Goal: Task Accomplishment & Management: Manage account settings

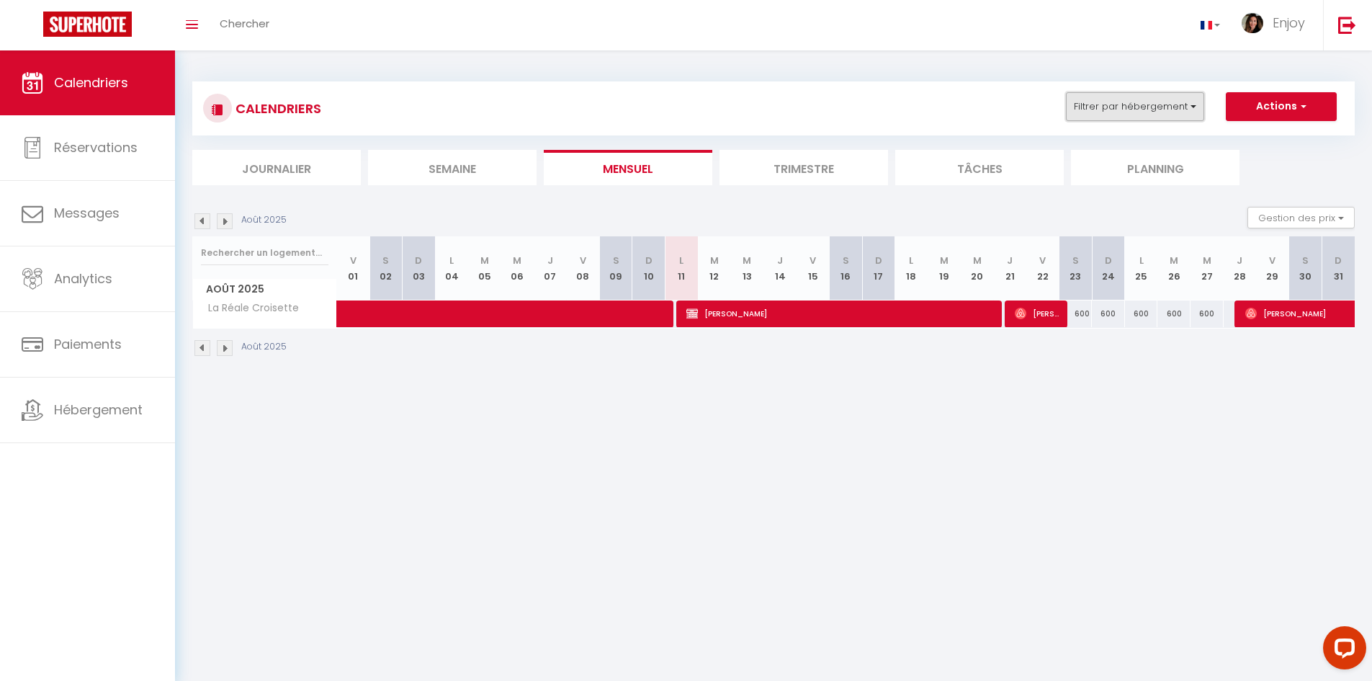
click at [1154, 117] on button "Filtrer par hébergement" at bounding box center [1135, 106] width 138 height 29
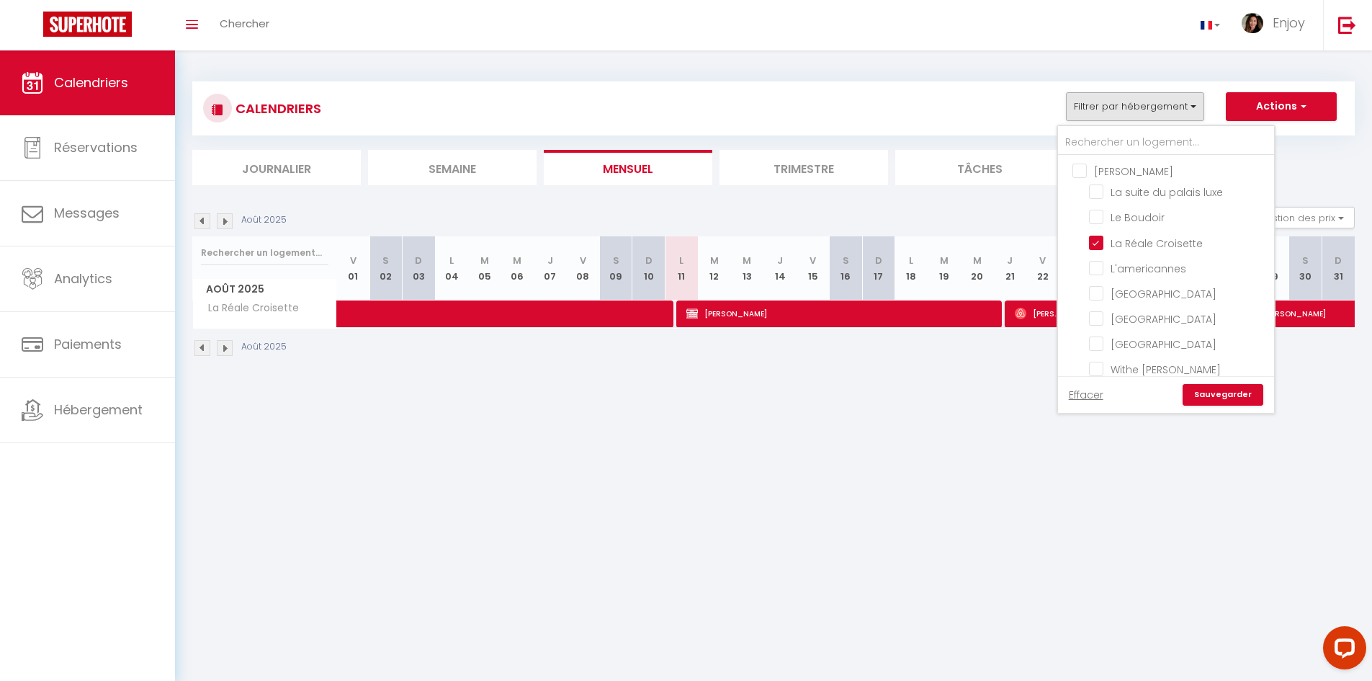
click at [1076, 169] on input "INGRID" at bounding box center [1181, 170] width 216 height 14
checkbox input "true"
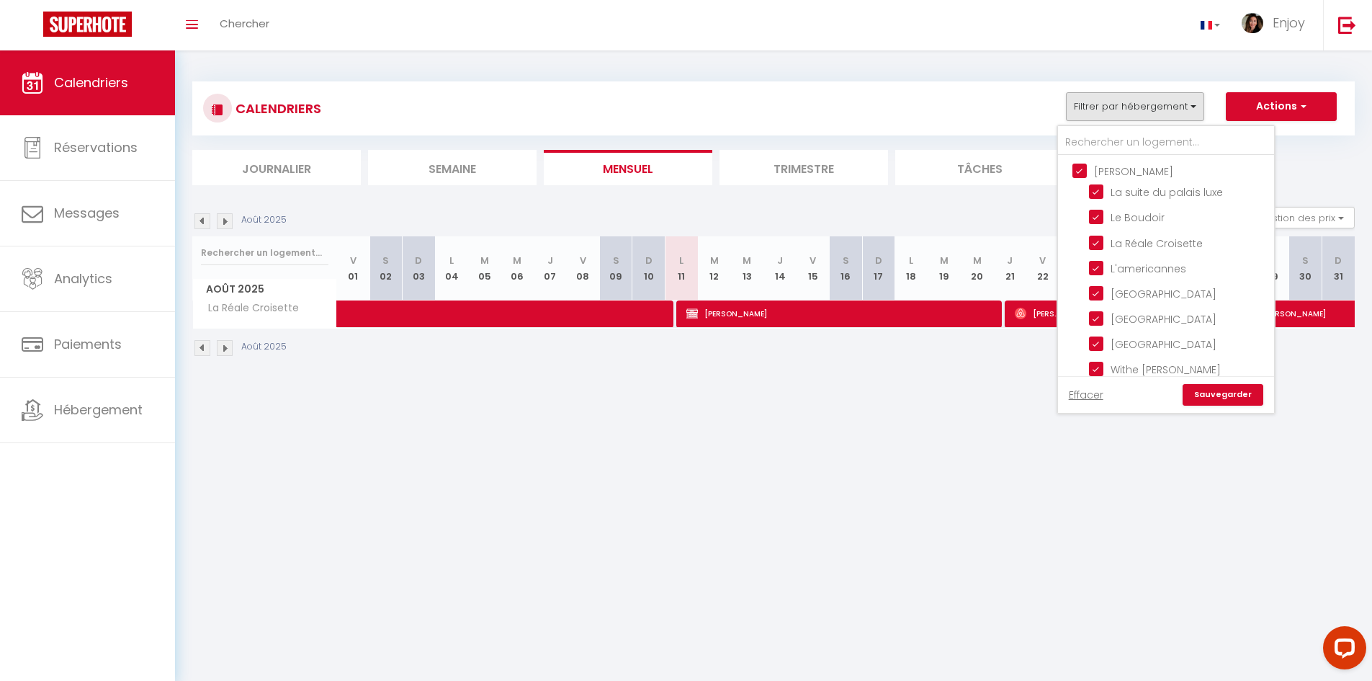
checkbox input "true"
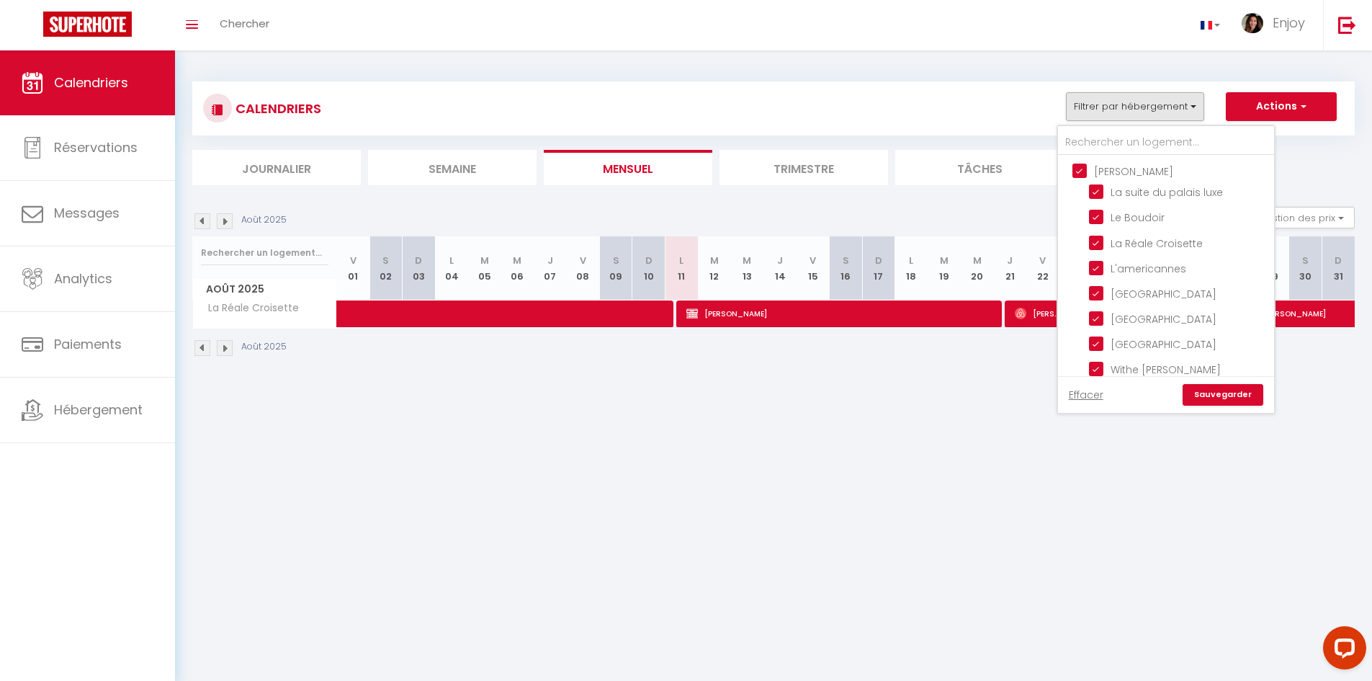
checkbox input "true"
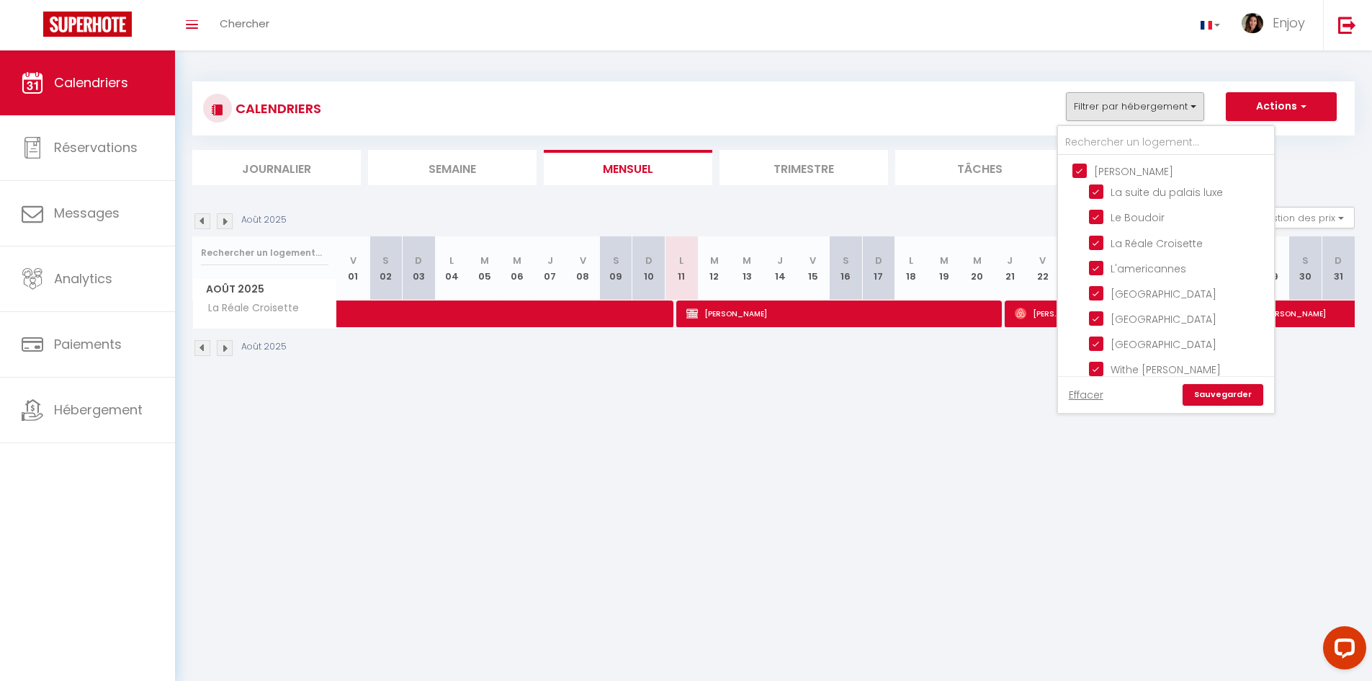
checkbox input "true"
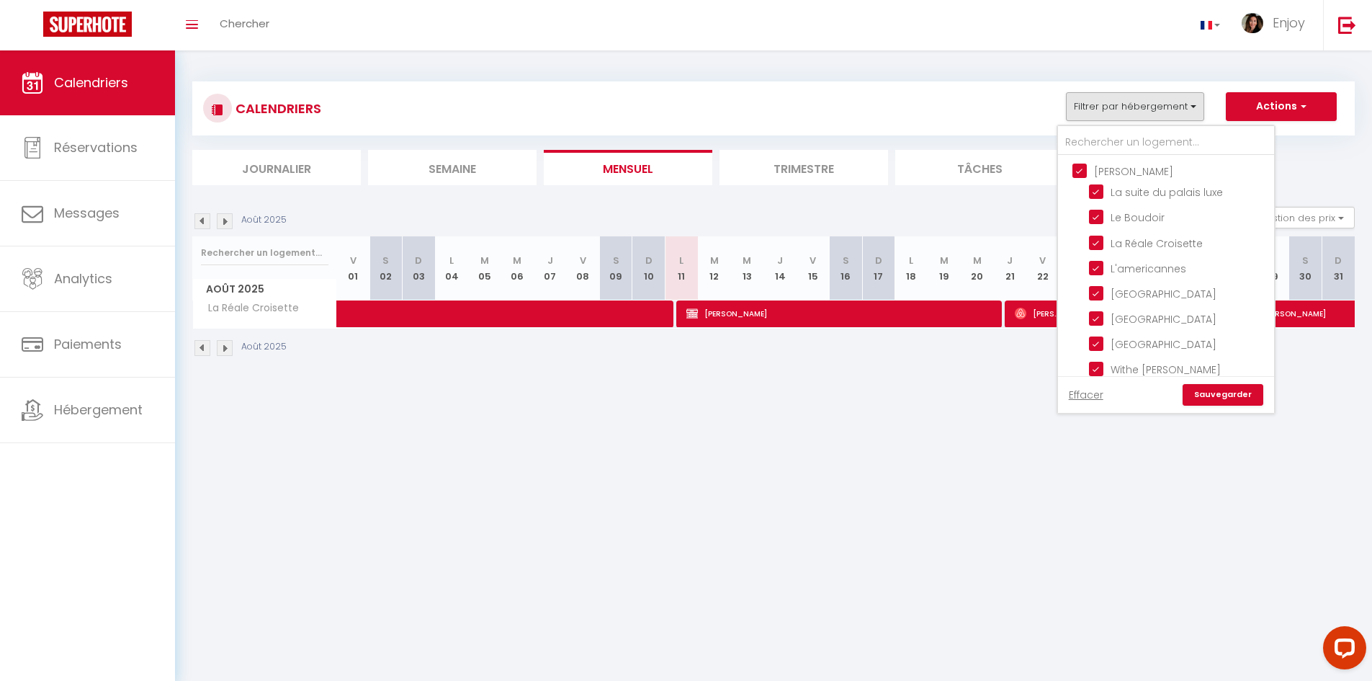
checkbox input "true"
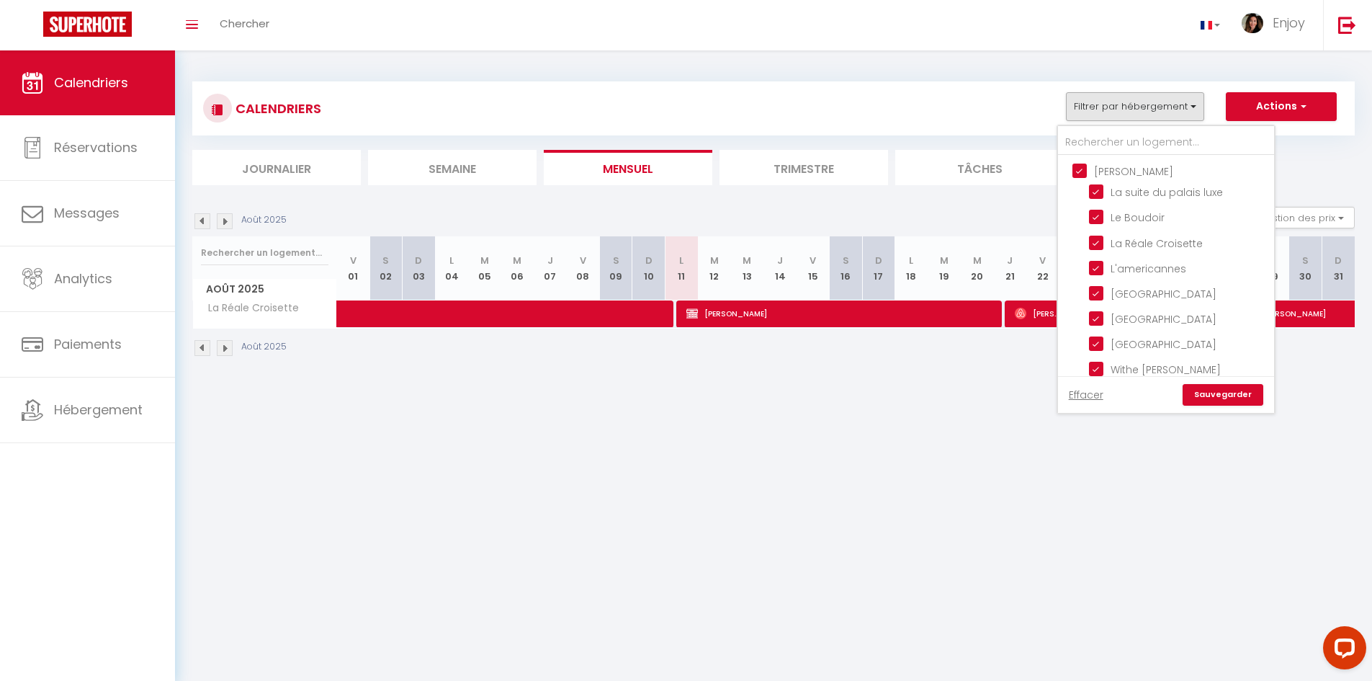
checkbox input "true"
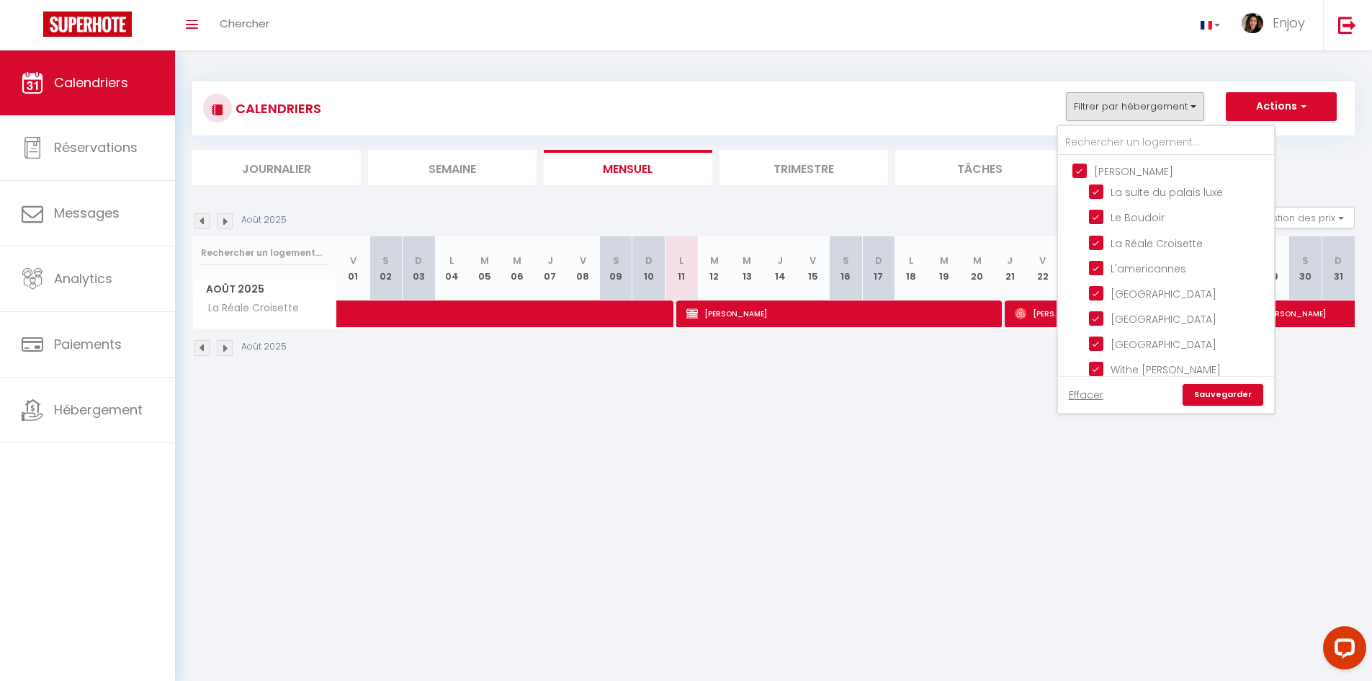
checkbox input "true"
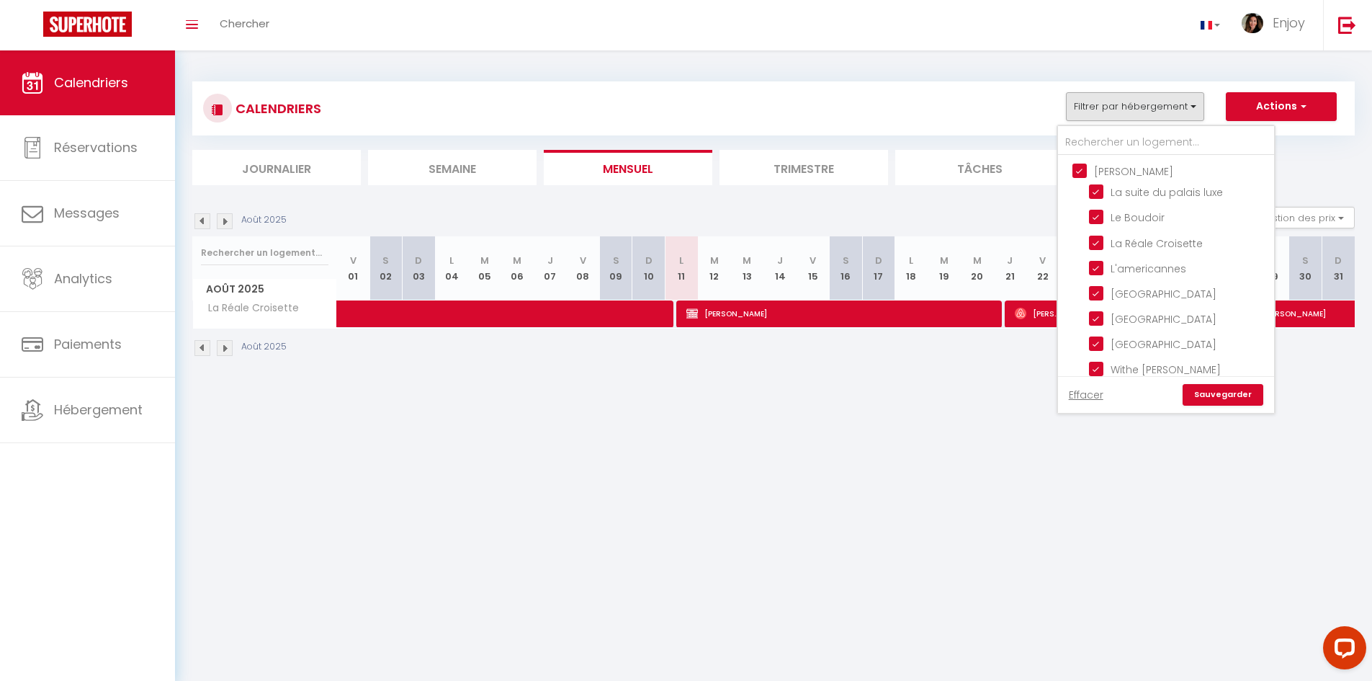
checkbox input "true"
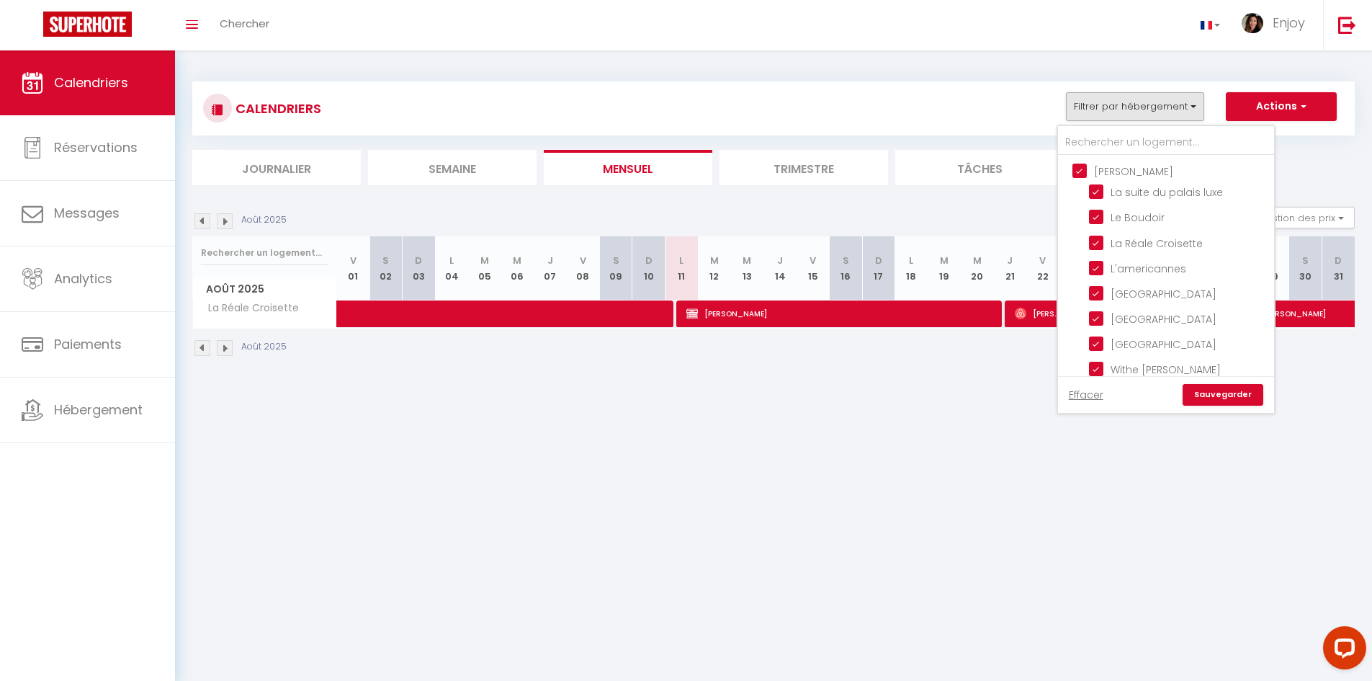
checkbox input "true"
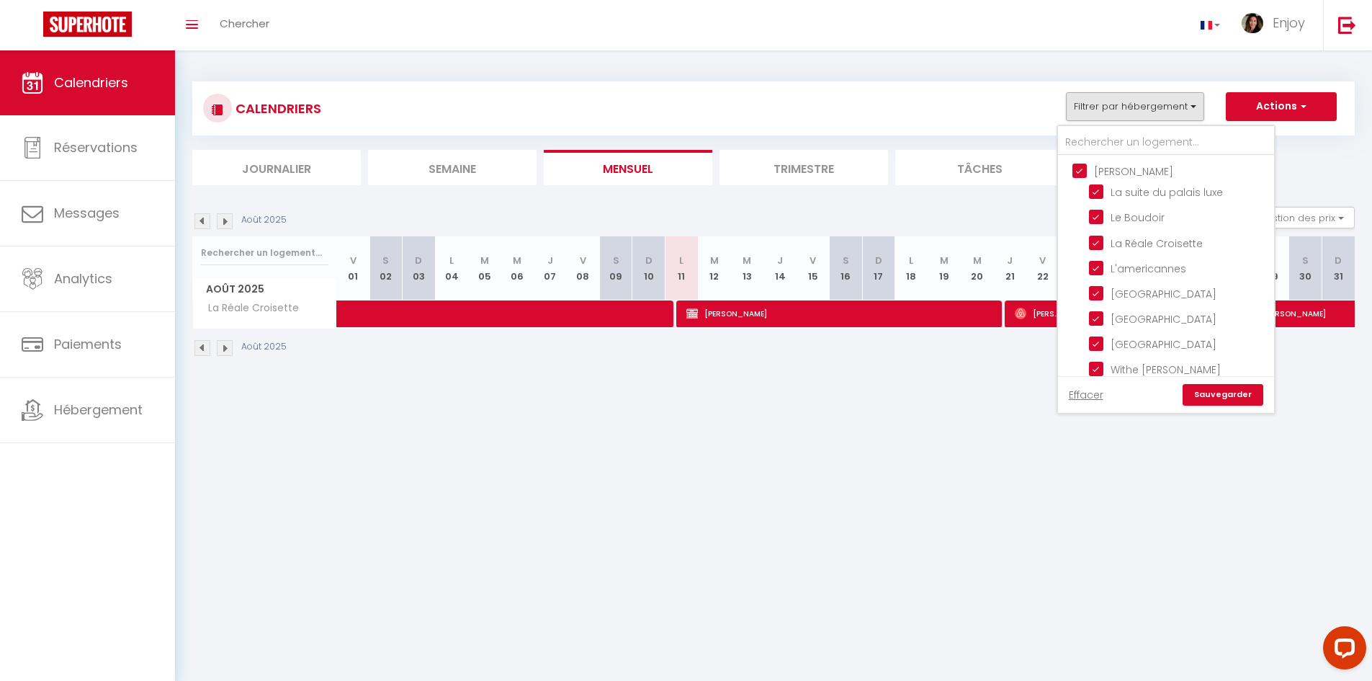
checkbox input "true"
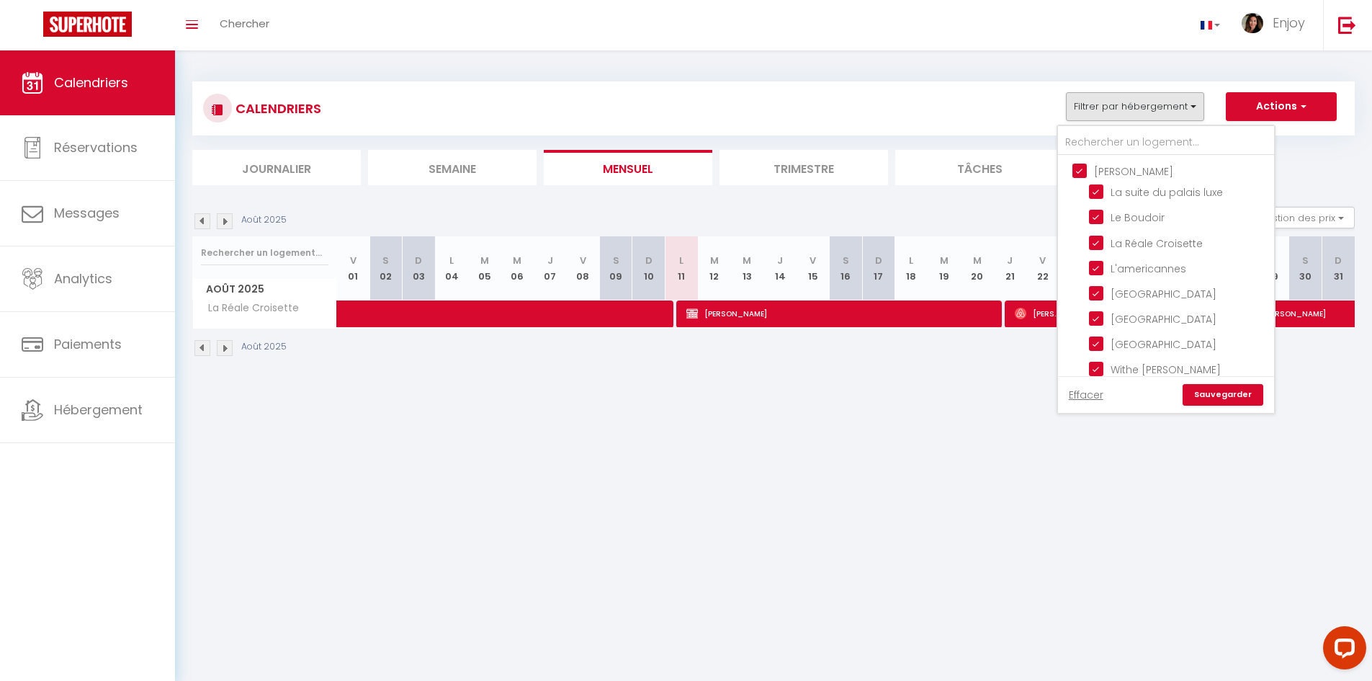
click at [886, 527] on body "Questions et aide sur la MIGRATION - Salle Zoom ouverte de 13 à 14h puis de 17h…" at bounding box center [686, 390] width 1372 height 681
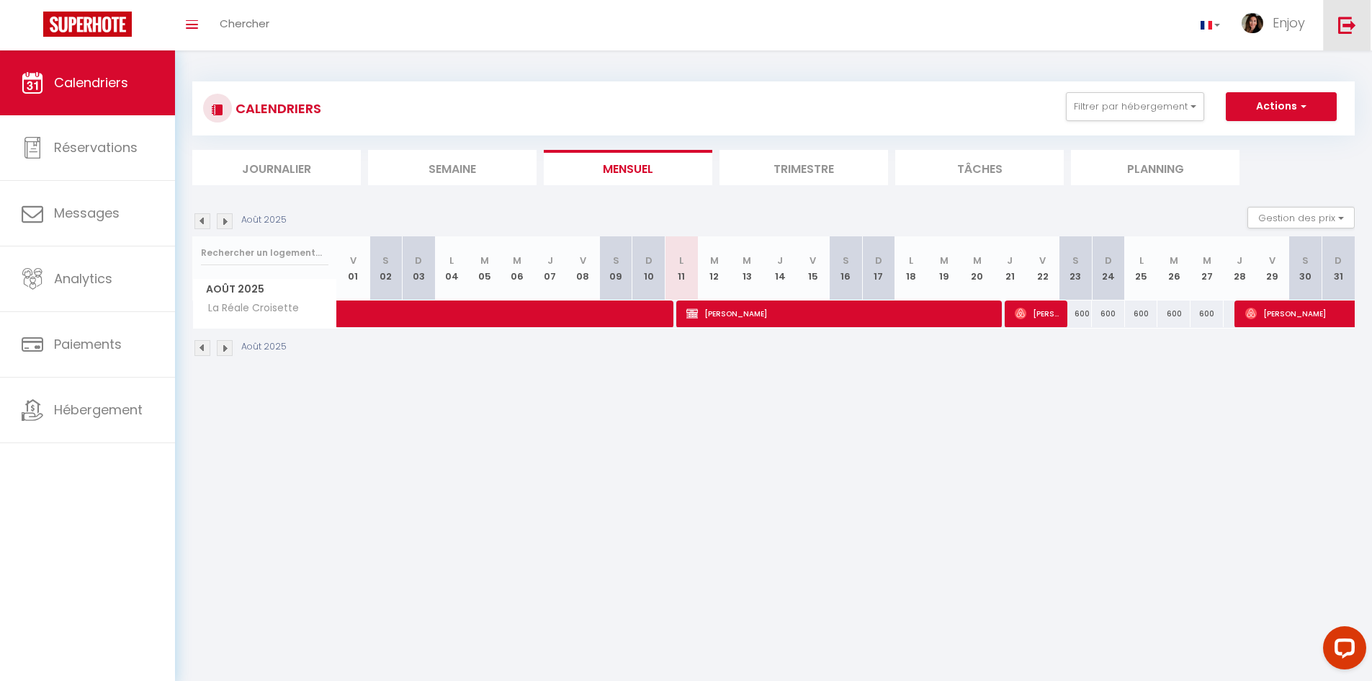
click at [1350, 29] on img at bounding box center [1348, 25] width 18 height 18
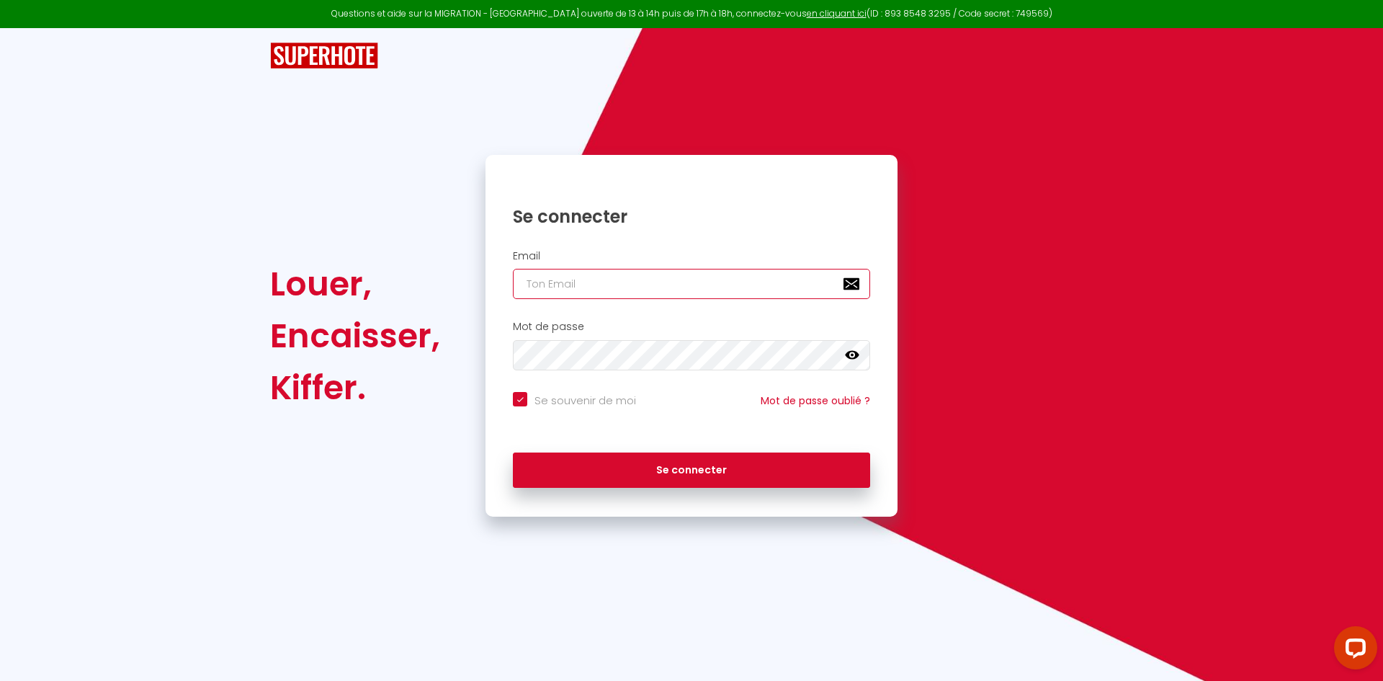
type input "[DOMAIN_NAME][EMAIL_ADDRESS][DOMAIN_NAME]"
checkbox input "true"
click at [731, 287] on input "[DOMAIN_NAME][EMAIL_ADDRESS][DOMAIN_NAME]" at bounding box center [691, 284] width 357 height 30
type input "[EMAIL_ADDRESS][DOMAIN_NAME]"
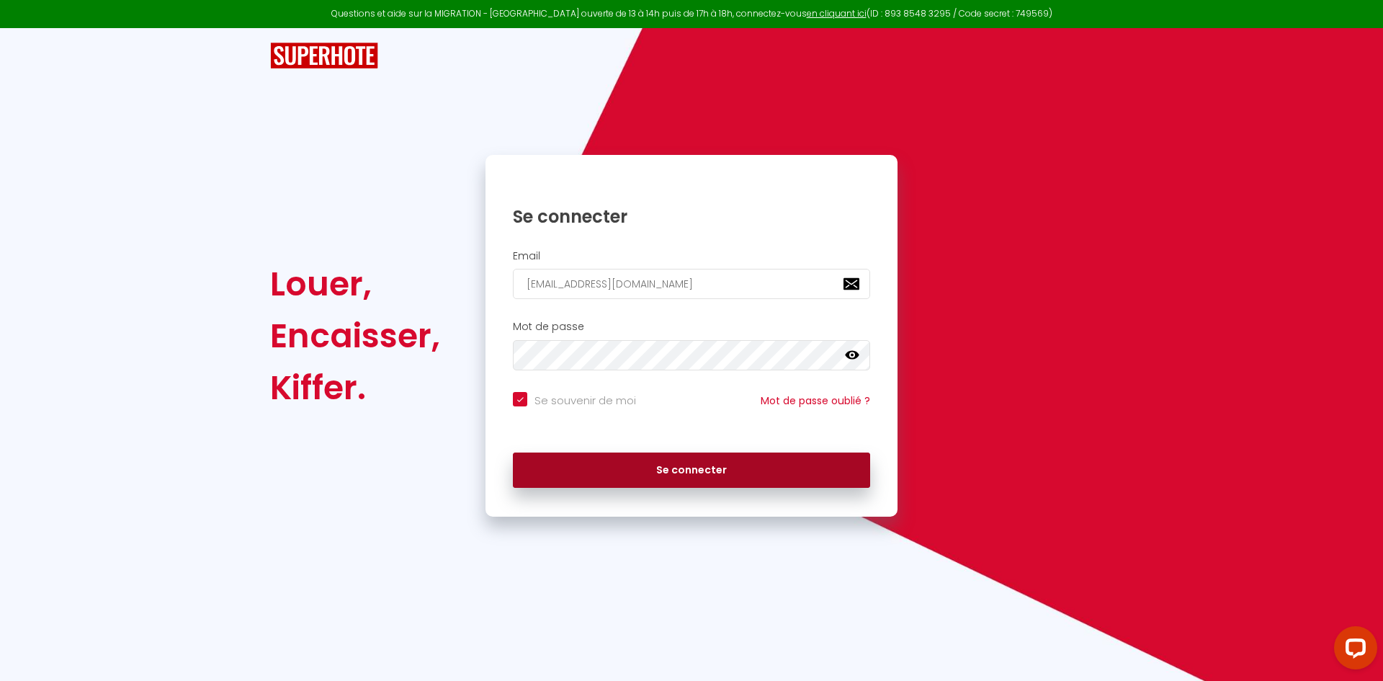
click at [712, 471] on button "Se connecter" at bounding box center [691, 470] width 357 height 36
checkbox input "true"
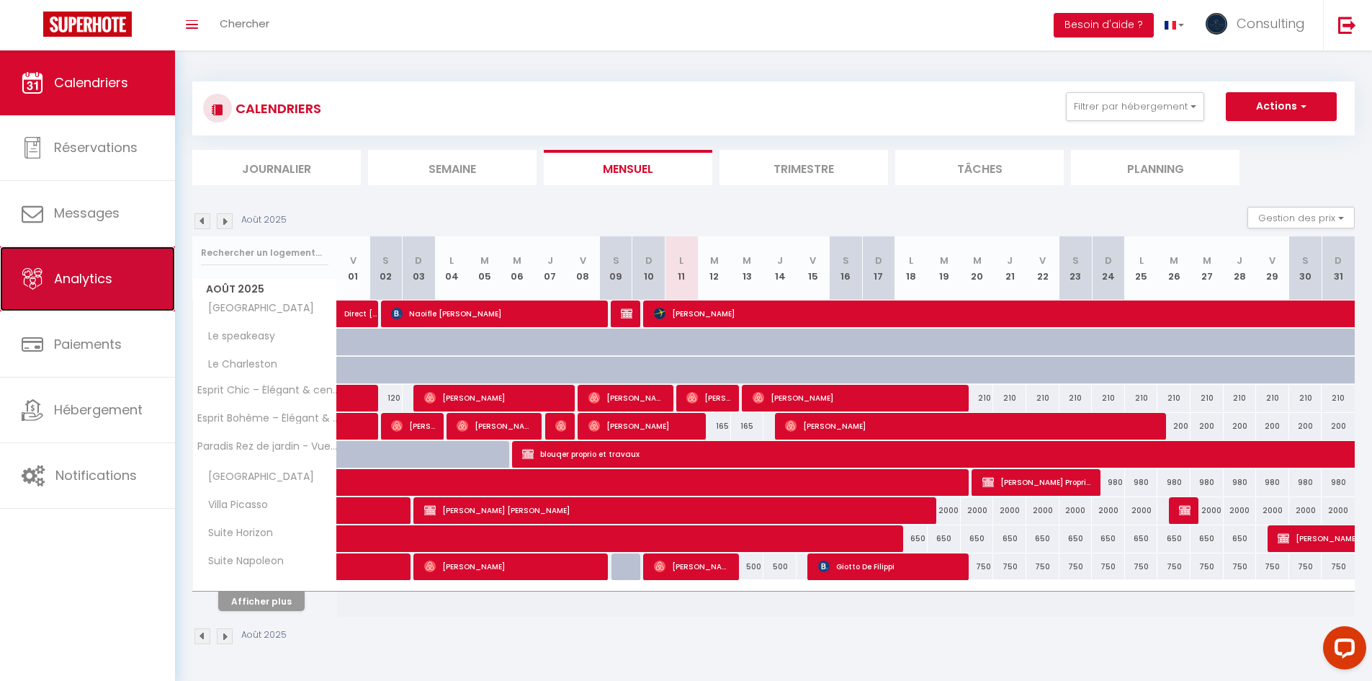
click at [91, 278] on span "Analytics" at bounding box center [83, 278] width 58 height 18
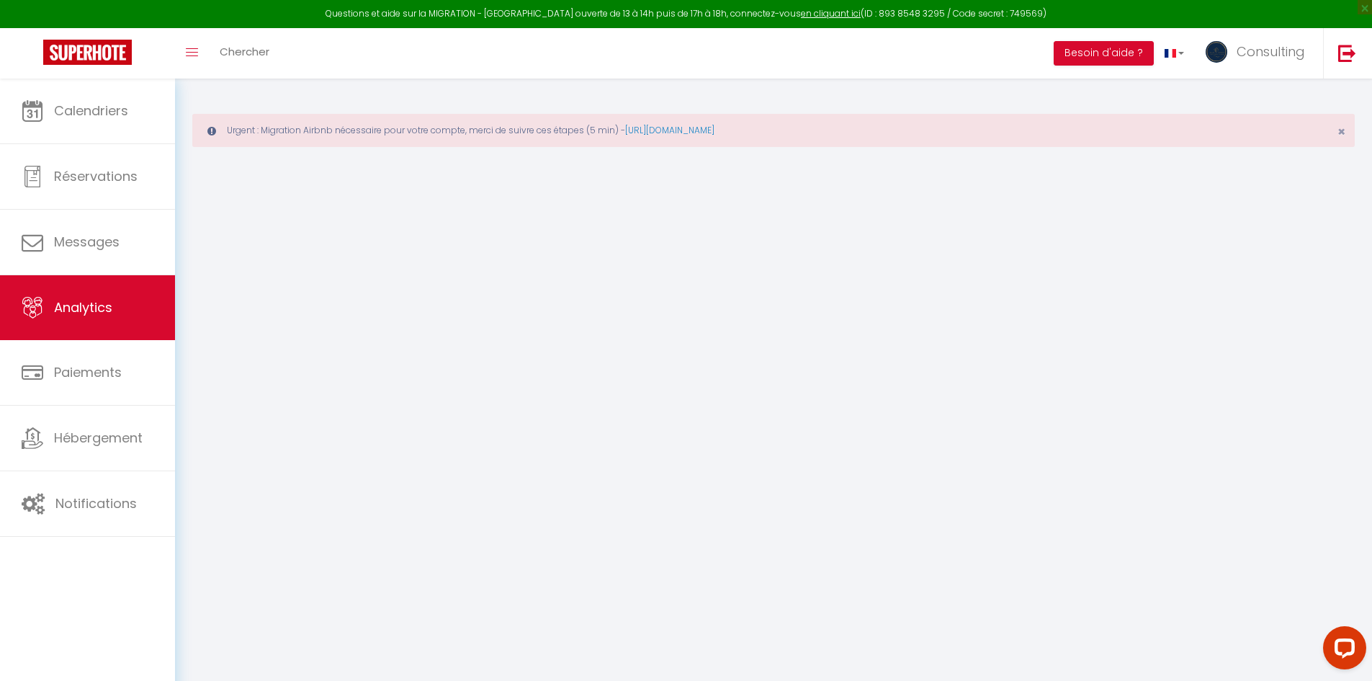
select select "2025"
select select "8"
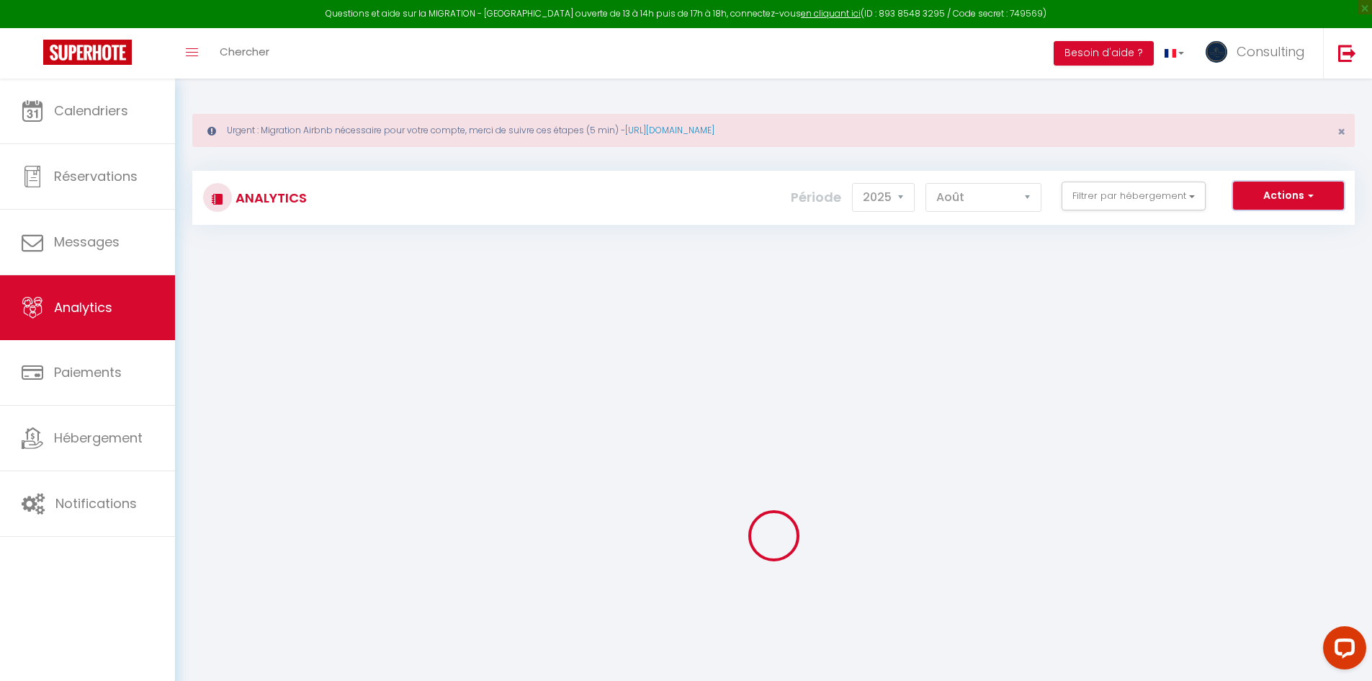
click at [1284, 201] on button "Actions" at bounding box center [1288, 196] width 111 height 29
click at [1287, 244] on link "Génération SuperAnalyzer" at bounding box center [1252, 245] width 182 height 19
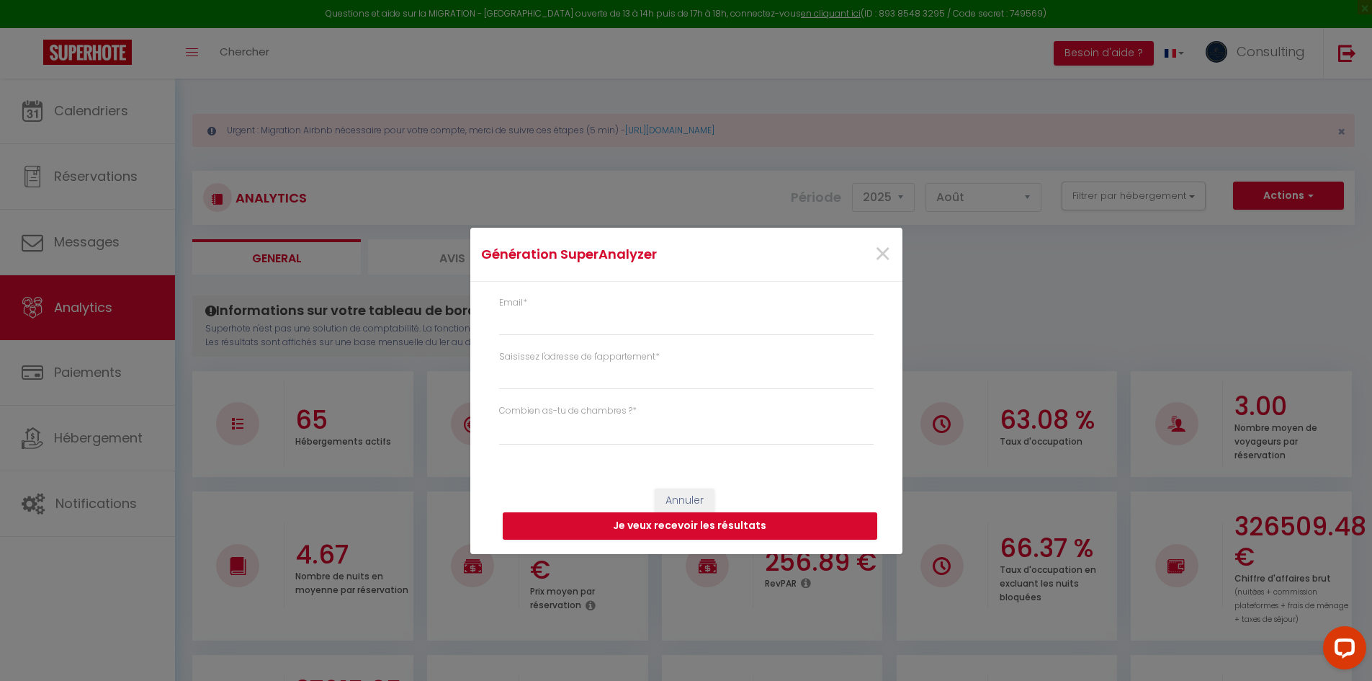
type input "[EMAIL_ADDRESS][DOMAIN_NAME]"
select select
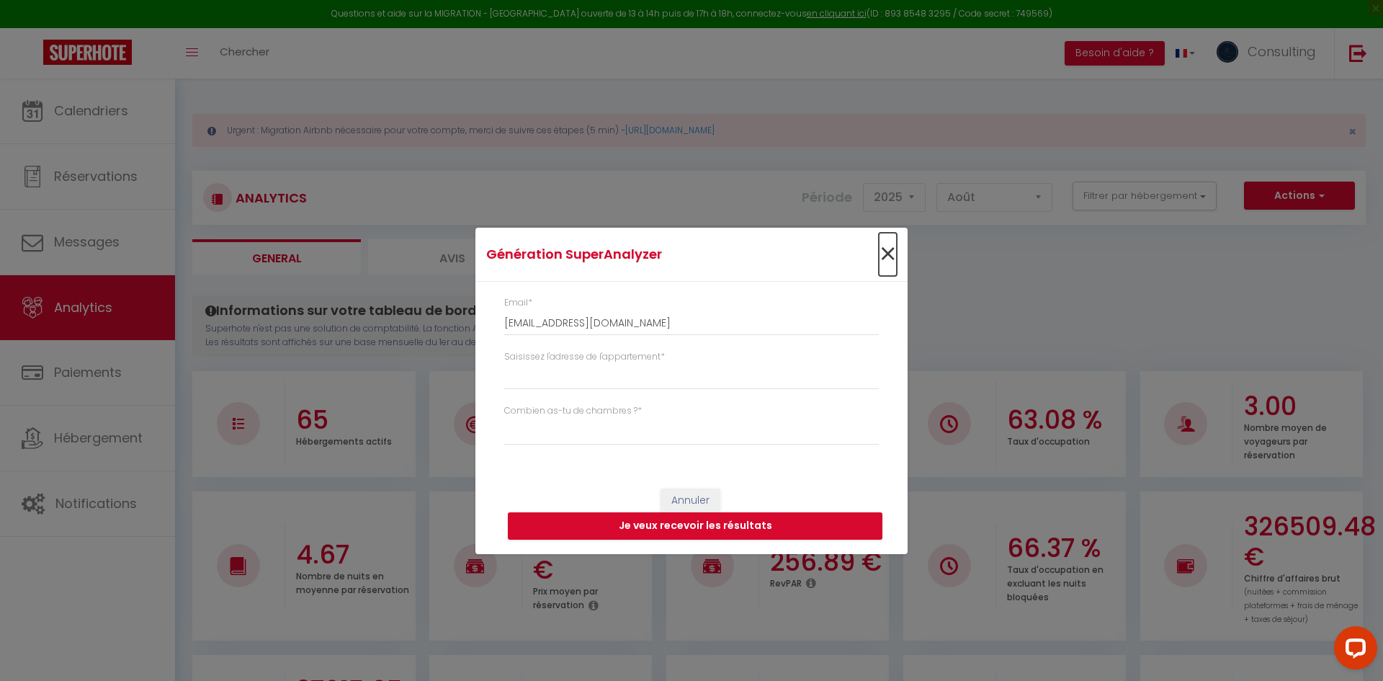
click at [894, 251] on span "×" at bounding box center [888, 254] width 18 height 43
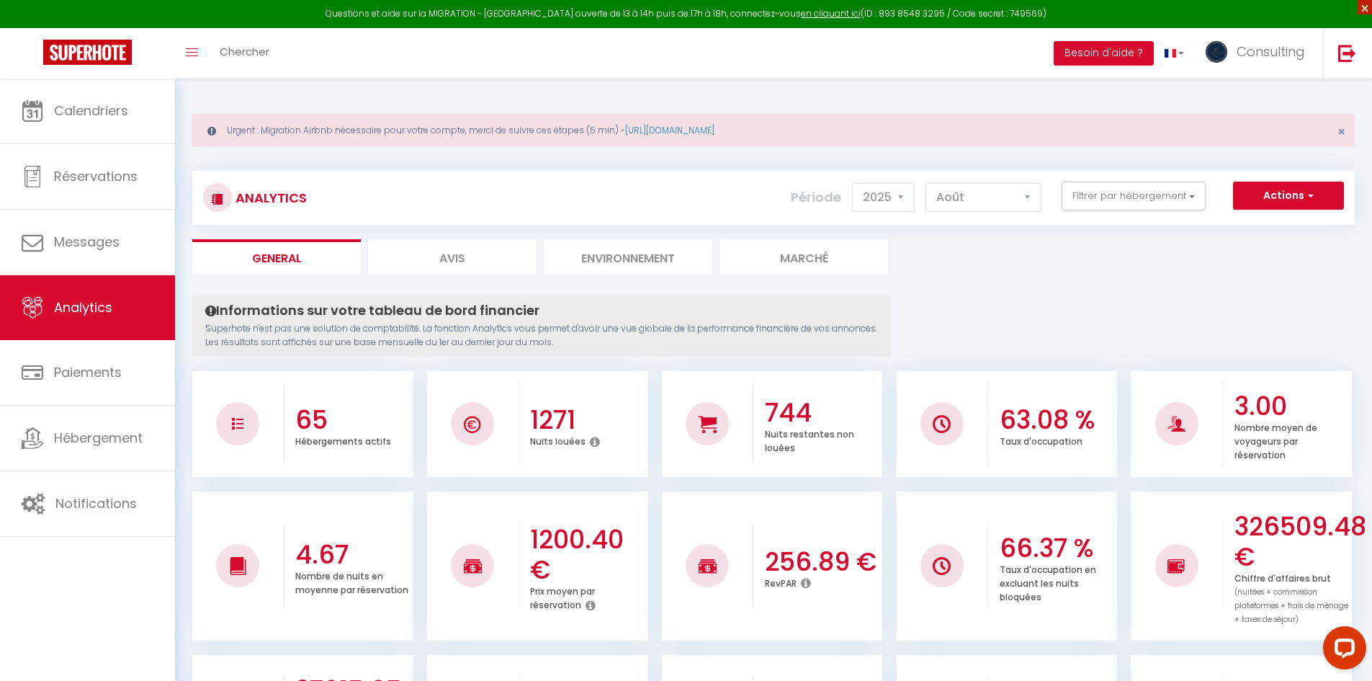
click at [1367, 7] on span "×" at bounding box center [1365, 7] width 14 height 14
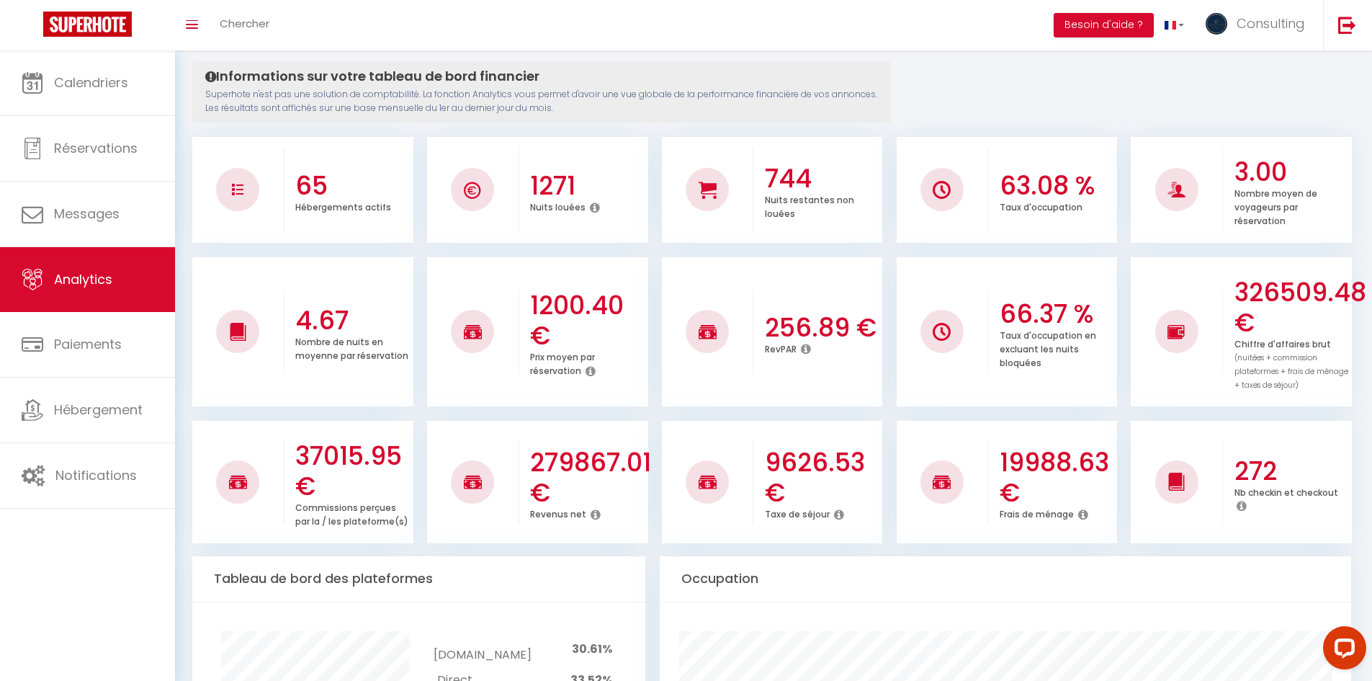
scroll to position [216, 0]
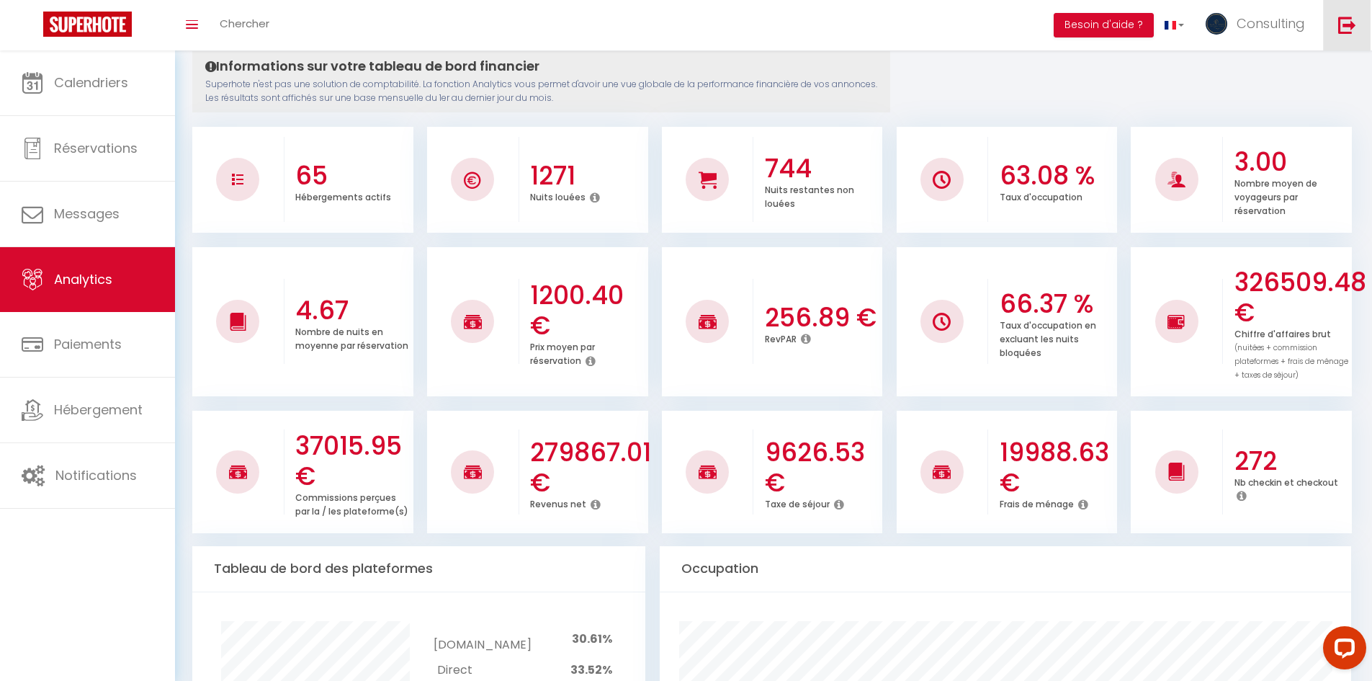
click at [1351, 28] on img at bounding box center [1348, 25] width 18 height 18
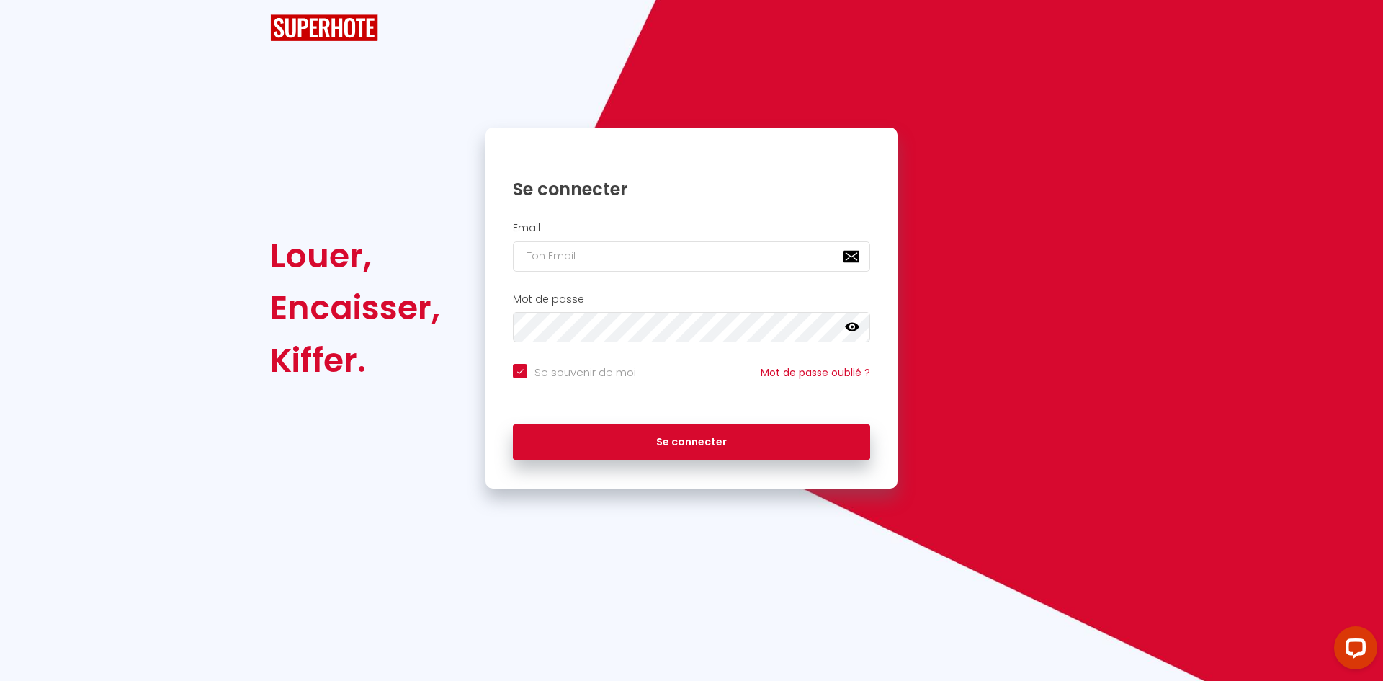
checkbox input "true"
type input "[EMAIL_ADDRESS][DOMAIN_NAME]"
checkbox input "true"
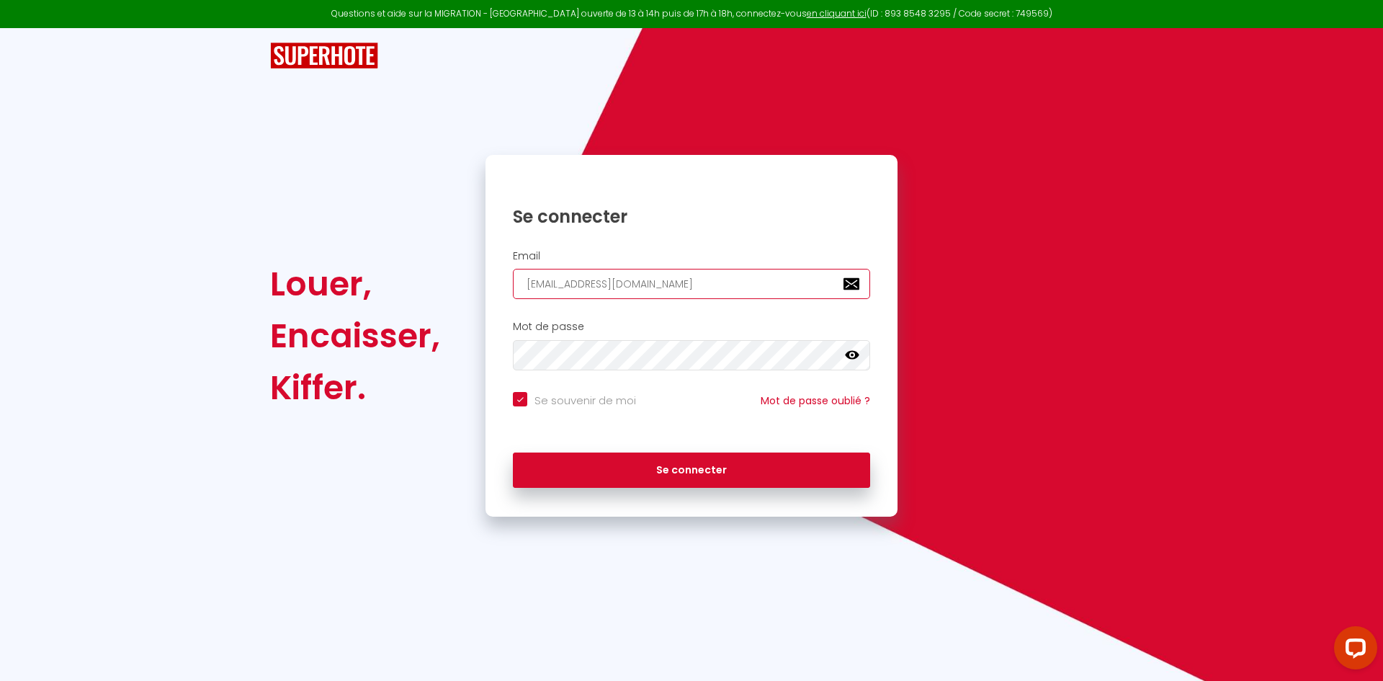
drag, startPoint x: 692, startPoint y: 286, endPoint x: 692, endPoint y: 299, distance: 13.0
click at [692, 285] on input "[EMAIL_ADDRESS][DOMAIN_NAME]" at bounding box center [691, 284] width 357 height 30
type input "[DOMAIN_NAME][EMAIL_ADDRESS][DOMAIN_NAME]"
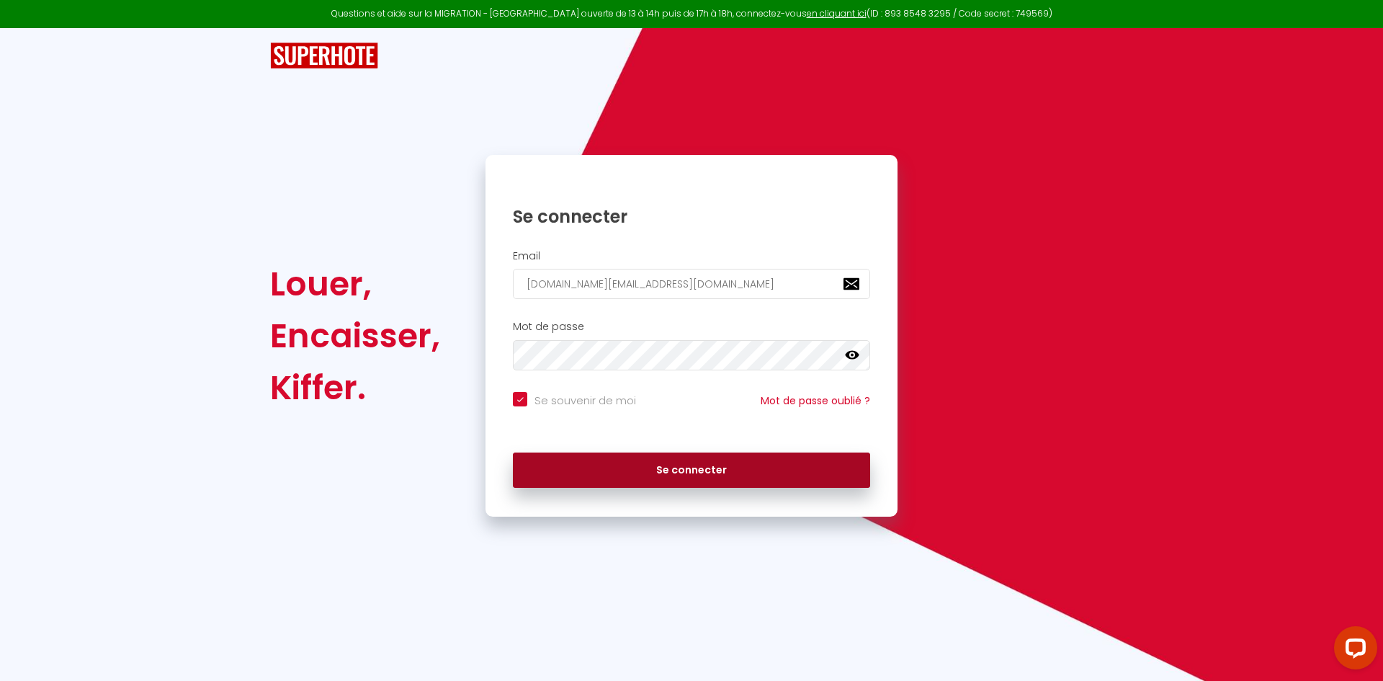
click at [676, 473] on button "Se connecter" at bounding box center [691, 470] width 357 height 36
checkbox input "true"
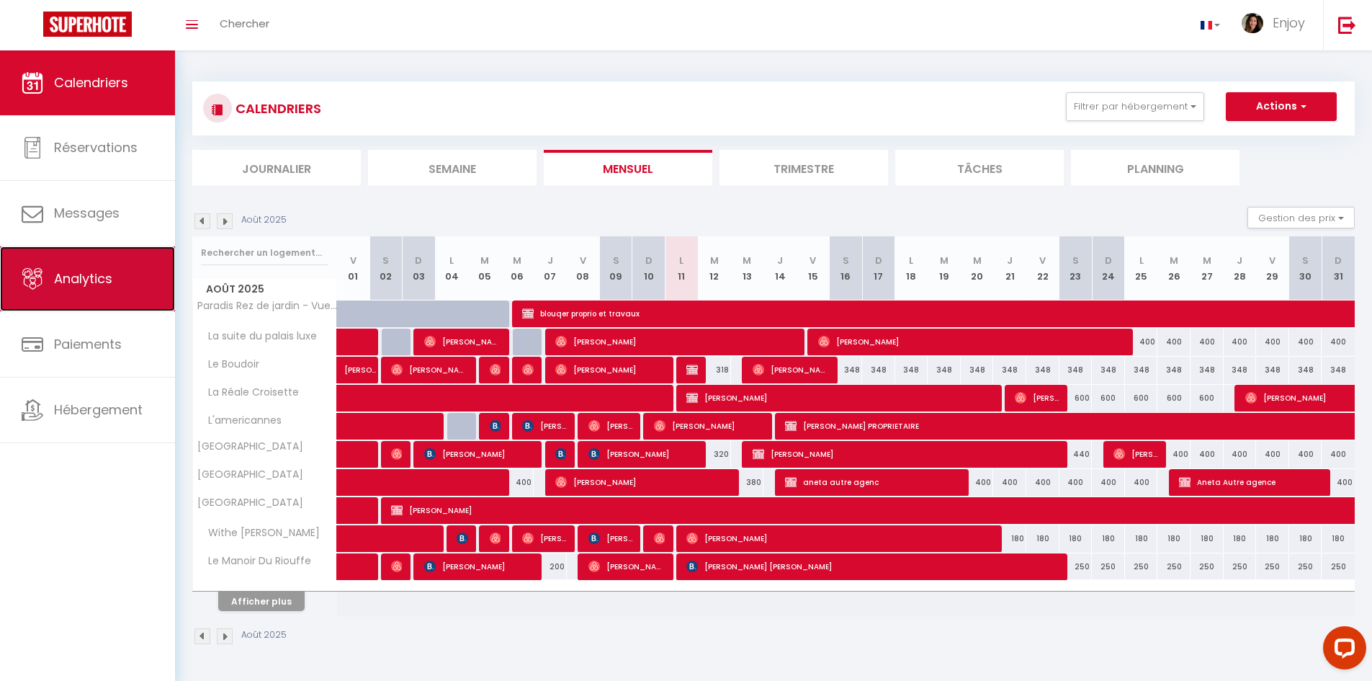
click at [57, 278] on span "Analytics" at bounding box center [83, 278] width 58 height 18
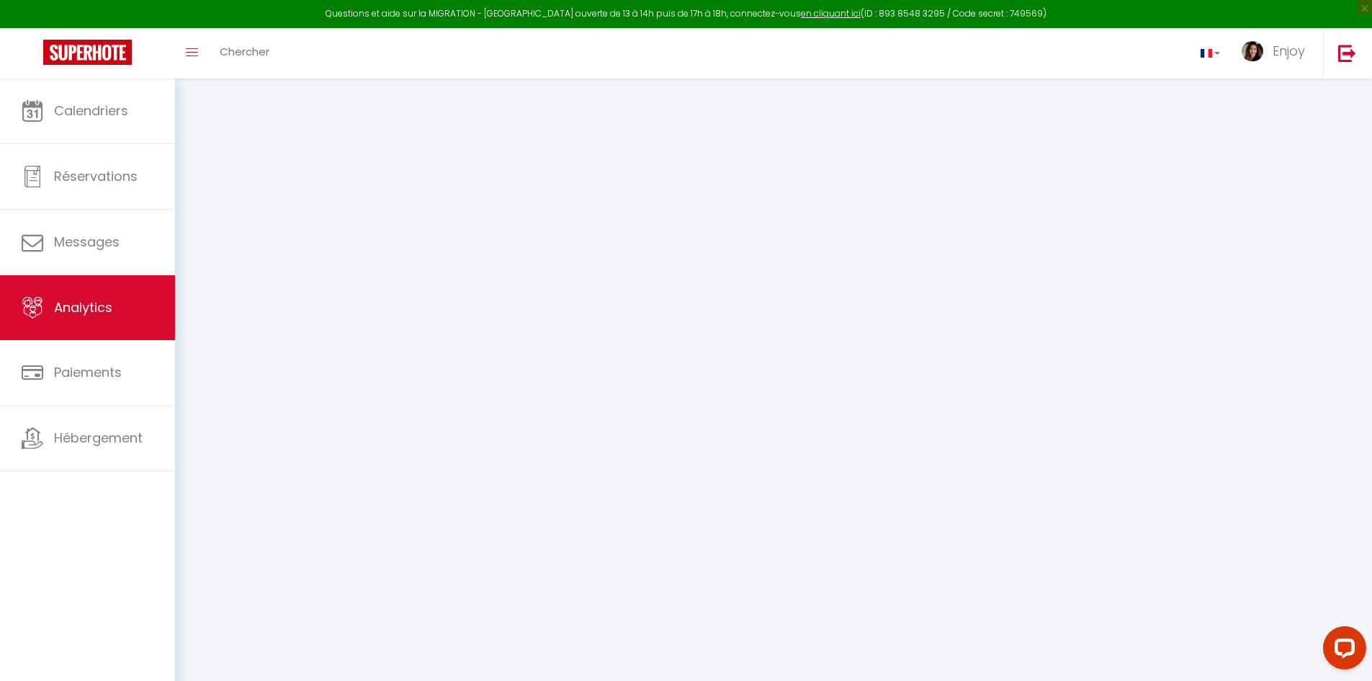
select select "2025"
select select "8"
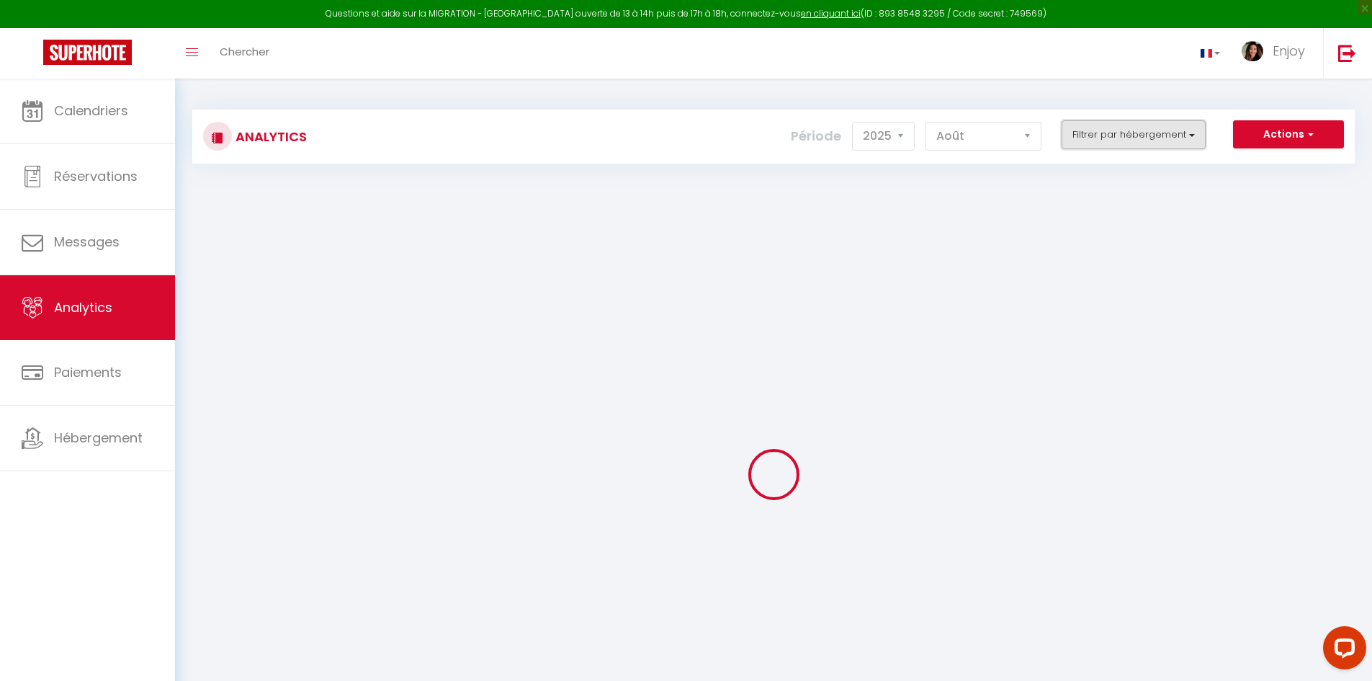
click at [1135, 128] on button "Filtrer par hébergement" at bounding box center [1134, 134] width 144 height 29
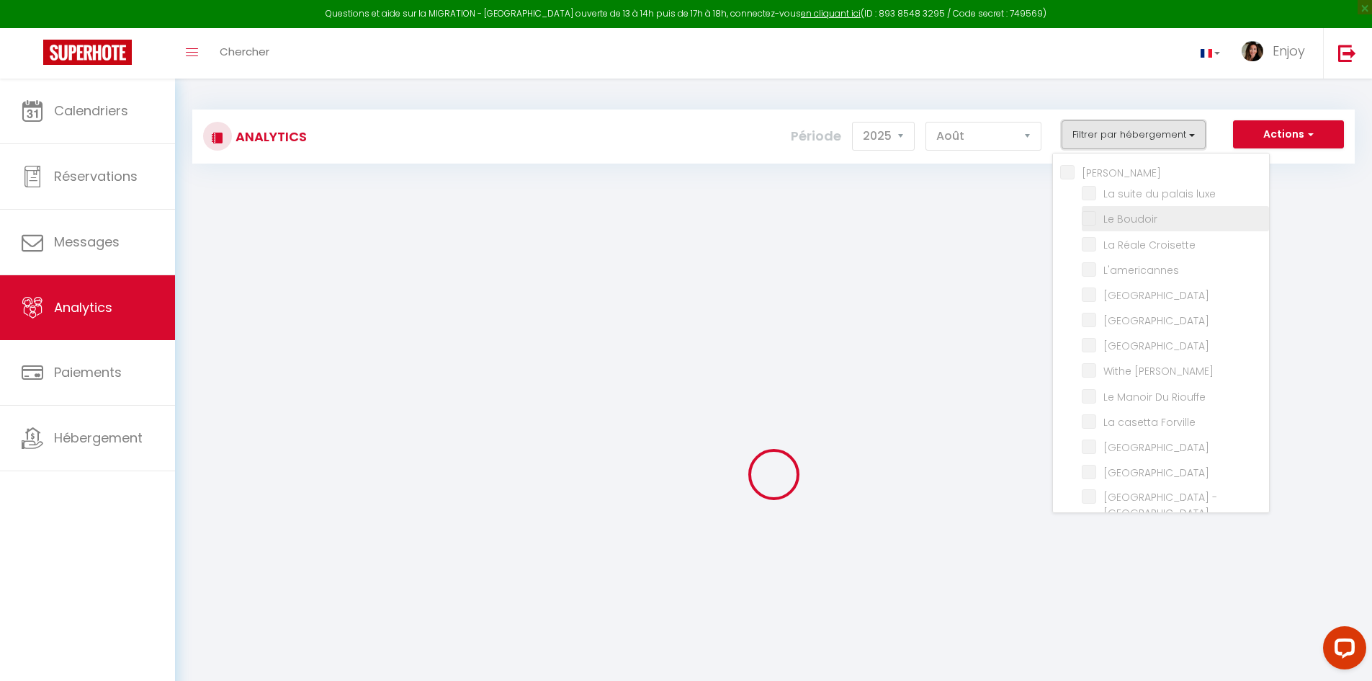
checkbox input "false"
checkbox luxe "false"
checkbox Boudoir "false"
checkbox Croisette "false"
checkbox input "false"
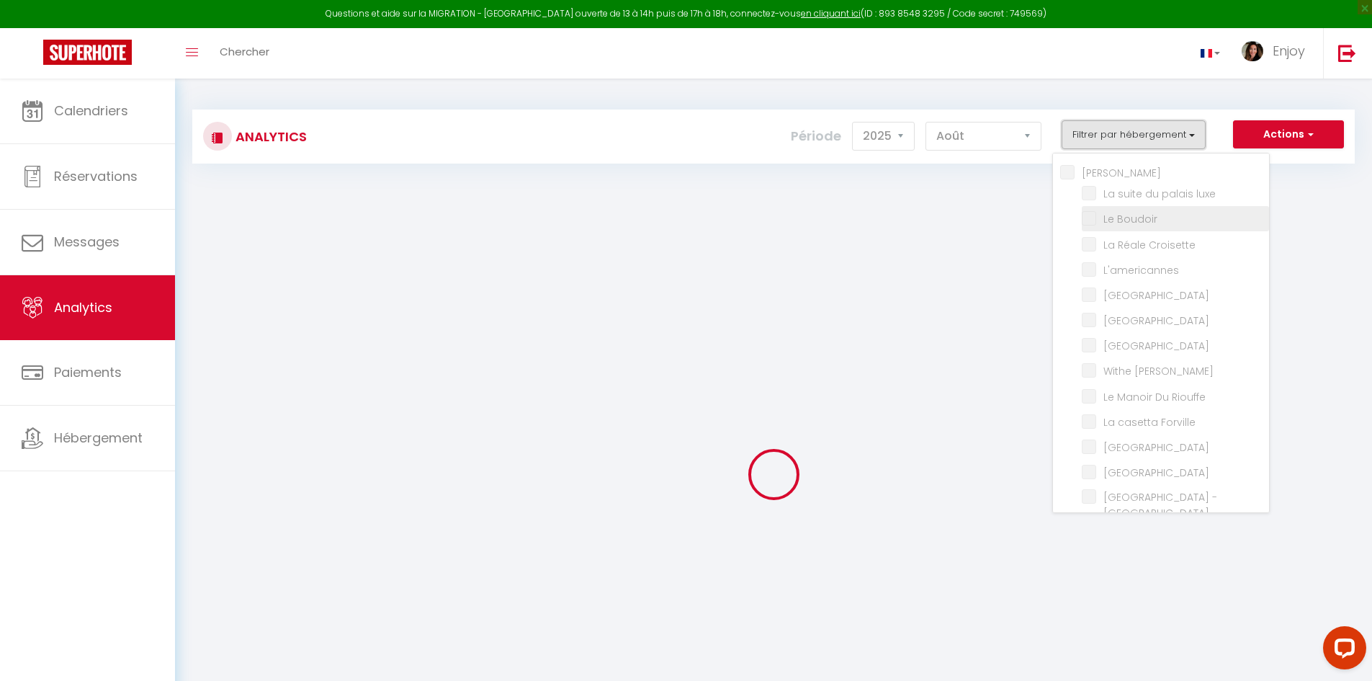
checkbox Room "false"
checkbox rouge "false"
checkbox Modern "false"
checkbox Meynadier "false"
checkbox Riouffe "false"
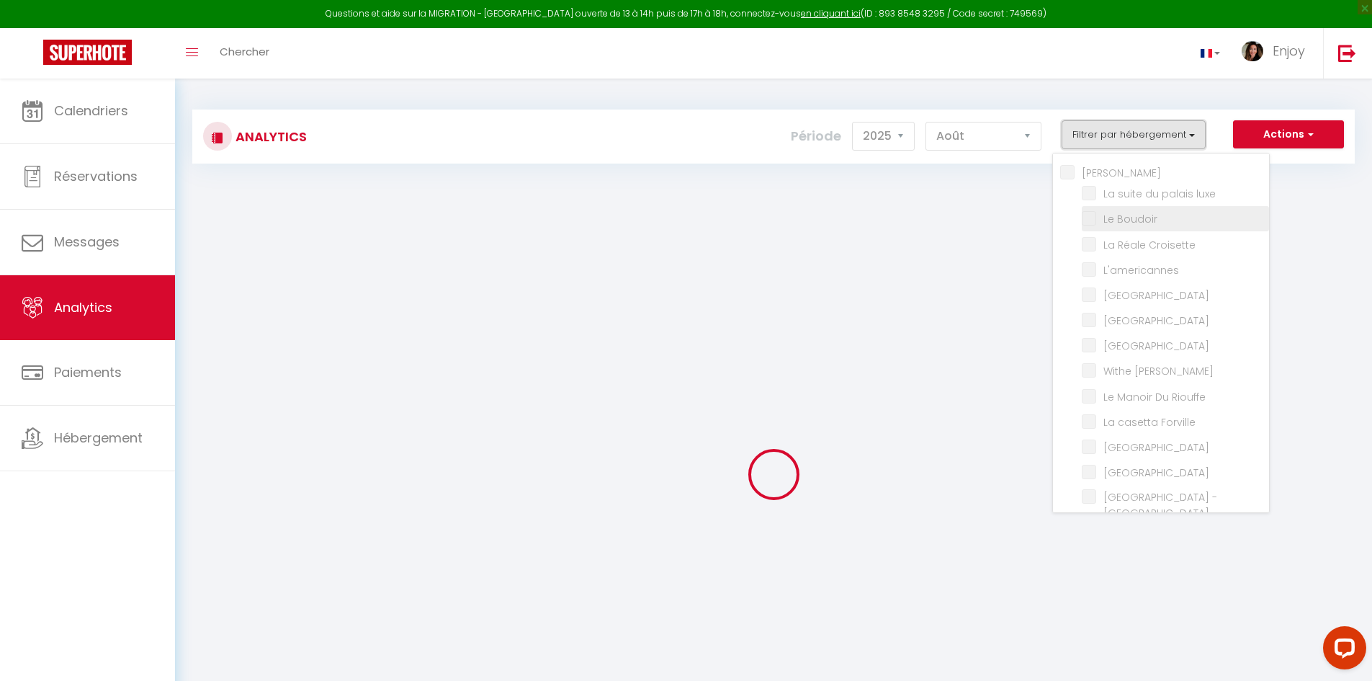
checkbox Forville "false"
checkbox B31 "false"
checkbox G17 "false"
checkbox Jardin "false"
checkbox Palace "false"
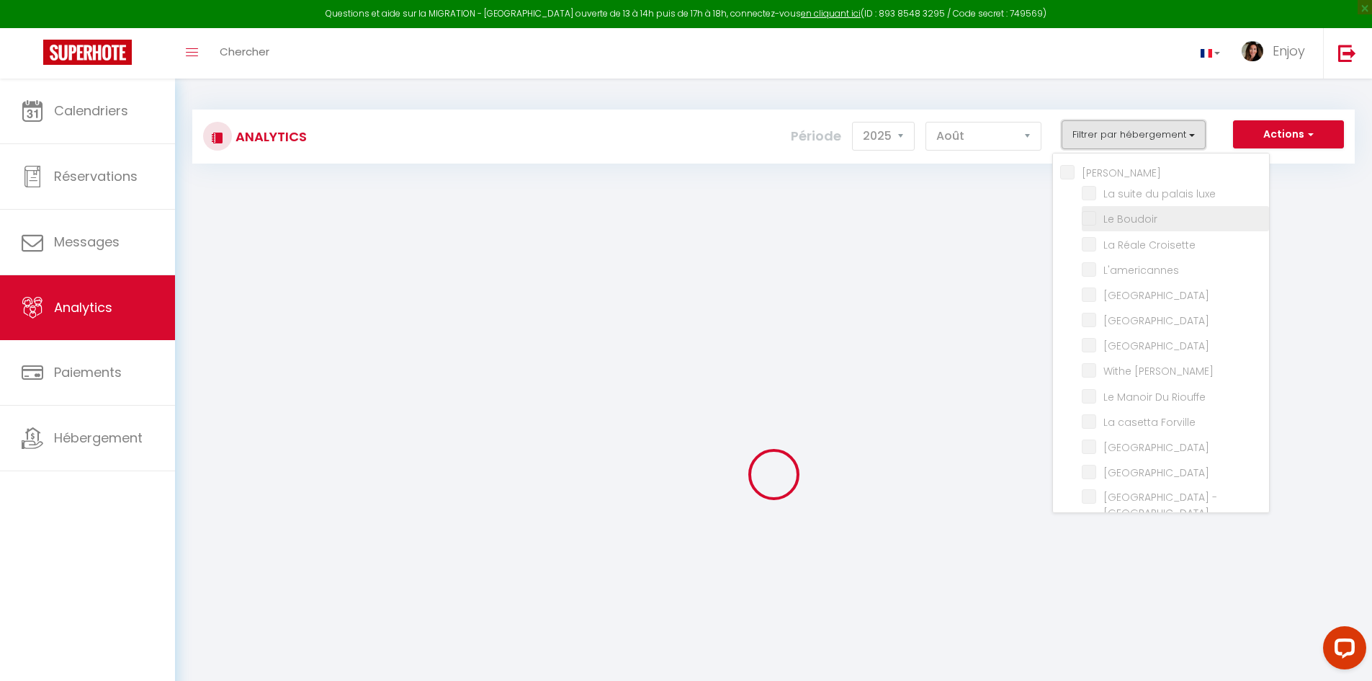
checkbox input "false"
checkbox Madrilien "false"
checkbox input "false"
checkbox D\'andré "false"
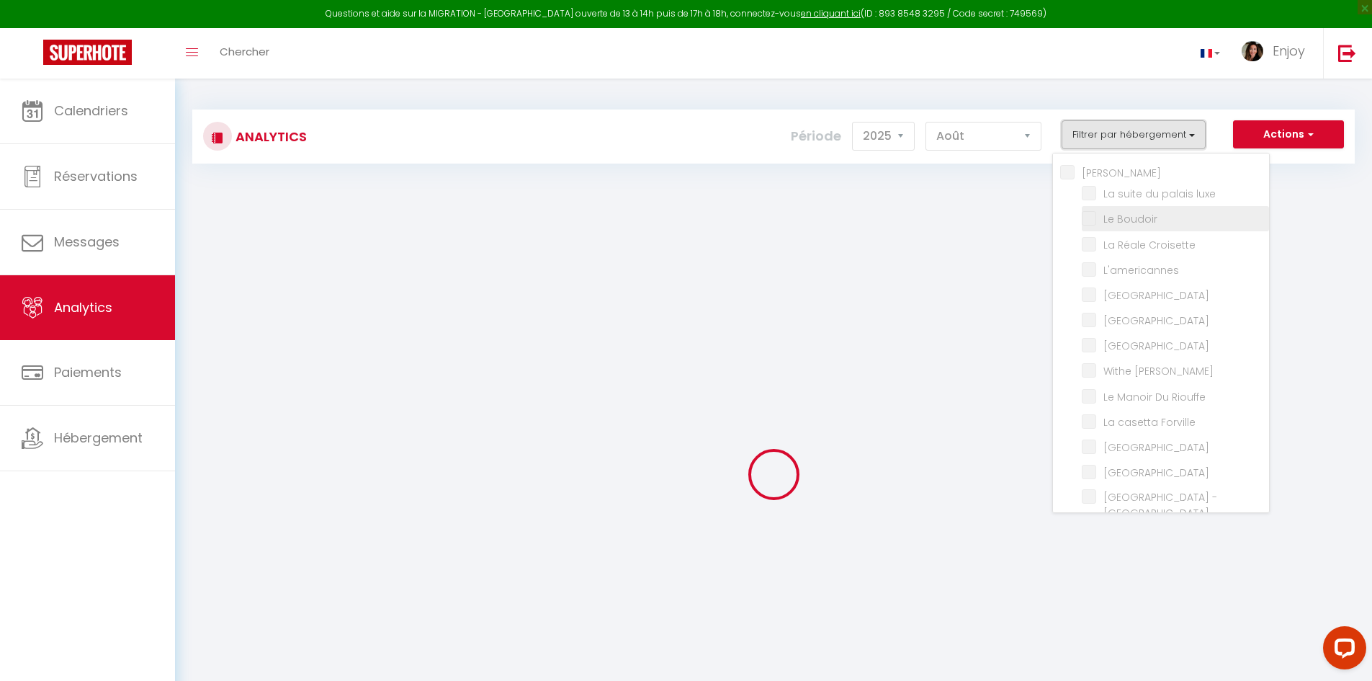
checkbox Rouge "false"
checkbox Victoria "false"
checkbox E37 "false"
checkbox Gold "false"
checkbox 121 "false"
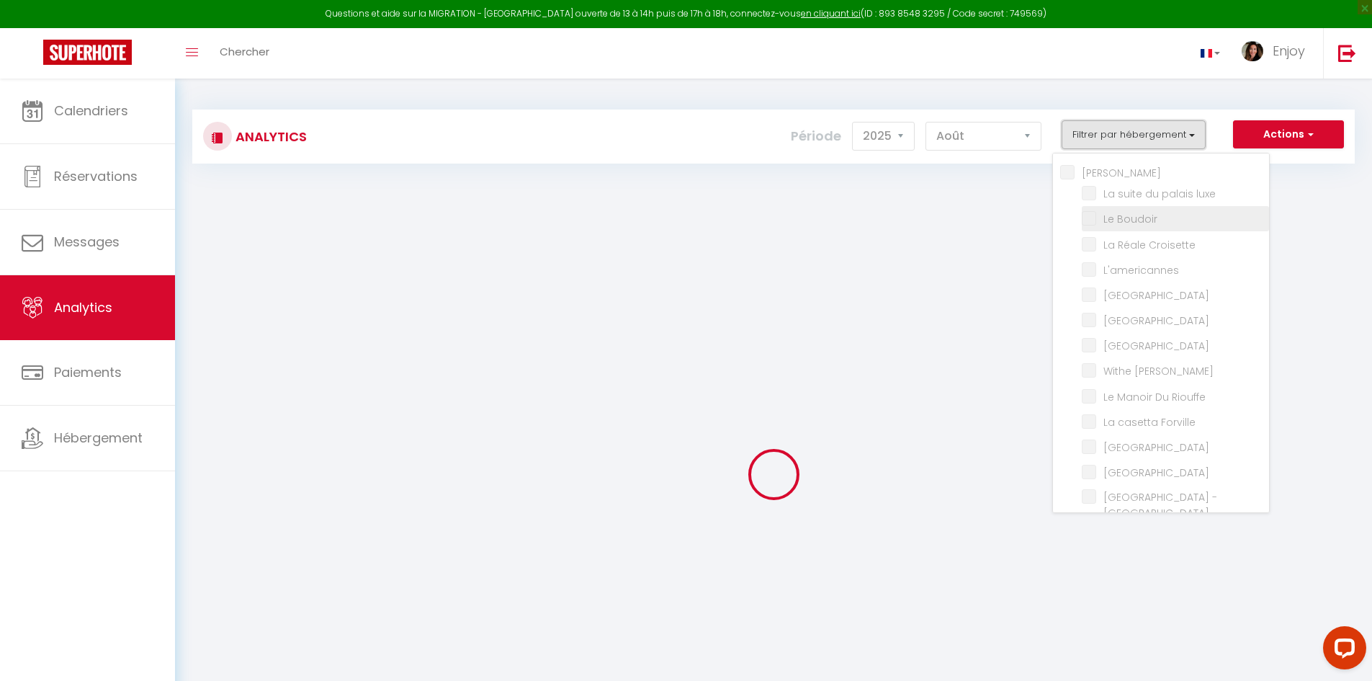
checkbox mia "false"
checkbox input "false"
checkbox Room "false"
checkbox rouge "false"
checkbox B31 "false"
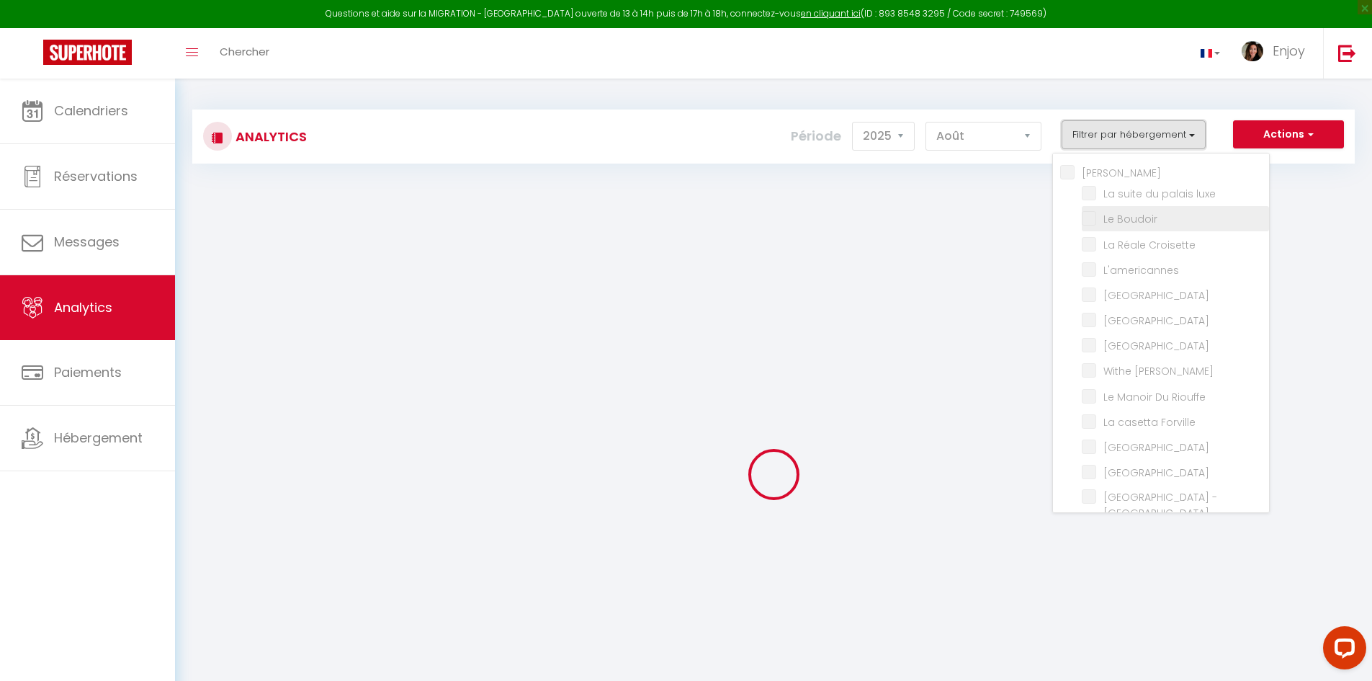
checkbox G17 "false"
checkbox Jardin "false"
checkbox input "false"
checkbox D\'andré "false"
checkbox Victoria "false"
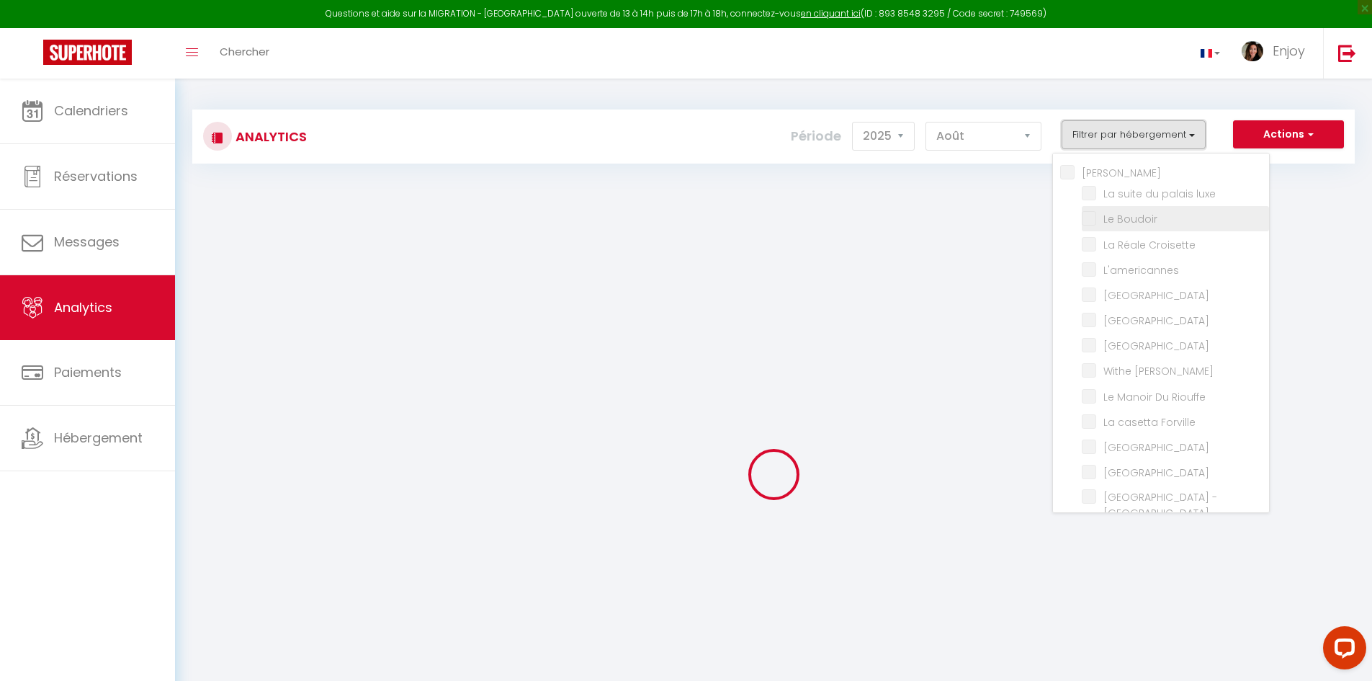
checkbox E37 "false"
checkbox pièces "false"
checkbox input "false"
checkbox Modern "false"
checkbox Meynadier "false"
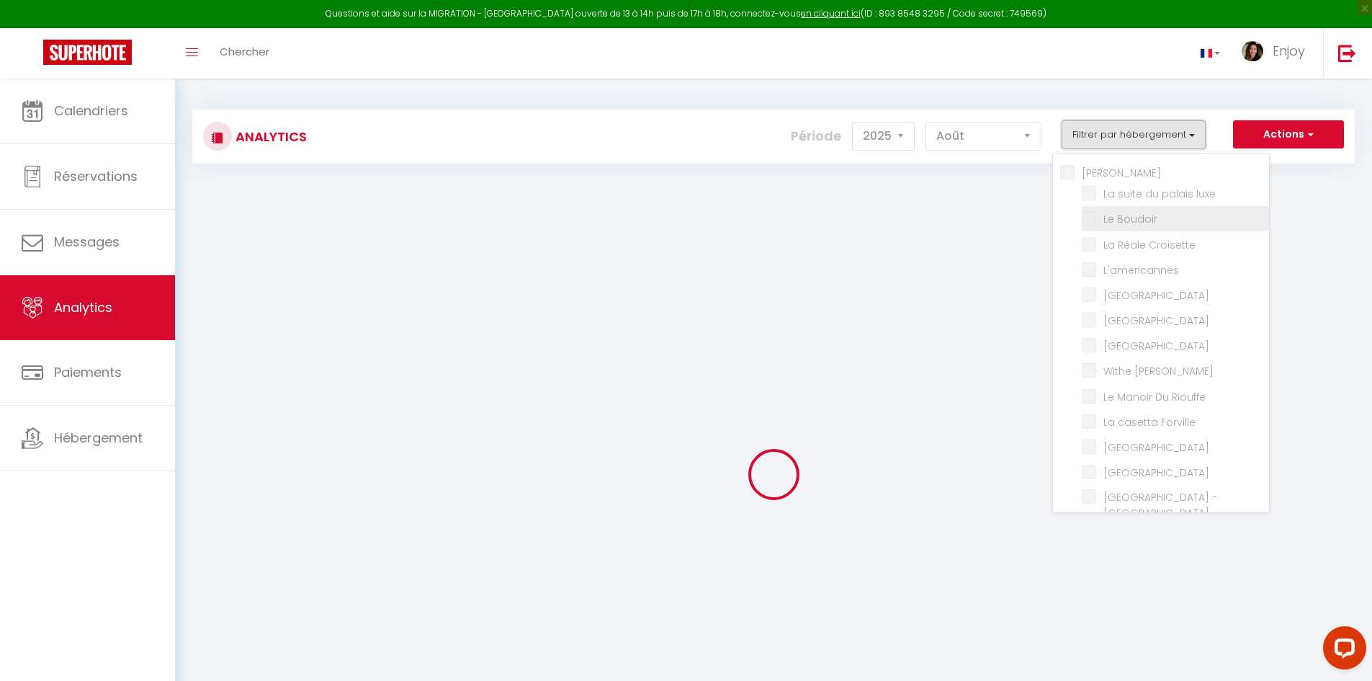
checkbox Forville "false"
checkbox input "false"
checkbox Madrilien "false"
checkbox input "false"
checkbox Rouge "false"
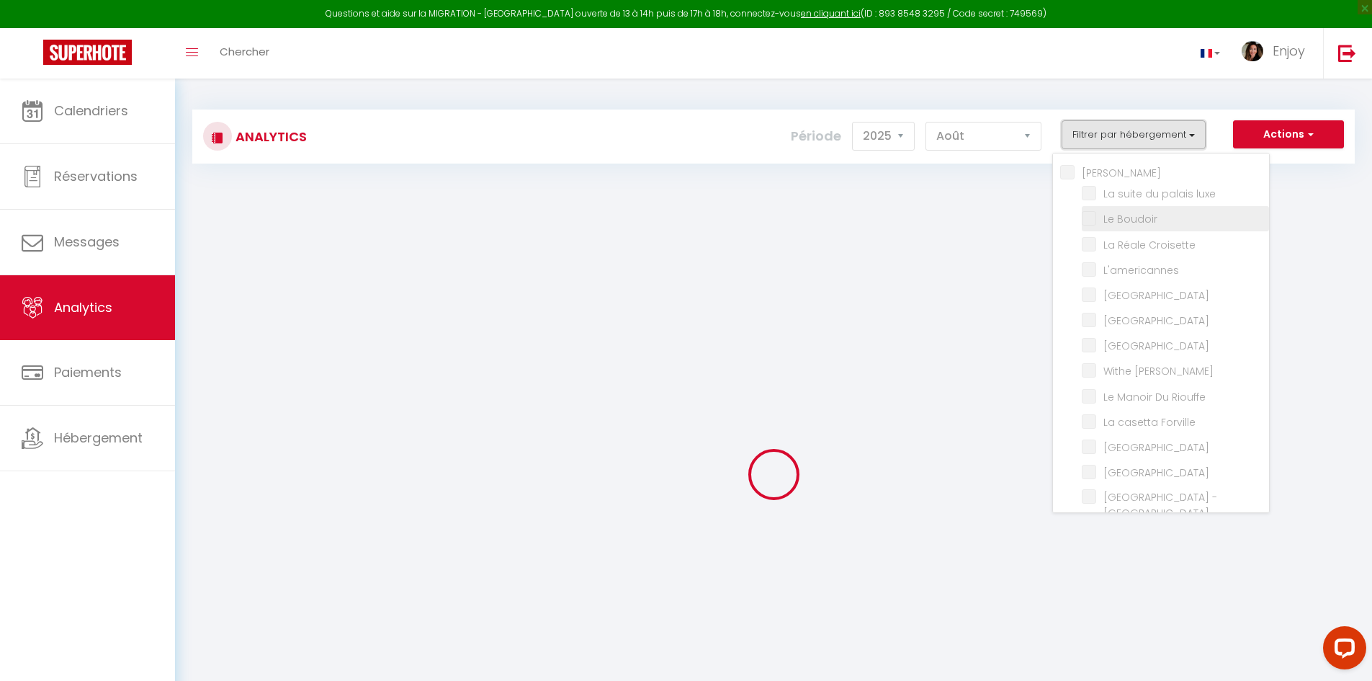
checkbox Pièces "false"
checkbox luxe "false"
checkbox Boudoir "false"
checkbox Croisette "false"
checkbox Riouffe "false"
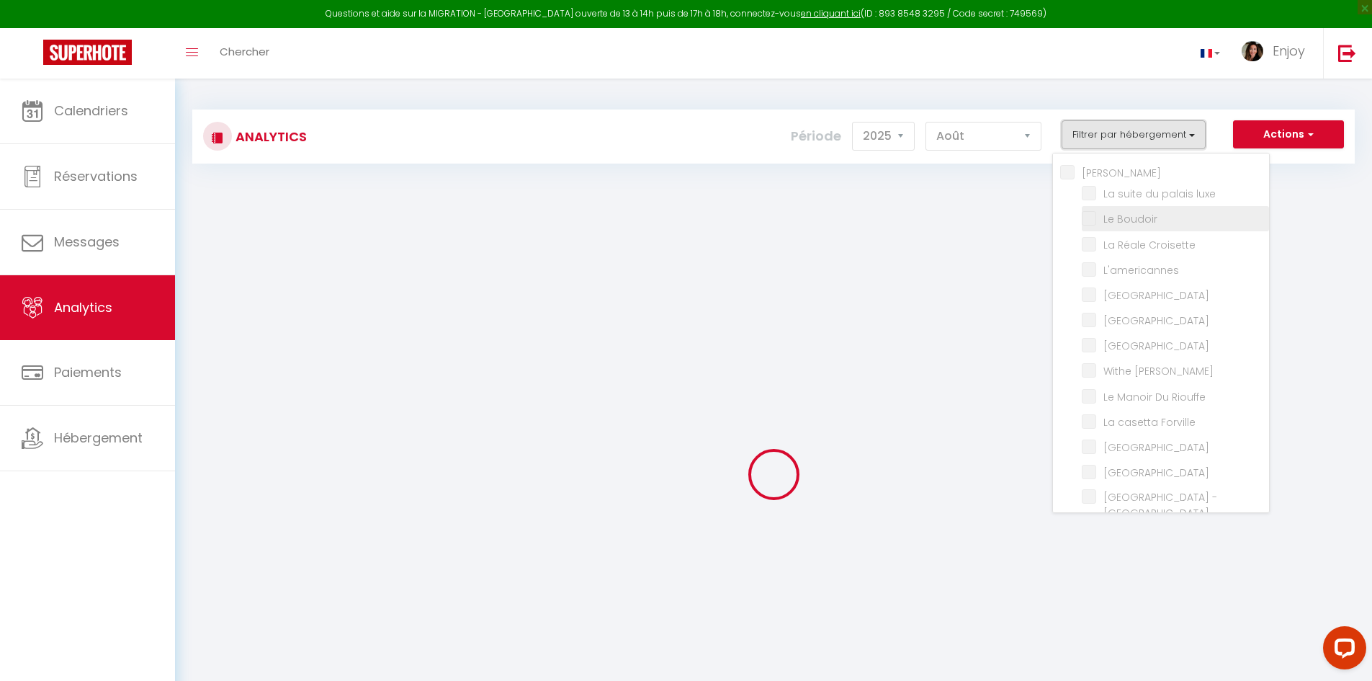
checkbox Palace "false"
checkbox input "false"
checkbox privée "false"
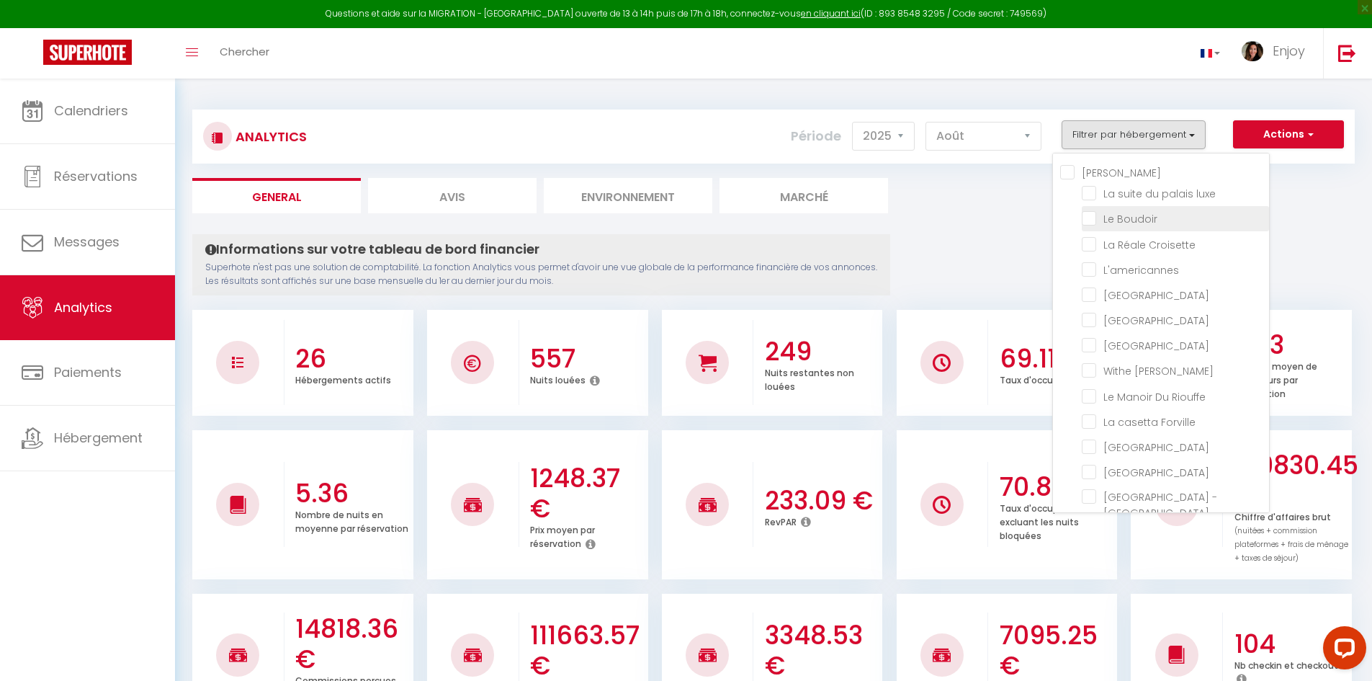
click at [1089, 221] on Boudoir "checkbox" at bounding box center [1175, 217] width 187 height 14
checkbox Boudoir "true"
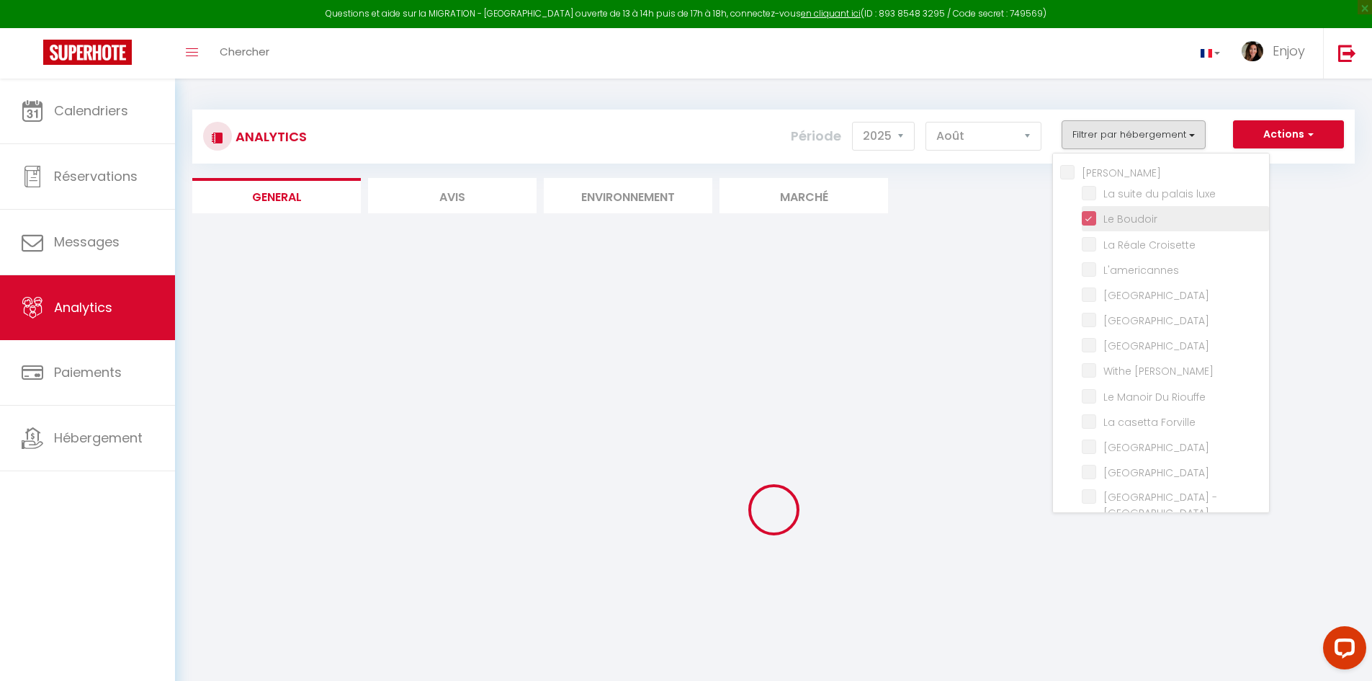
checkbox luxe "false"
checkbox Croisette "false"
checkbox input "false"
checkbox Room "false"
checkbox rouge "false"
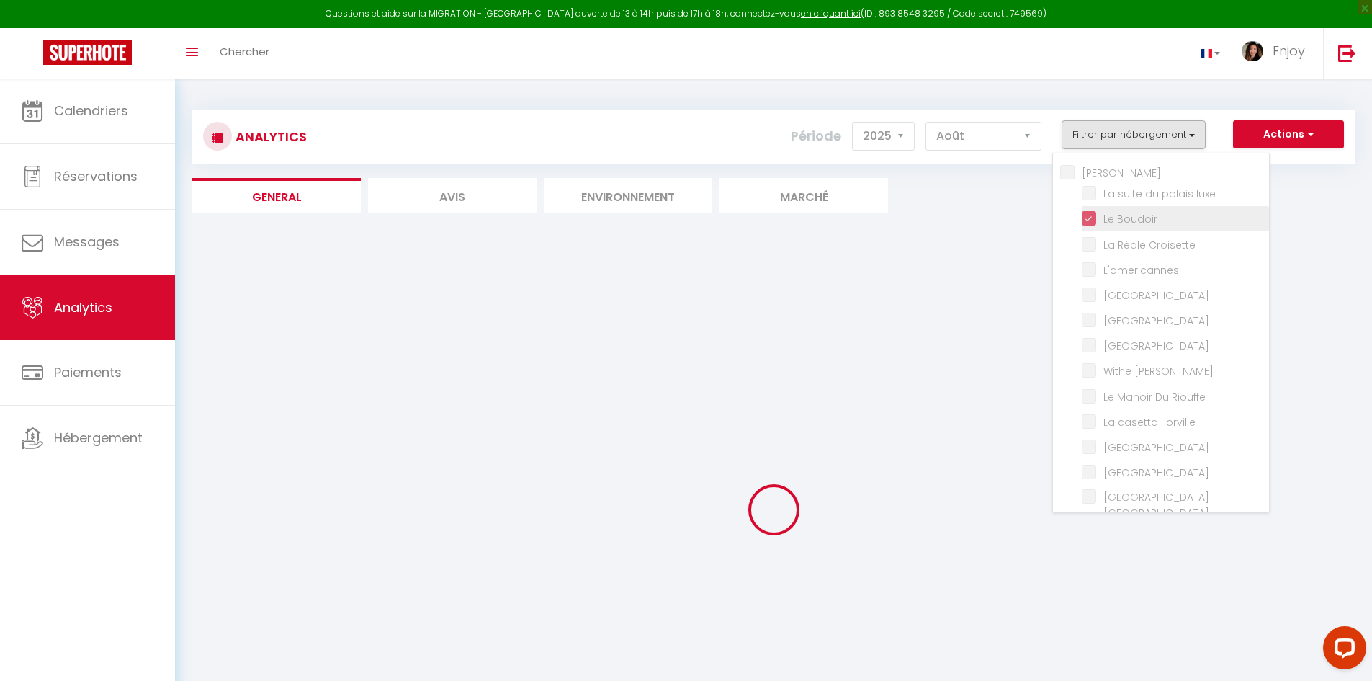
checkbox Modern "false"
checkbox Meynadier "false"
checkbox Riouffe "false"
checkbox Forville "false"
checkbox B31 "false"
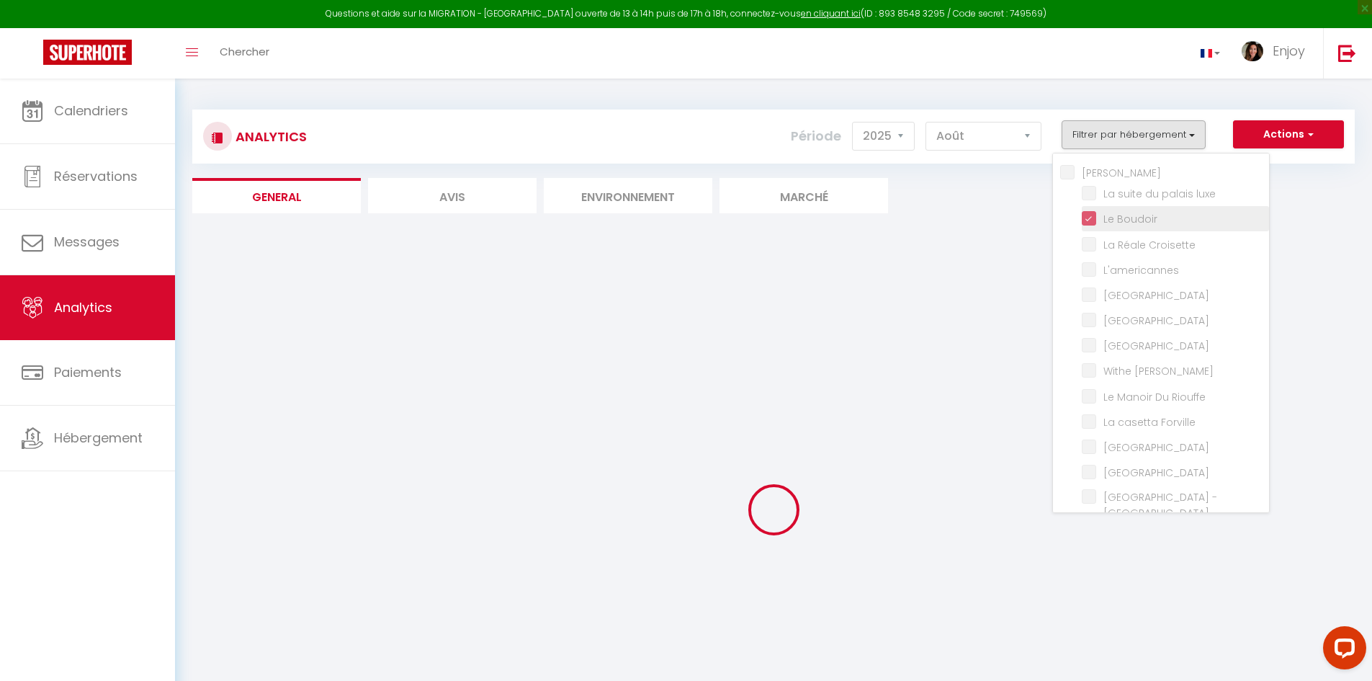
checkbox G17 "false"
checkbox Jardin "false"
checkbox Palace "false"
checkbox input "false"
checkbox Madrilien "false"
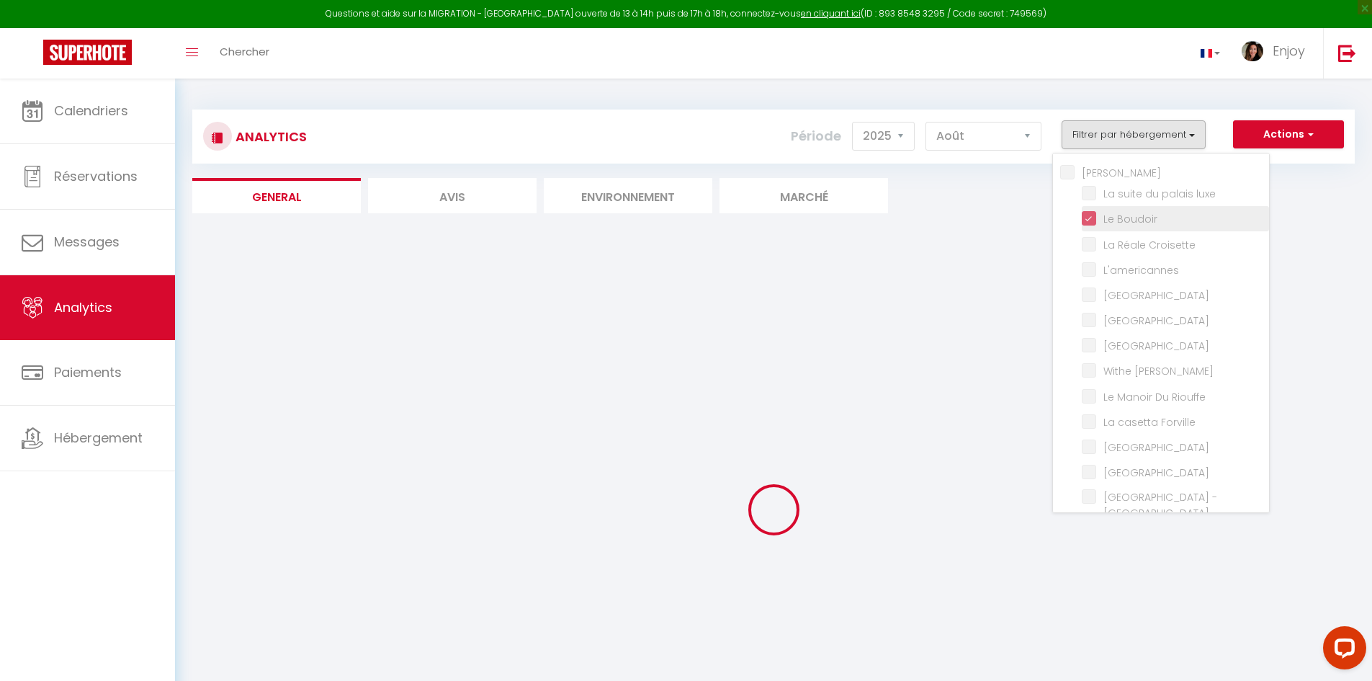
checkbox input "false"
checkbox D\'andré "false"
checkbox Rouge "false"
checkbox Victoria "false"
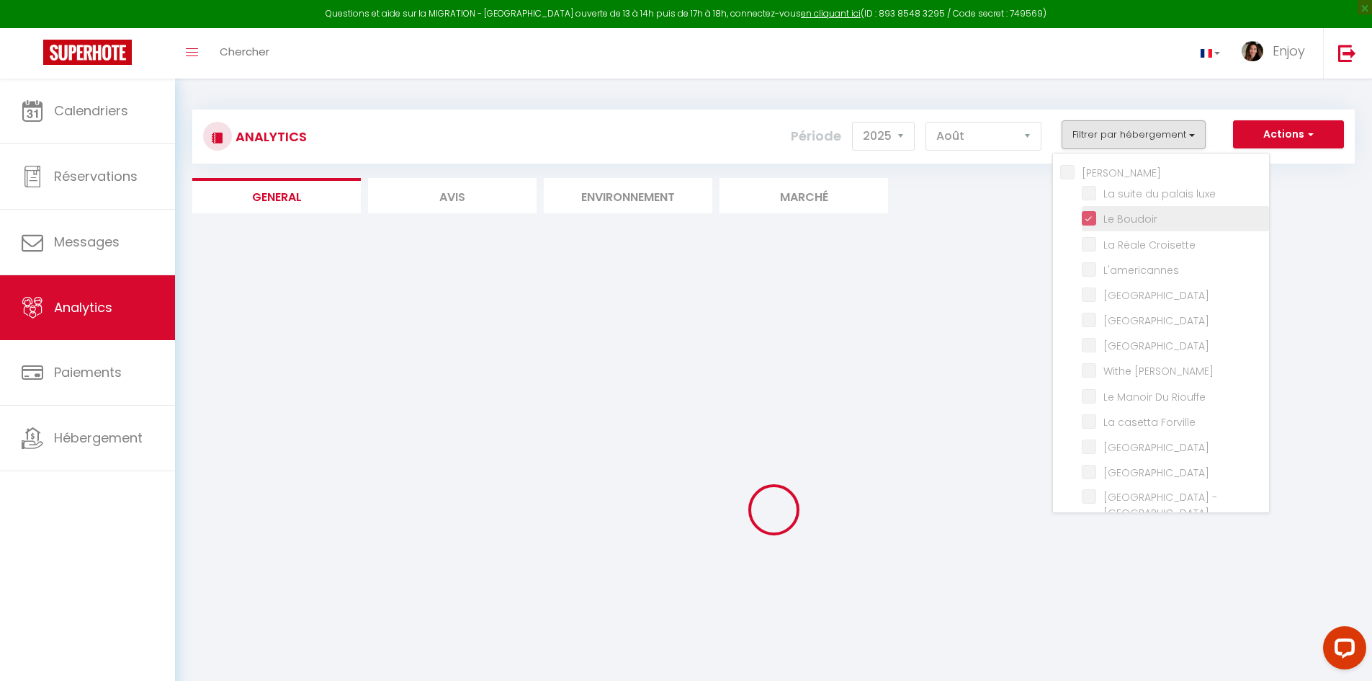
checkbox E37 "false"
checkbox Gold "false"
checkbox 121 "false"
checkbox mia "false"
checkbox Room "false"
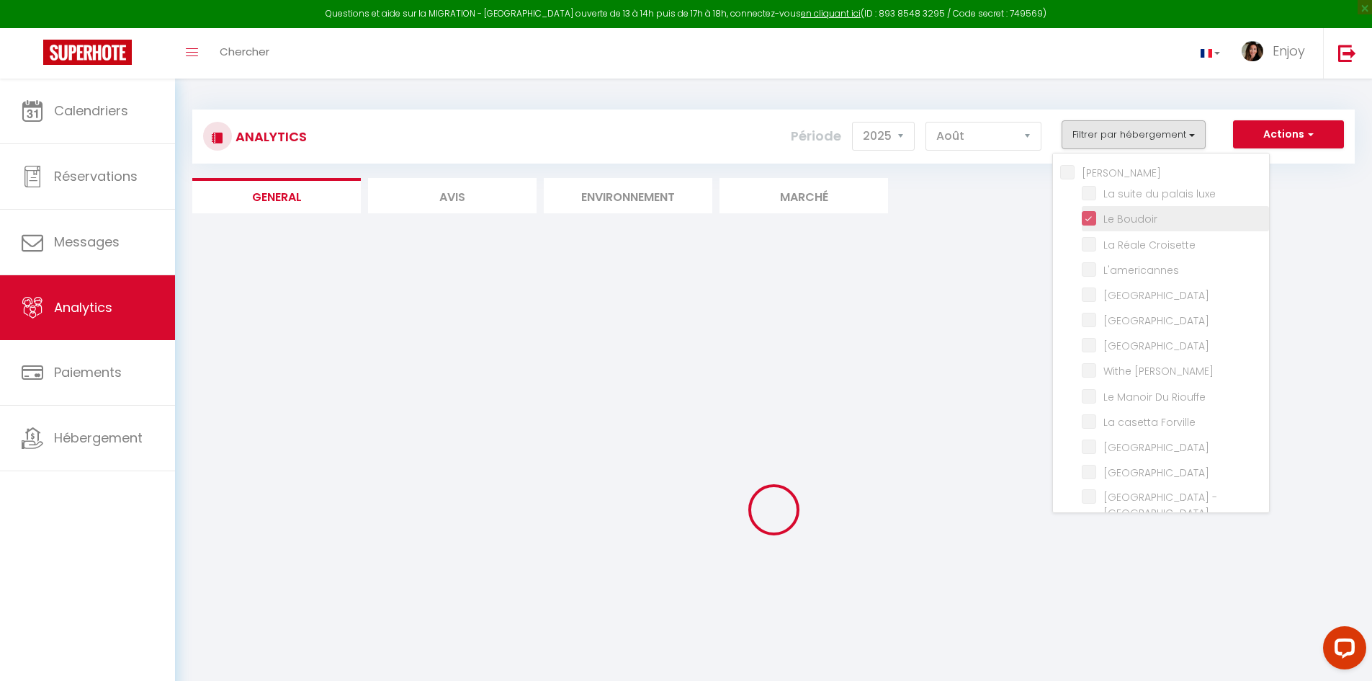
checkbox rouge "false"
checkbox B31 "false"
checkbox G17 "false"
checkbox Jardin "false"
checkbox input "false"
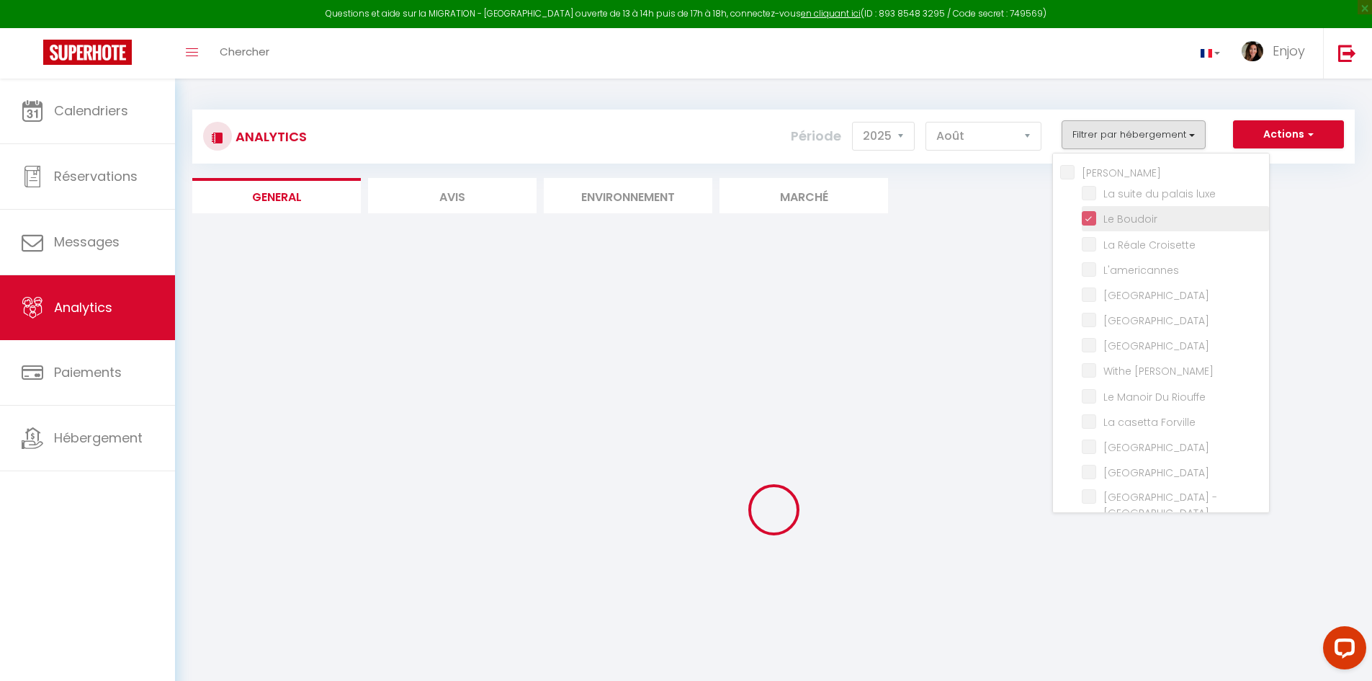
checkbox D\'andré "false"
checkbox Victoria "false"
checkbox E37 "false"
checkbox input "false"
checkbox Modern "false"
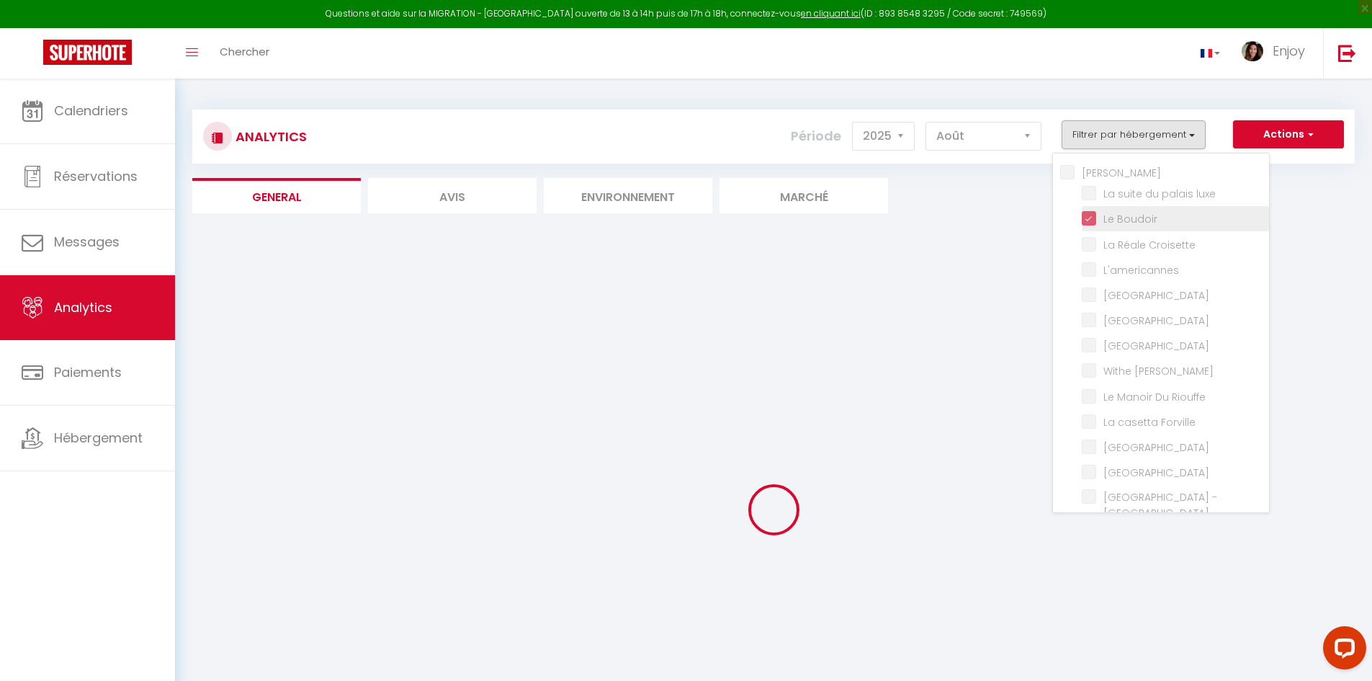
checkbox Meynadier "false"
checkbox Forville "false"
checkbox input "false"
checkbox Madrilien "false"
checkbox input "false"
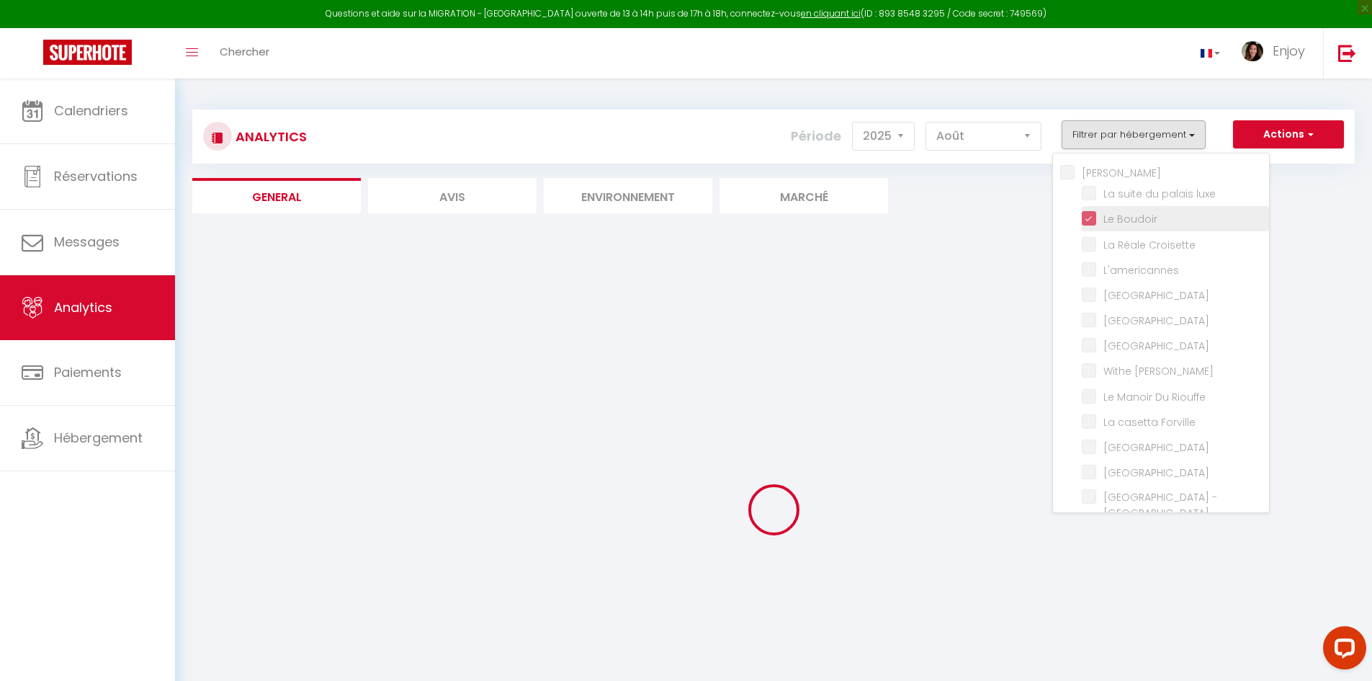
checkbox Rouge "false"
checkbox luxe "false"
checkbox Boudoir "true"
checkbox Croisette "false"
checkbox Riouffe "false"
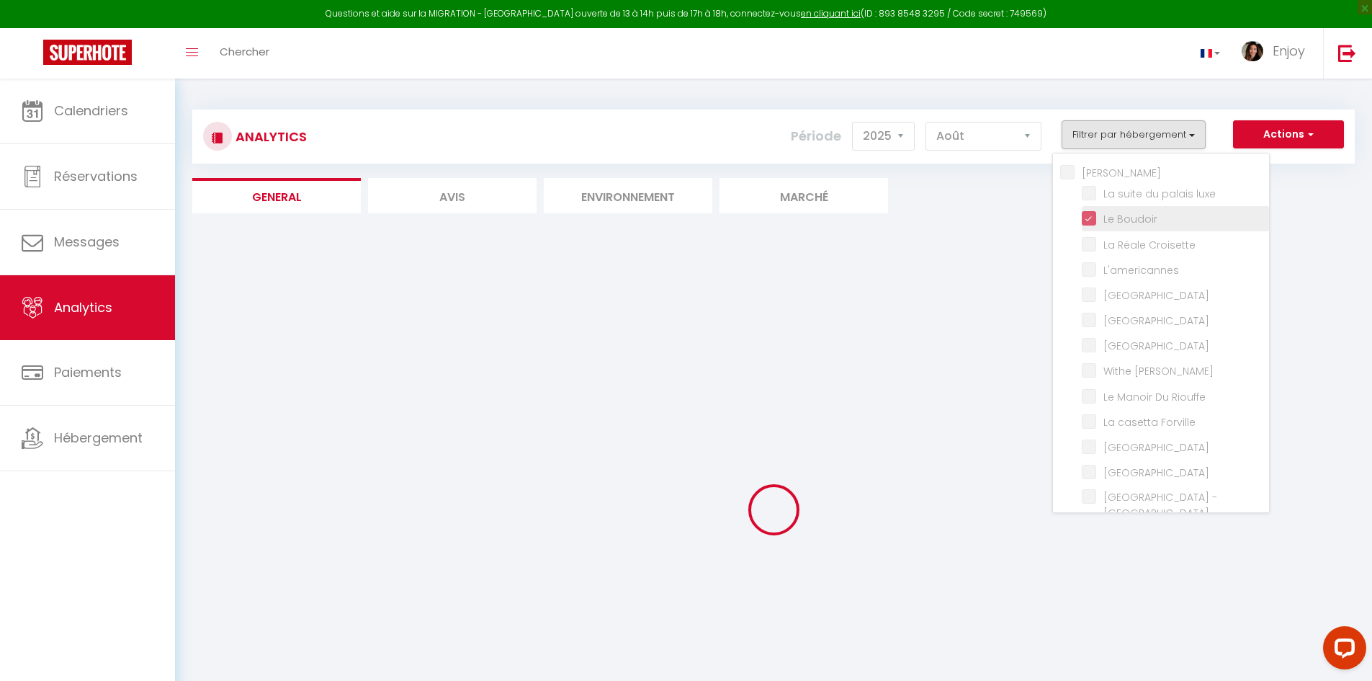
checkbox Palace "false"
checkbox privée "false"
checkbox luxe "false"
checkbox Croisette "false"
checkbox input "false"
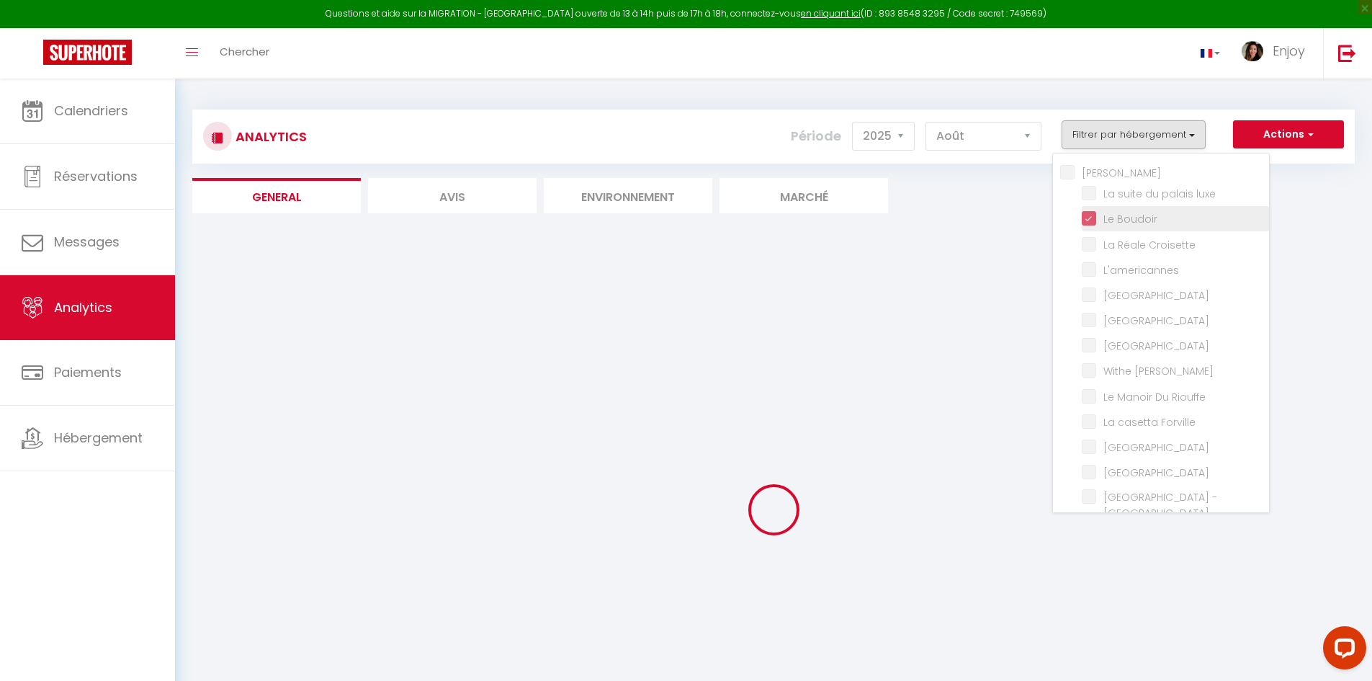
checkbox Room "false"
checkbox rouge "false"
checkbox Modern "false"
checkbox Meynadier "false"
checkbox Riouffe "false"
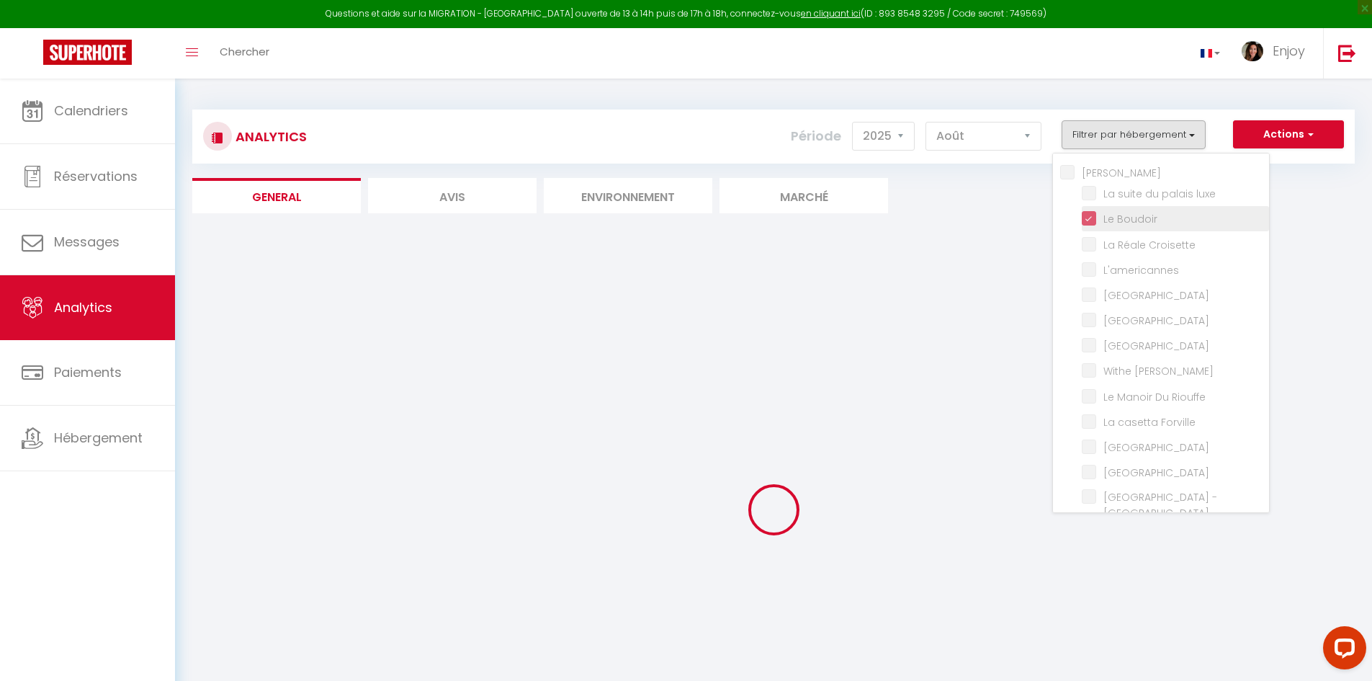
checkbox Forville "false"
checkbox B31 "false"
checkbox G17 "false"
checkbox Jardin "false"
checkbox Palace "false"
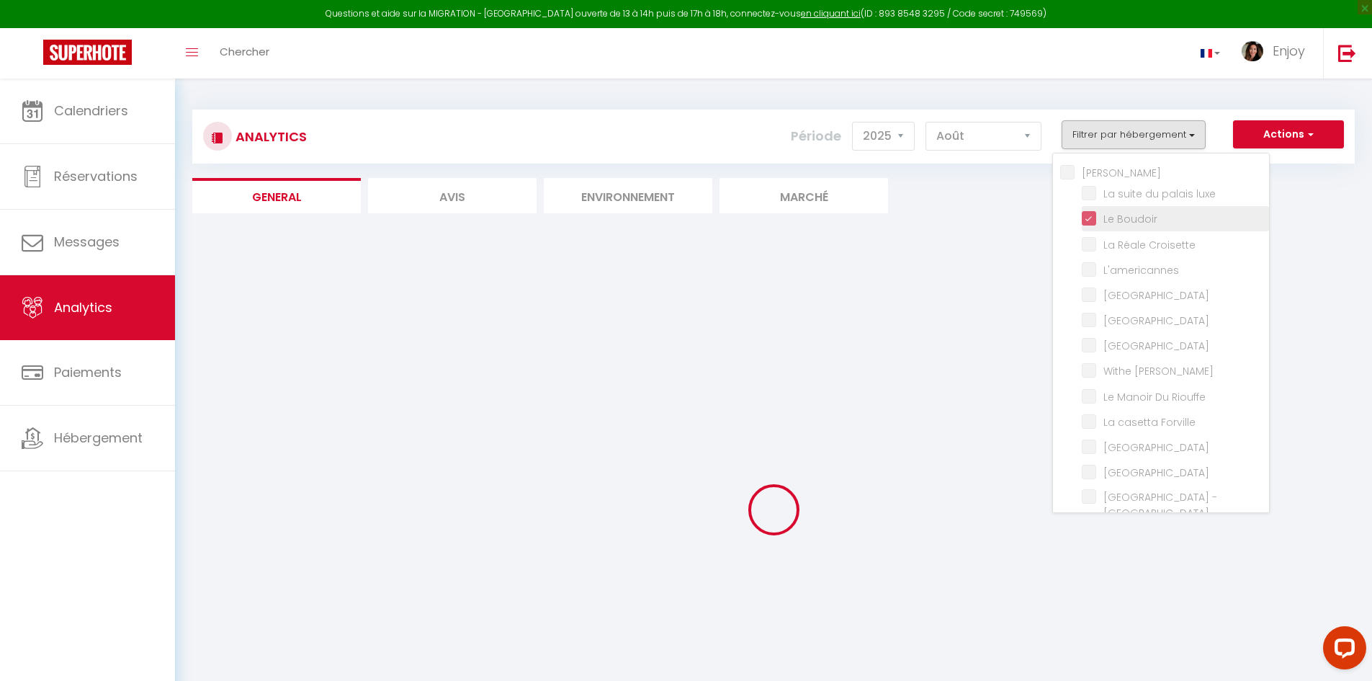
checkbox input "false"
checkbox Madrilien "false"
checkbox input "false"
checkbox D\'andré "false"
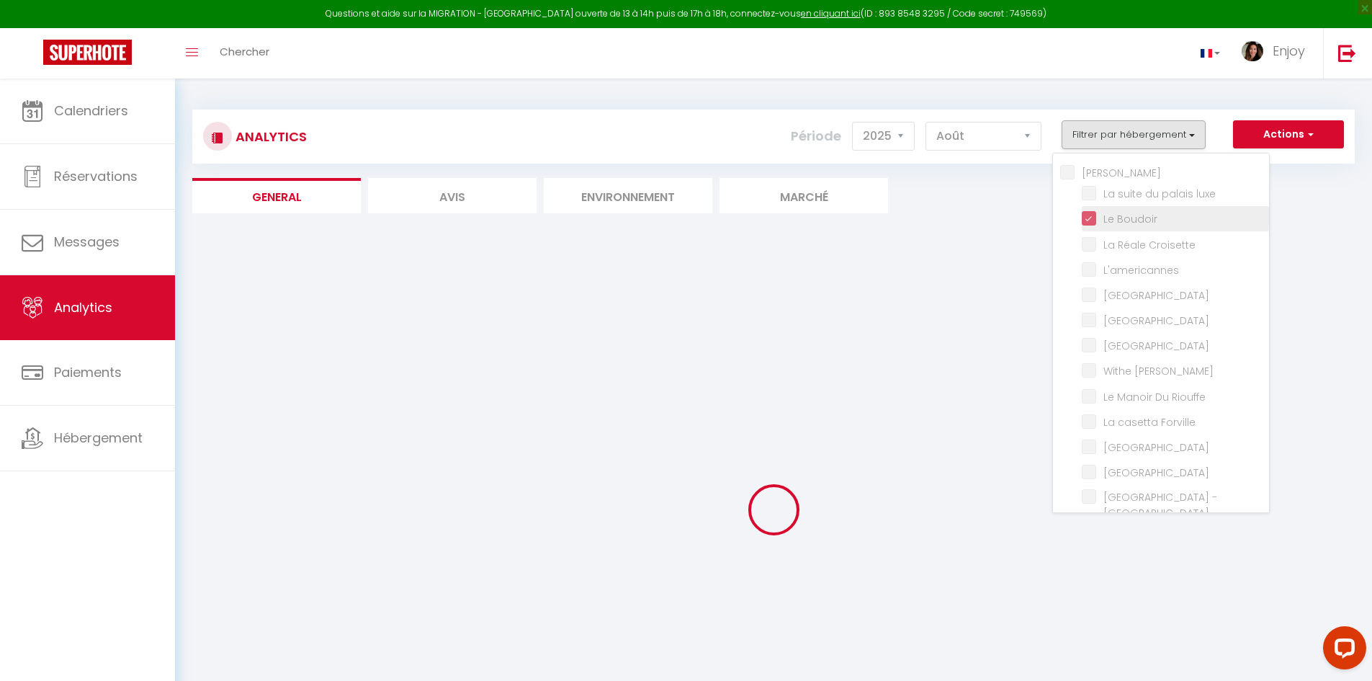
checkbox Rouge "false"
checkbox Victoria "false"
checkbox E37 "false"
checkbox Gold "false"
checkbox 121 "false"
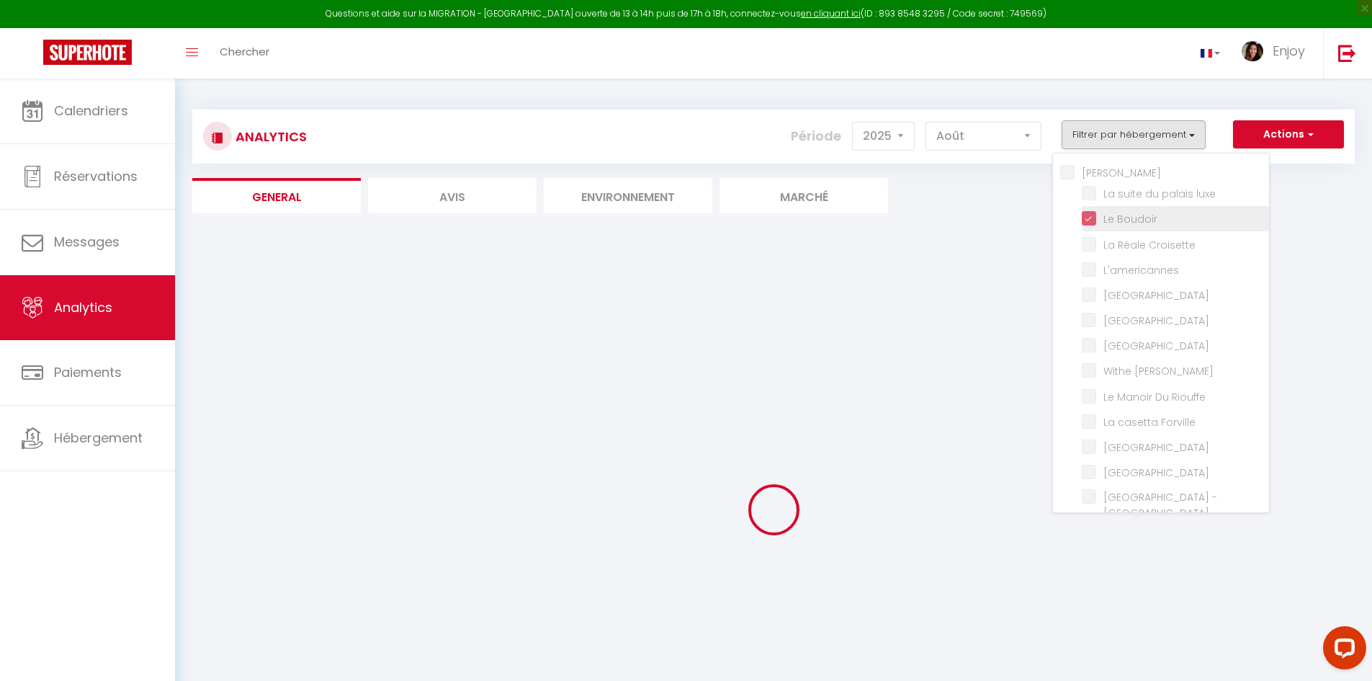
checkbox mia "false"
checkbox Room "false"
checkbox rouge "false"
checkbox B31 "false"
checkbox G17 "false"
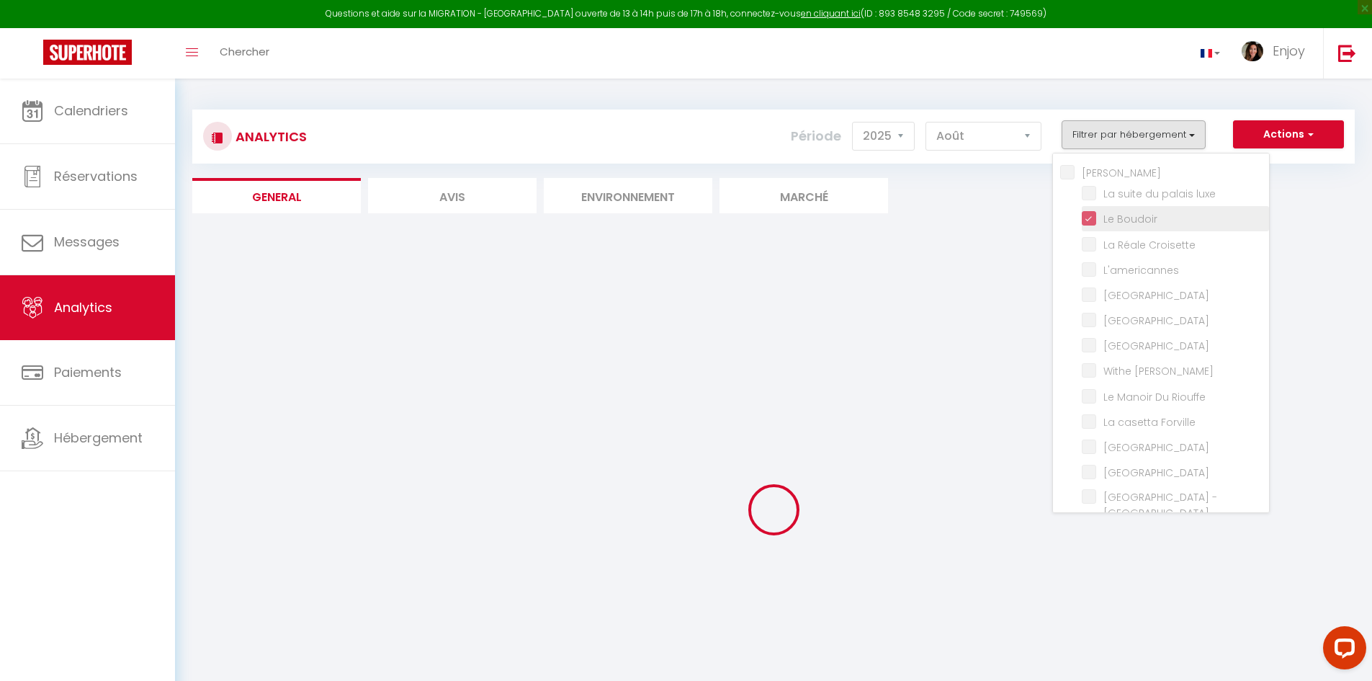
checkbox Jardin "false"
checkbox input "false"
checkbox D\'andré "false"
checkbox Victoria "false"
checkbox E37 "false"
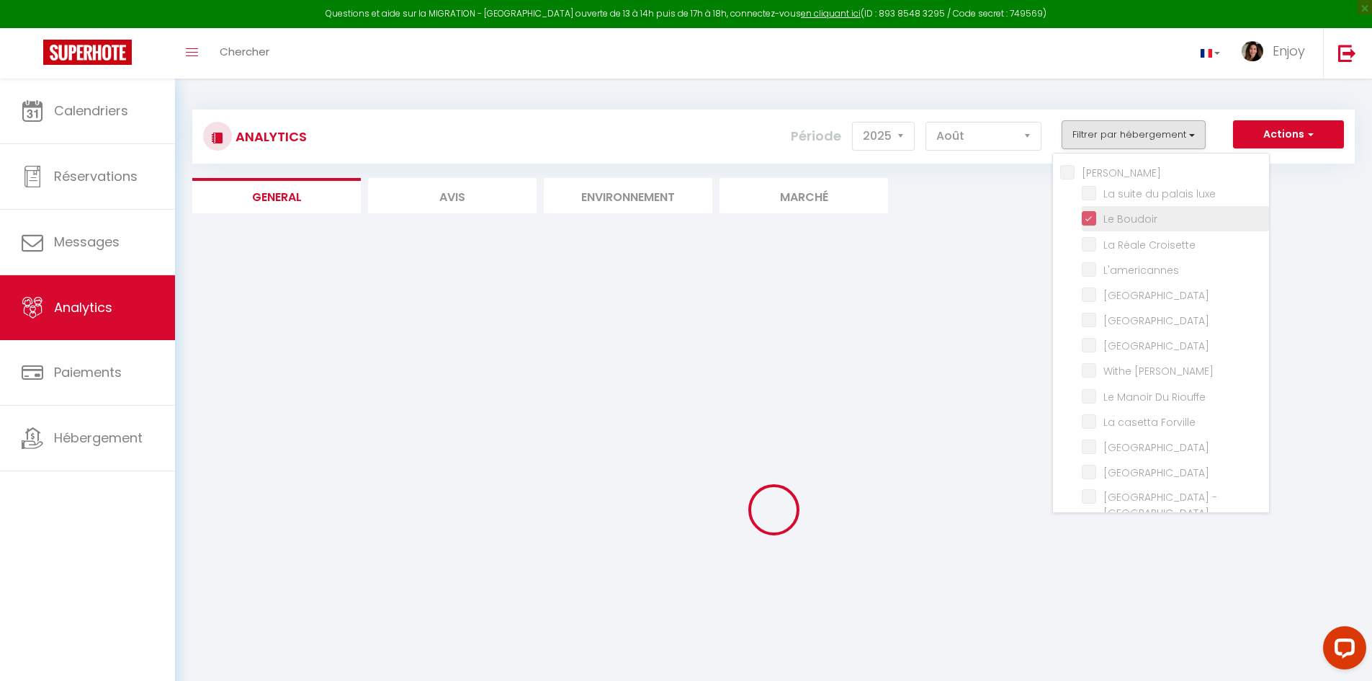
checkbox input "false"
checkbox Modern "false"
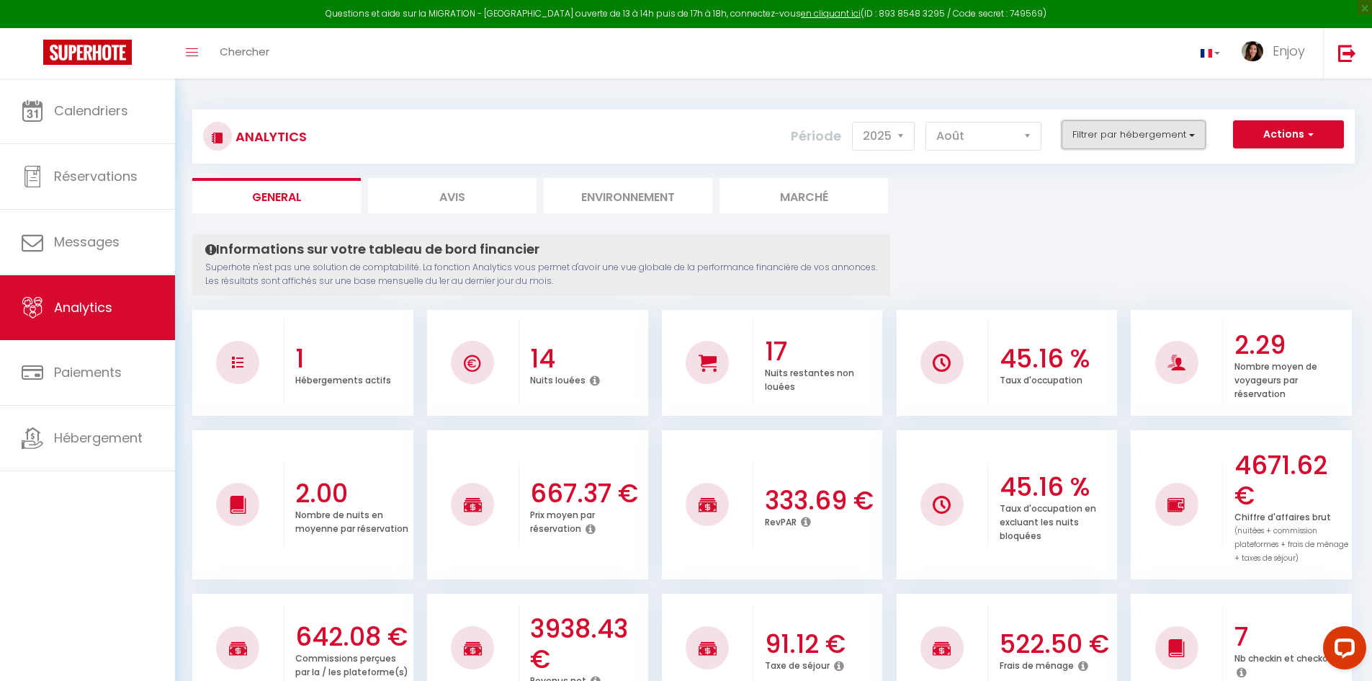
click at [1109, 127] on button "Filtrer par hébergement" at bounding box center [1134, 134] width 144 height 29
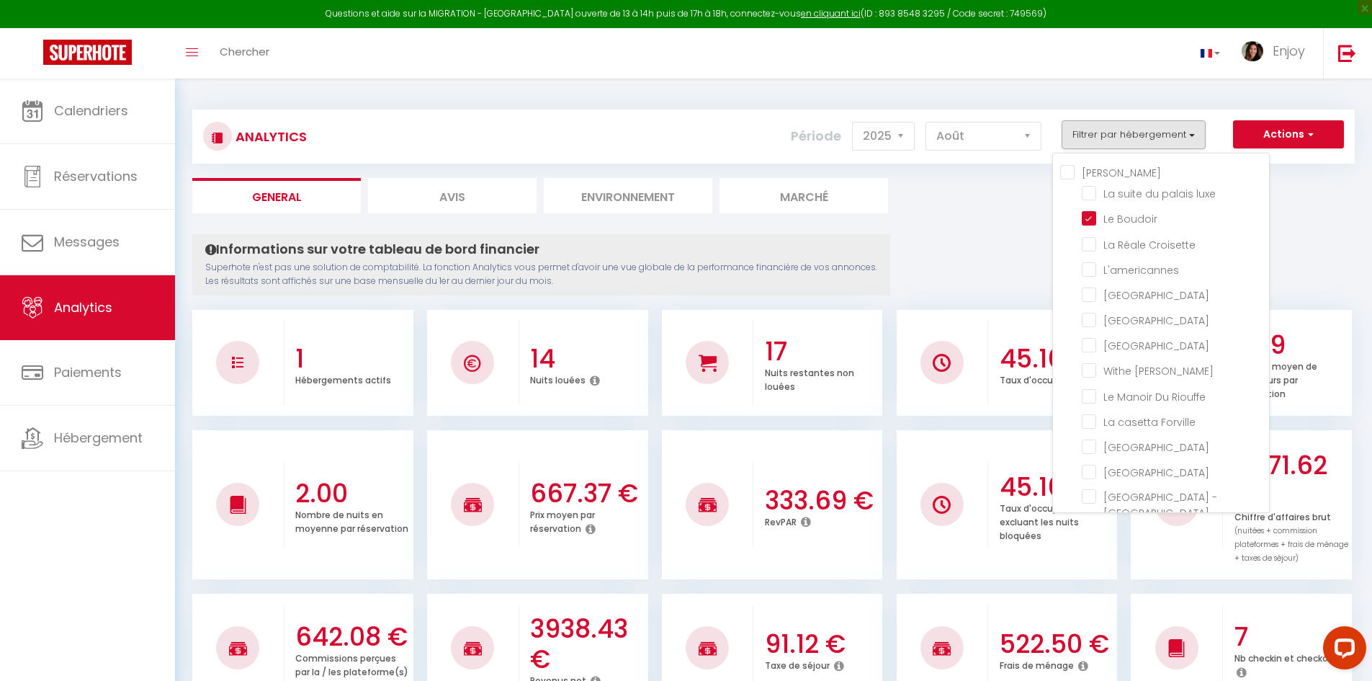
click at [1065, 166] on input "[PERSON_NAME]" at bounding box center [1164, 171] width 209 height 14
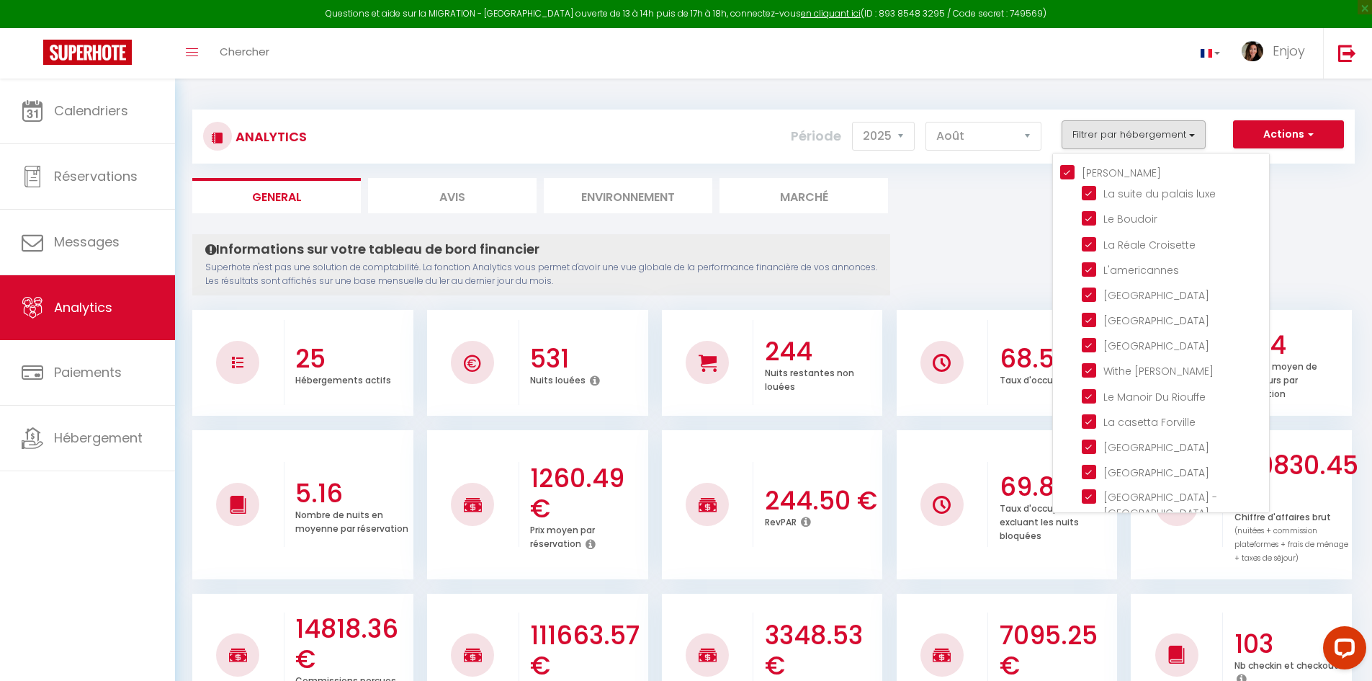
click at [1354, 199] on ul "General Avis Environnement Marché" at bounding box center [773, 195] width 1163 height 35
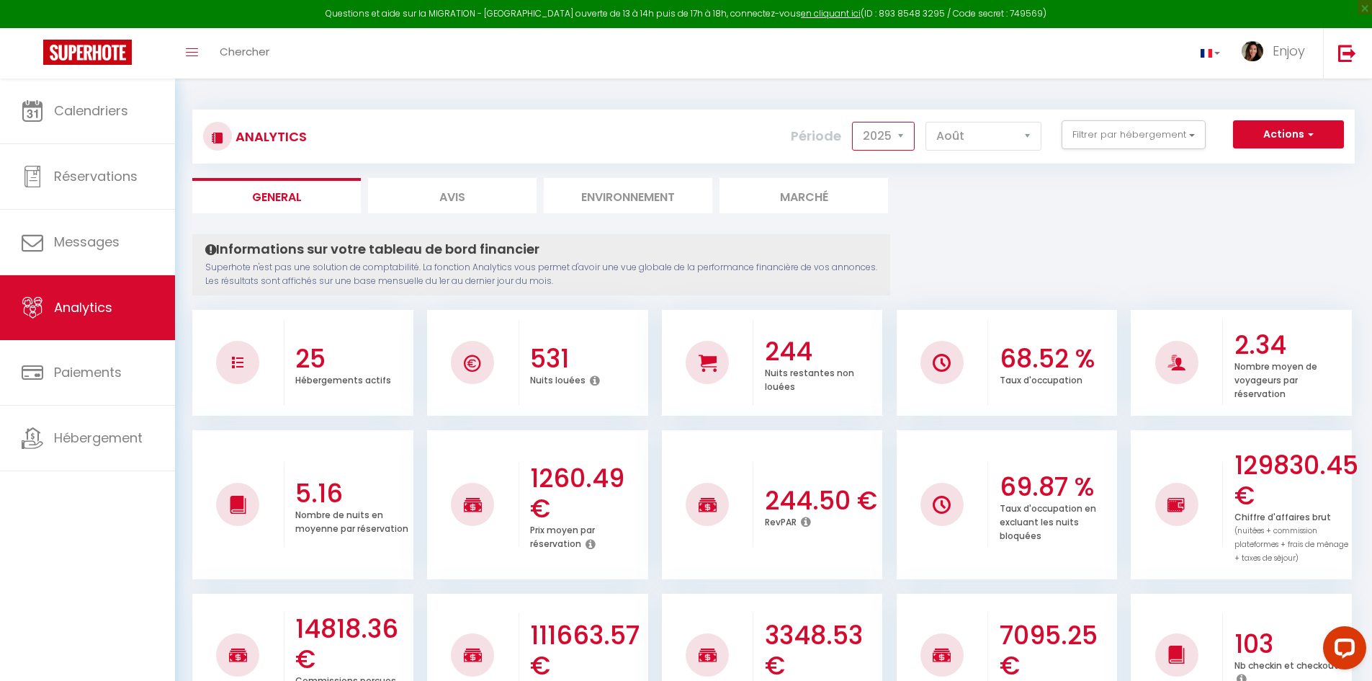
click at [882, 137] on select "2014 2015 2016 2017 2018 2019 2020 2021 2022 2023 2024 2025 2026 2027" at bounding box center [883, 136] width 63 height 29
click at [854, 122] on select "2014 2015 2016 2017 2018 2019 2020 2021 2022 2023 2024 2025 2026 2027" at bounding box center [883, 136] width 63 height 29
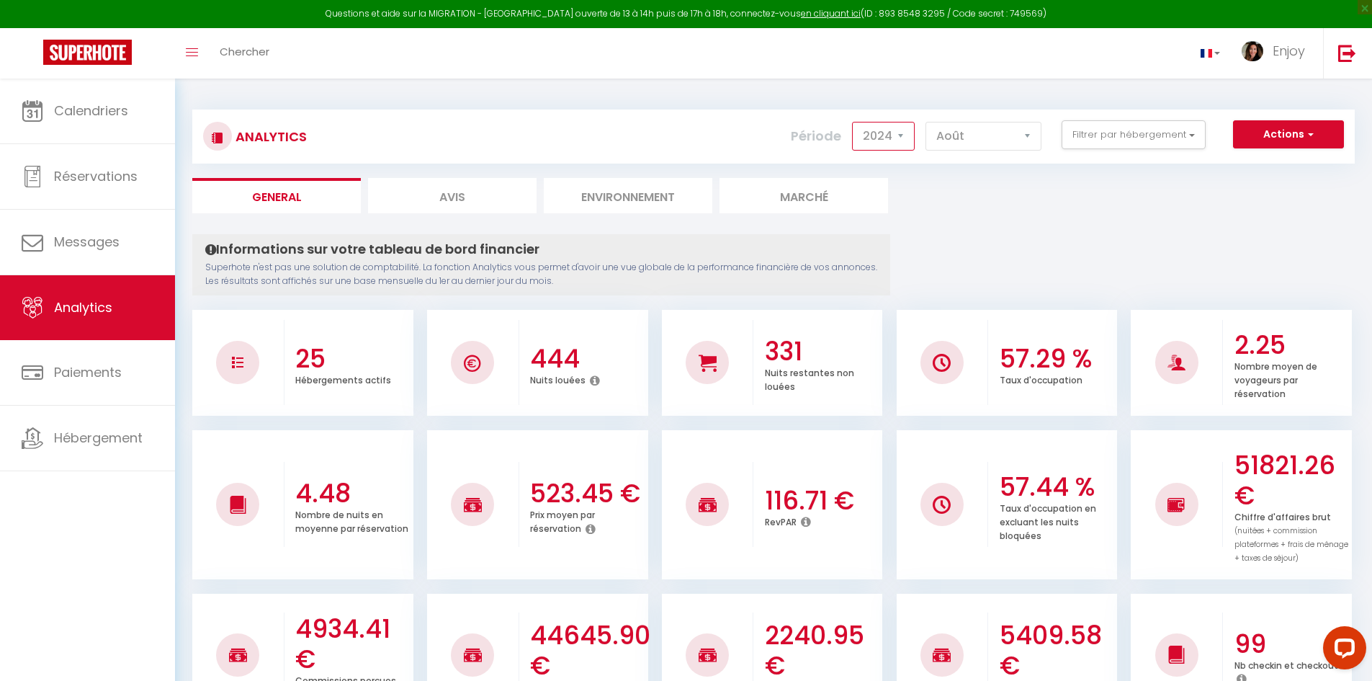
click at [906, 136] on select "2014 2015 2016 2017 2018 2019 2020 2021 2022 2023 2024 2025 2026 2027" at bounding box center [883, 136] width 63 height 29
click at [854, 122] on select "2014 2015 2016 2017 2018 2019 2020 2021 2022 2023 2024 2025 2026 2027" at bounding box center [883, 136] width 63 height 29
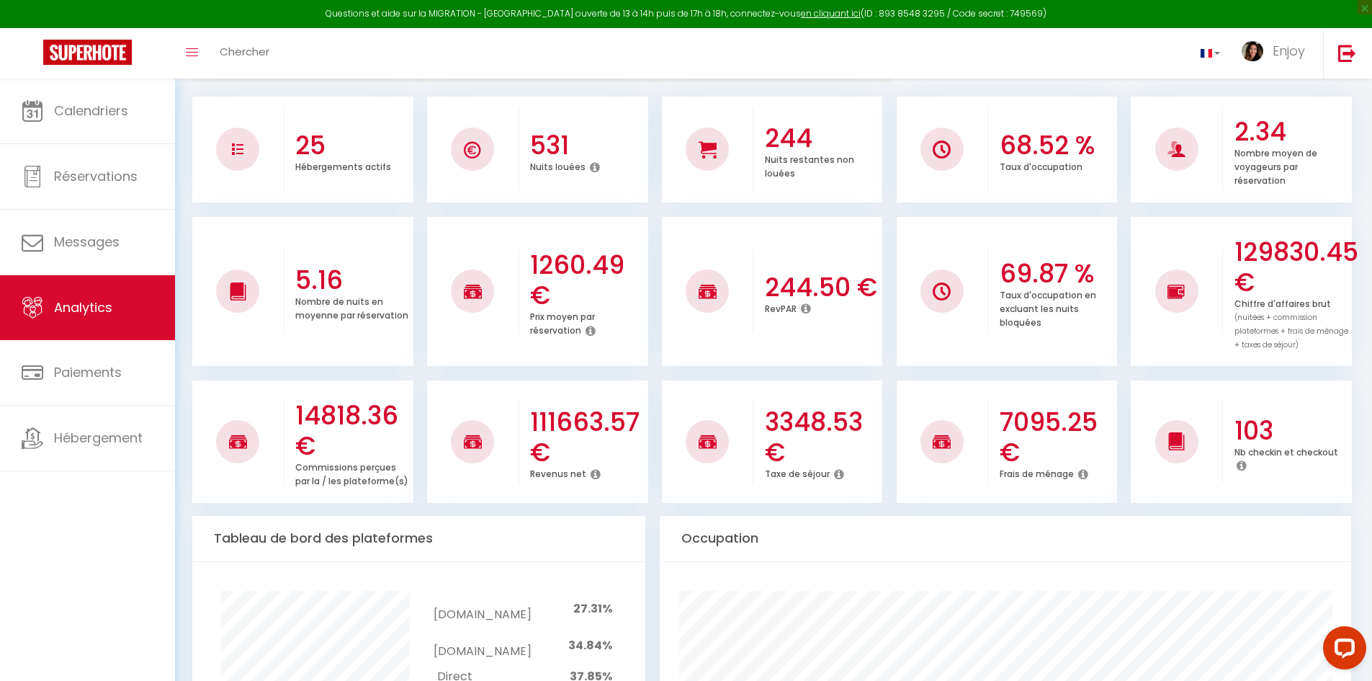
scroll to position [216, 0]
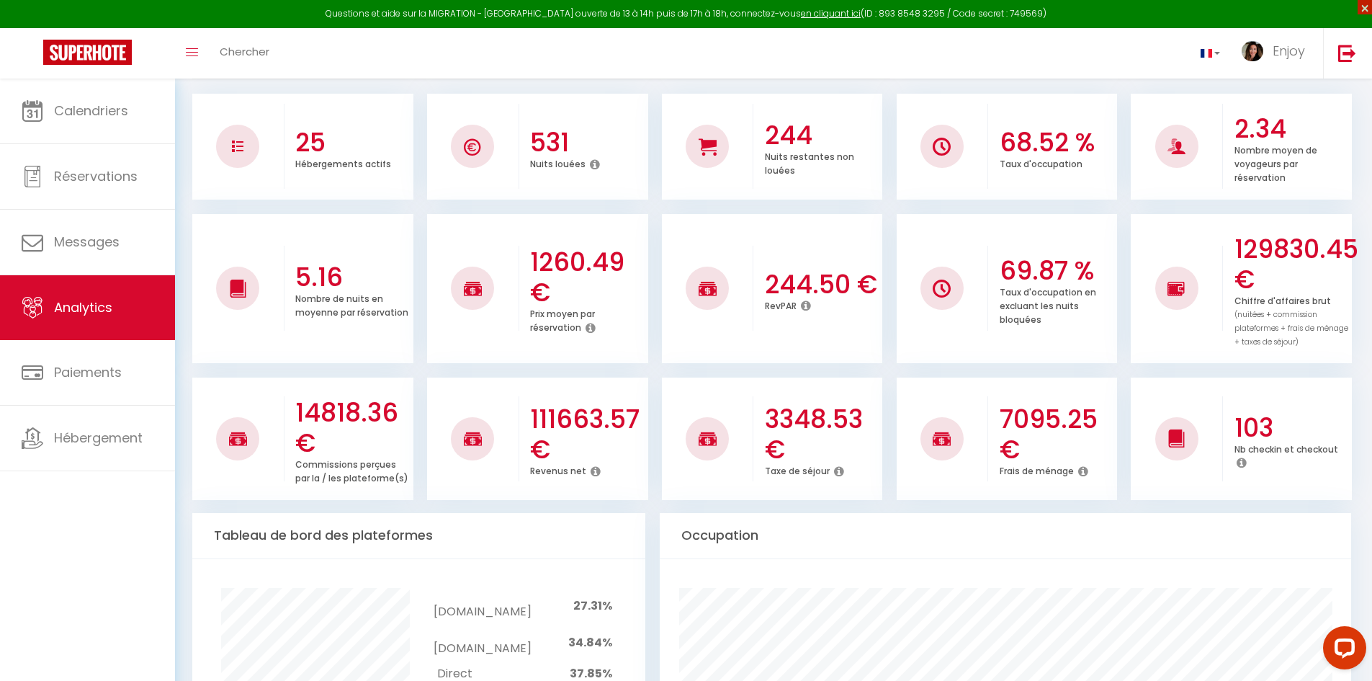
click at [1364, 7] on span "×" at bounding box center [1365, 7] width 14 height 14
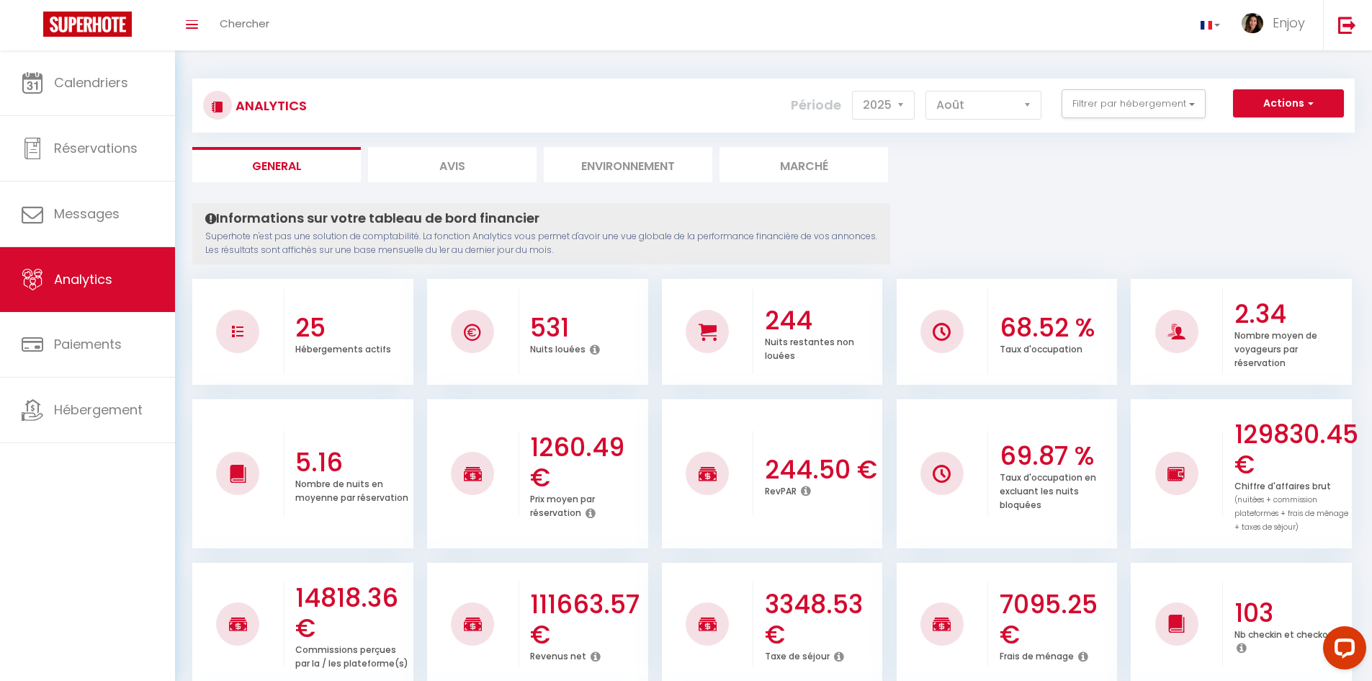
scroll to position [0, 0]
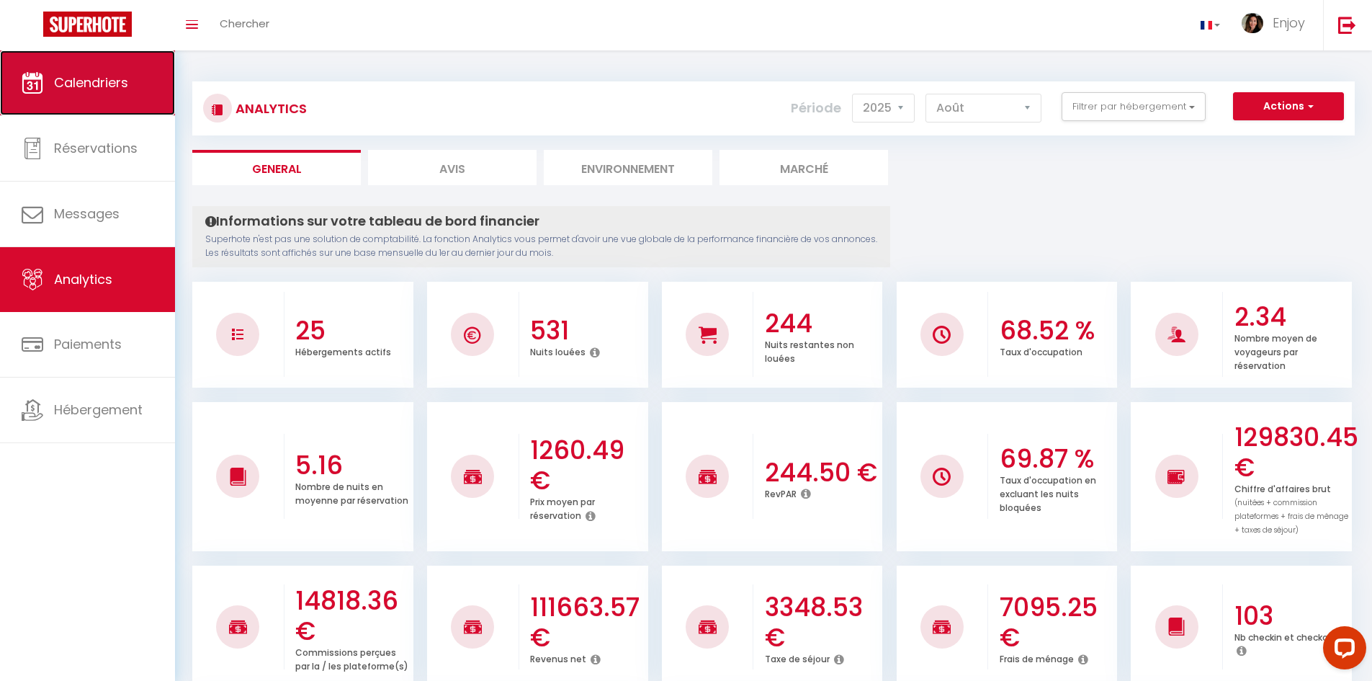
click at [75, 100] on link "Calendriers" at bounding box center [87, 82] width 175 height 65
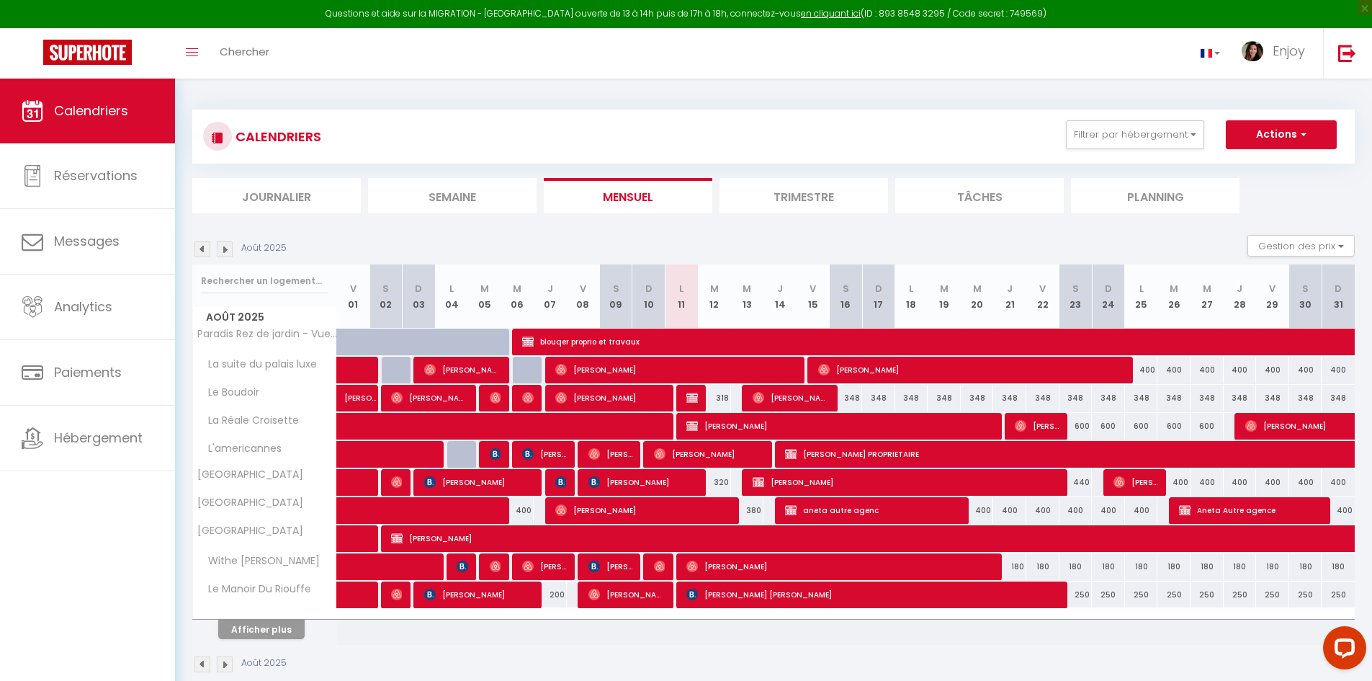
click at [452, 192] on li "Semaine" at bounding box center [452, 195] width 169 height 35
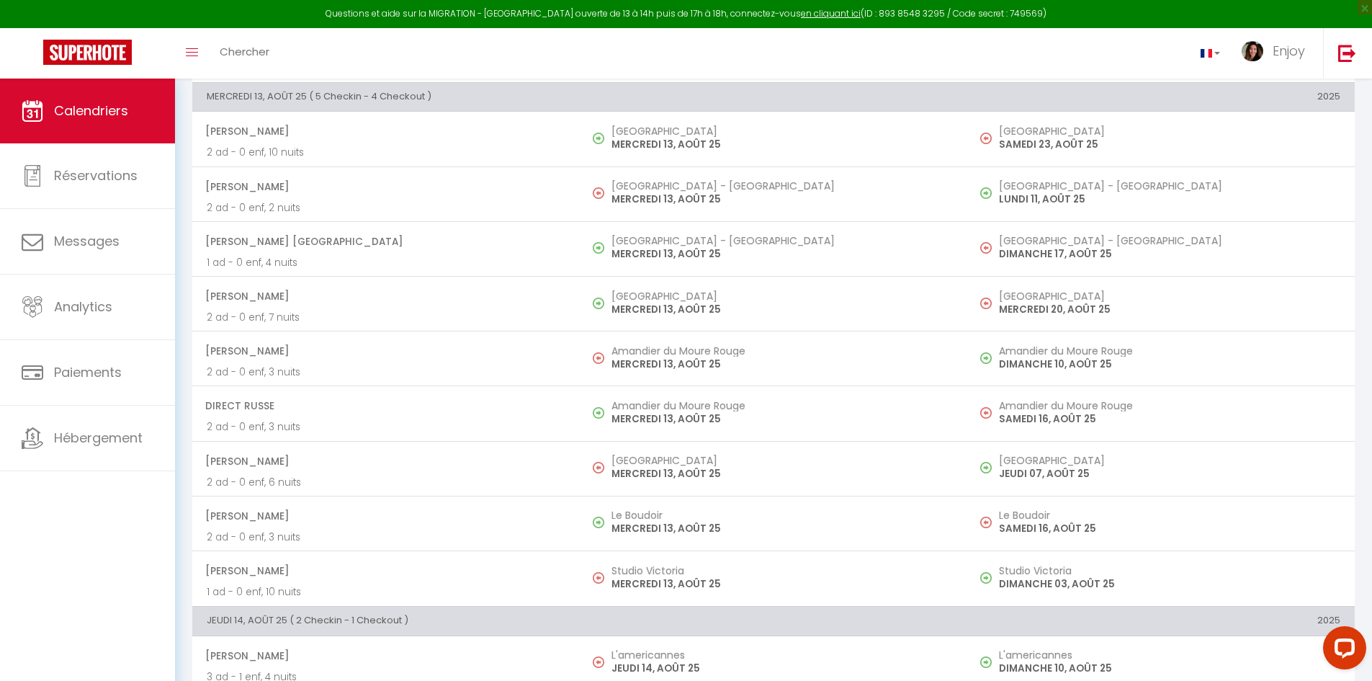
scroll to position [1179, 0]
click at [1364, 7] on span "×" at bounding box center [1365, 7] width 14 height 14
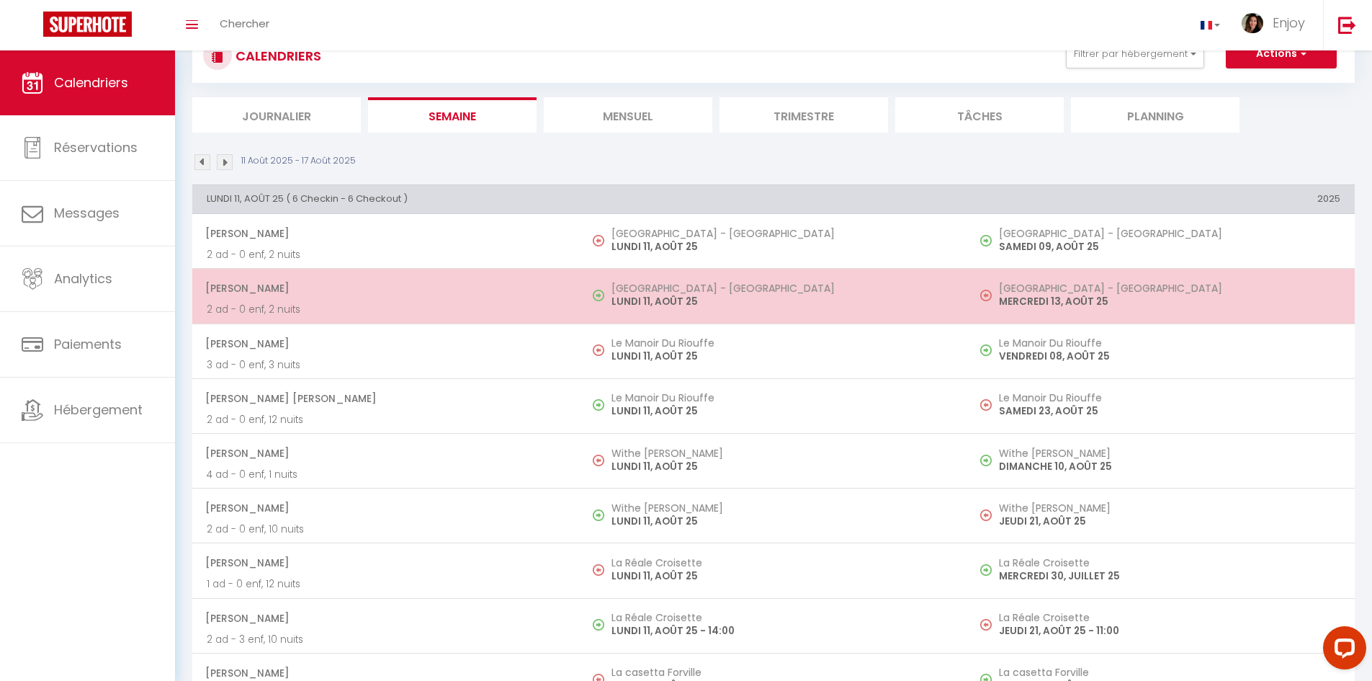
scroll to position [0, 0]
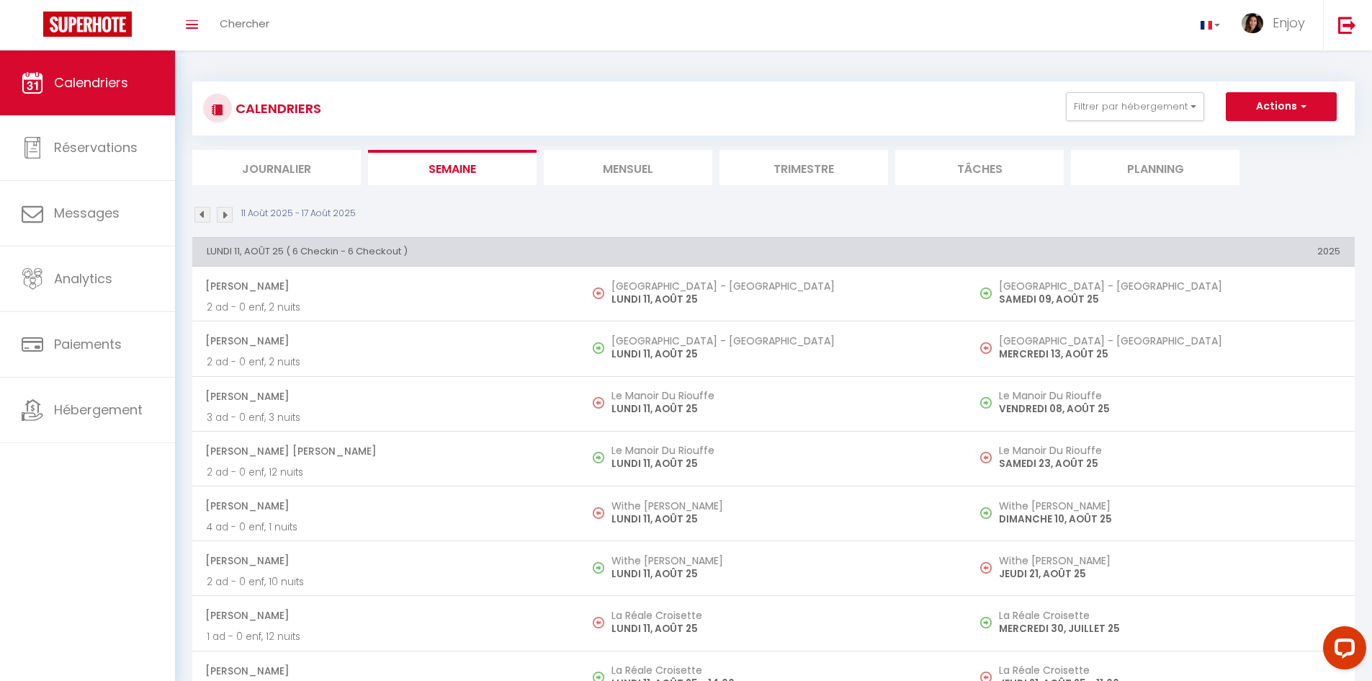
click at [641, 162] on li "Mensuel" at bounding box center [628, 167] width 169 height 35
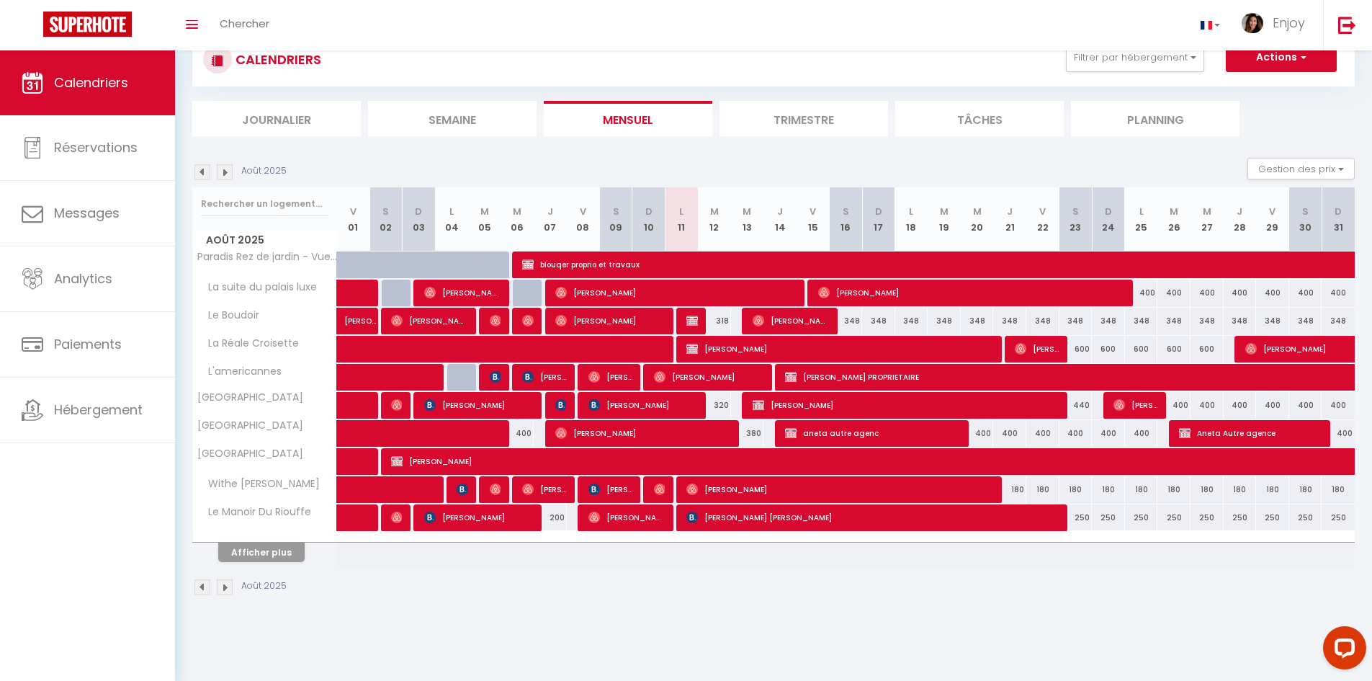
scroll to position [50, 0]
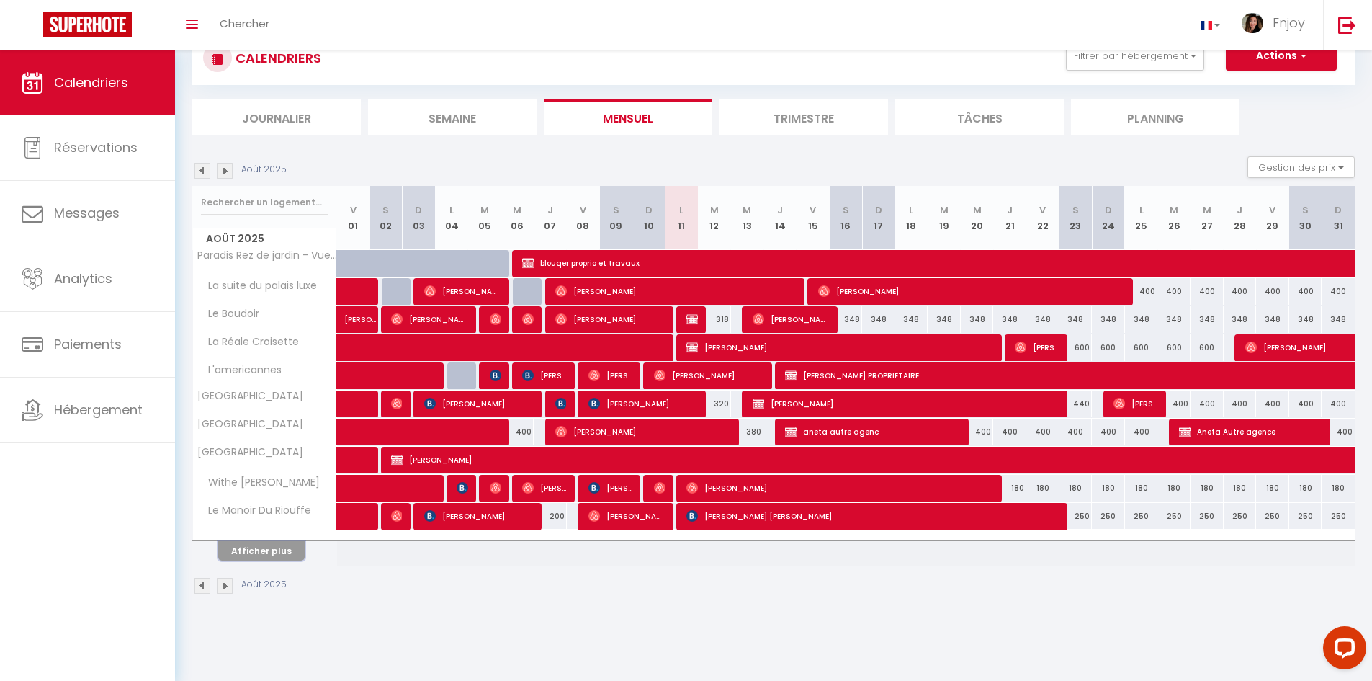
click at [273, 555] on button "Afficher plus" at bounding box center [261, 550] width 86 height 19
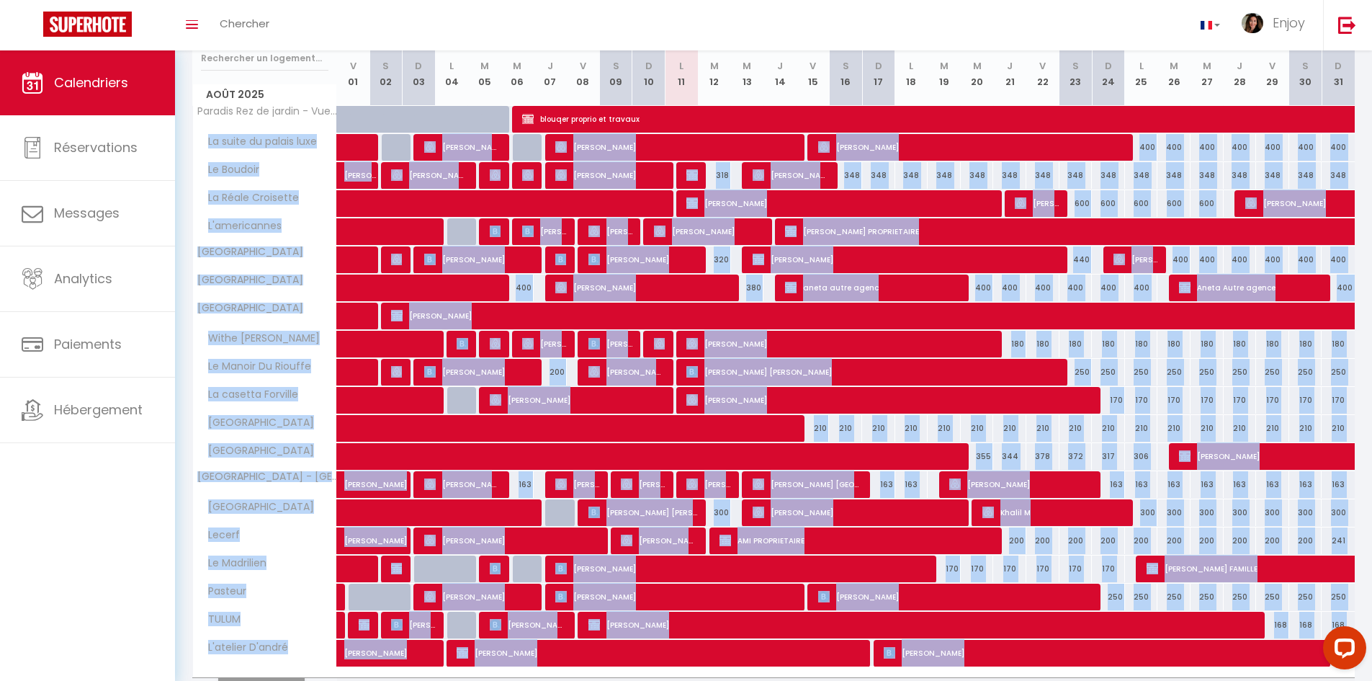
scroll to position [277, 0]
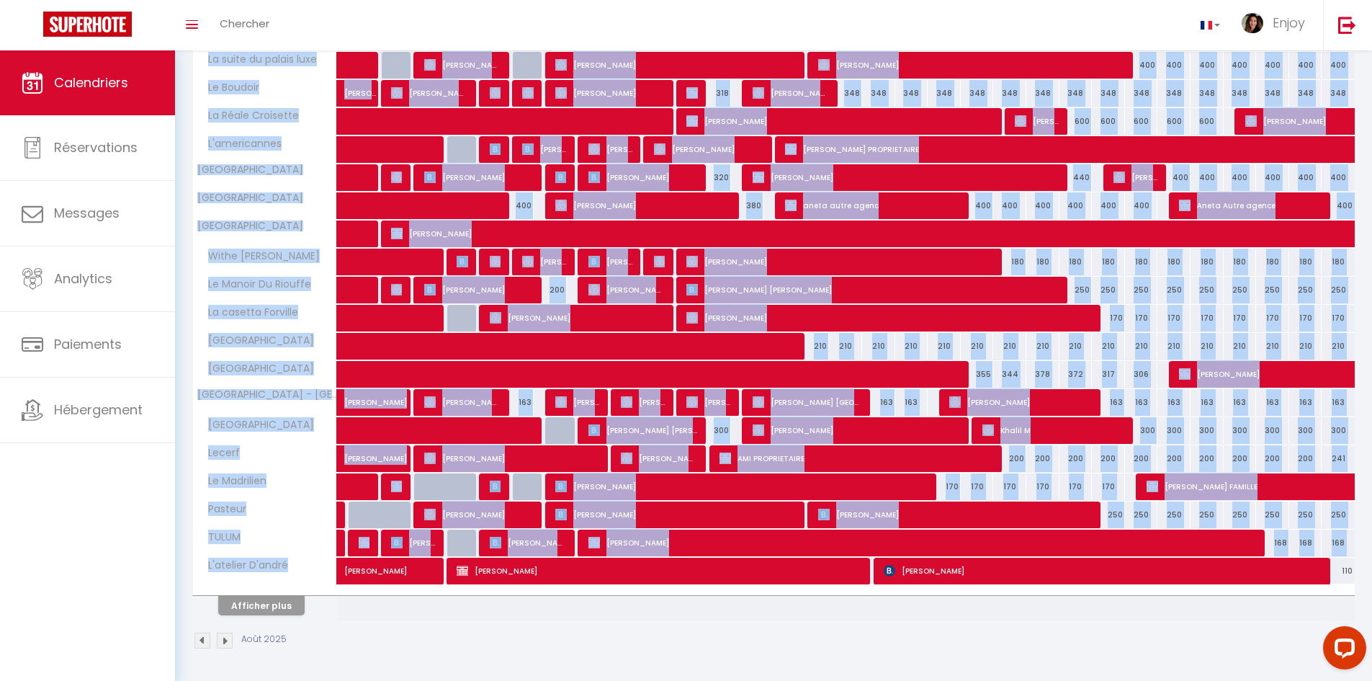
drag, startPoint x: 208, startPoint y: 143, endPoint x: 294, endPoint y: 565, distance: 430.1
click at [294, 565] on tbody "Paradis Rez de jardin - Vue Mer - Piscine privée 1045 1045 1045 1045 1045 750 b…" at bounding box center [774, 322] width 1163 height 598
click at [295, 564] on div "L'atelier D'andré" at bounding box center [267, 566] width 144 height 16
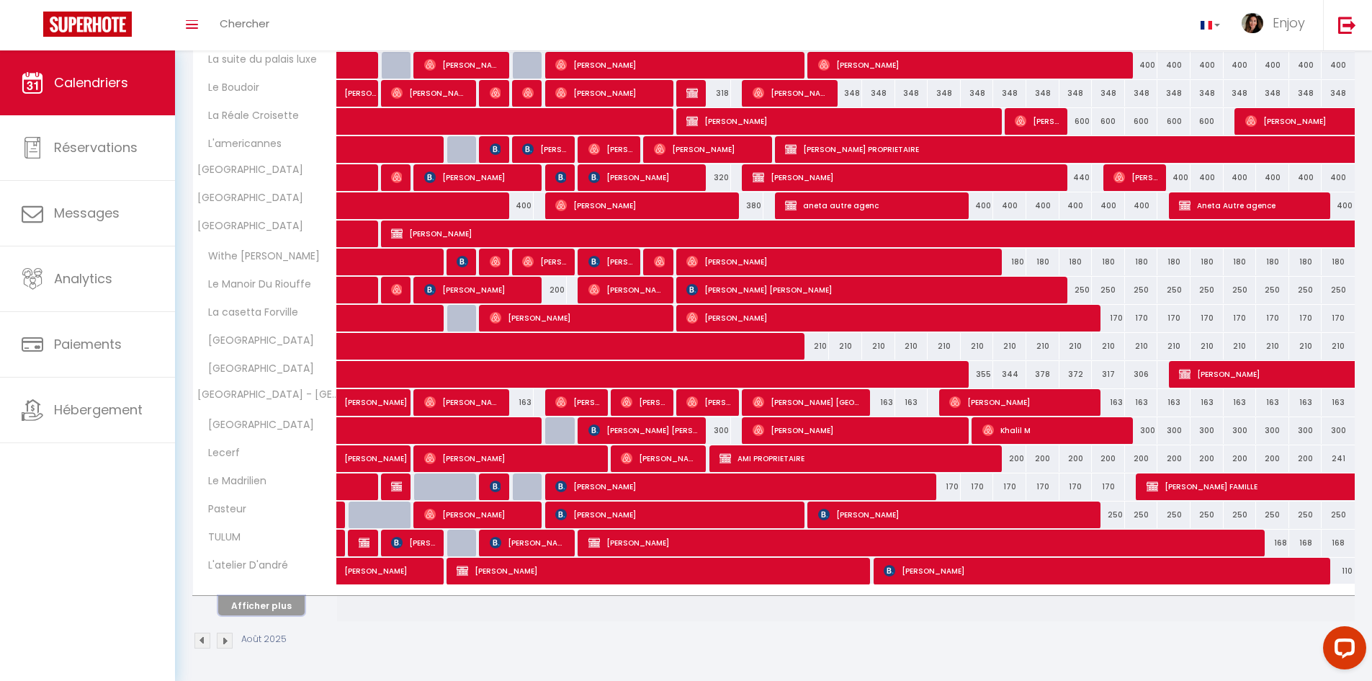
click at [271, 602] on button "Afficher plus" at bounding box center [261, 605] width 86 height 19
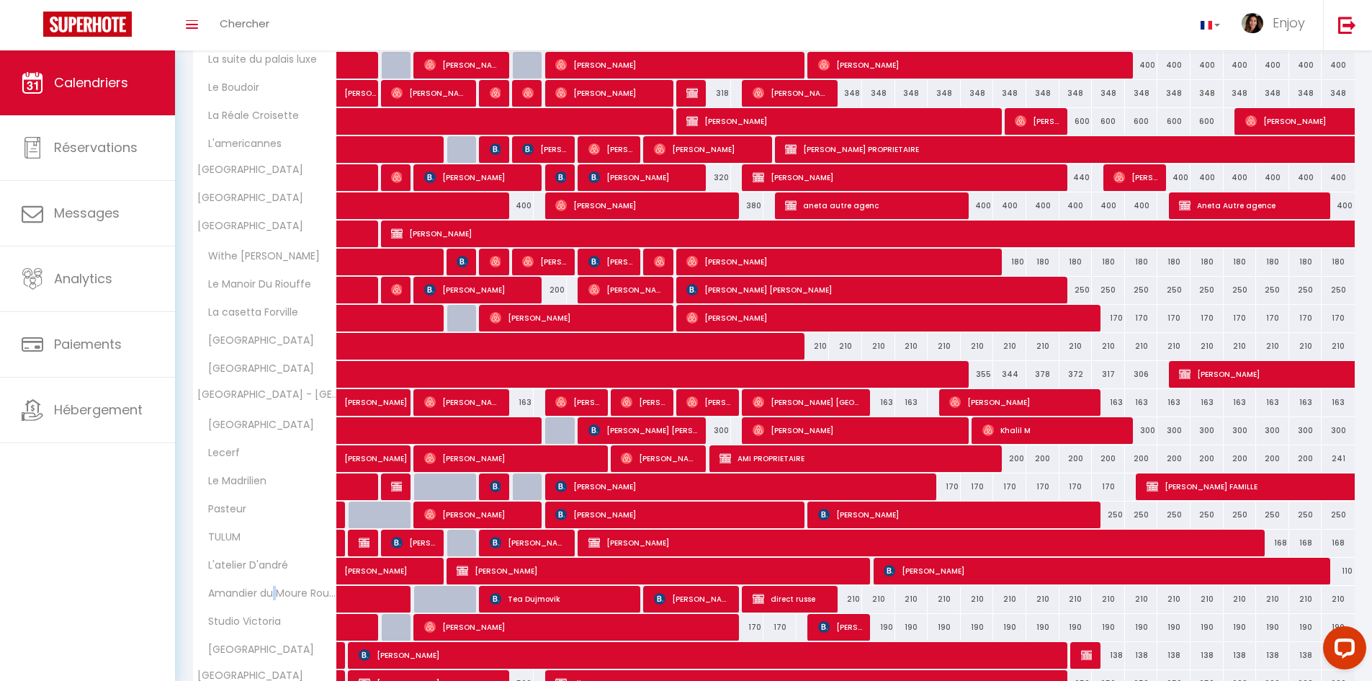
click at [271, 602] on th "Amandier du Moure Rouge" at bounding box center [265, 599] width 144 height 27
click at [301, 621] on div "Studio Victoria" at bounding box center [267, 622] width 144 height 16
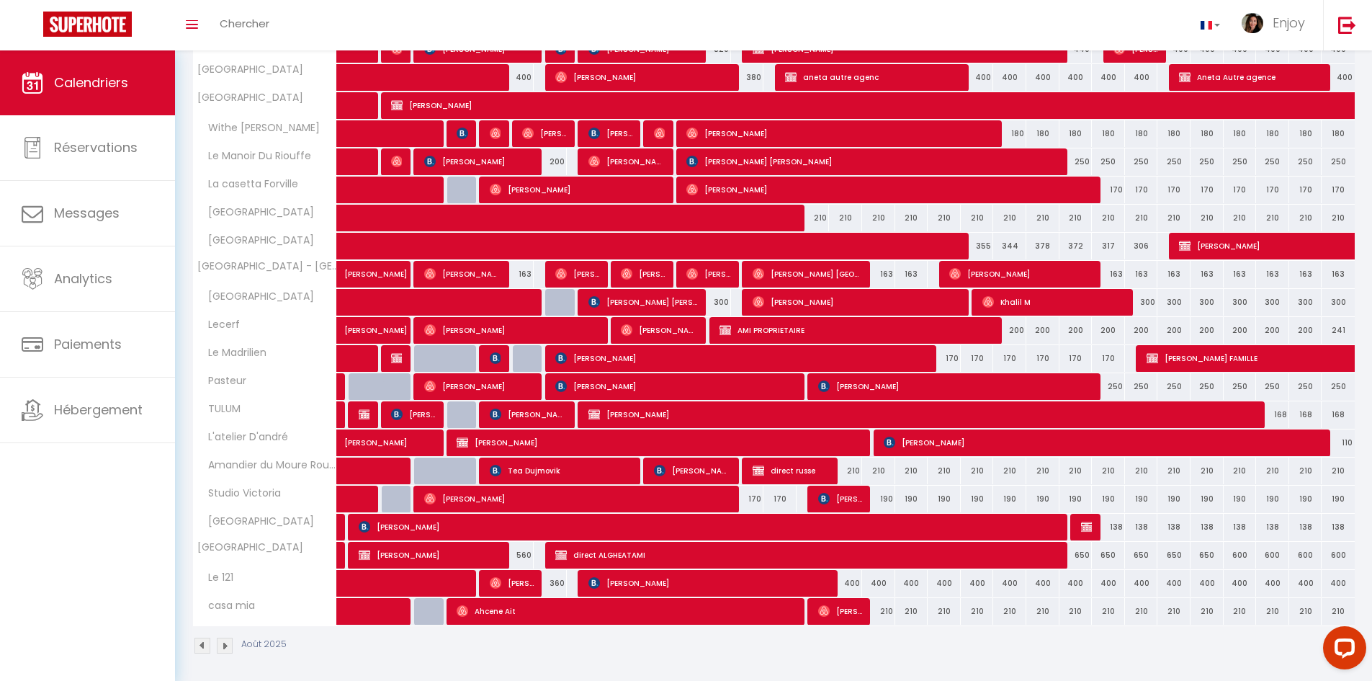
scroll to position [410, 0]
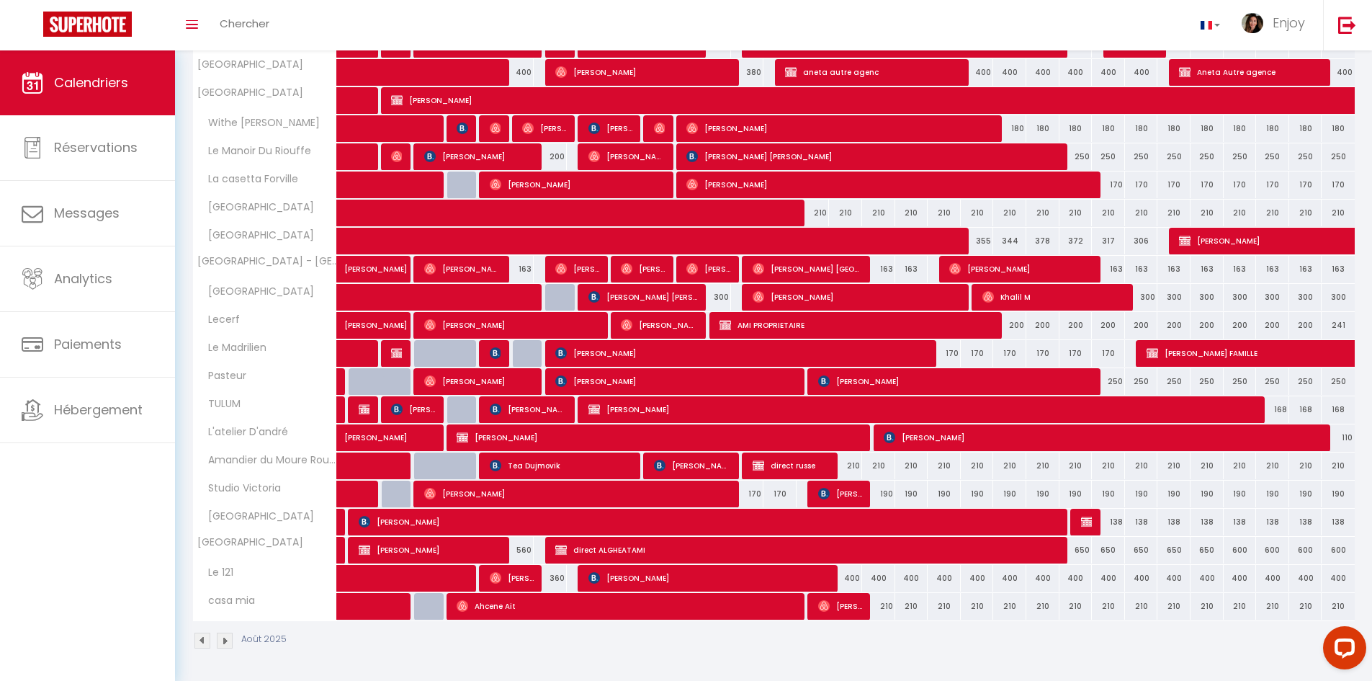
click at [76, 533] on div "Calendriers Réservations Messages Analytics Paiements Hébergement" at bounding box center [87, 366] width 175 height 633
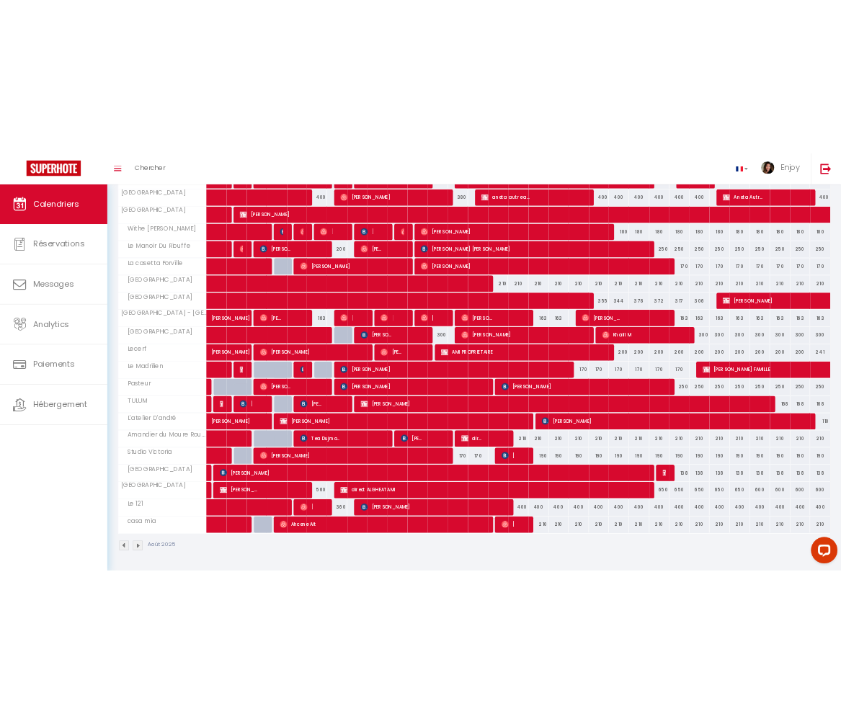
scroll to position [374, 0]
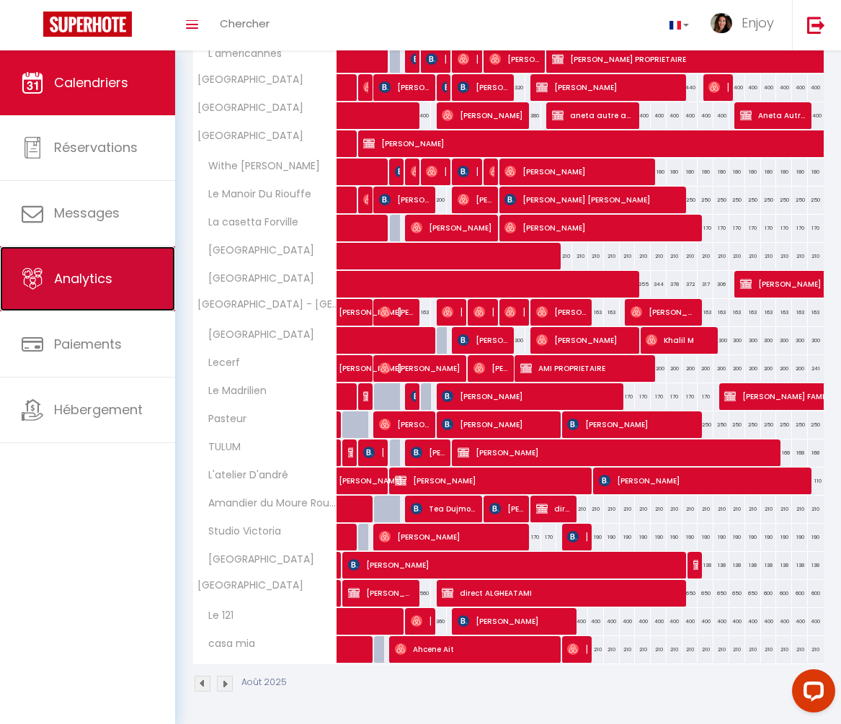
click at [88, 293] on link "Analytics" at bounding box center [87, 278] width 175 height 65
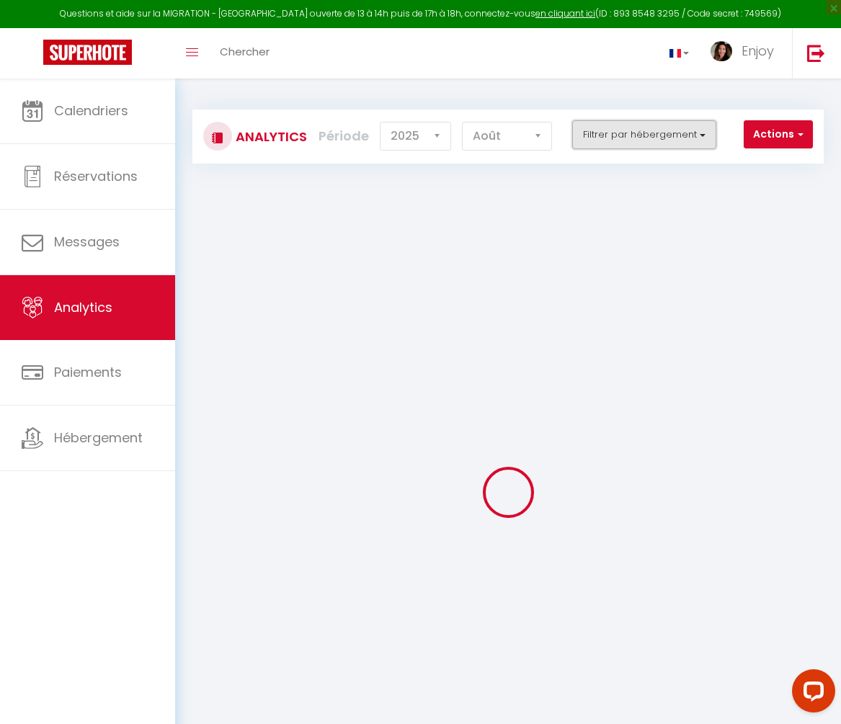
click at [625, 135] on button "Filtrer par hébergement" at bounding box center [644, 134] width 144 height 29
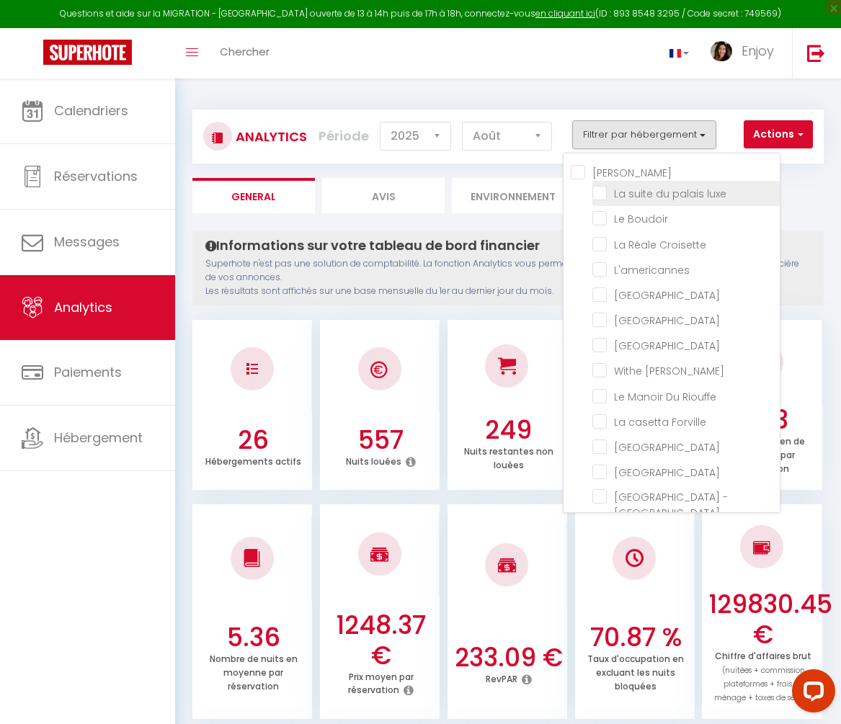
click at [600, 195] on luxe "checkbox" at bounding box center [685, 192] width 187 height 14
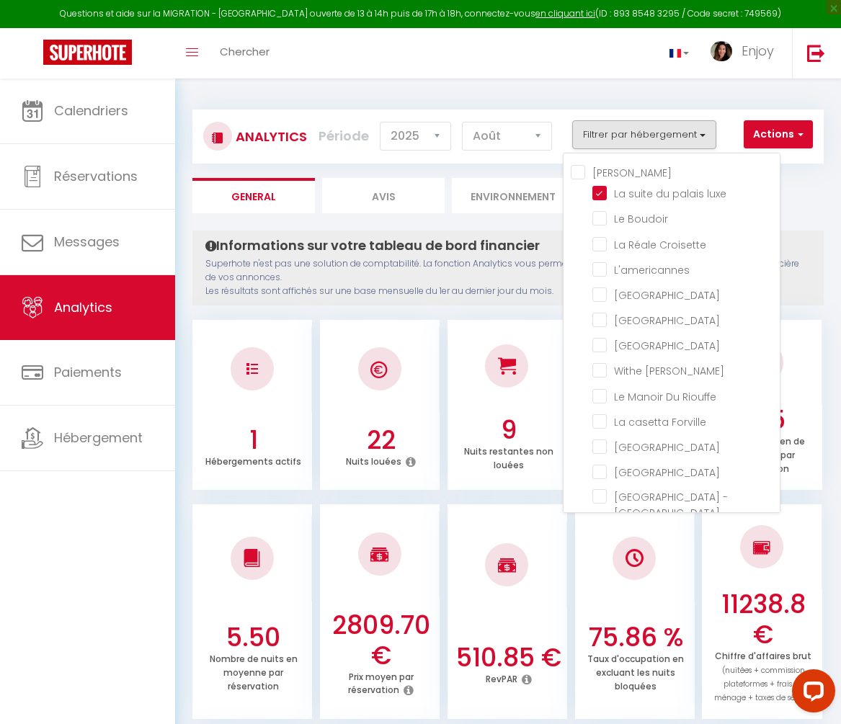
click at [804, 179] on ul "General Avis Environnement Marché" at bounding box center [507, 195] width 631 height 35
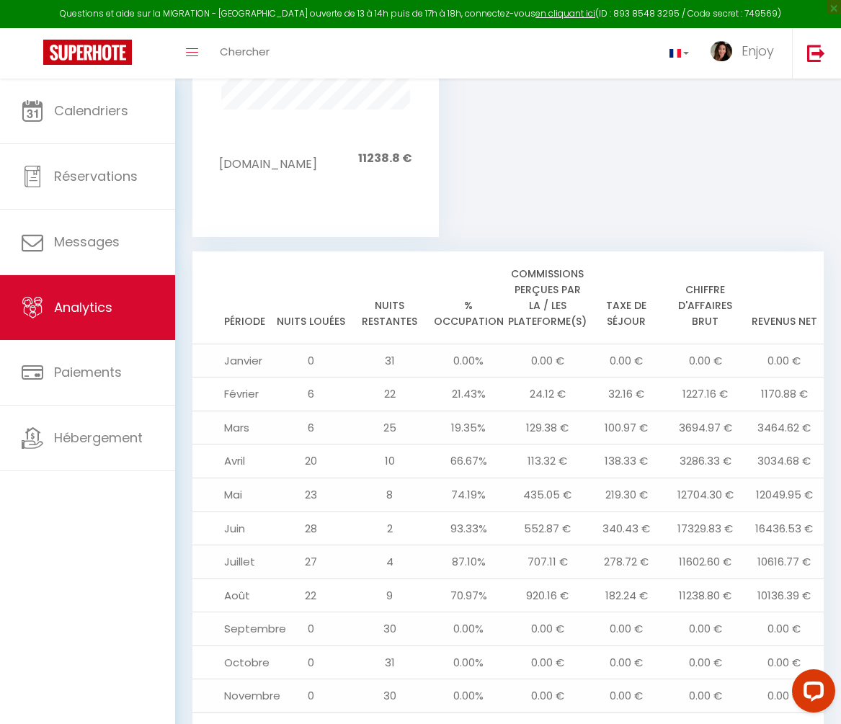
scroll to position [1495, 0]
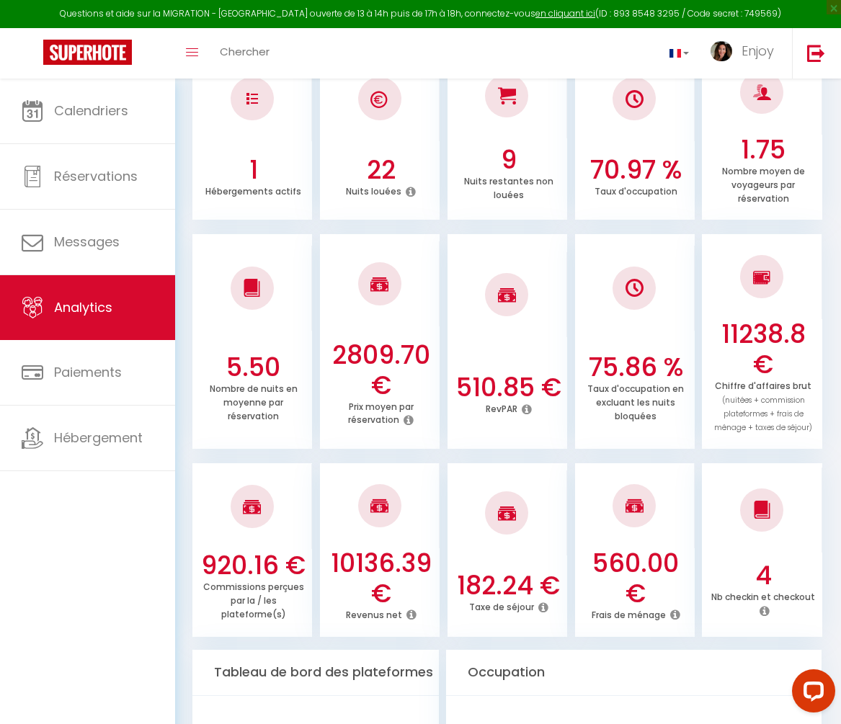
scroll to position [0, 0]
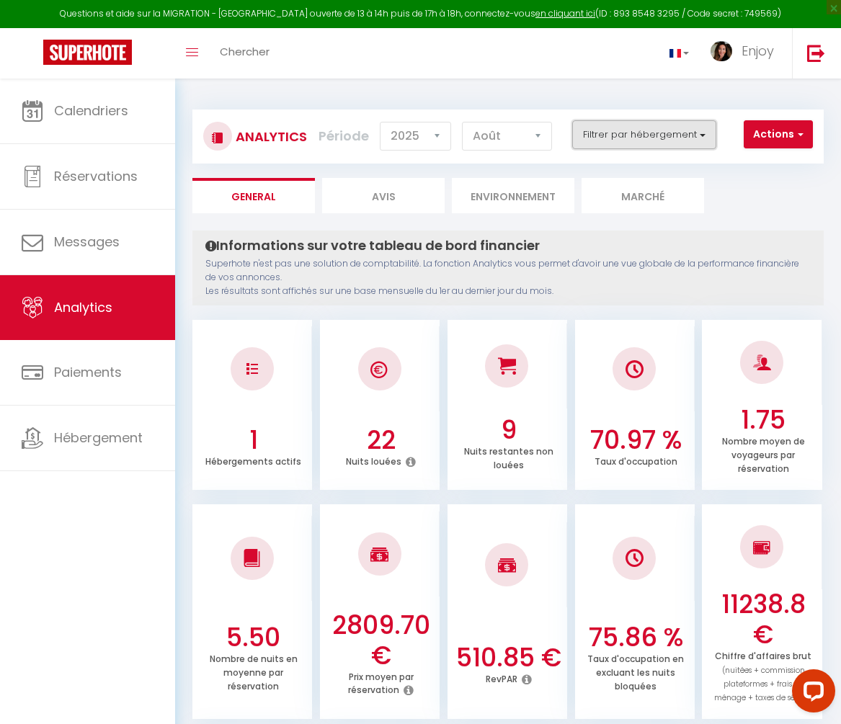
click at [681, 143] on button "Filtrer par hébergement" at bounding box center [644, 134] width 144 height 29
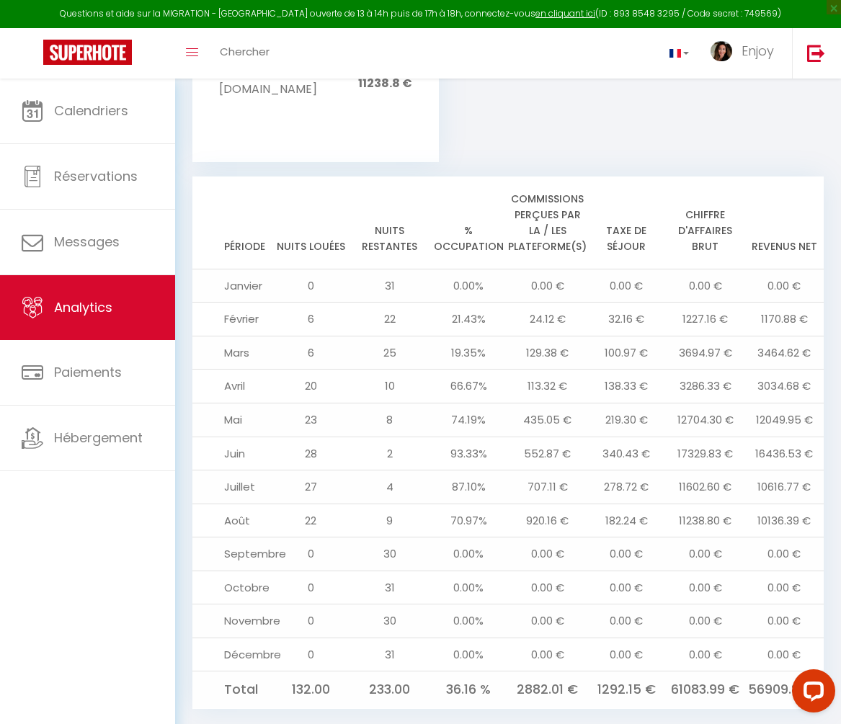
scroll to position [1495, 0]
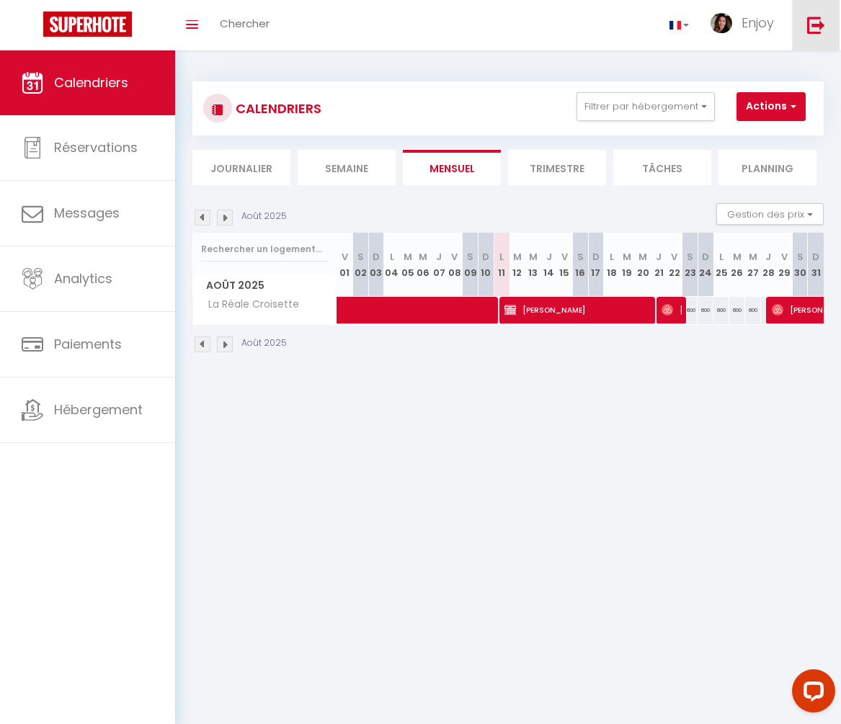
click at [824, 20] on img at bounding box center [816, 25] width 18 height 18
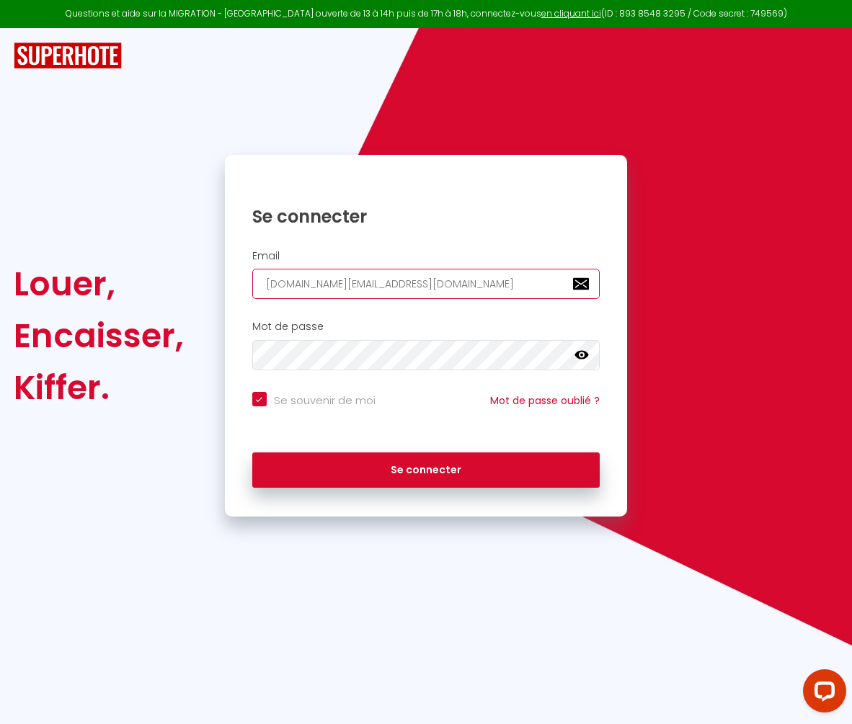
click at [484, 282] on input "ingrid.rentals@yahoo.com" at bounding box center [426, 284] width 348 height 30
type input "[EMAIL_ADDRESS][DOMAIN_NAME]"
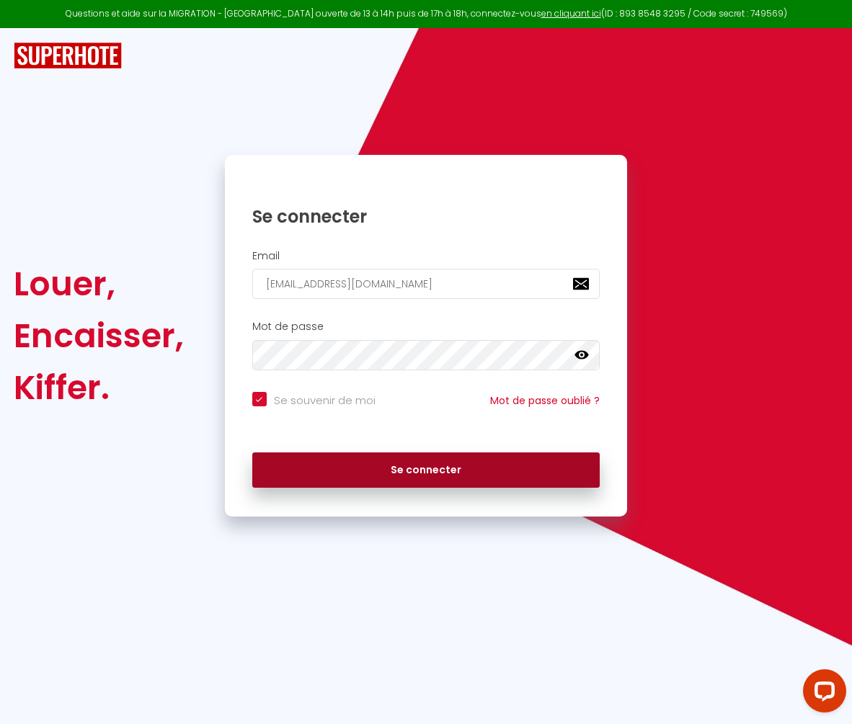
click at [411, 465] on button "Se connecter" at bounding box center [426, 470] width 348 height 36
checkbox input "true"
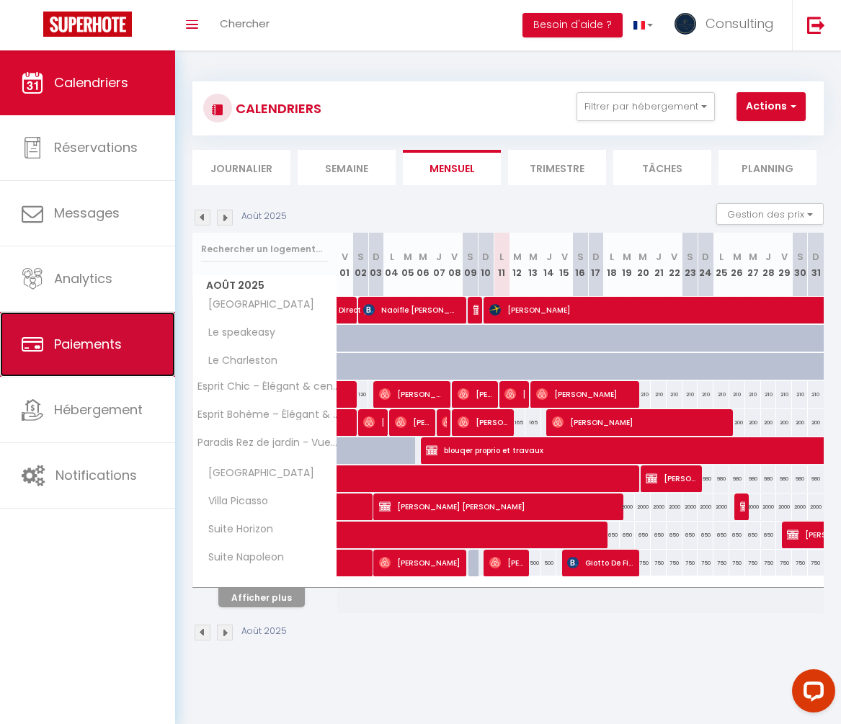
click at [107, 354] on link "Paiements" at bounding box center [87, 344] width 175 height 65
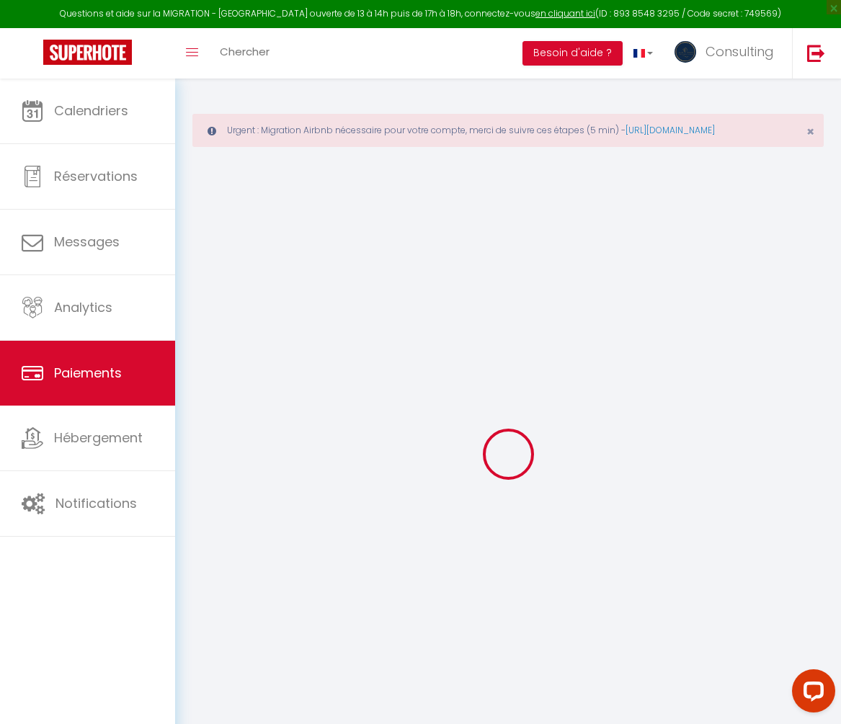
select select "2"
select select "0"
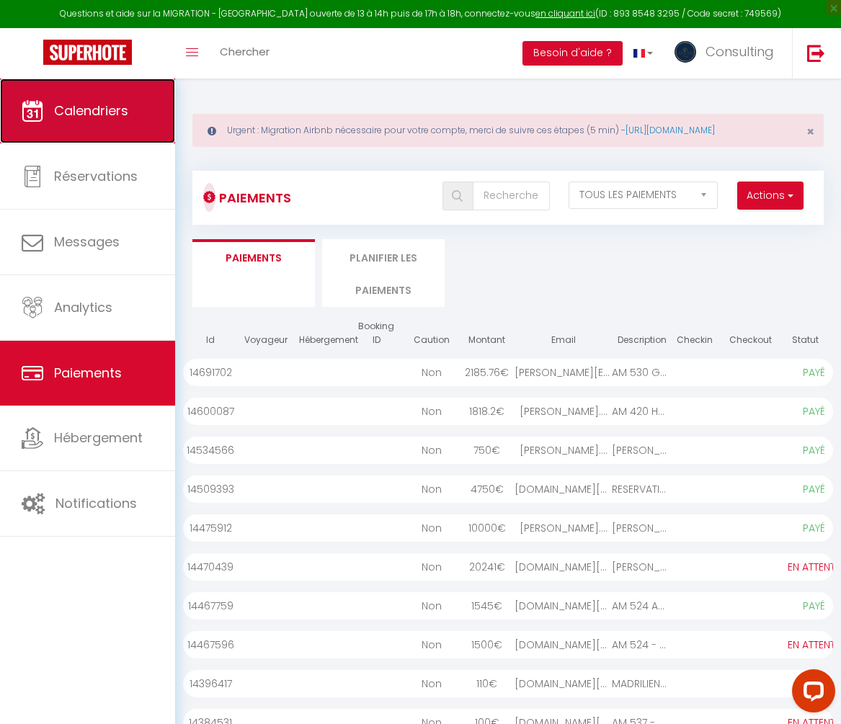
click at [69, 130] on link "Calendriers" at bounding box center [87, 111] width 175 height 65
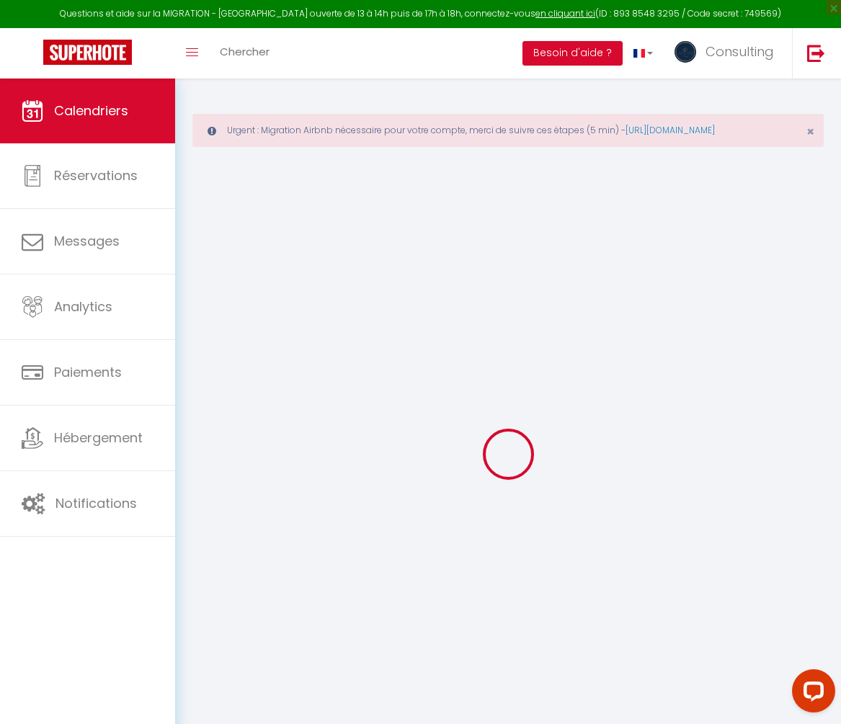
select select
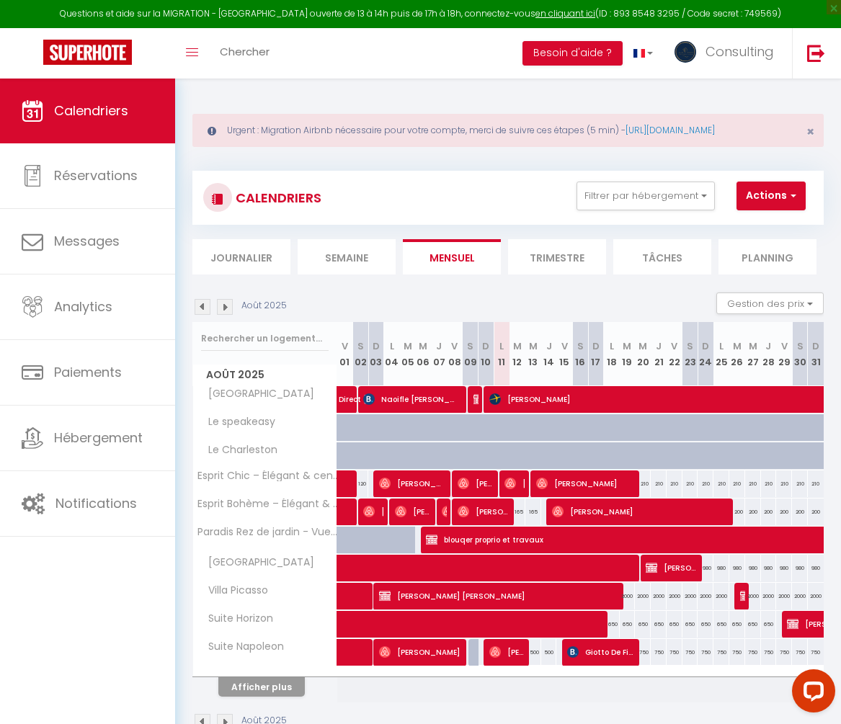
select select
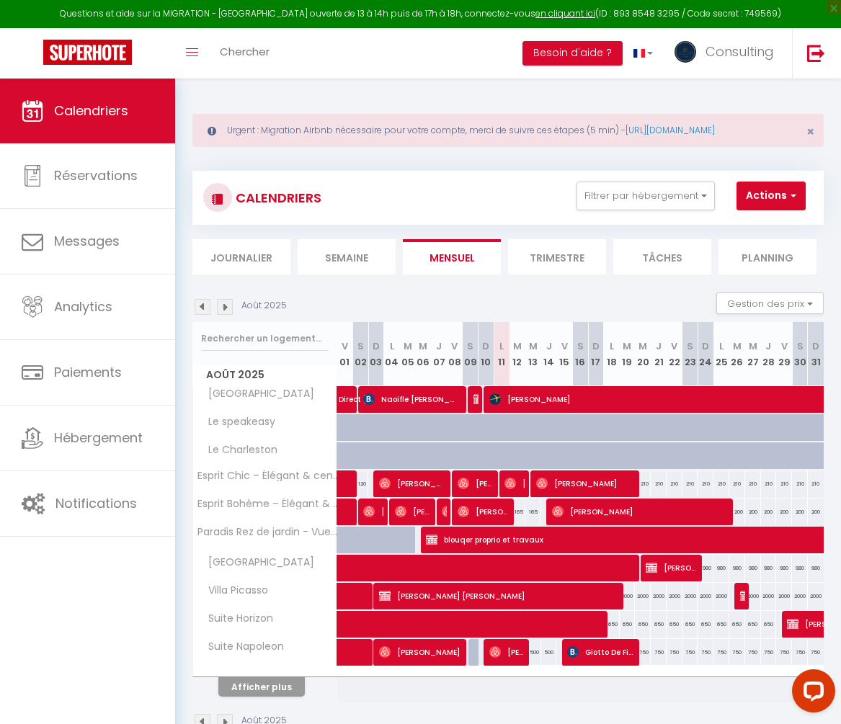
select select
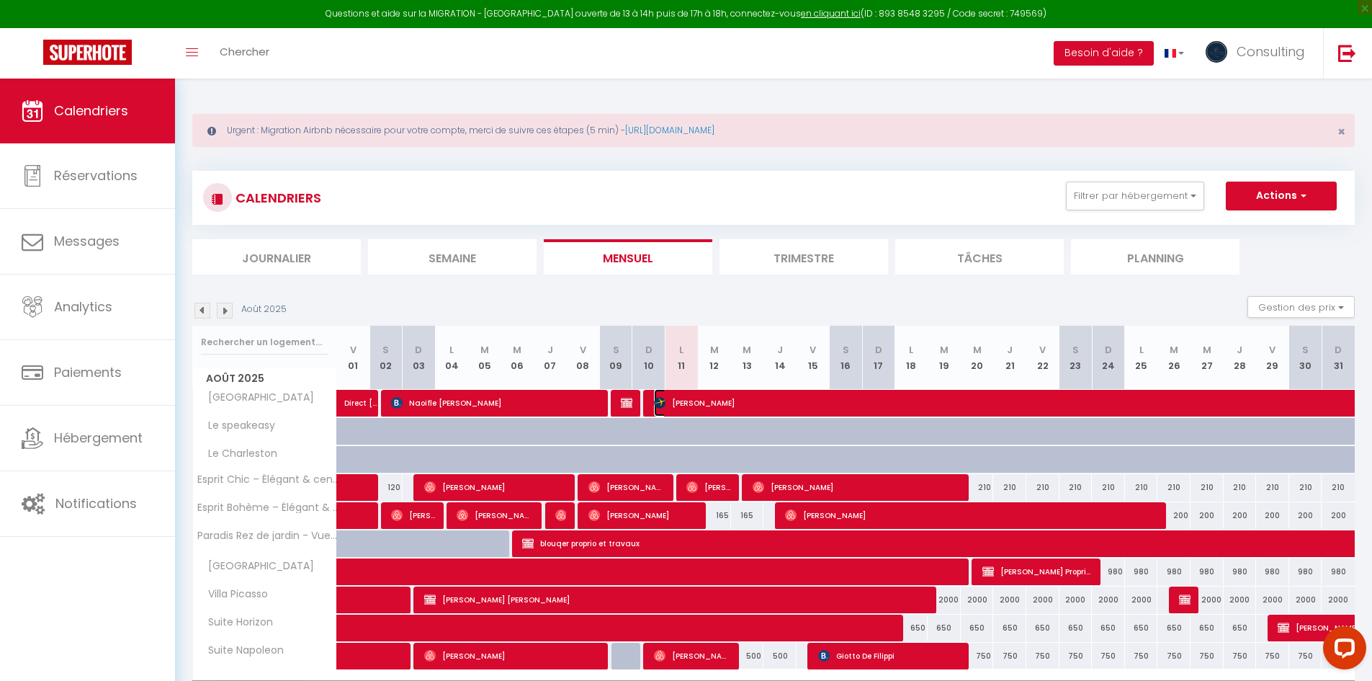
click at [697, 405] on span "[PERSON_NAME]" at bounding box center [1201, 402] width 1094 height 27
select select "OK"
select select "KO"
select select "0"
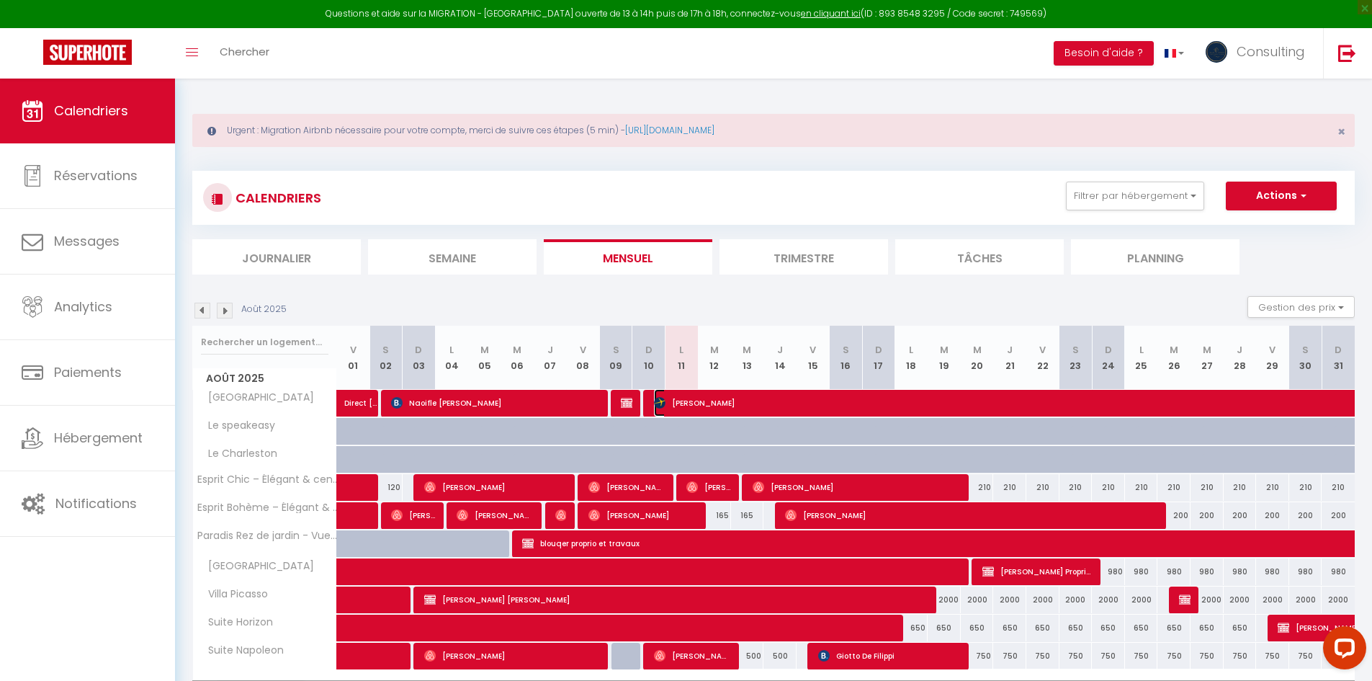
select select "1"
select select
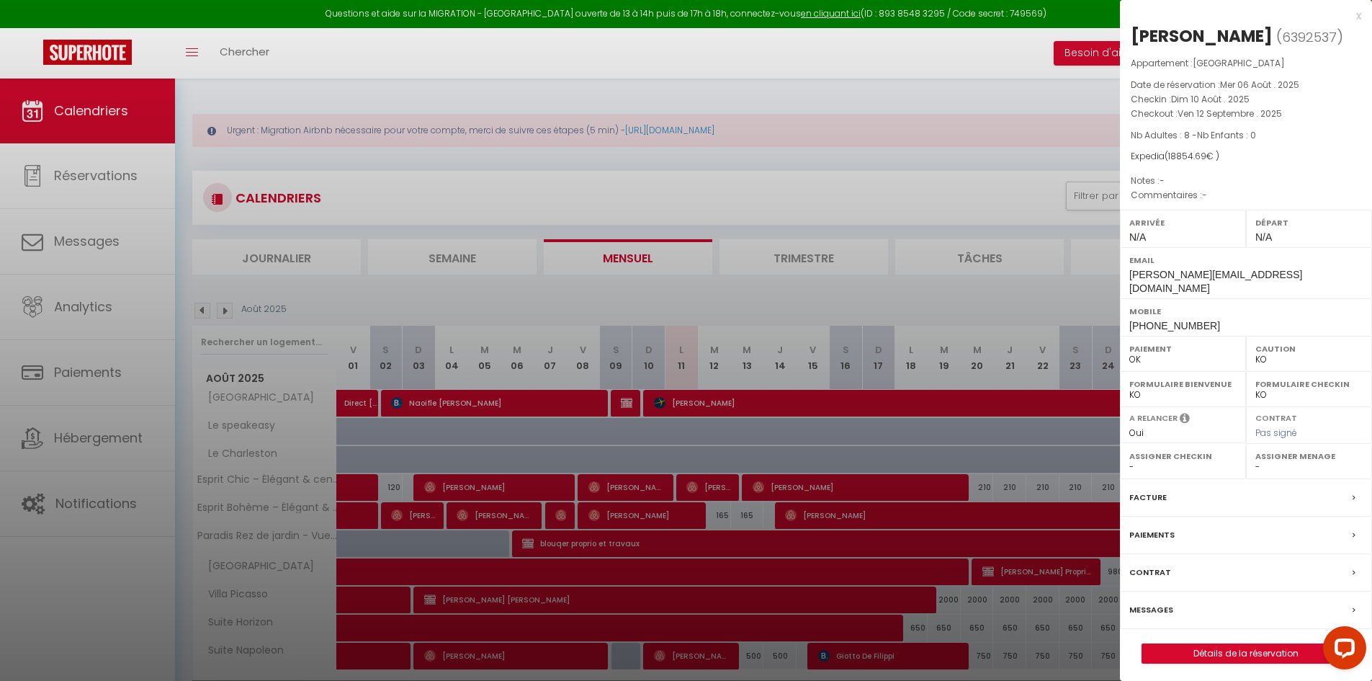
click at [840, 17] on div "x" at bounding box center [1240, 15] width 241 height 17
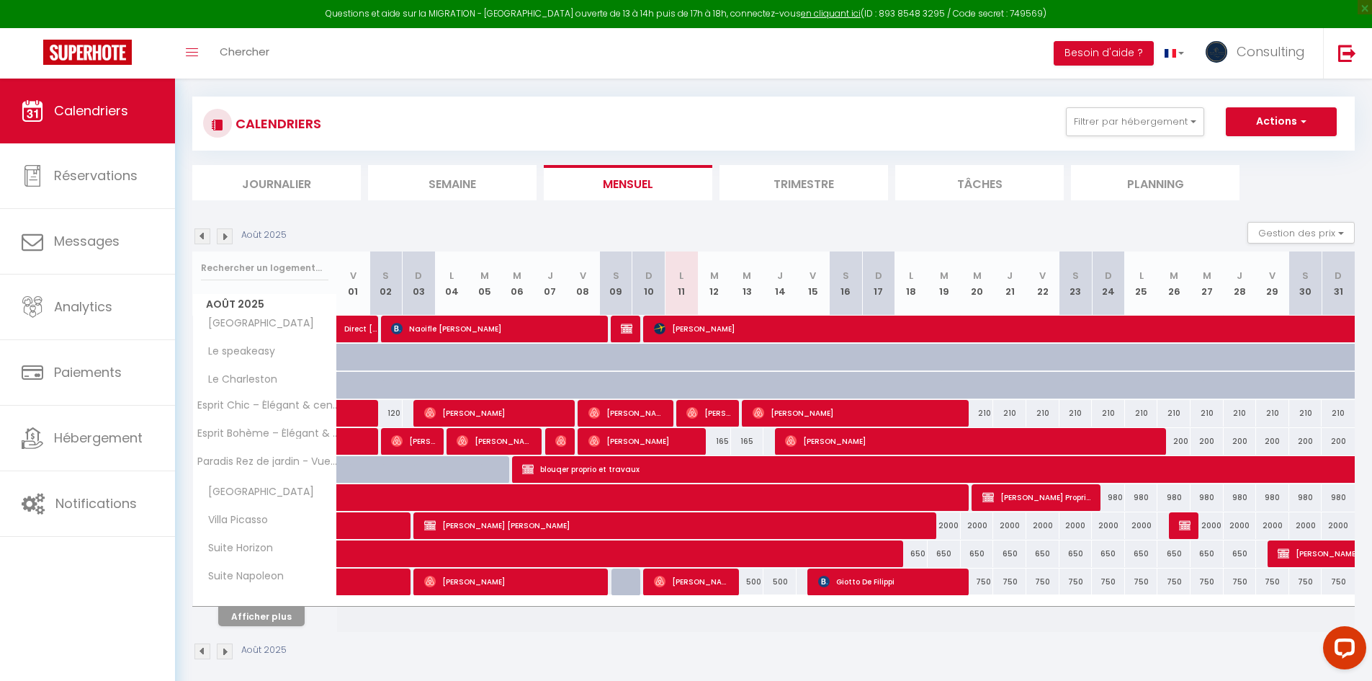
scroll to position [85, 0]
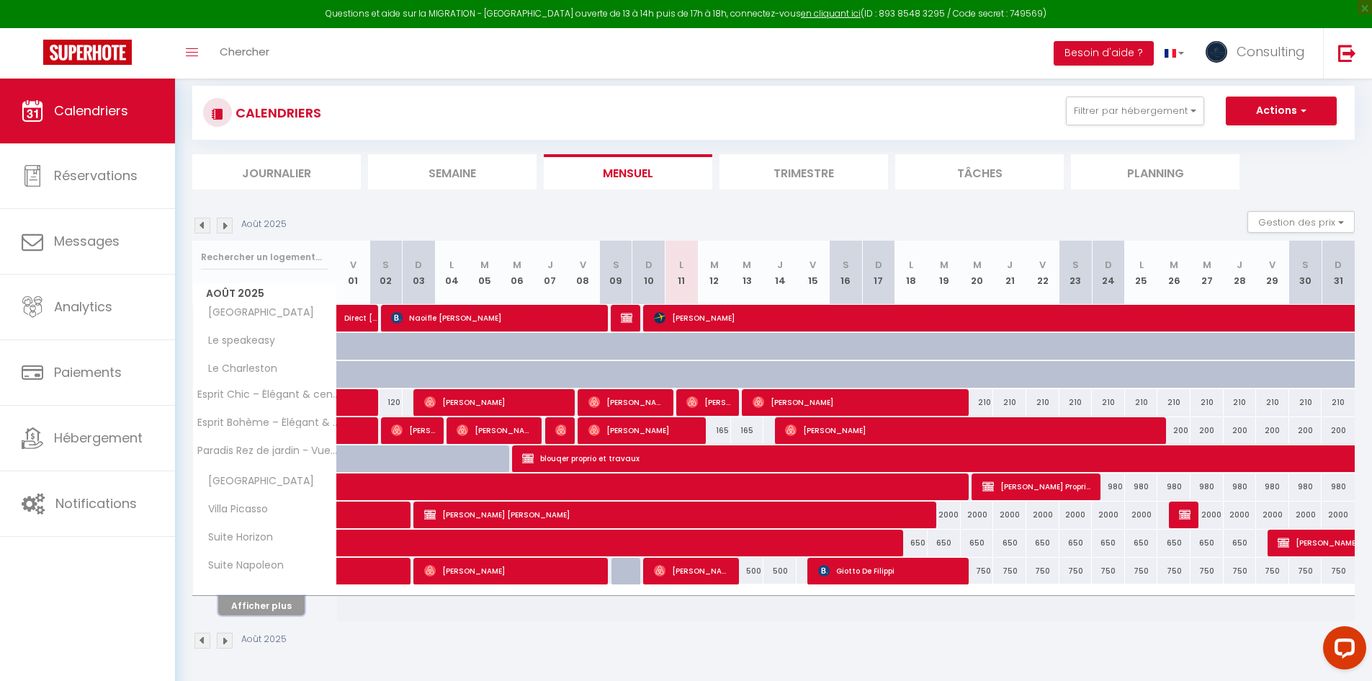
click at [254, 601] on button "Afficher plus" at bounding box center [261, 605] width 86 height 19
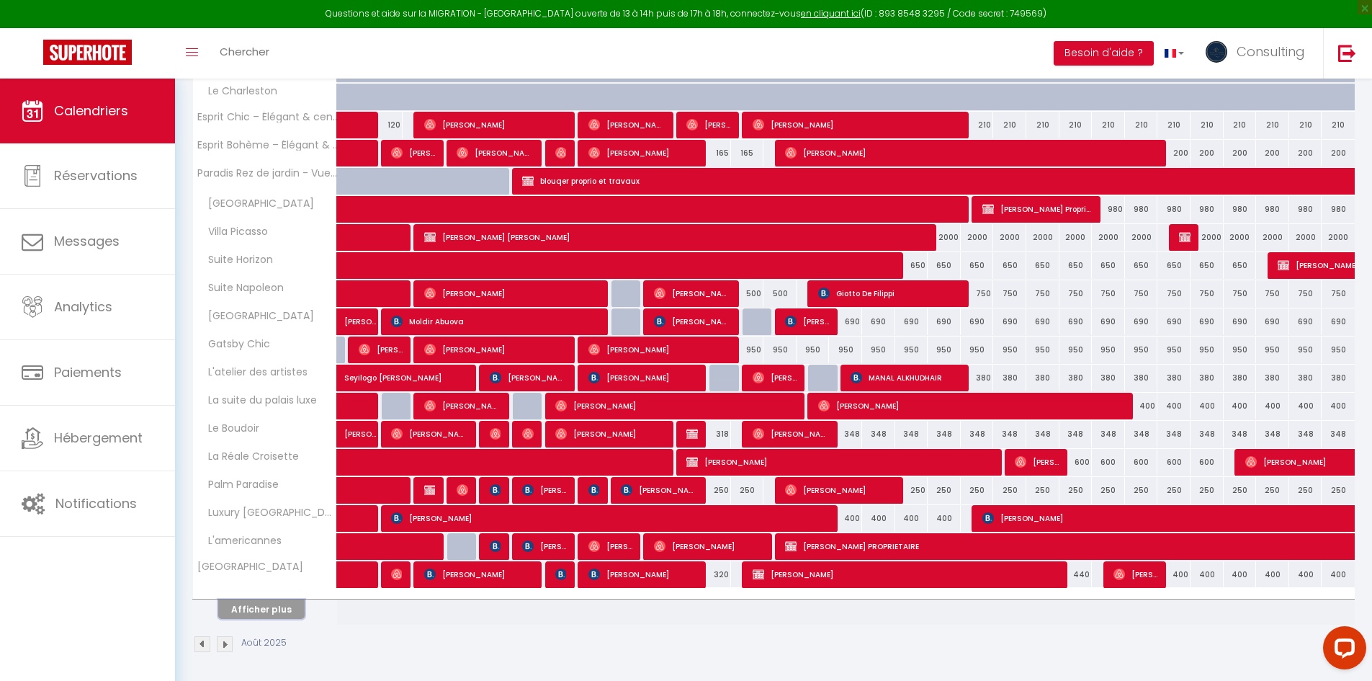
scroll to position [366, 0]
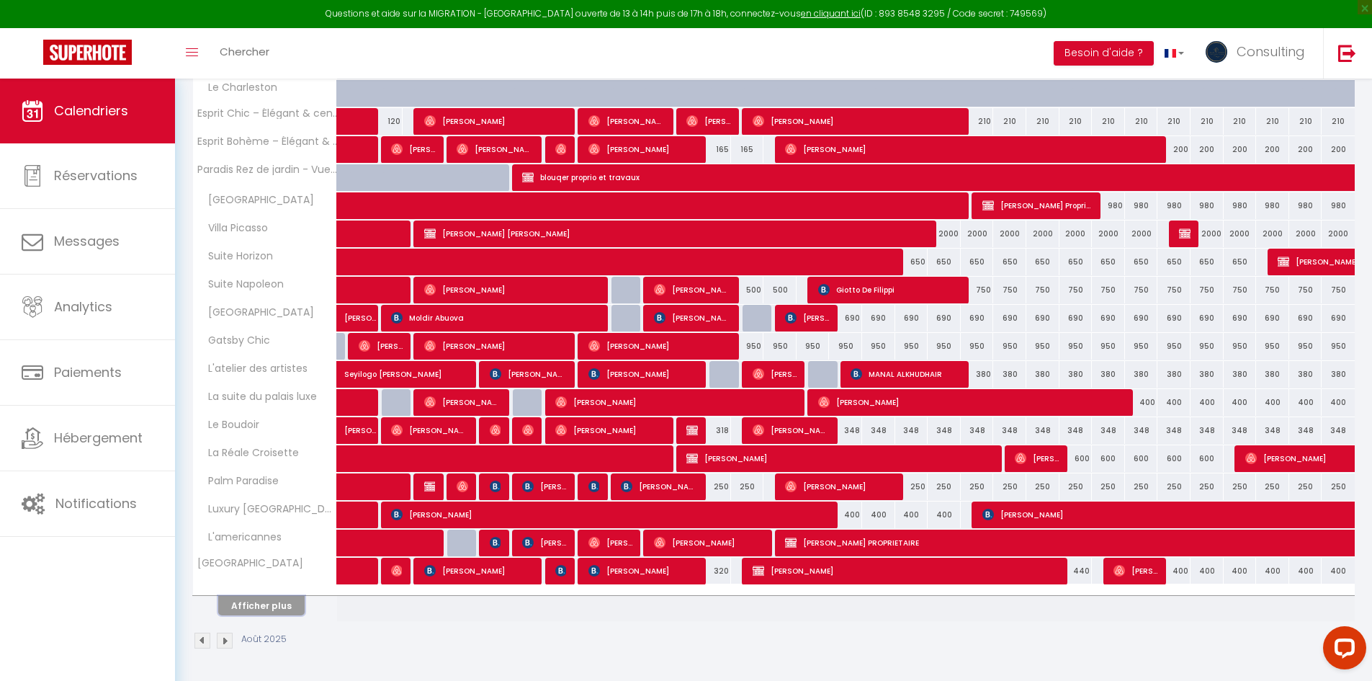
click at [242, 608] on button "Afficher plus" at bounding box center [261, 605] width 86 height 19
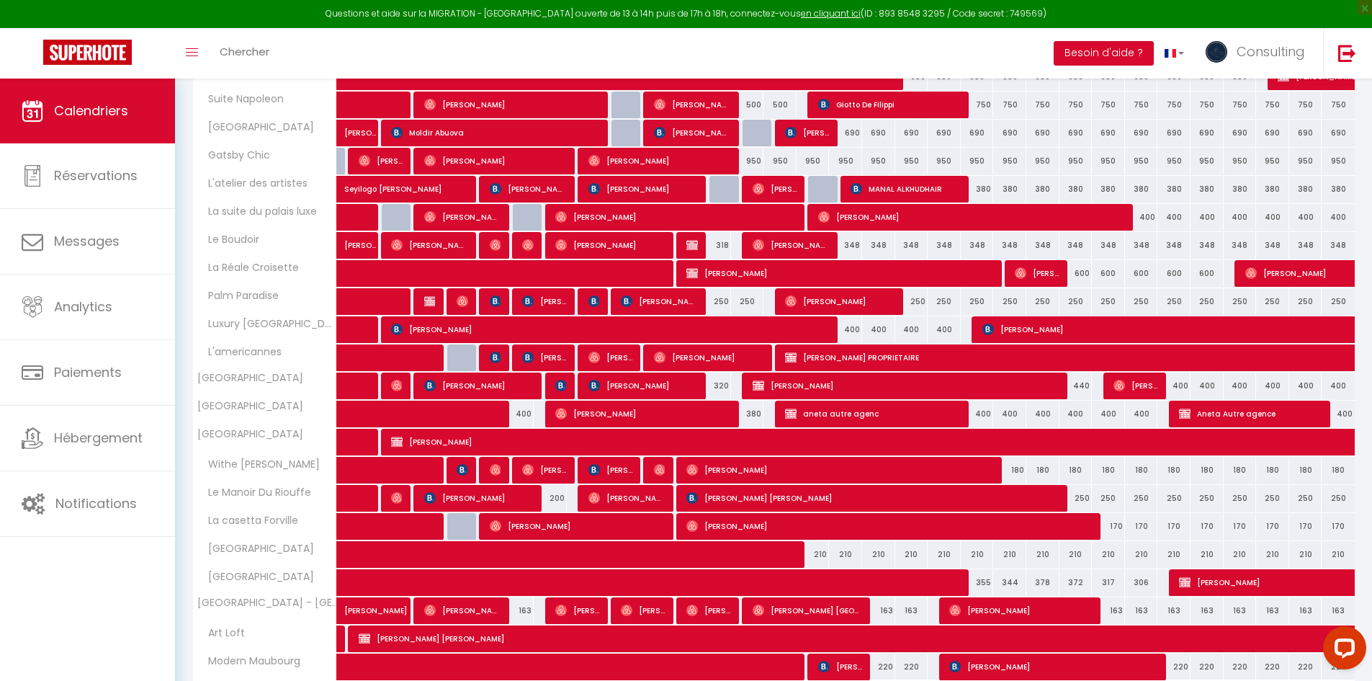
scroll to position [582, 0]
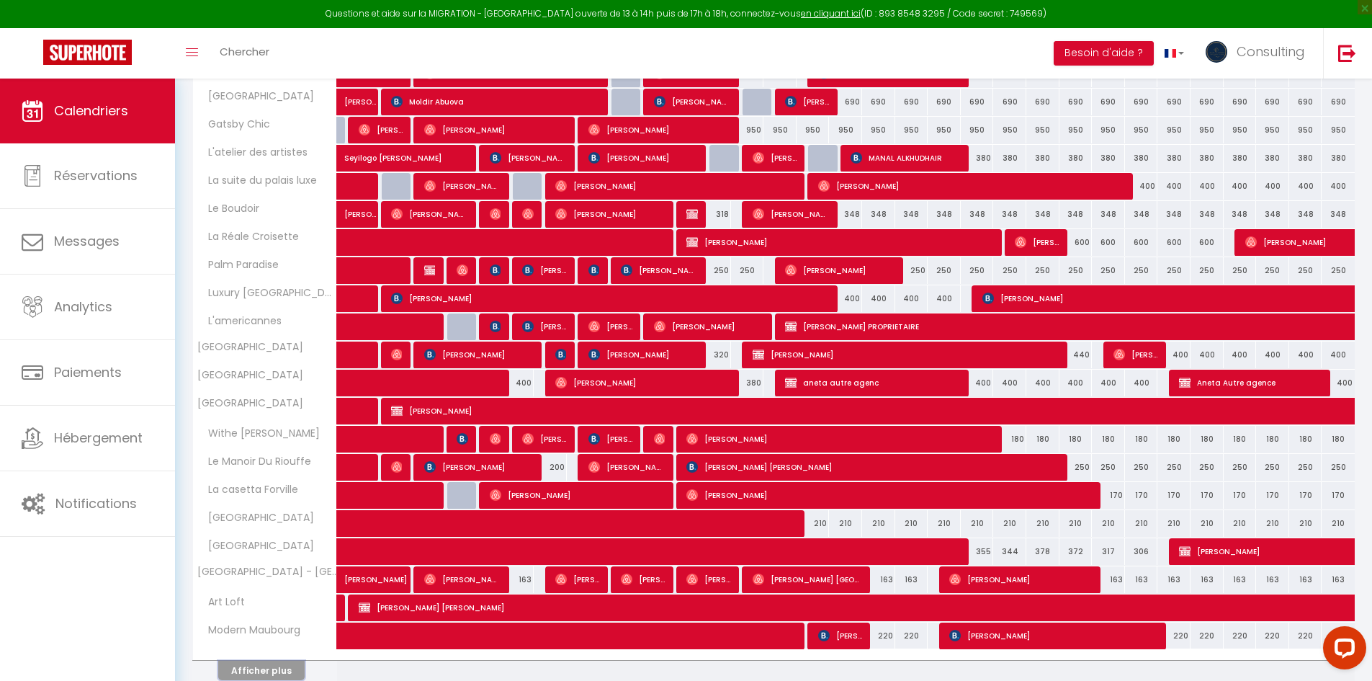
click at [289, 671] on button "Afficher plus" at bounding box center [261, 670] width 86 height 19
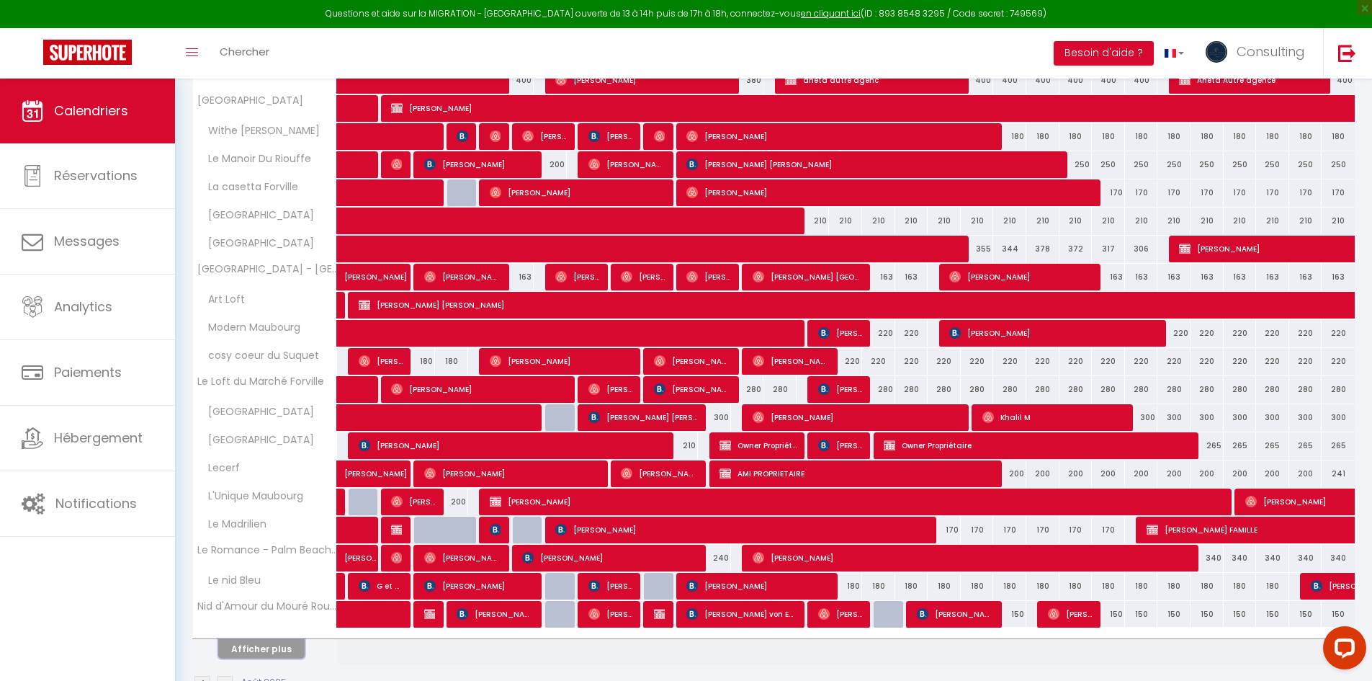
scroll to position [928, 0]
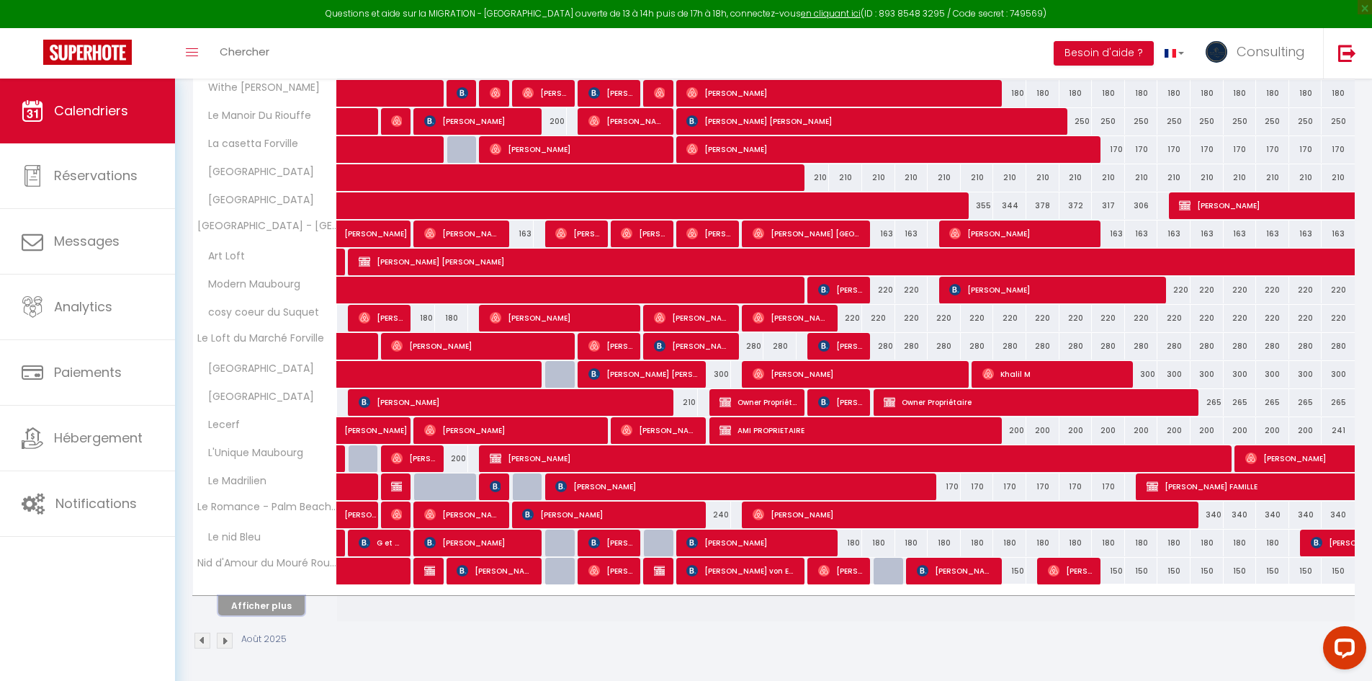
click at [274, 606] on button "Afficher plus" at bounding box center [261, 605] width 86 height 19
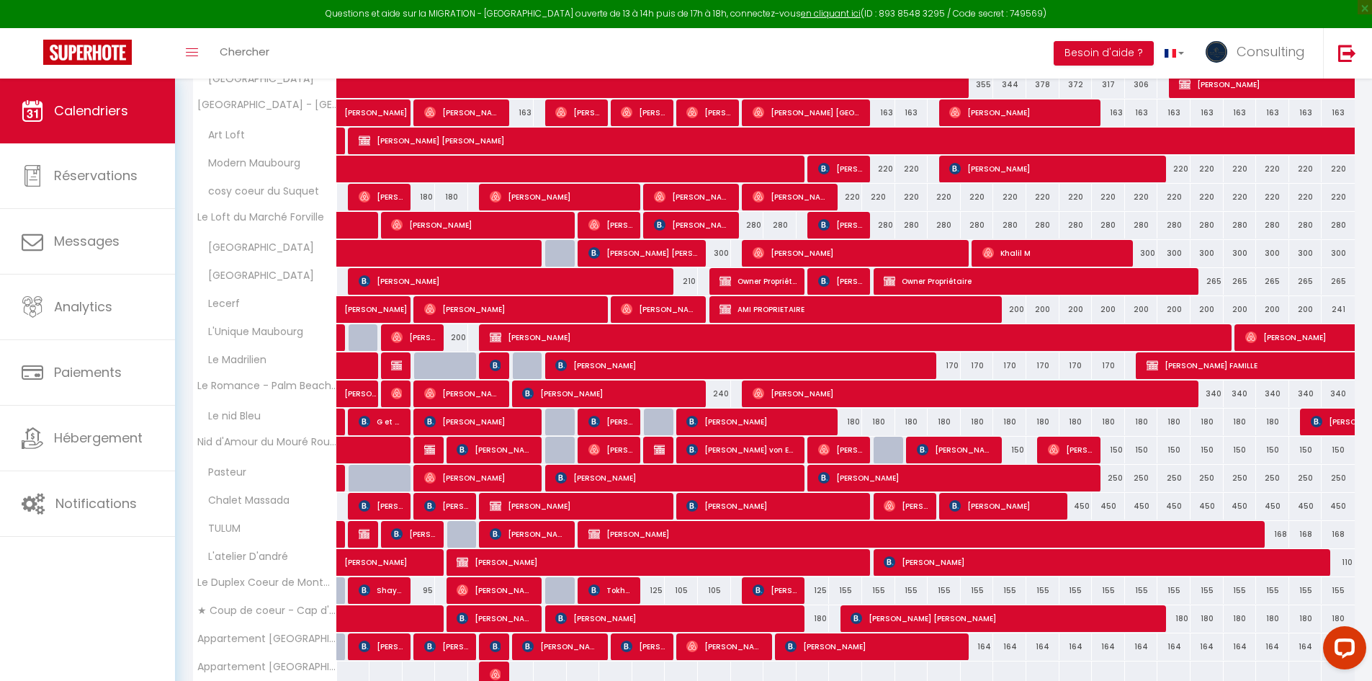
scroll to position [1072, 0]
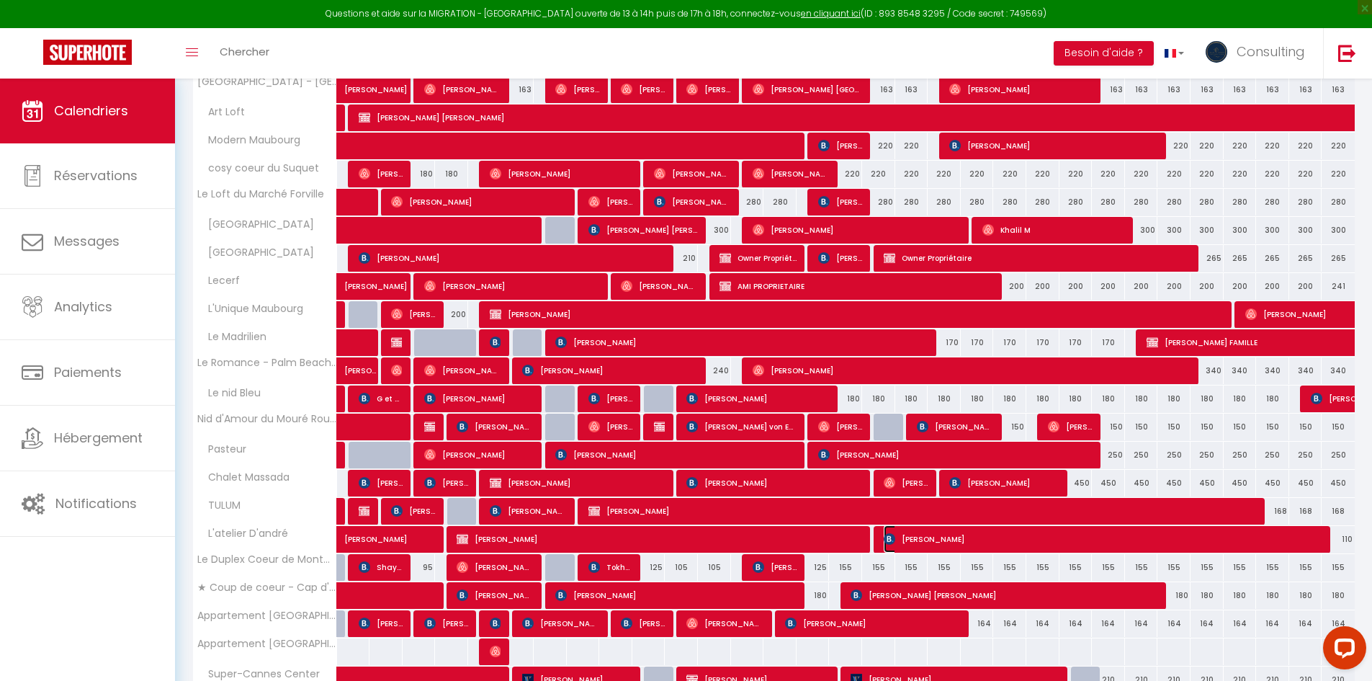
click at [840, 542] on span "[PERSON_NAME]" at bounding box center [1105, 538] width 442 height 27
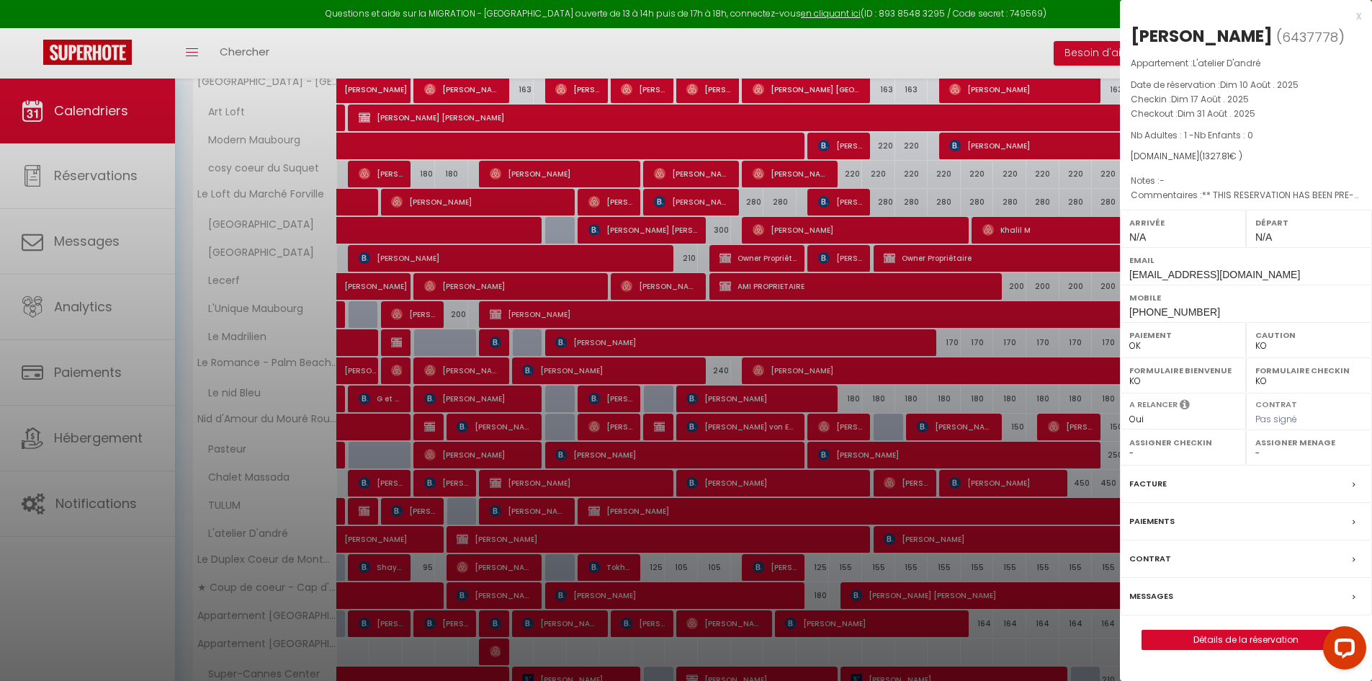
click at [840, 18] on div "x" at bounding box center [1240, 15] width 241 height 17
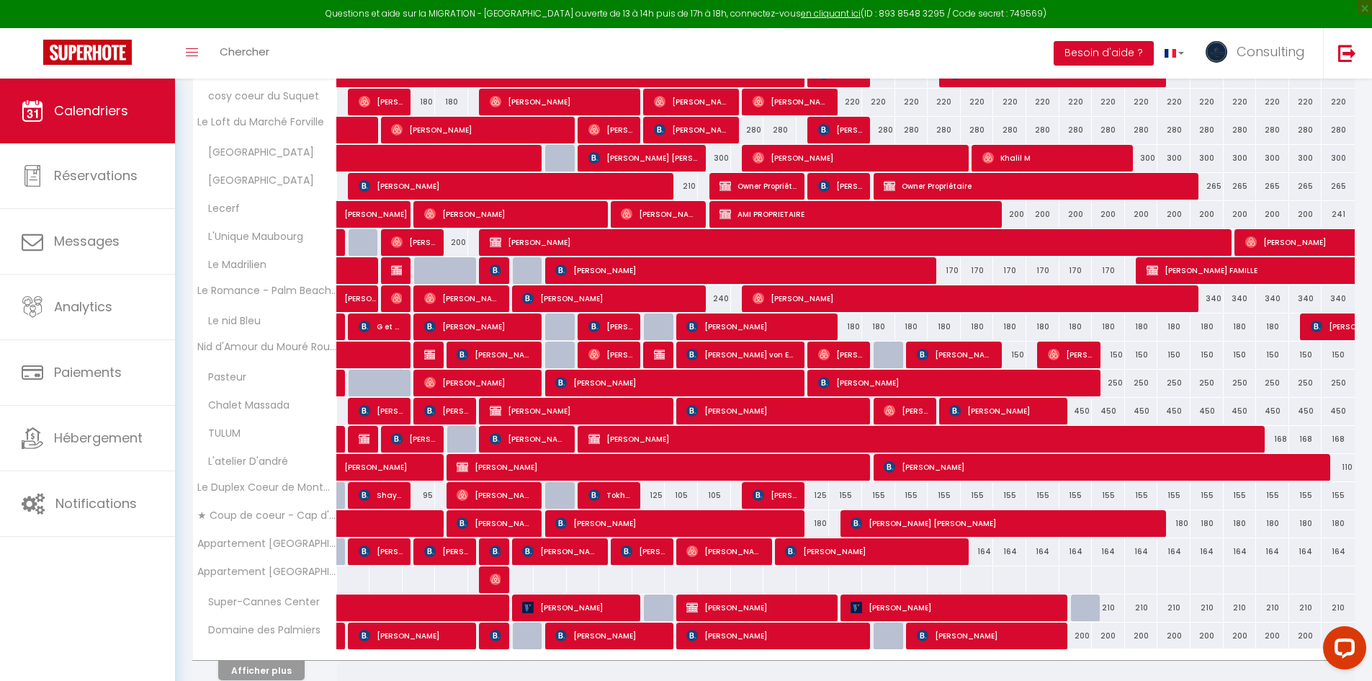
scroll to position [1209, 0]
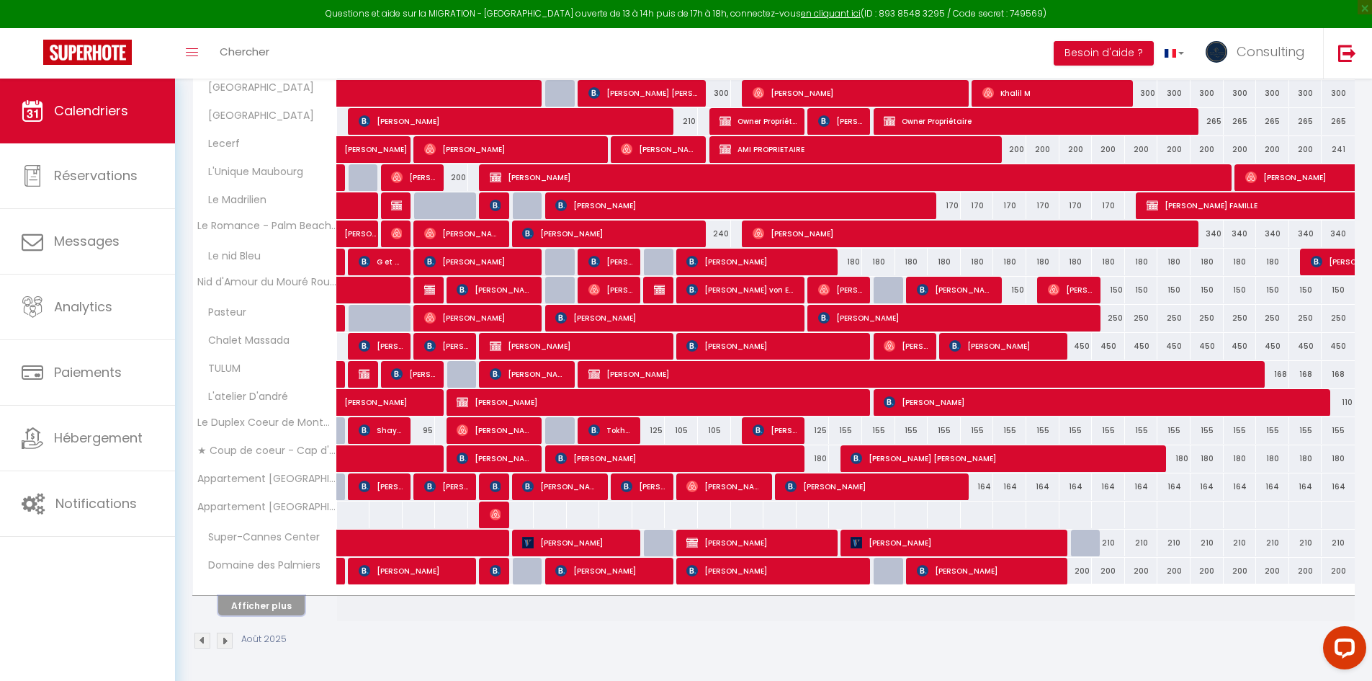
click at [274, 610] on button "Afficher plus" at bounding box center [261, 605] width 86 height 19
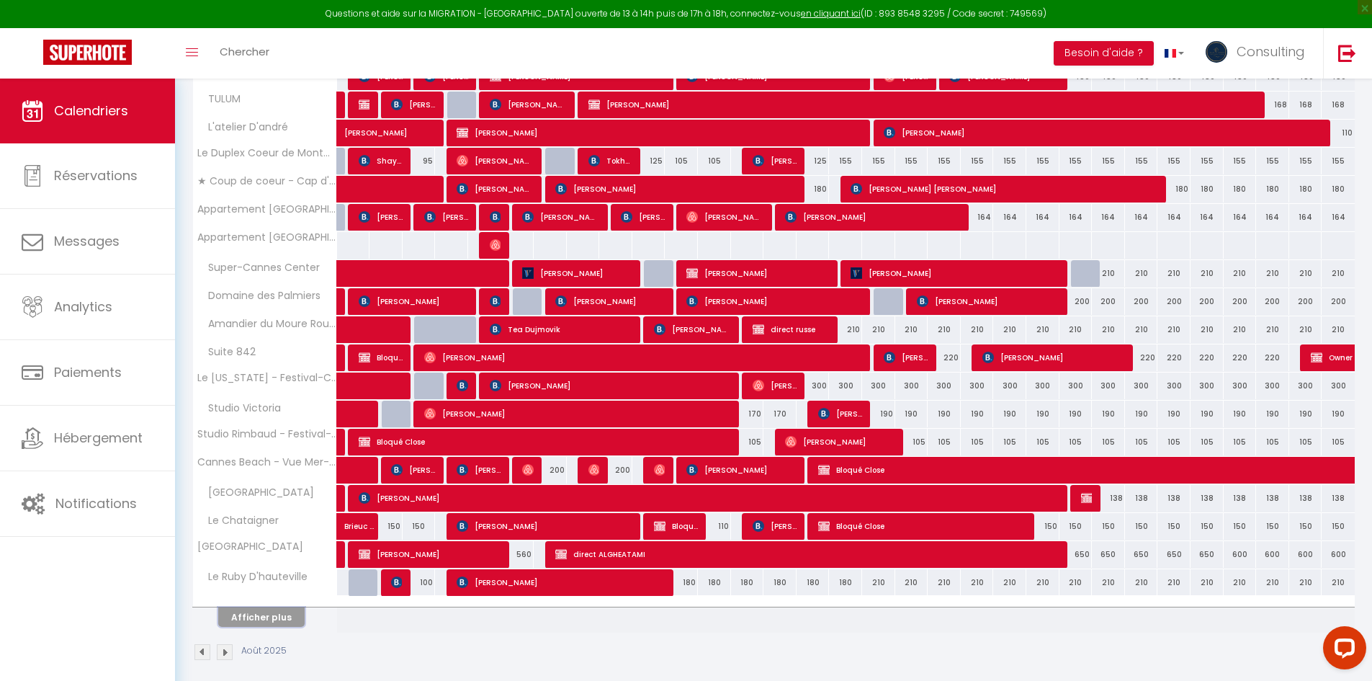
scroll to position [1490, 0]
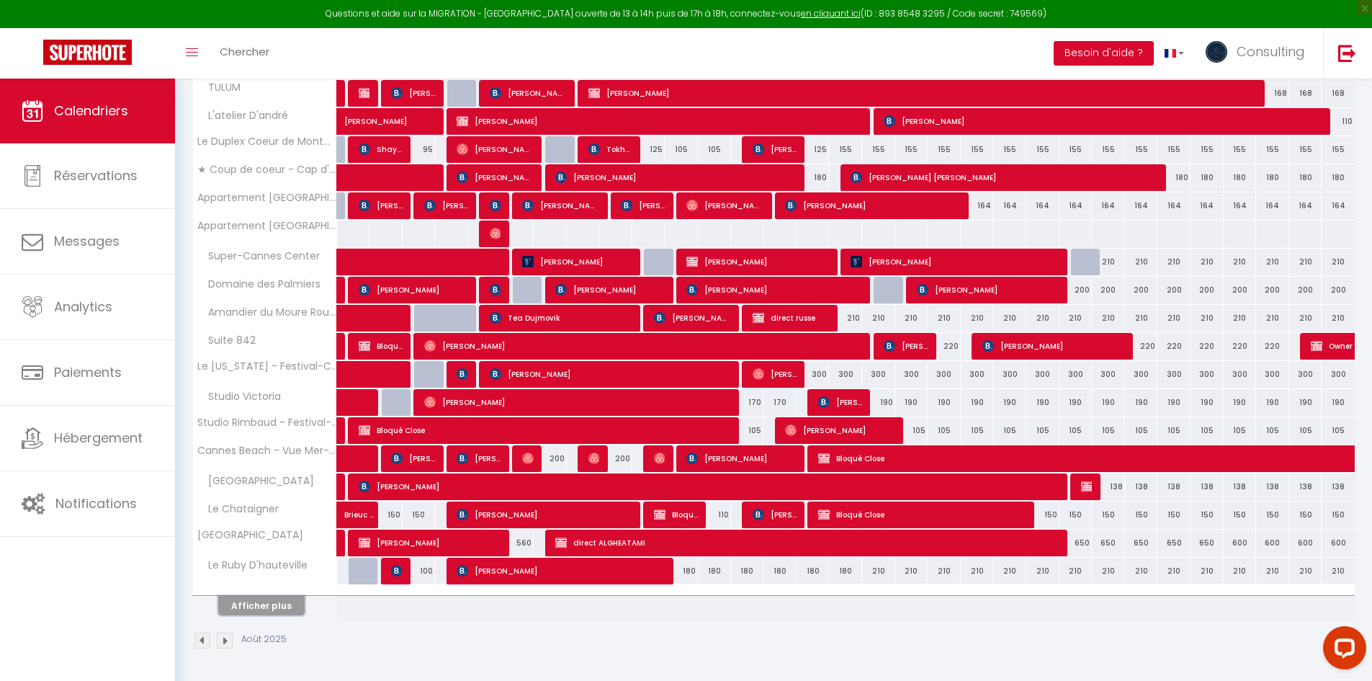
click at [283, 596] on button "Afficher plus" at bounding box center [261, 605] width 86 height 19
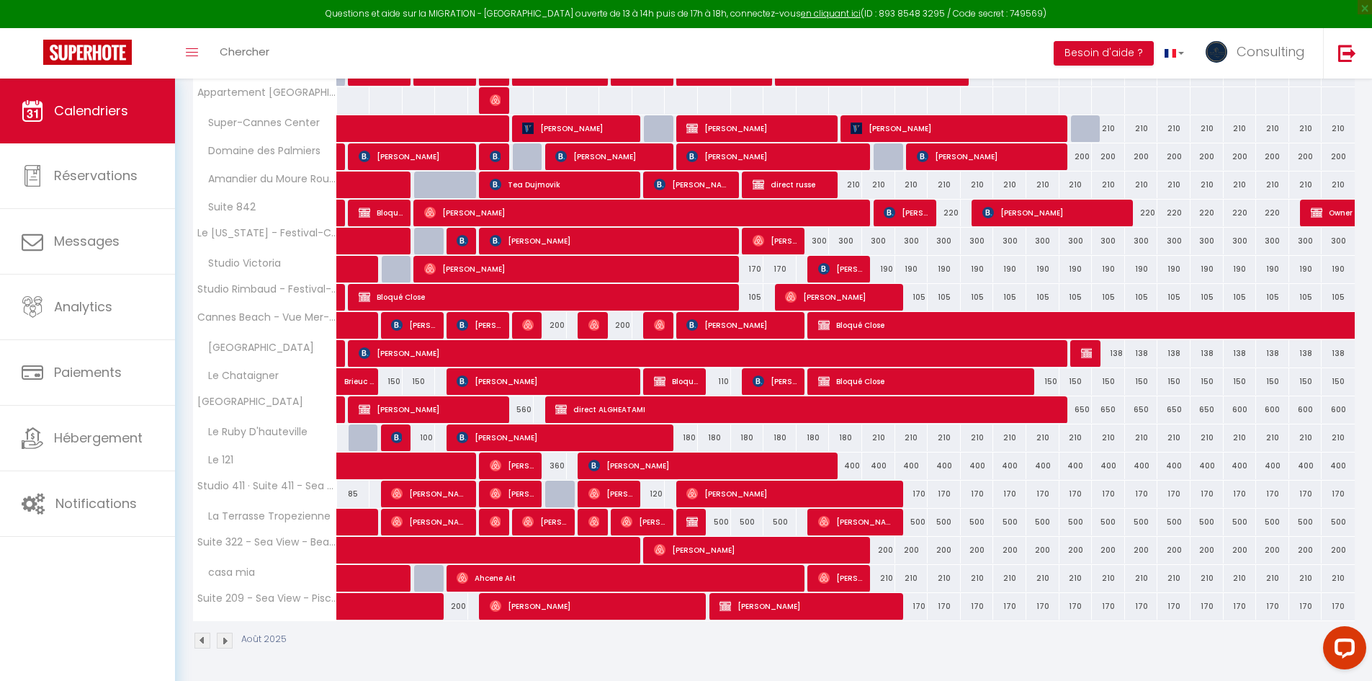
scroll to position [0, 0]
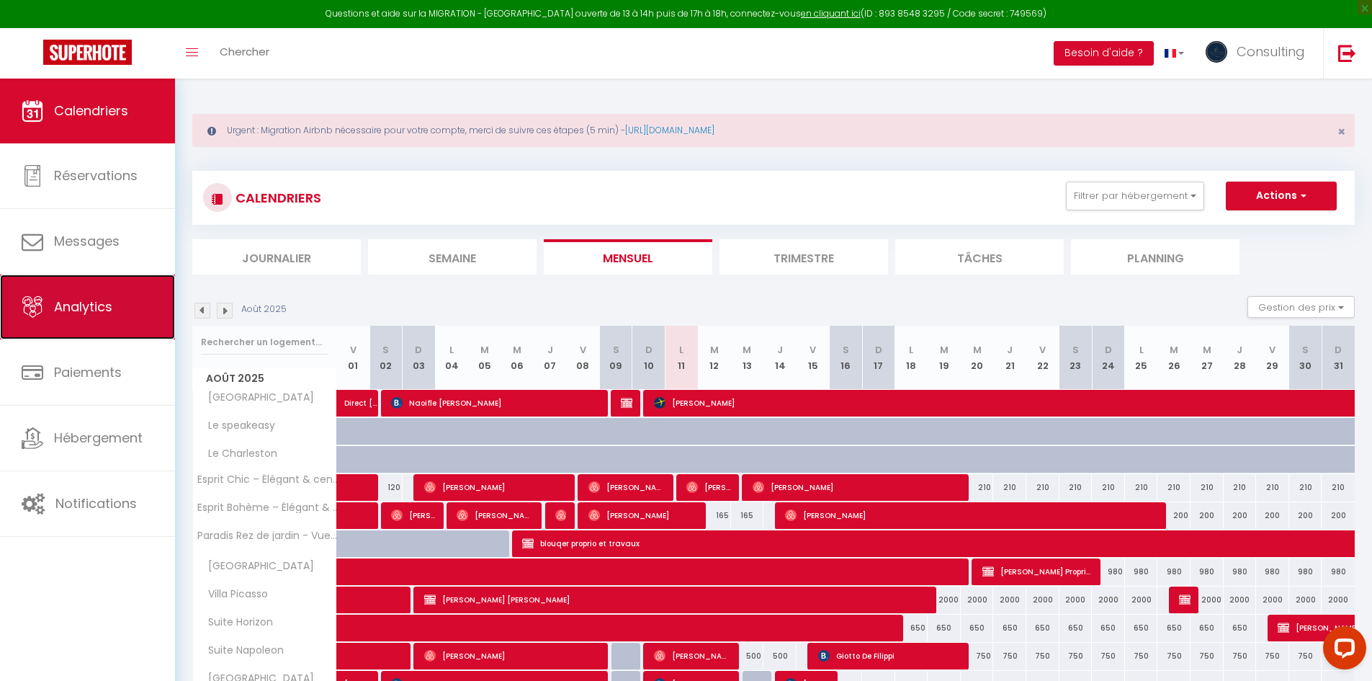
click at [82, 303] on span "Analytics" at bounding box center [83, 307] width 58 height 18
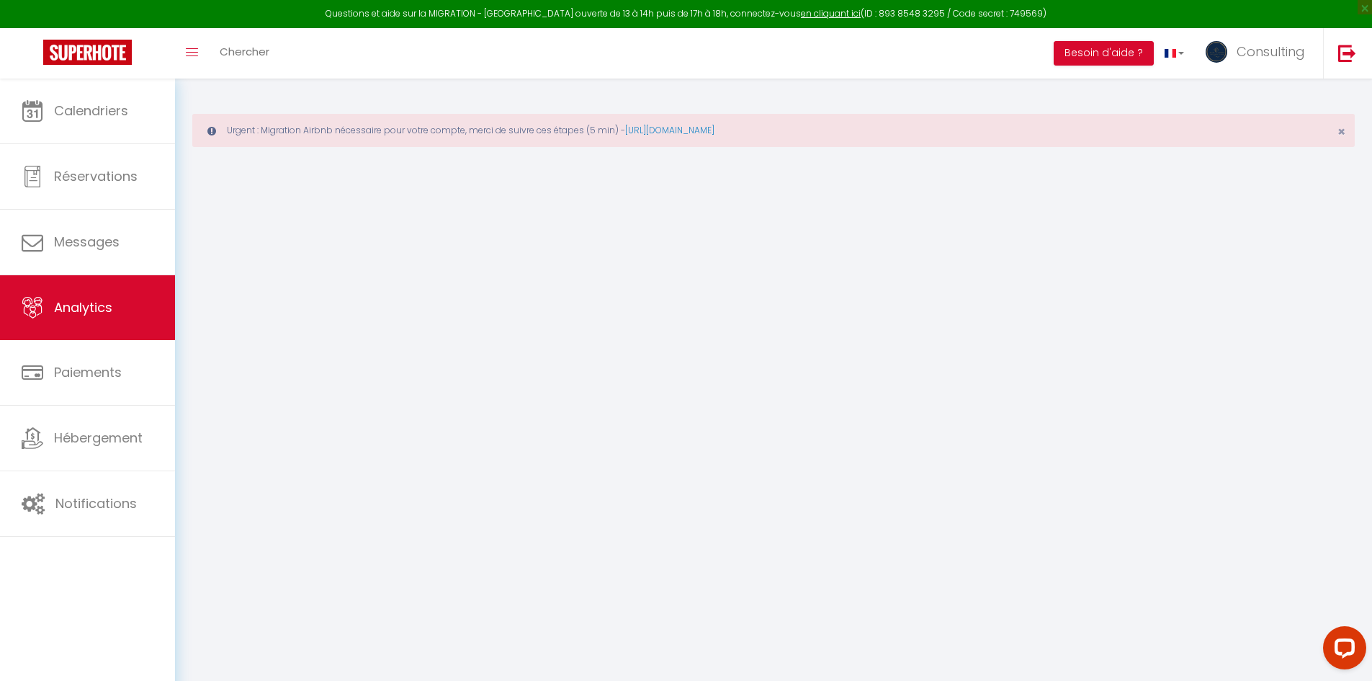
select select "2025"
select select "8"
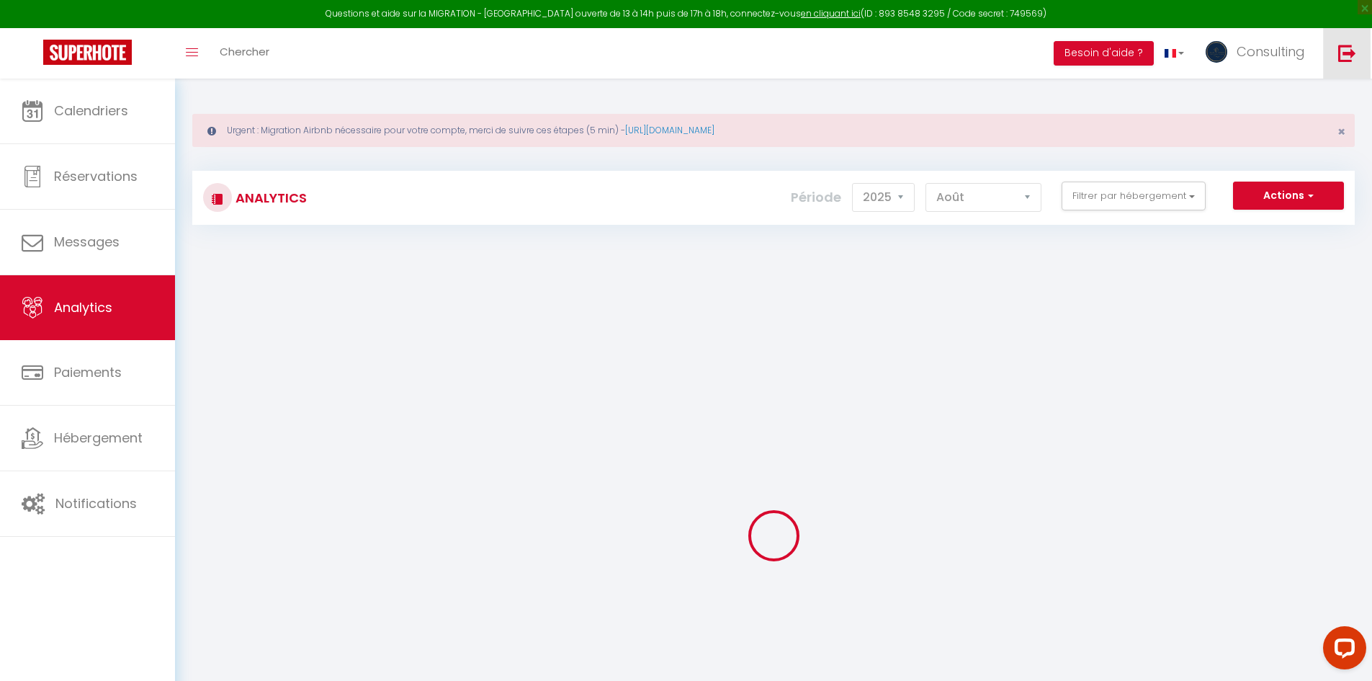
click at [840, 52] on img at bounding box center [1348, 53] width 18 height 18
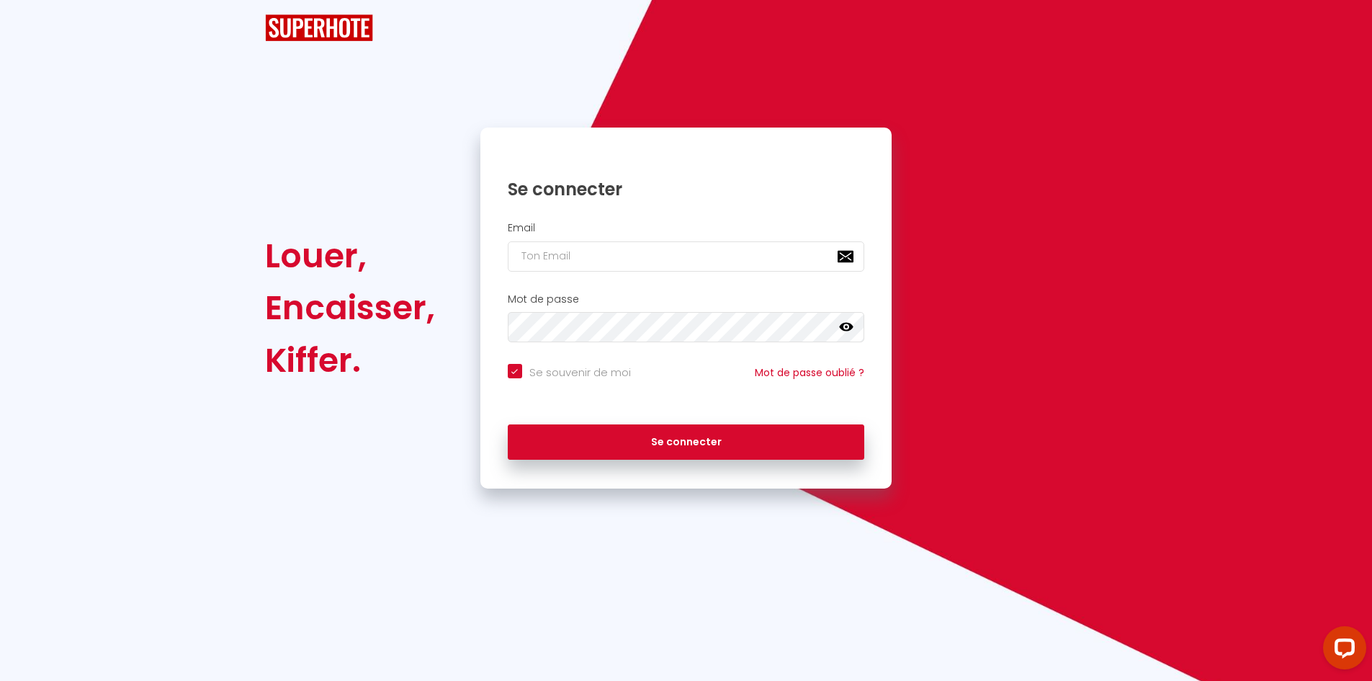
checkbox input "true"
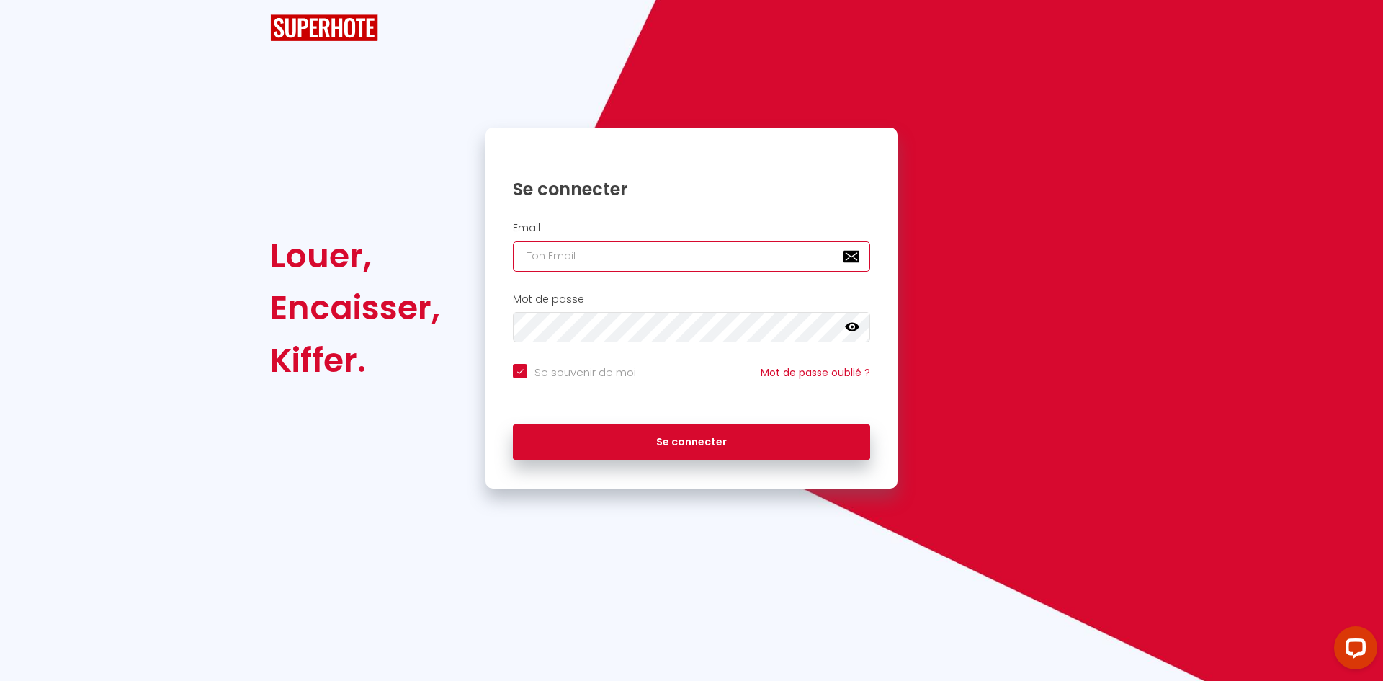
type input "[EMAIL_ADDRESS][DOMAIN_NAME]"
checkbox input "true"
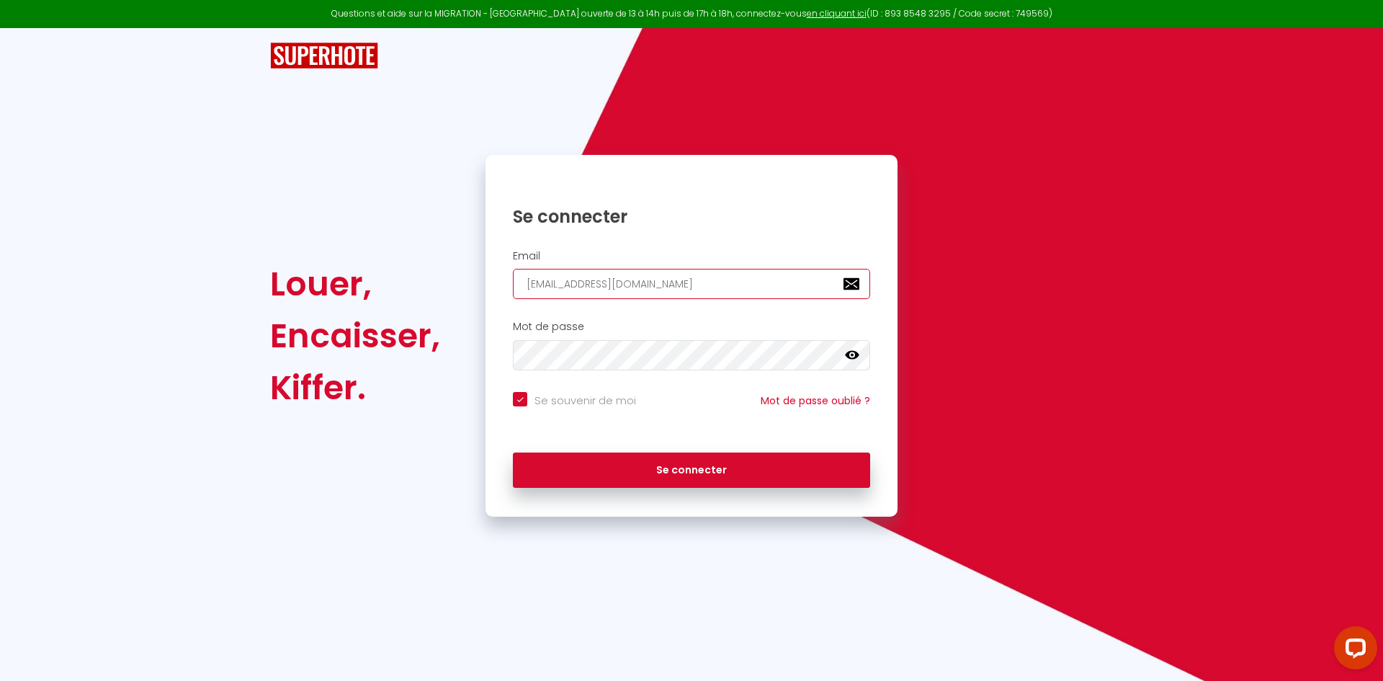
click at [712, 285] on input "[EMAIL_ADDRESS][DOMAIN_NAME]" at bounding box center [691, 284] width 357 height 30
type input "[DOMAIN_NAME][EMAIL_ADDRESS][DOMAIN_NAME]"
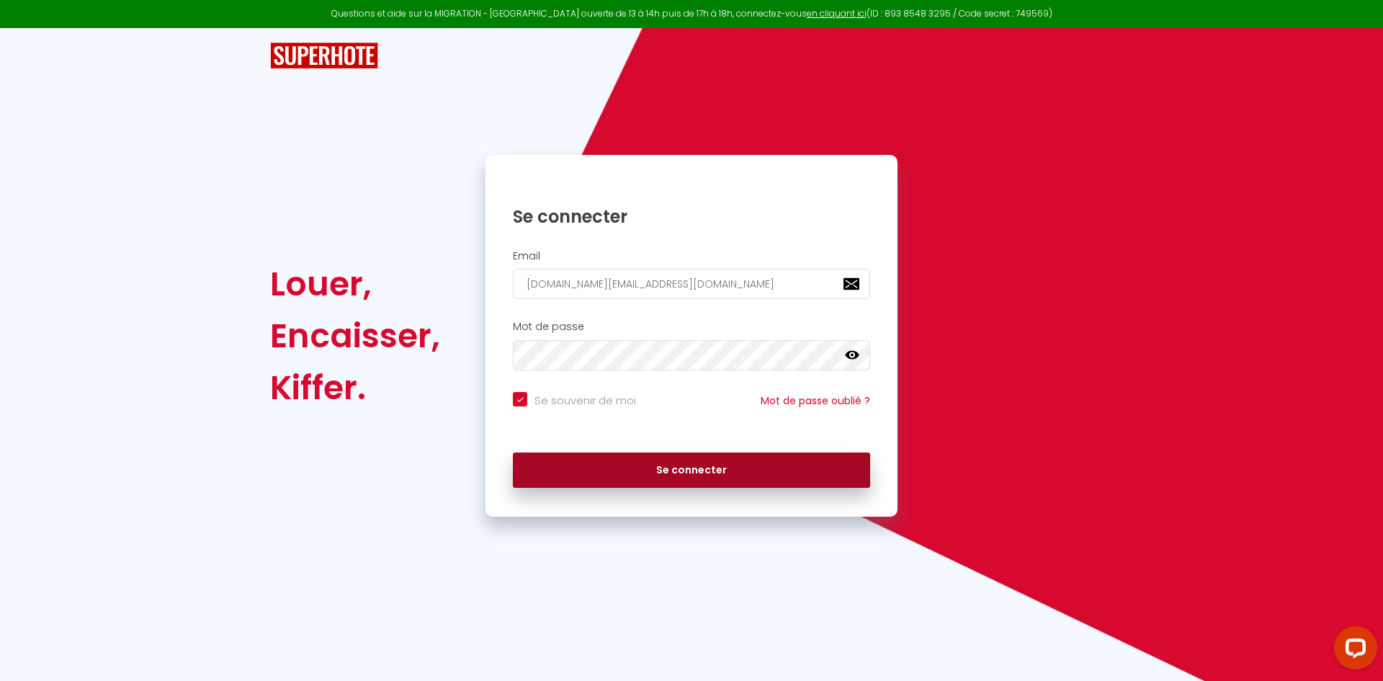
click at [644, 470] on button "Se connecter" at bounding box center [691, 470] width 357 height 36
checkbox input "true"
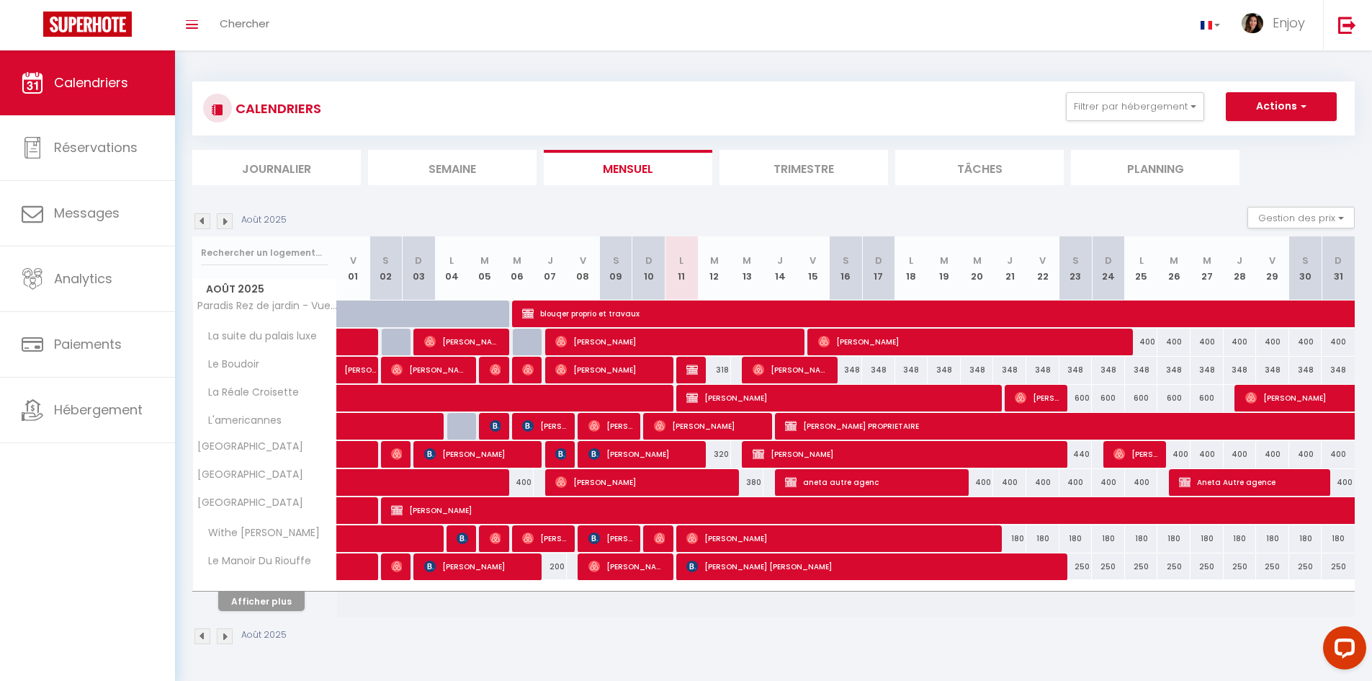
click at [204, 221] on img at bounding box center [203, 221] width 16 height 16
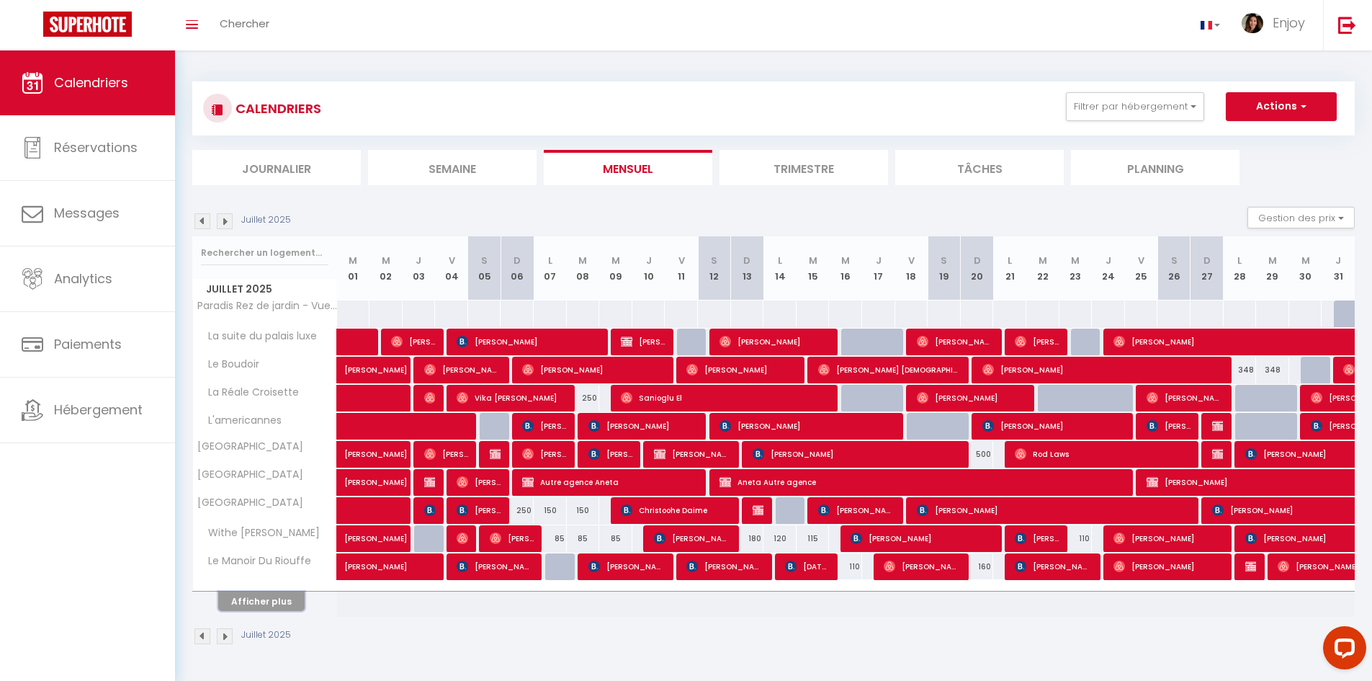
click at [250, 607] on button "Afficher plus" at bounding box center [261, 600] width 86 height 19
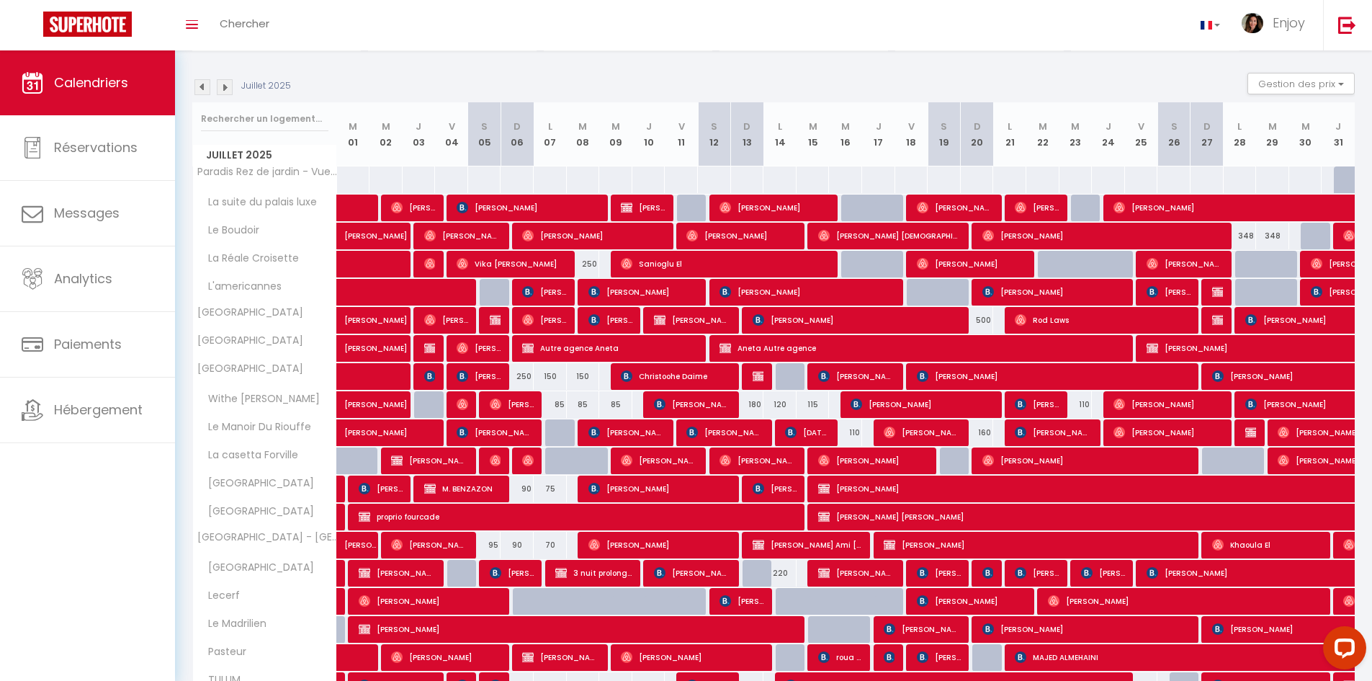
scroll to position [133, 0]
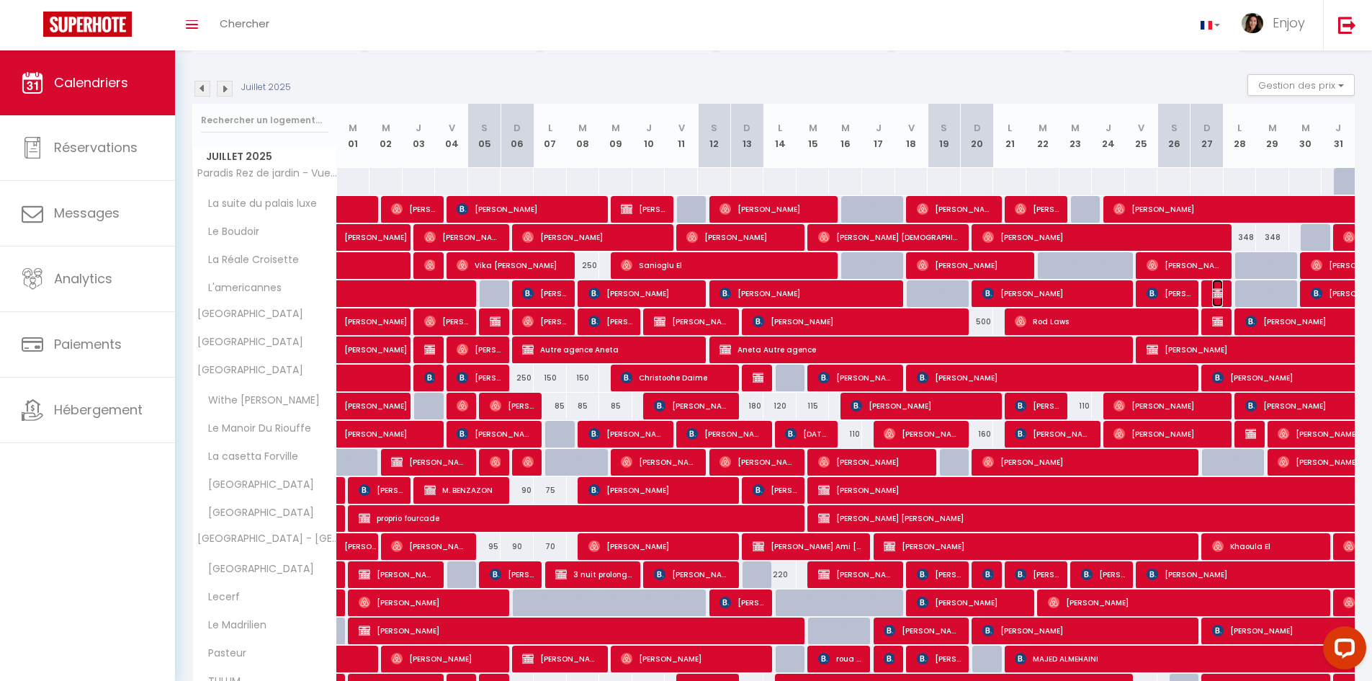
click at [840, 290] on img at bounding box center [1218, 293] width 12 height 12
select select "OK"
select select "KO"
select select "0"
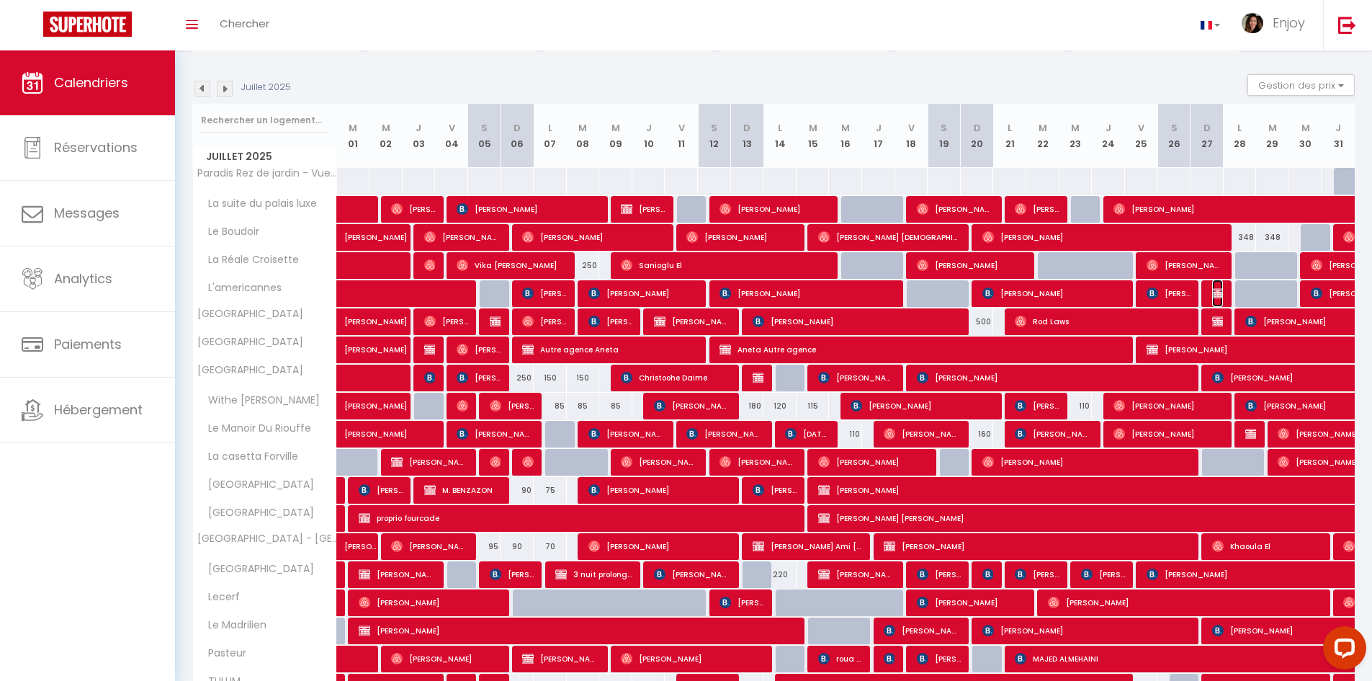
select select "1"
select select
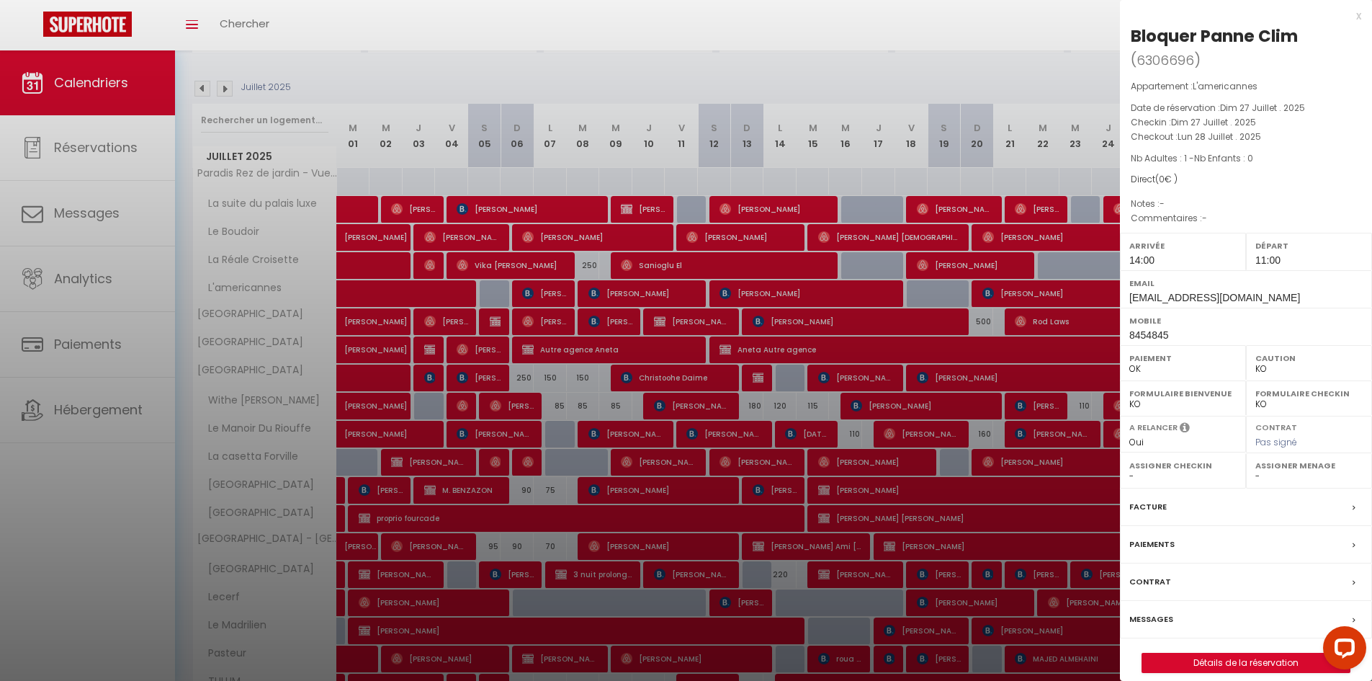
click at [840, 20] on div "x" at bounding box center [1240, 15] width 241 height 17
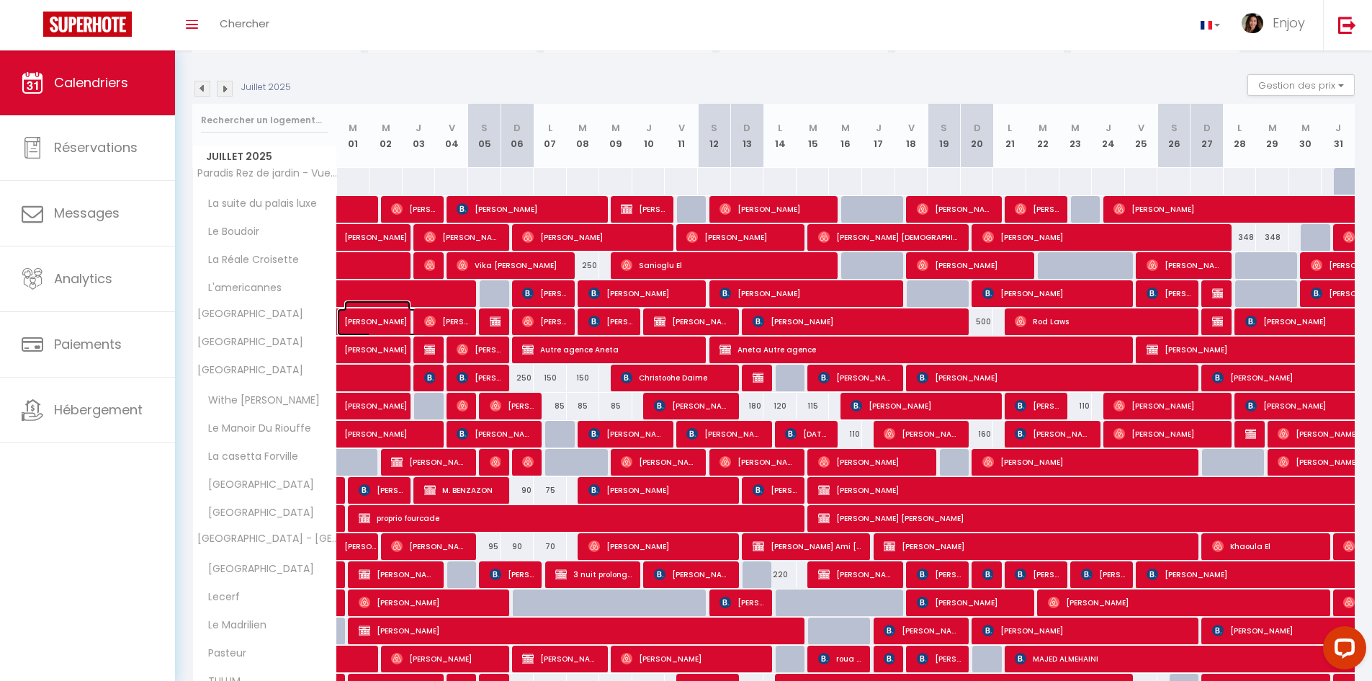
click at [378, 326] on span "patrice BITON" at bounding box center [377, 313] width 66 height 27
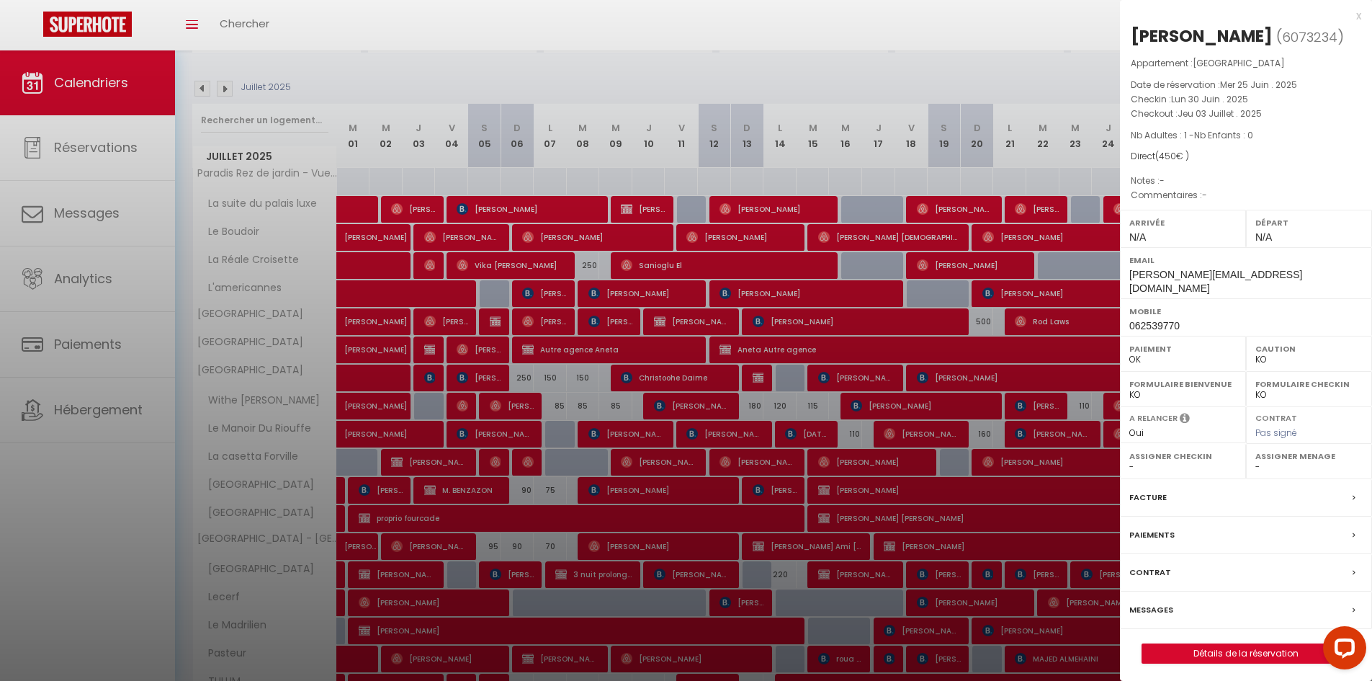
click at [491, 321] on div at bounding box center [686, 340] width 1372 height 681
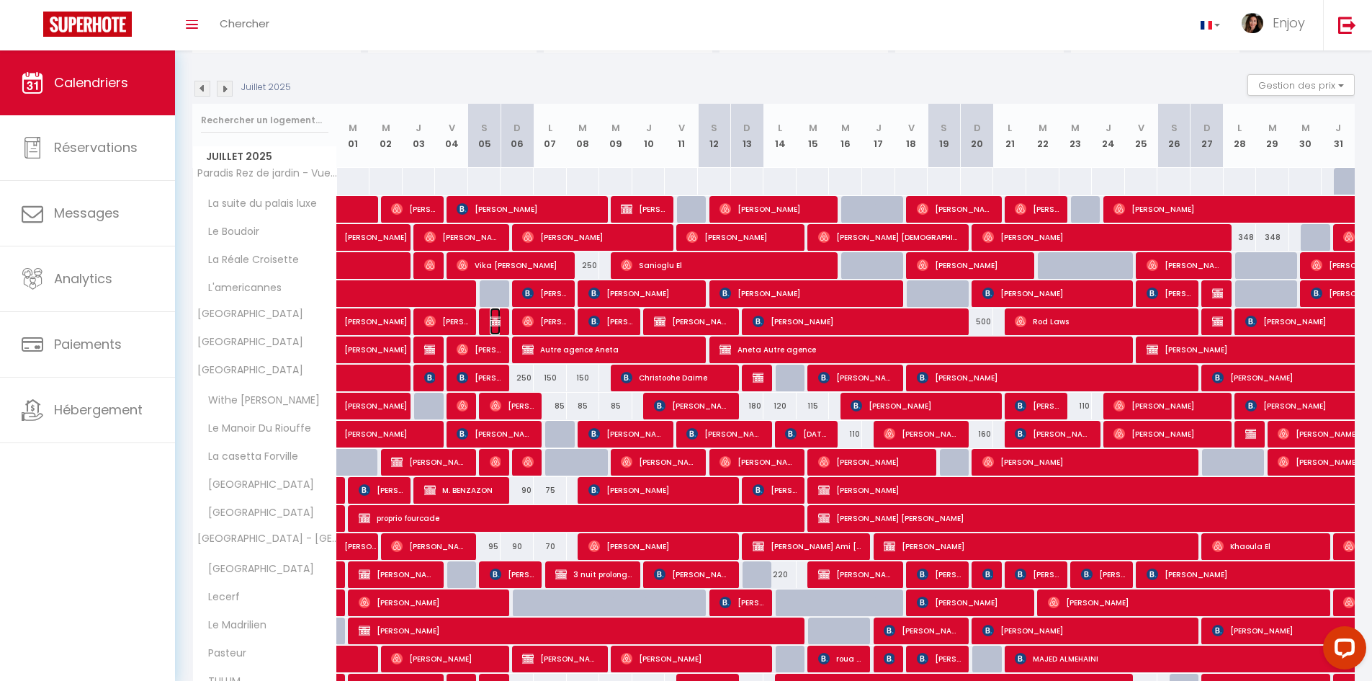
click at [493, 321] on img at bounding box center [496, 322] width 12 height 12
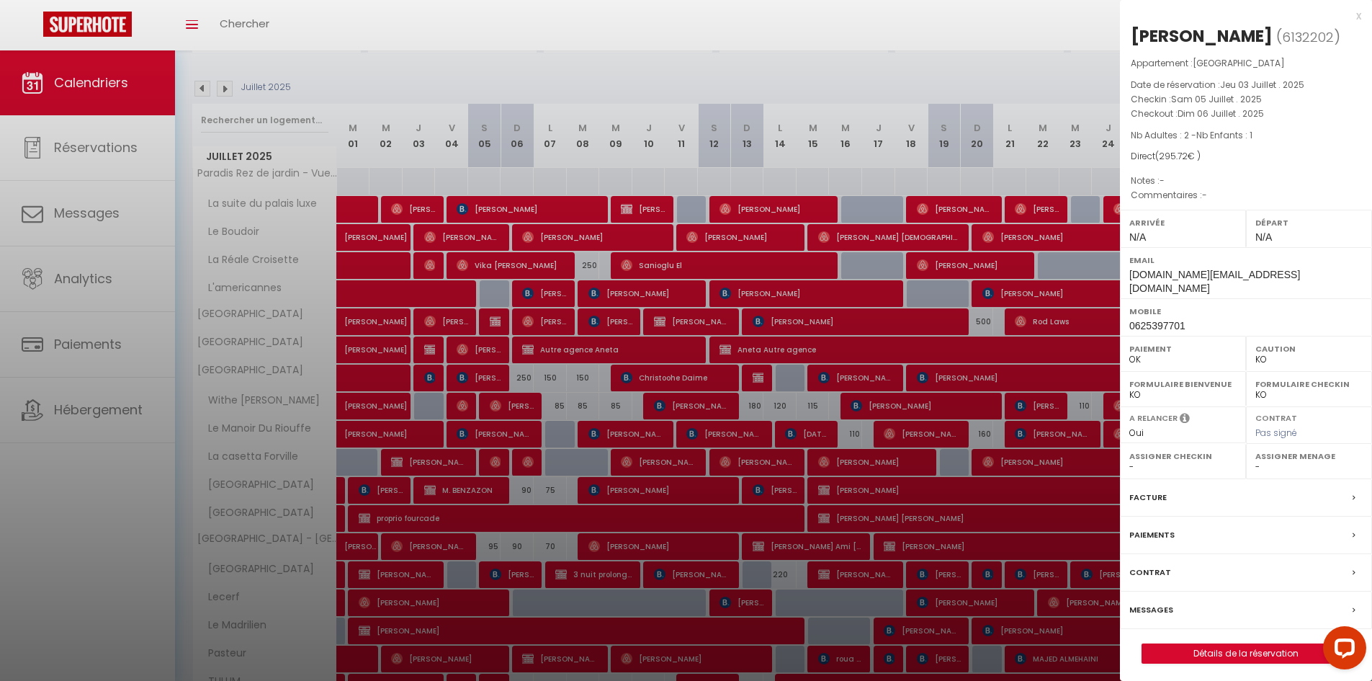
click at [706, 323] on div at bounding box center [686, 340] width 1372 height 681
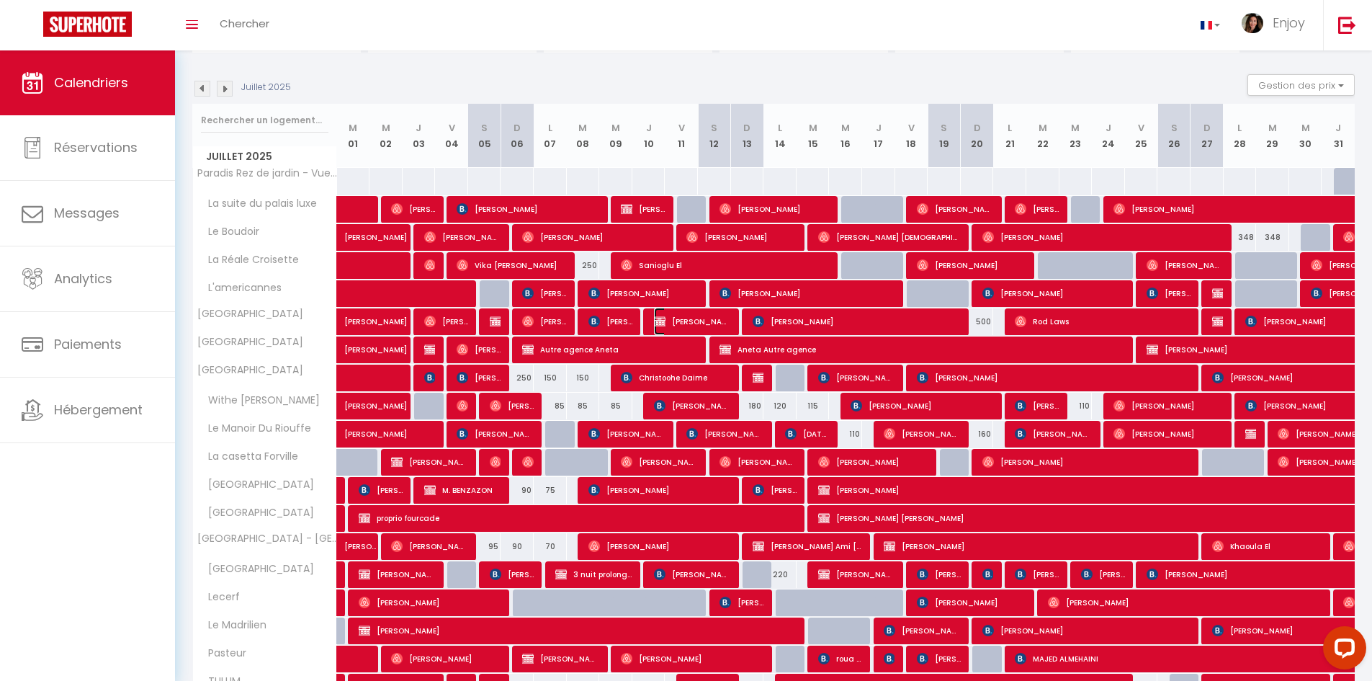
click at [706, 323] on span "Margaux Fonteyne PROPIO" at bounding box center [692, 321] width 77 height 27
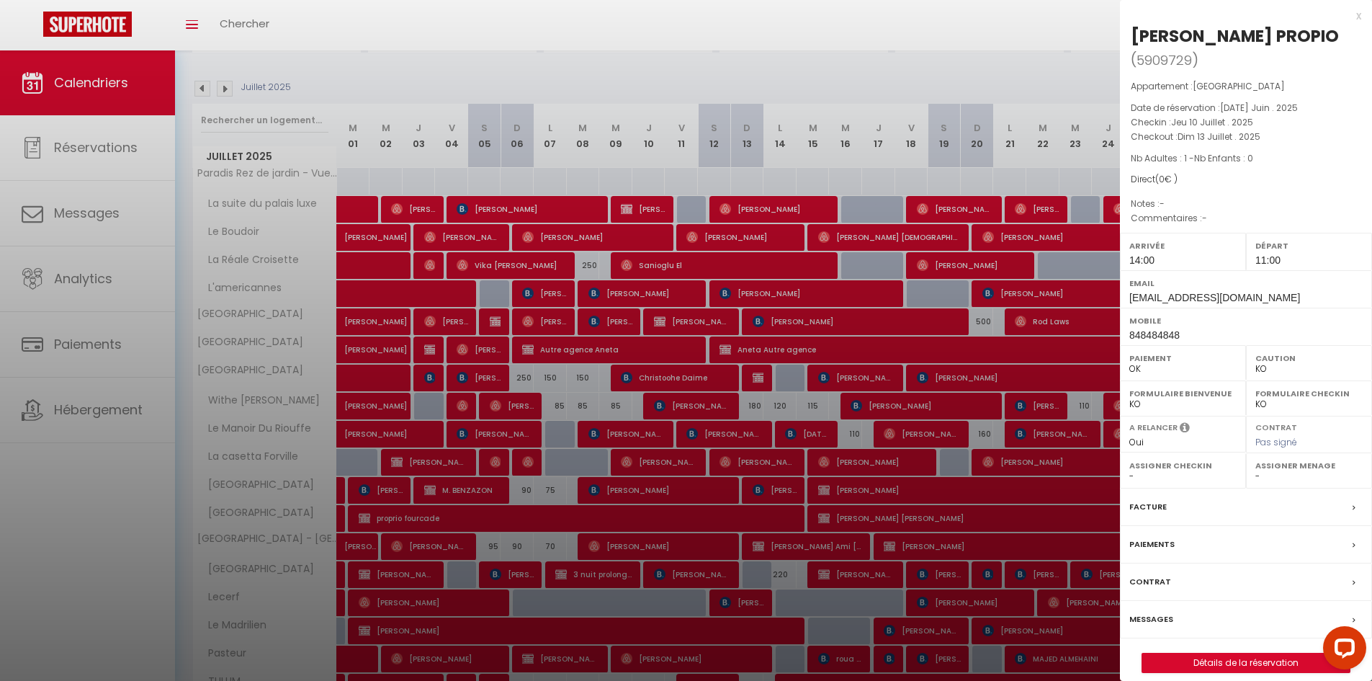
click at [840, 336] on div at bounding box center [686, 340] width 1372 height 681
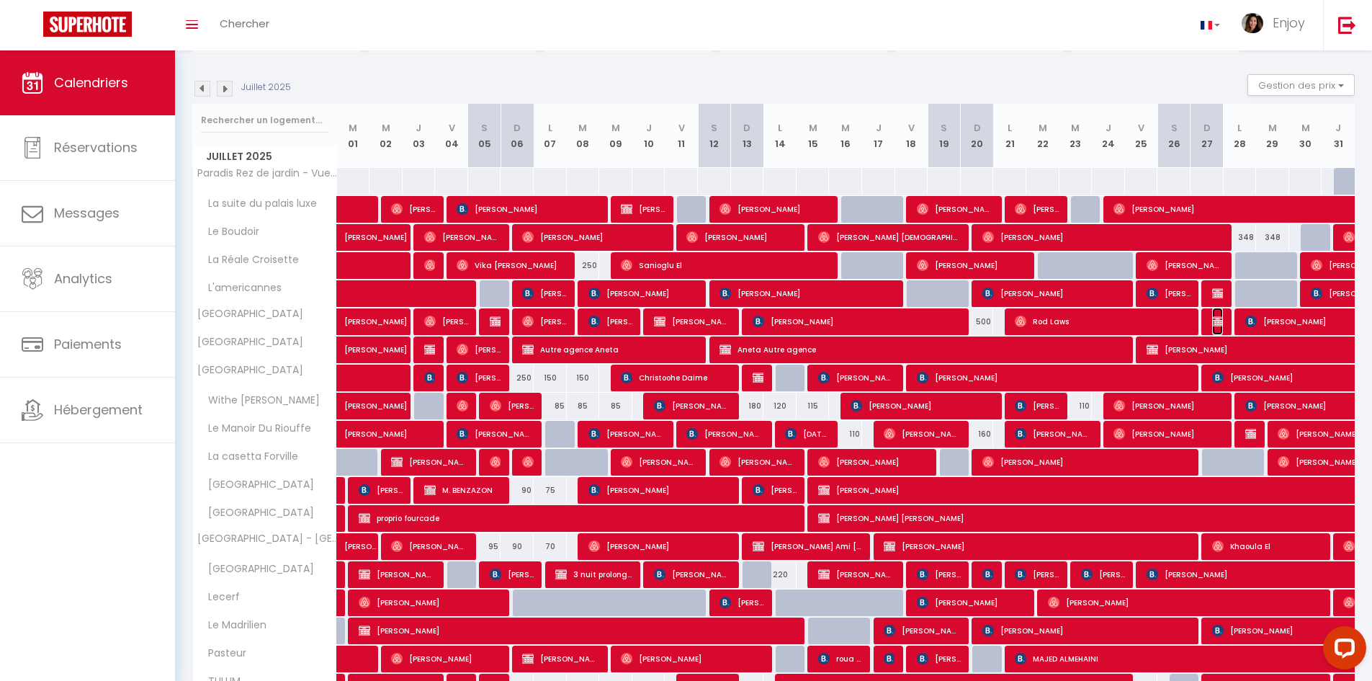
click at [840, 321] on img at bounding box center [1218, 322] width 12 height 12
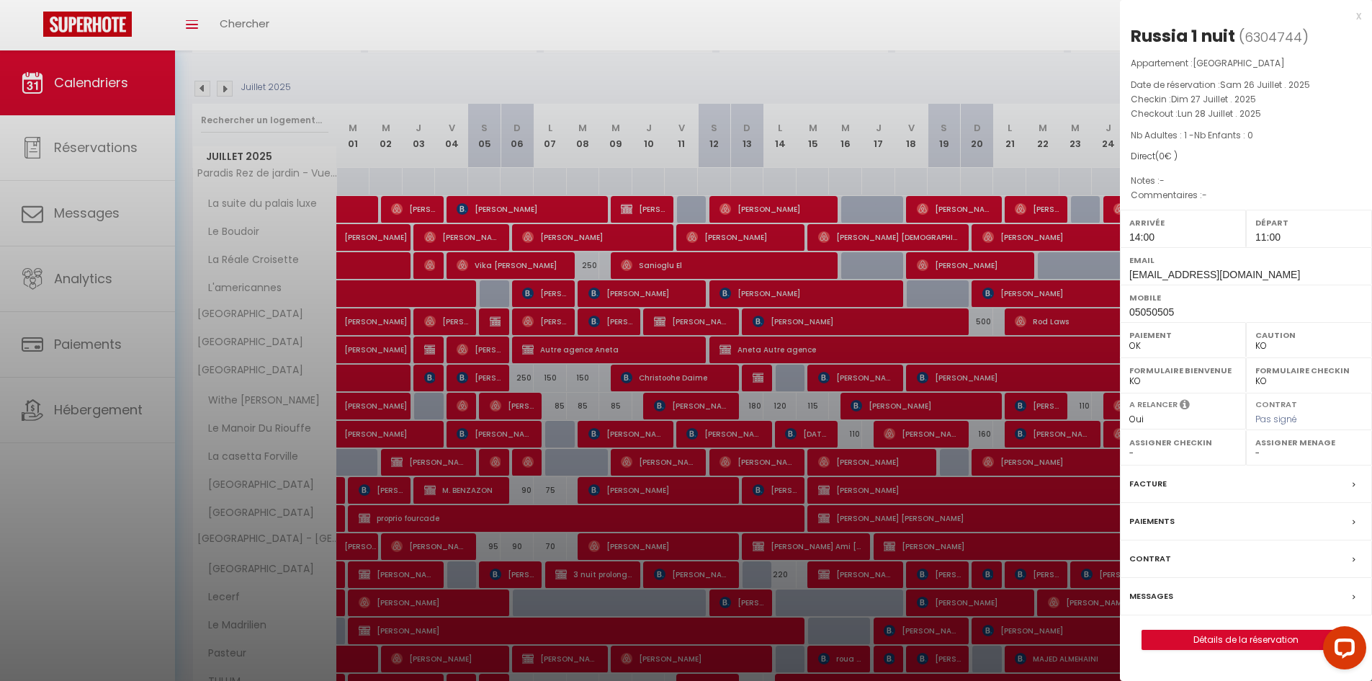
click at [840, 365] on div at bounding box center [686, 340] width 1372 height 681
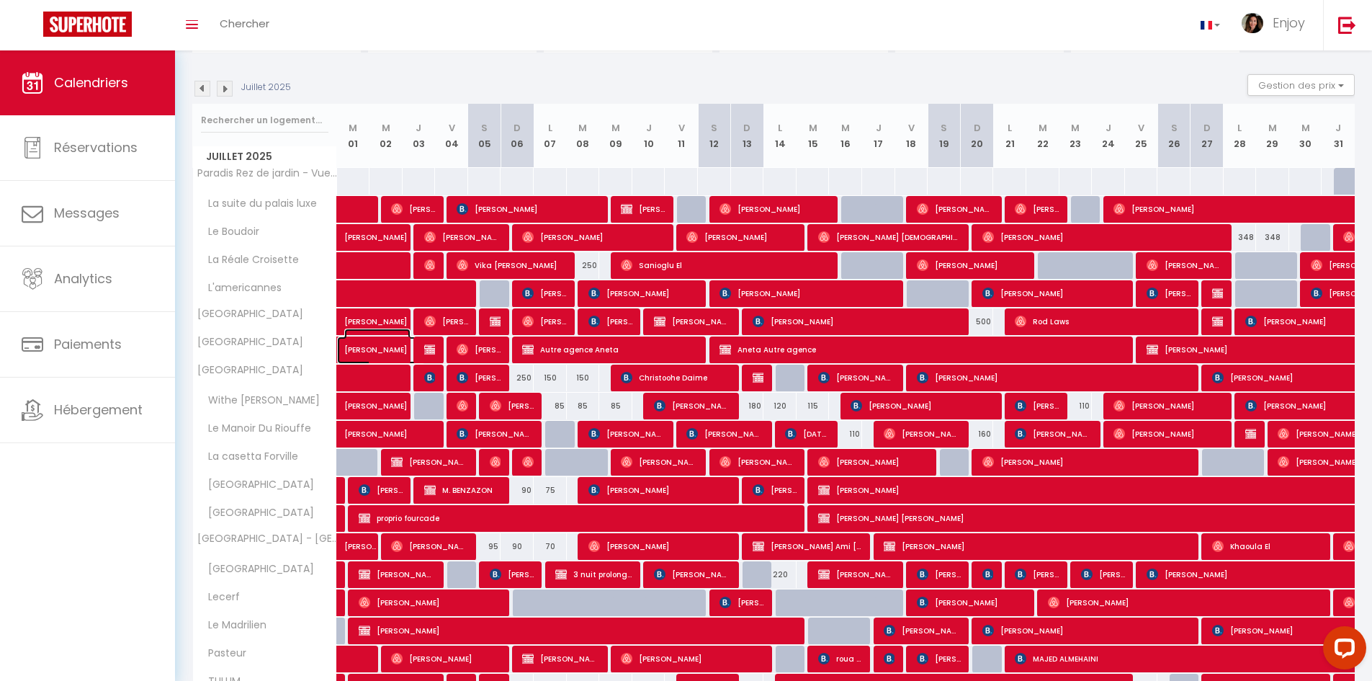
click at [375, 353] on span "Michael Rothlin" at bounding box center [377, 342] width 66 height 27
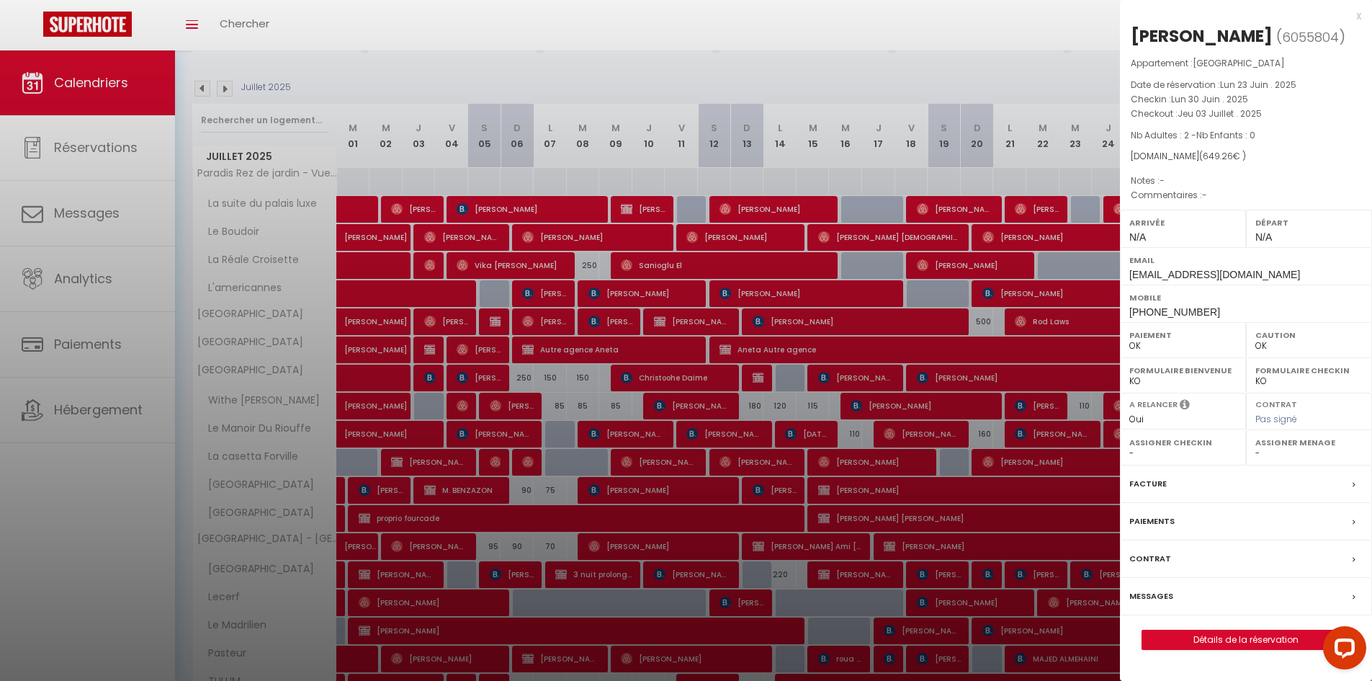
click at [375, 353] on div at bounding box center [686, 340] width 1372 height 681
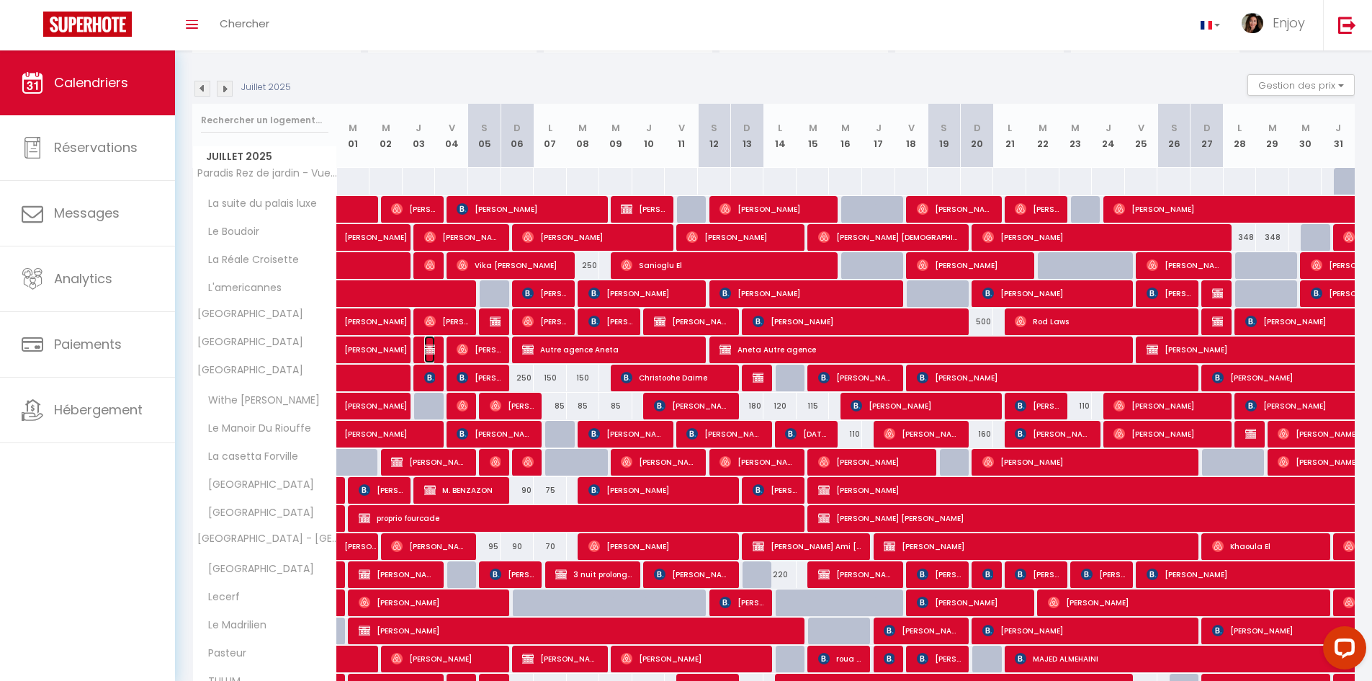
click at [426, 349] on img at bounding box center [430, 350] width 12 height 12
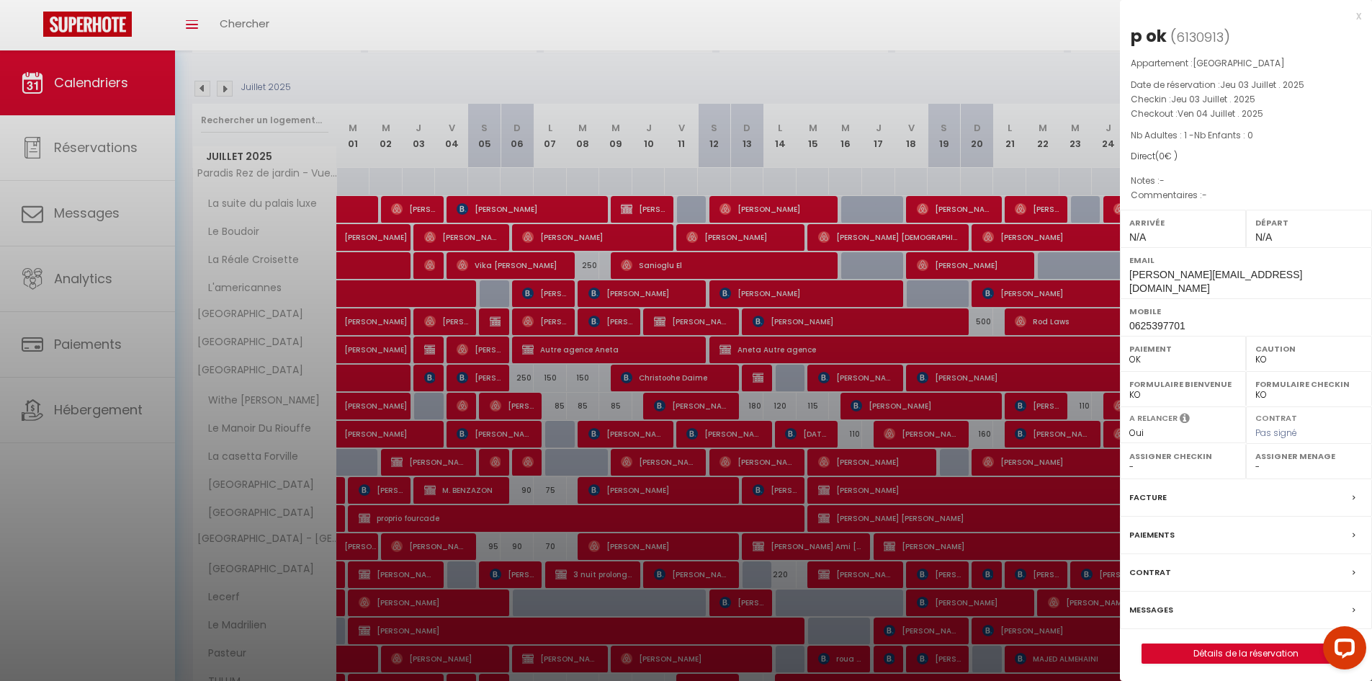
click at [597, 344] on div at bounding box center [686, 340] width 1372 height 681
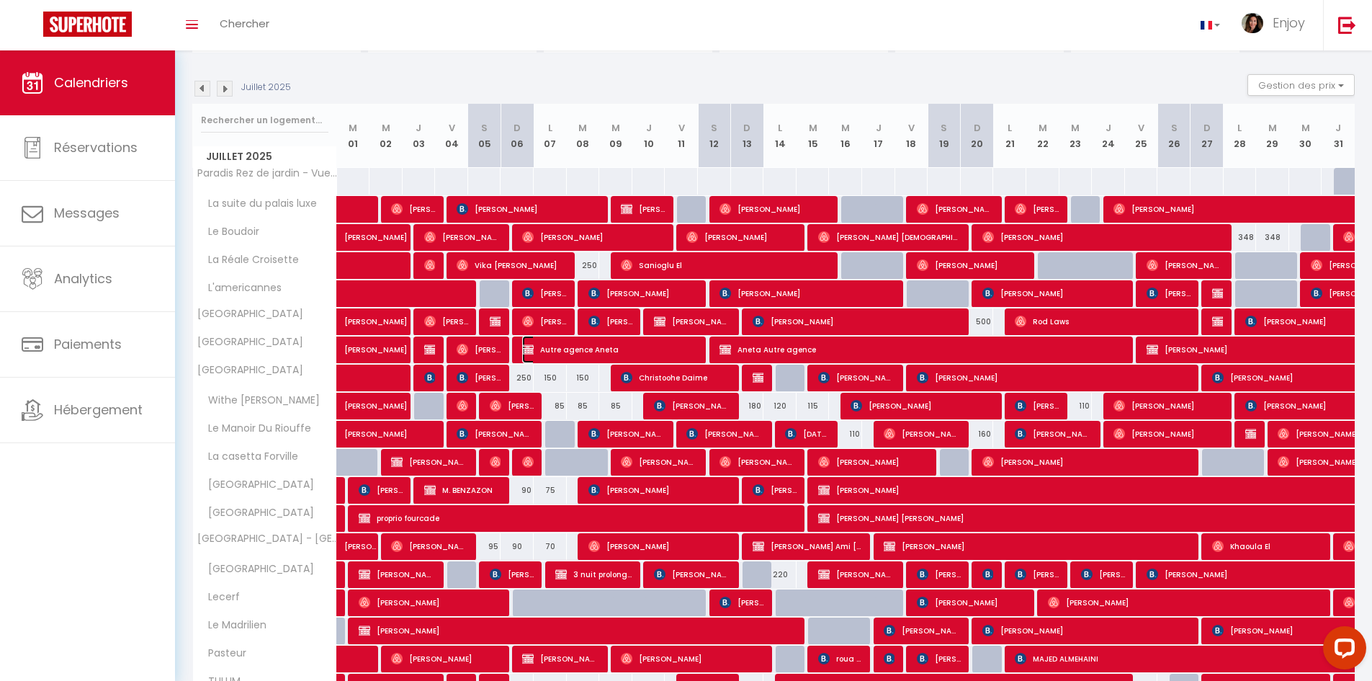
click at [597, 344] on span "Autre agence Aneta" at bounding box center [610, 349] width 176 height 27
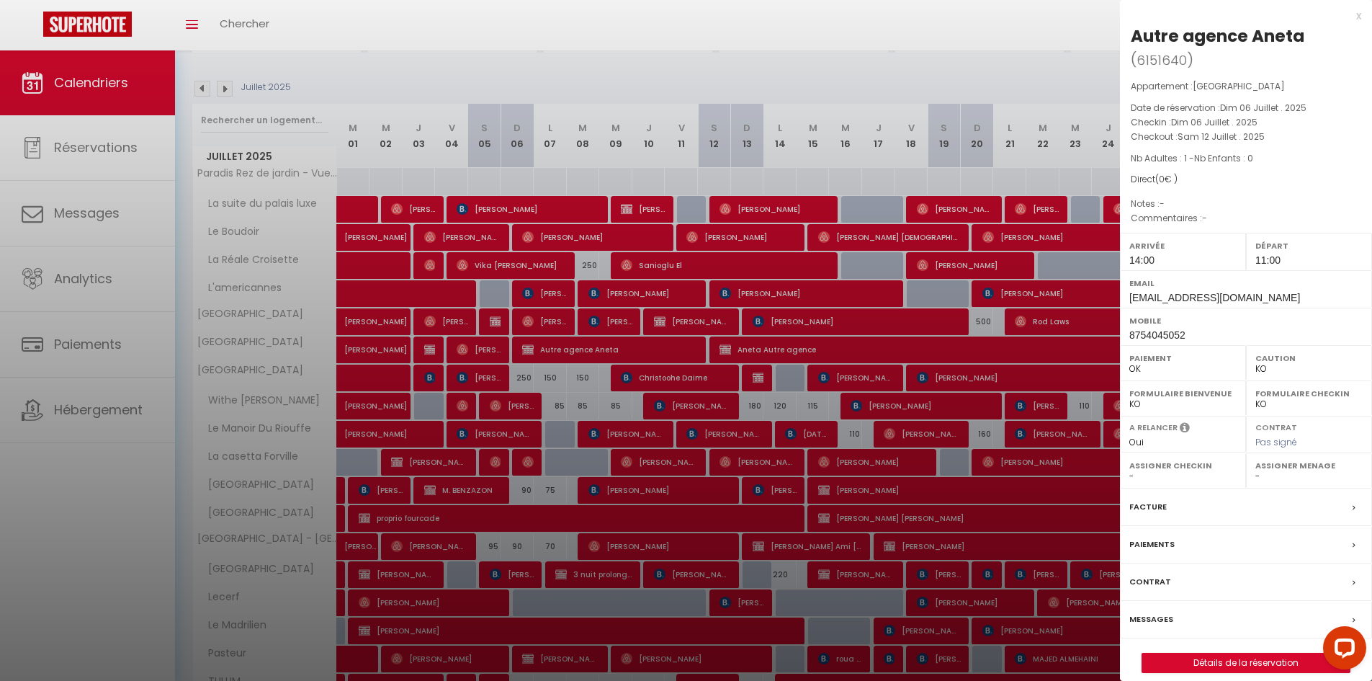
click at [741, 344] on div at bounding box center [686, 340] width 1372 height 681
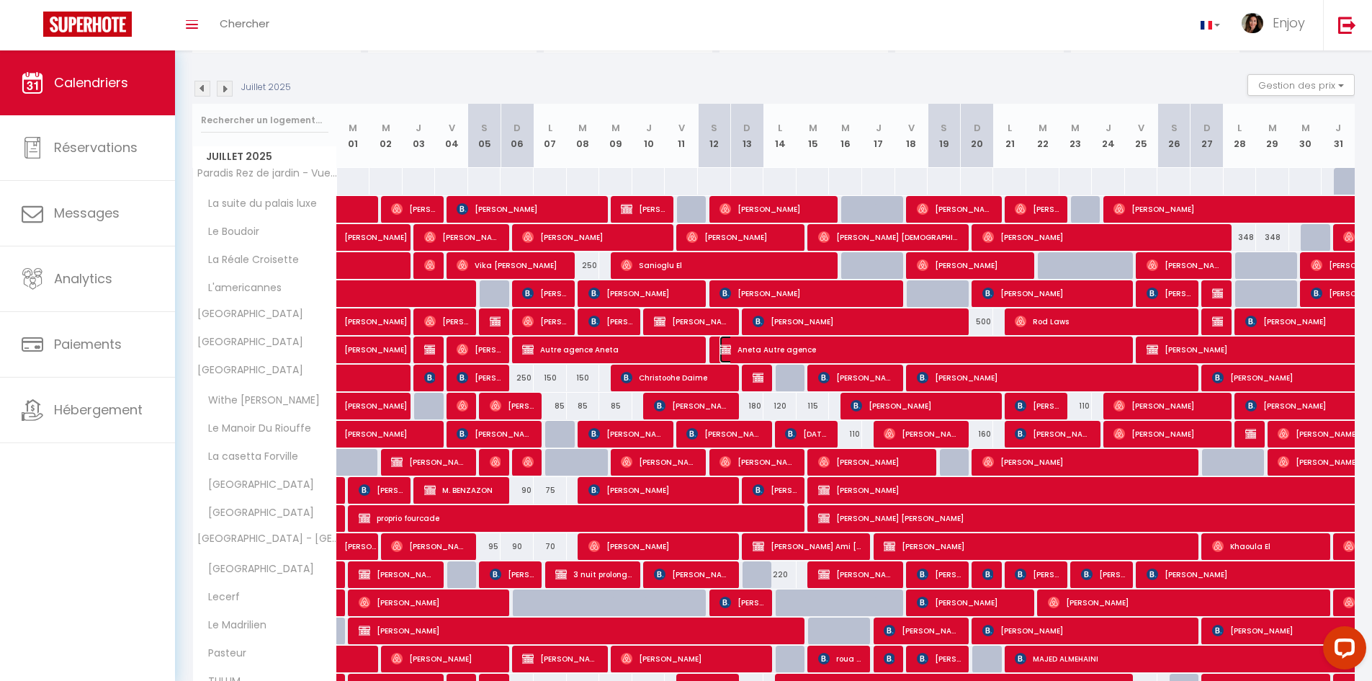
click at [741, 344] on span "Aneta Autre agence" at bounding box center [924, 349] width 408 height 27
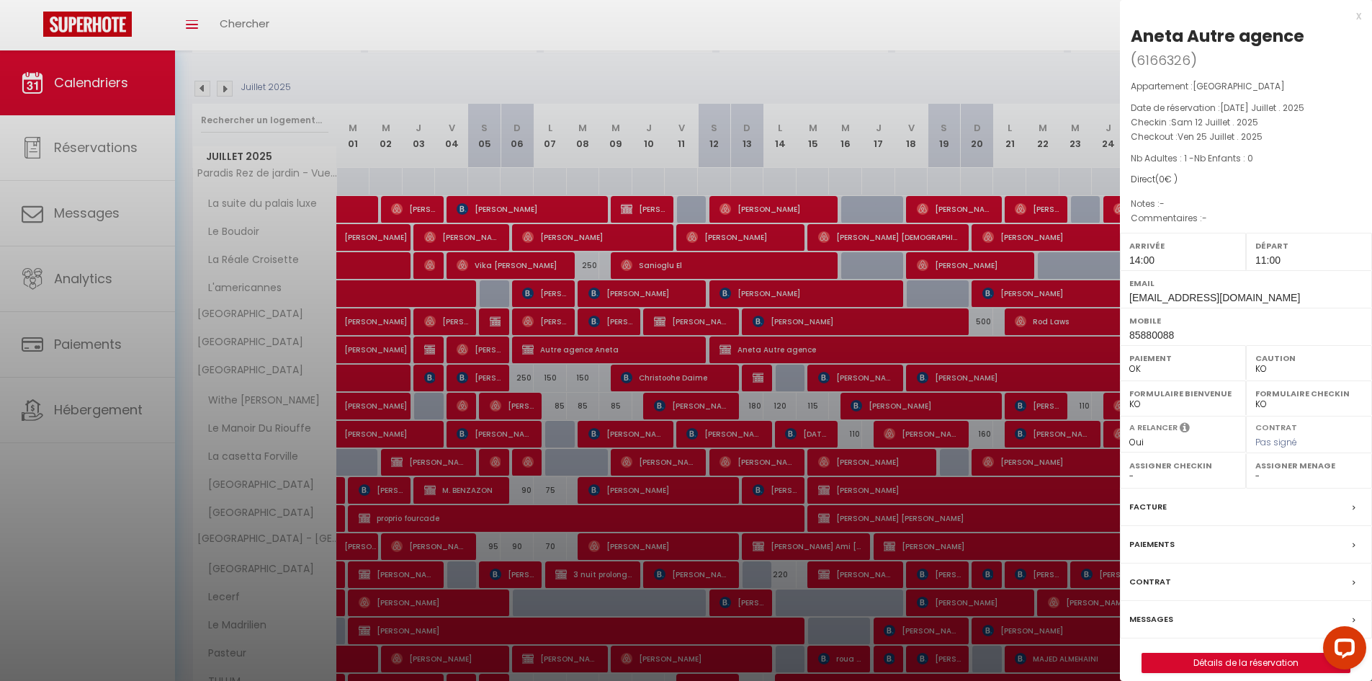
click at [782, 345] on div at bounding box center [686, 340] width 1372 height 681
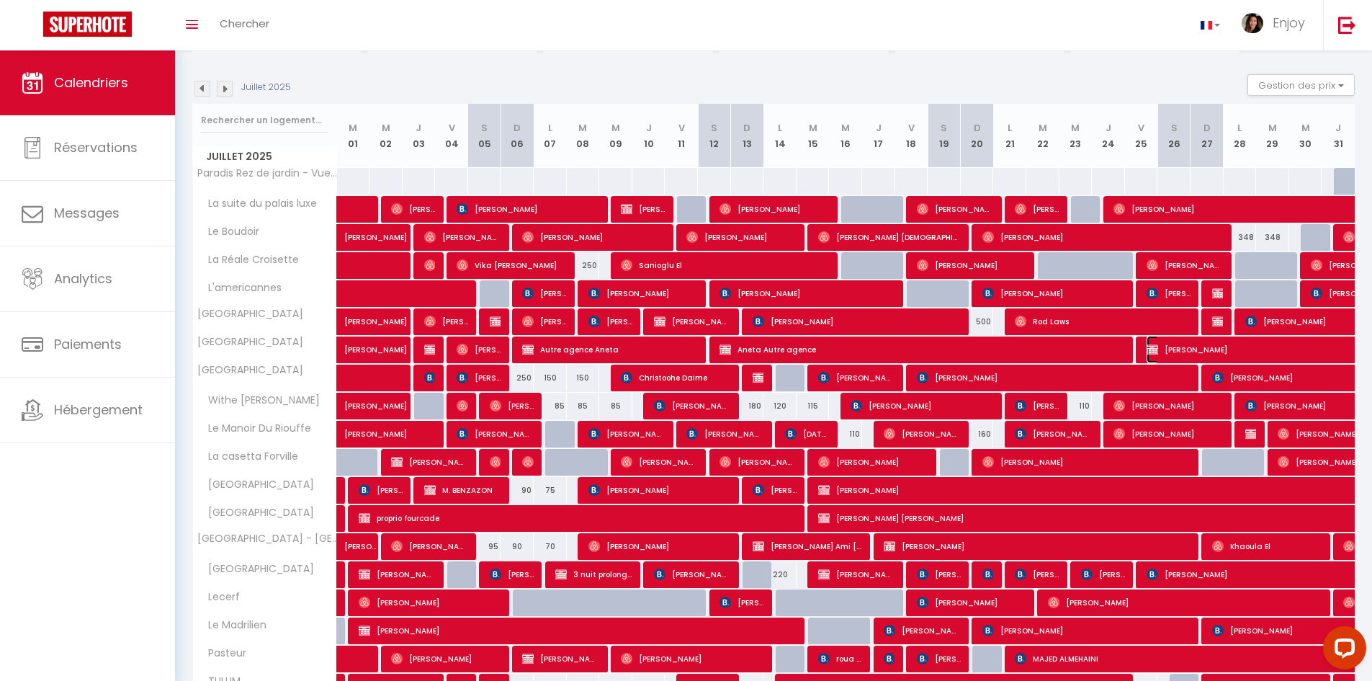
click at [840, 352] on span "Aneta Silna" at bounding box center [1346, 349] width 398 height 27
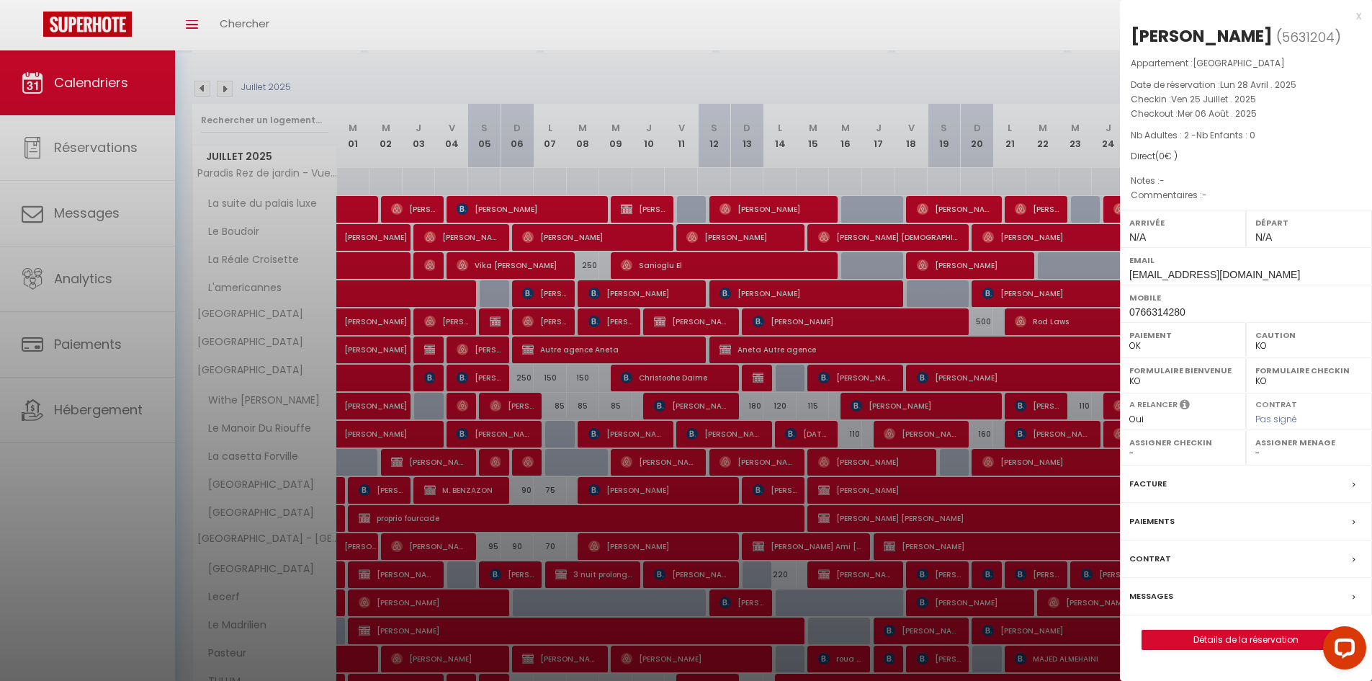
click at [840, 345] on div at bounding box center [686, 340] width 1372 height 681
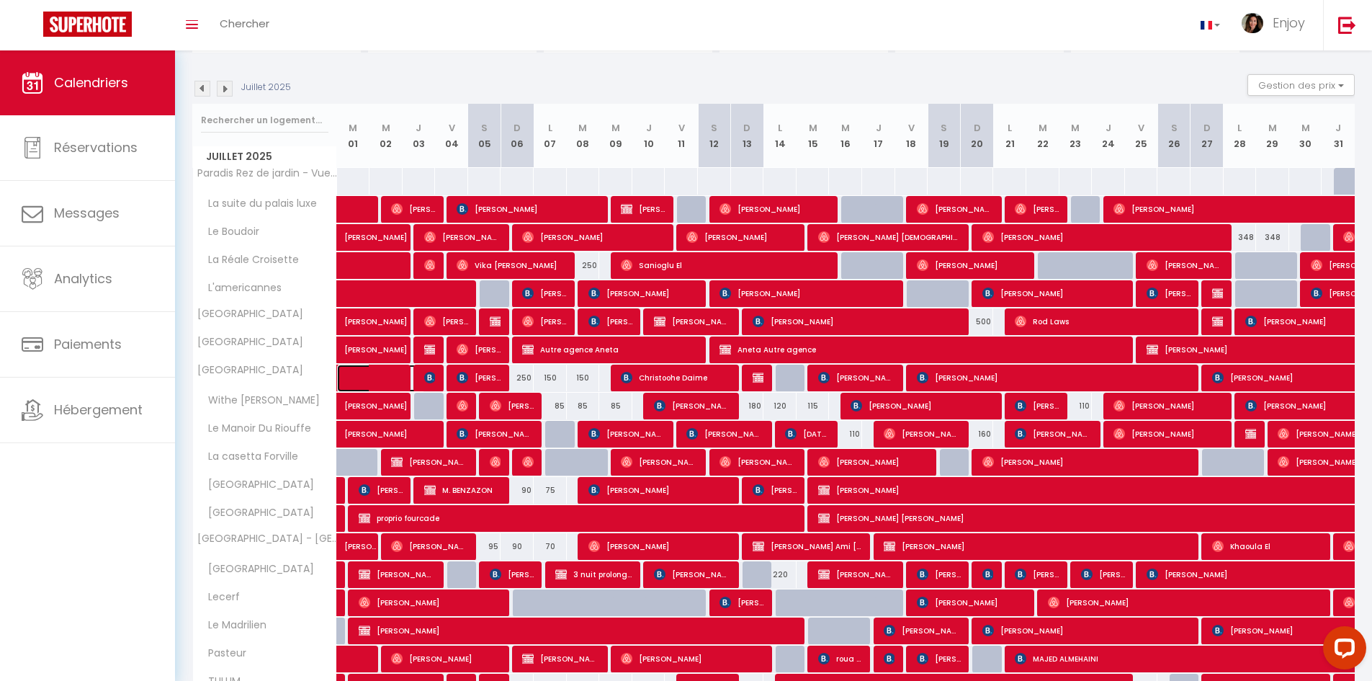
click at [391, 370] on span at bounding box center [392, 378] width 66 height 27
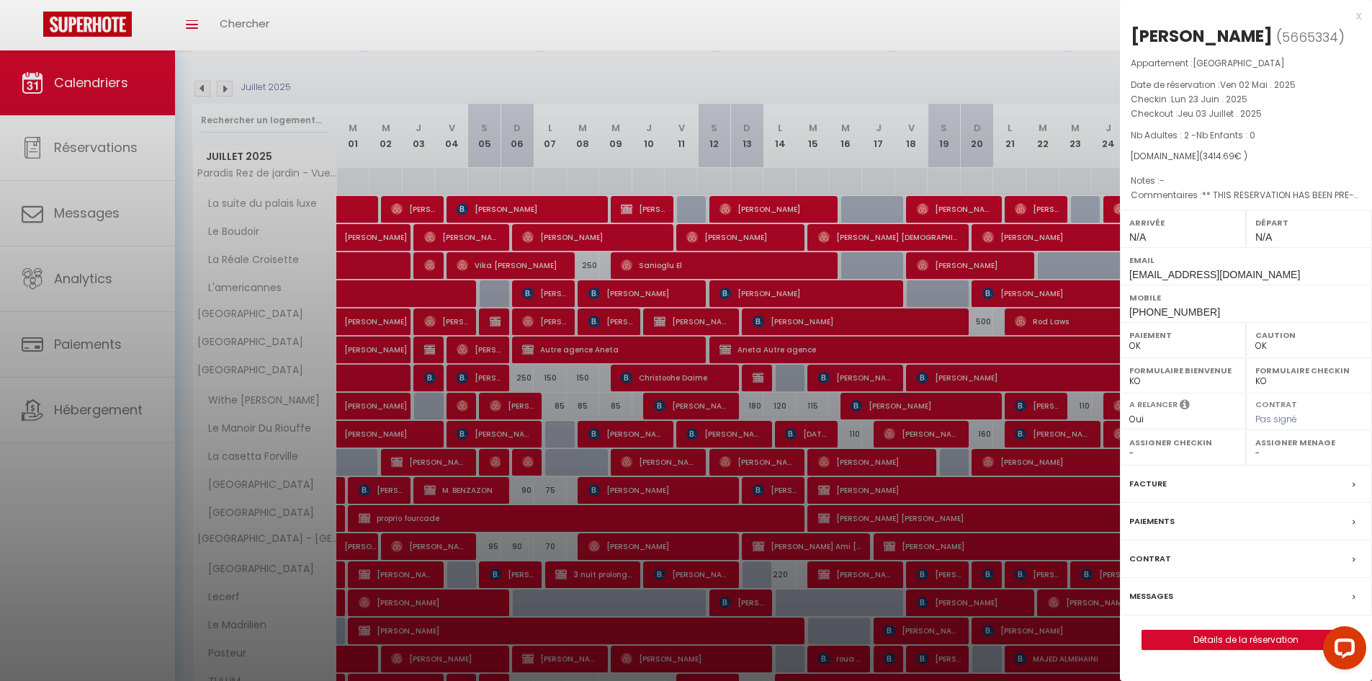
click at [751, 382] on div at bounding box center [686, 340] width 1372 height 681
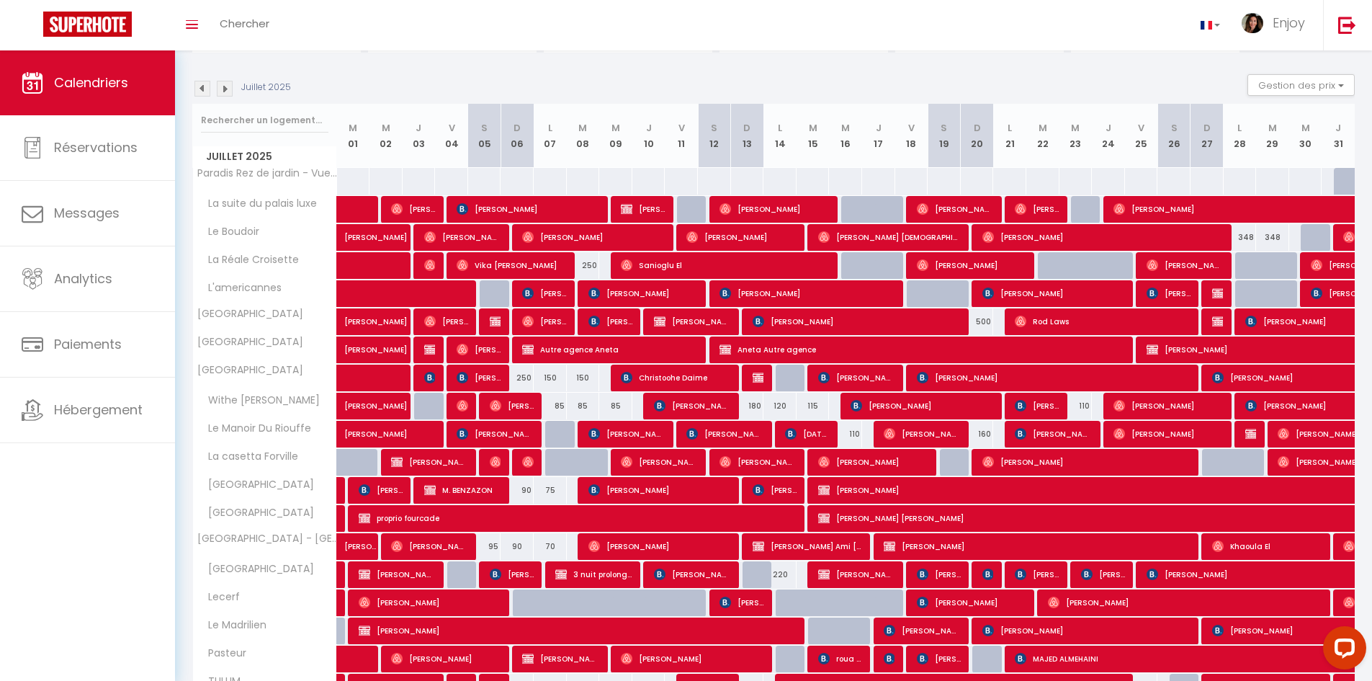
click at [751, 382] on div at bounding box center [758, 378] width 33 height 27
click at [757, 375] on img at bounding box center [759, 378] width 12 height 12
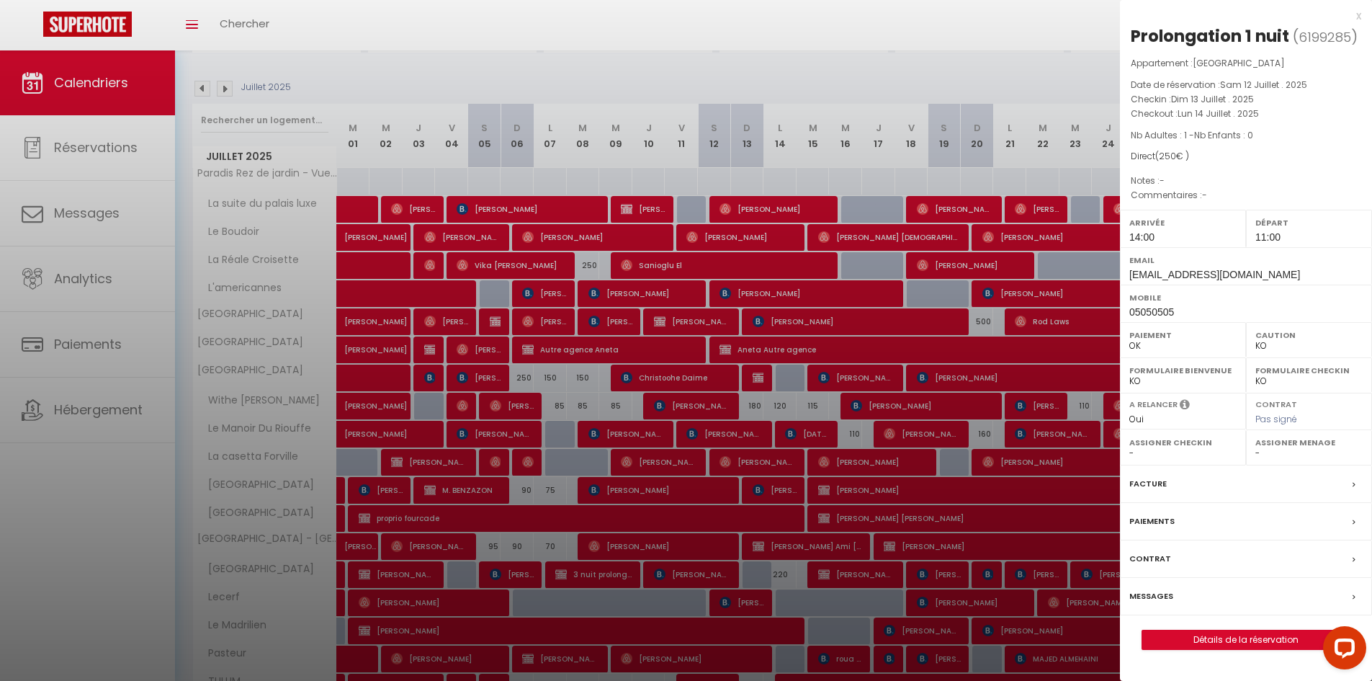
click at [840, 375] on div at bounding box center [686, 340] width 1372 height 681
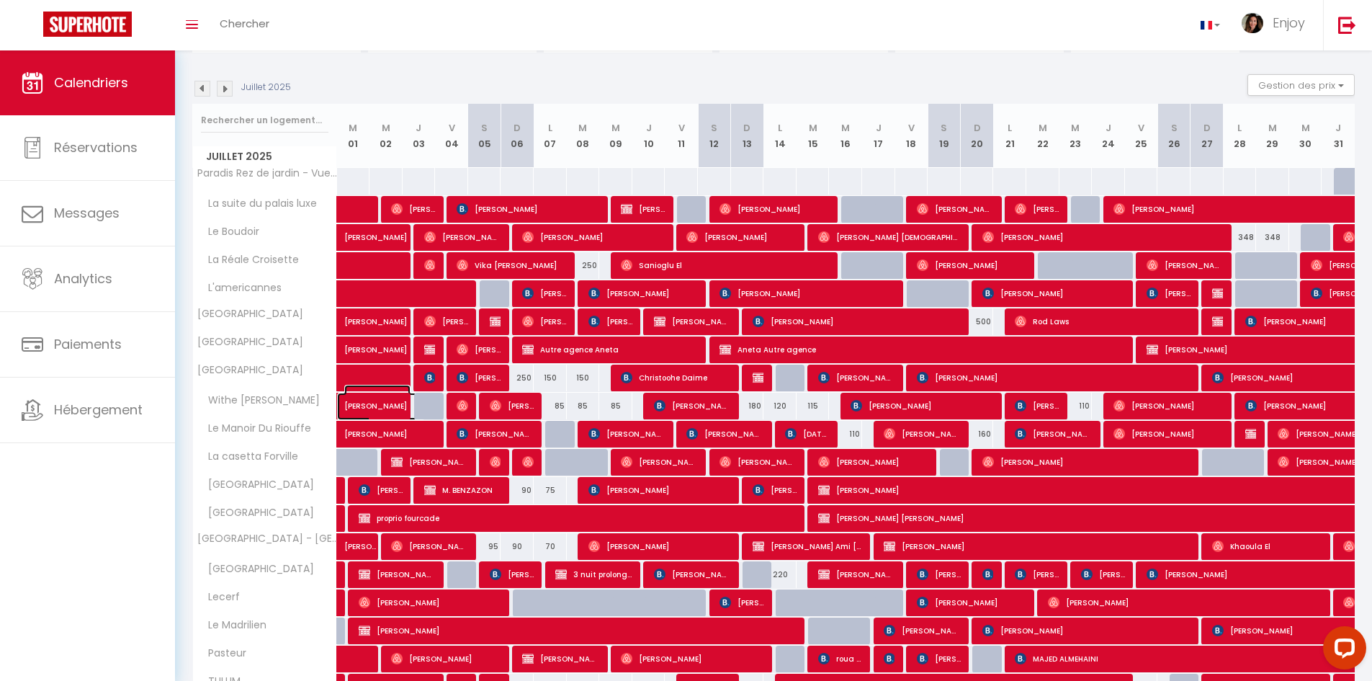
click at [383, 400] on span "Lyne Stambouli" at bounding box center [377, 398] width 66 height 27
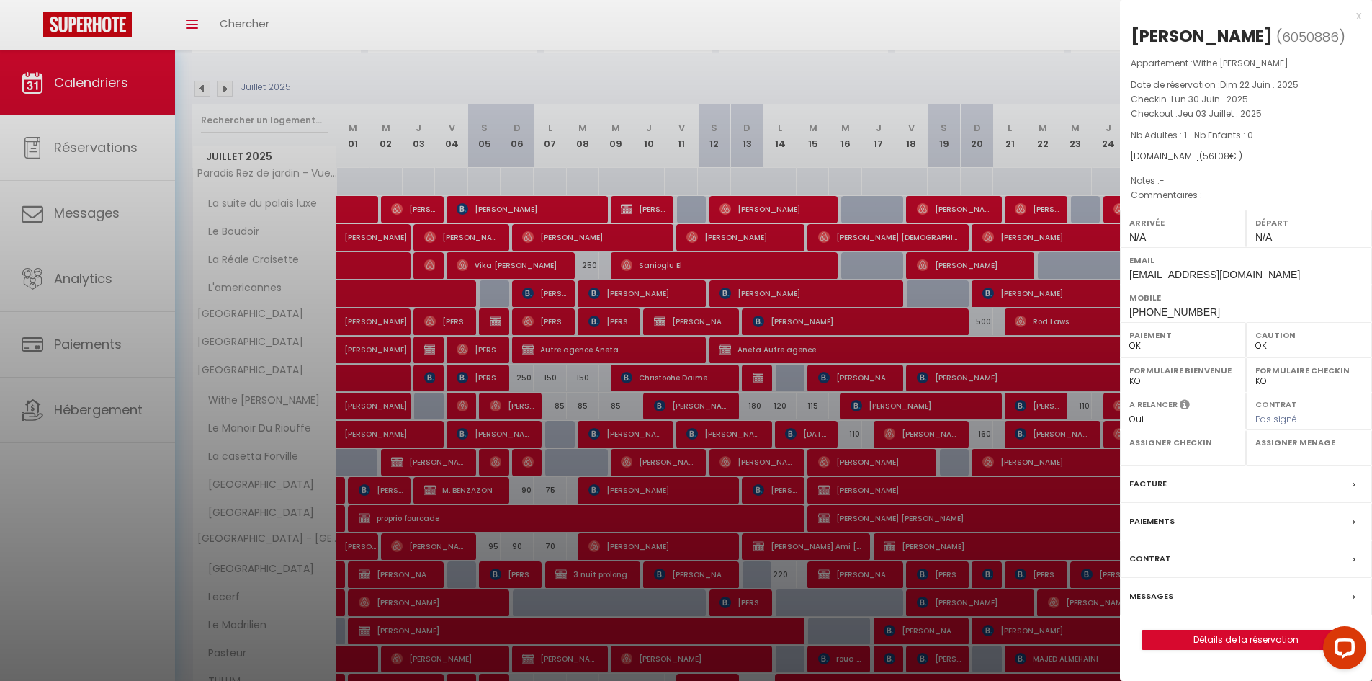
click at [383, 400] on div at bounding box center [686, 340] width 1372 height 681
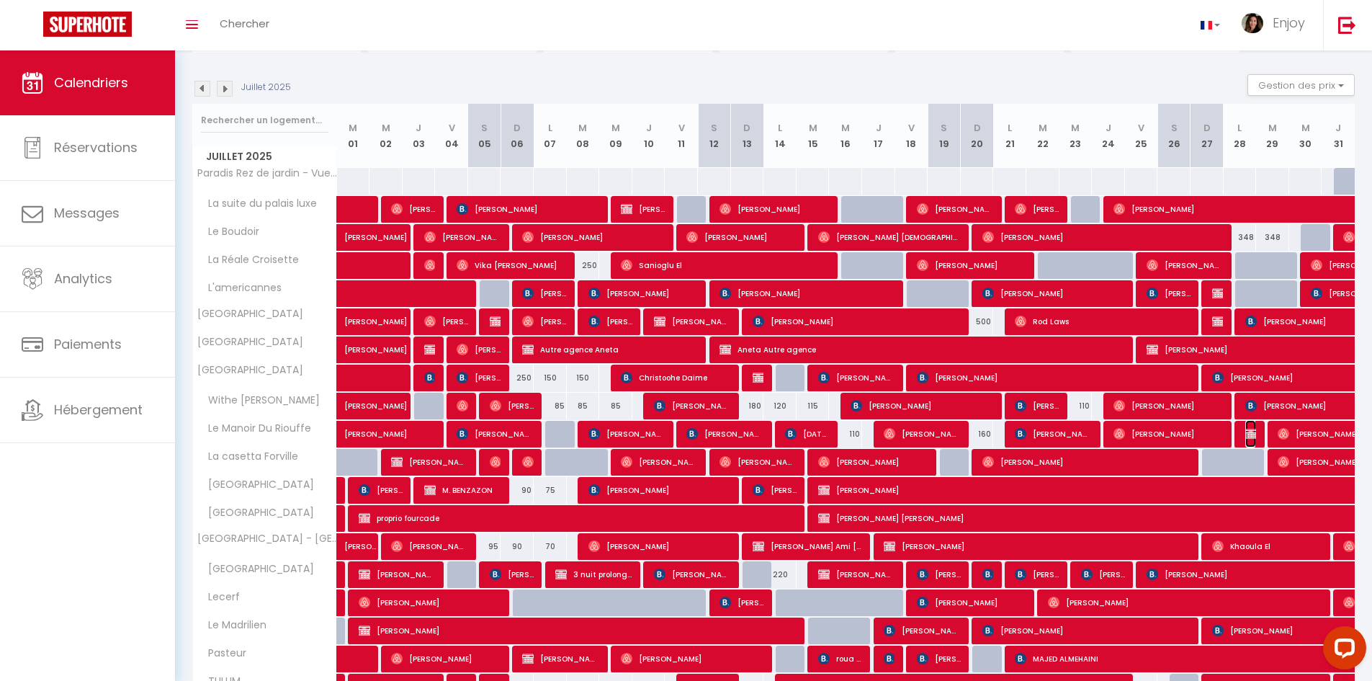
click at [840, 434] on img at bounding box center [1252, 434] width 12 height 12
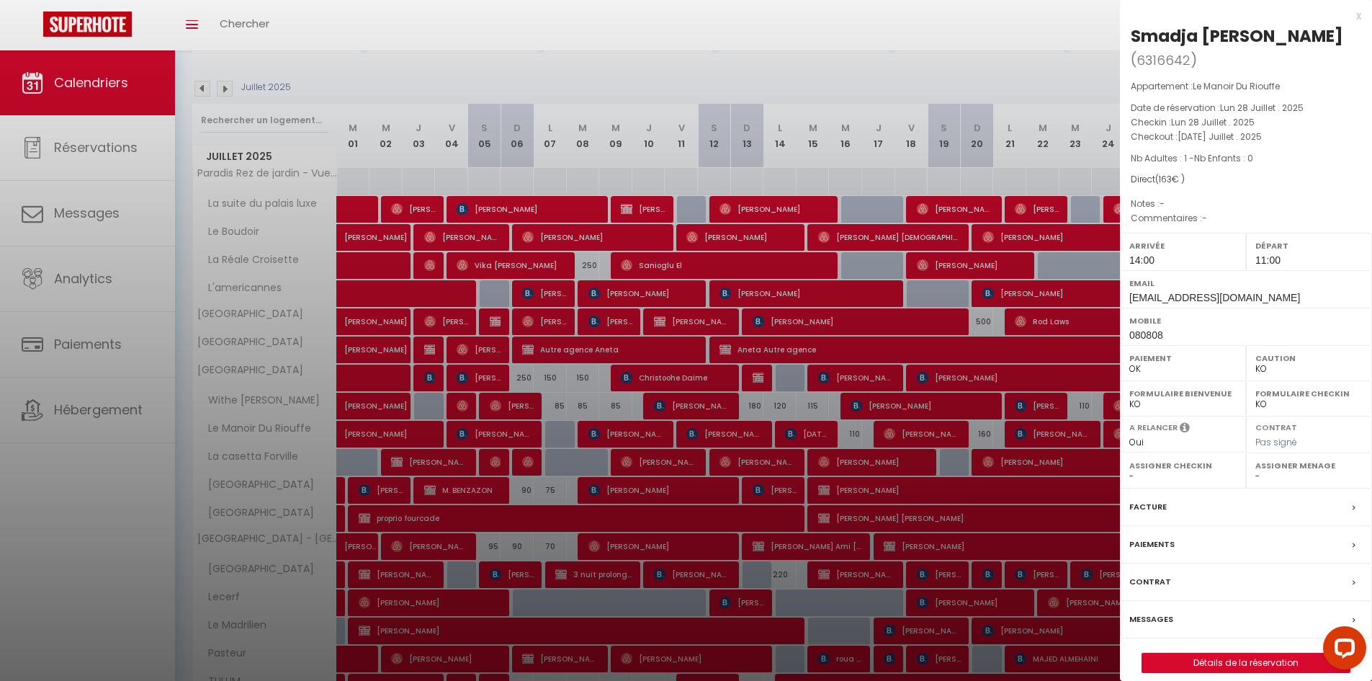
click at [840, 16] on div "x" at bounding box center [1240, 15] width 241 height 17
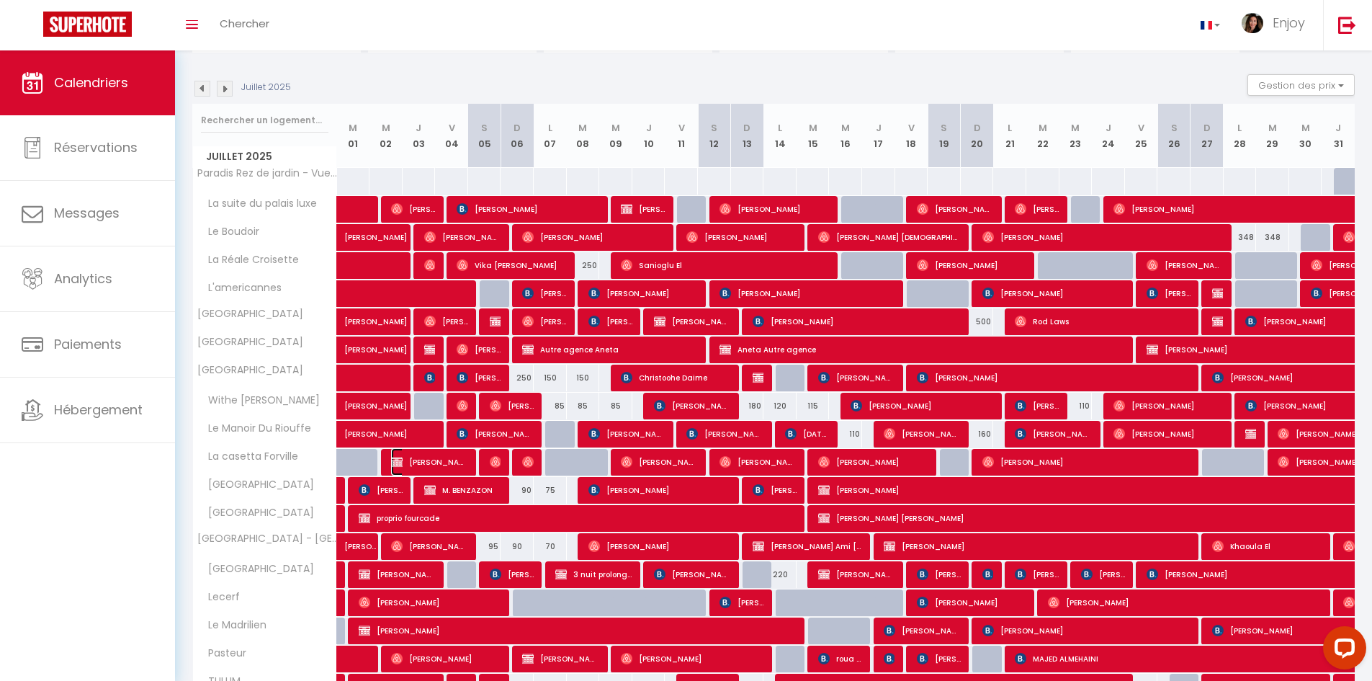
click at [450, 465] on span "sohail booking direct" at bounding box center [429, 461] width 77 height 27
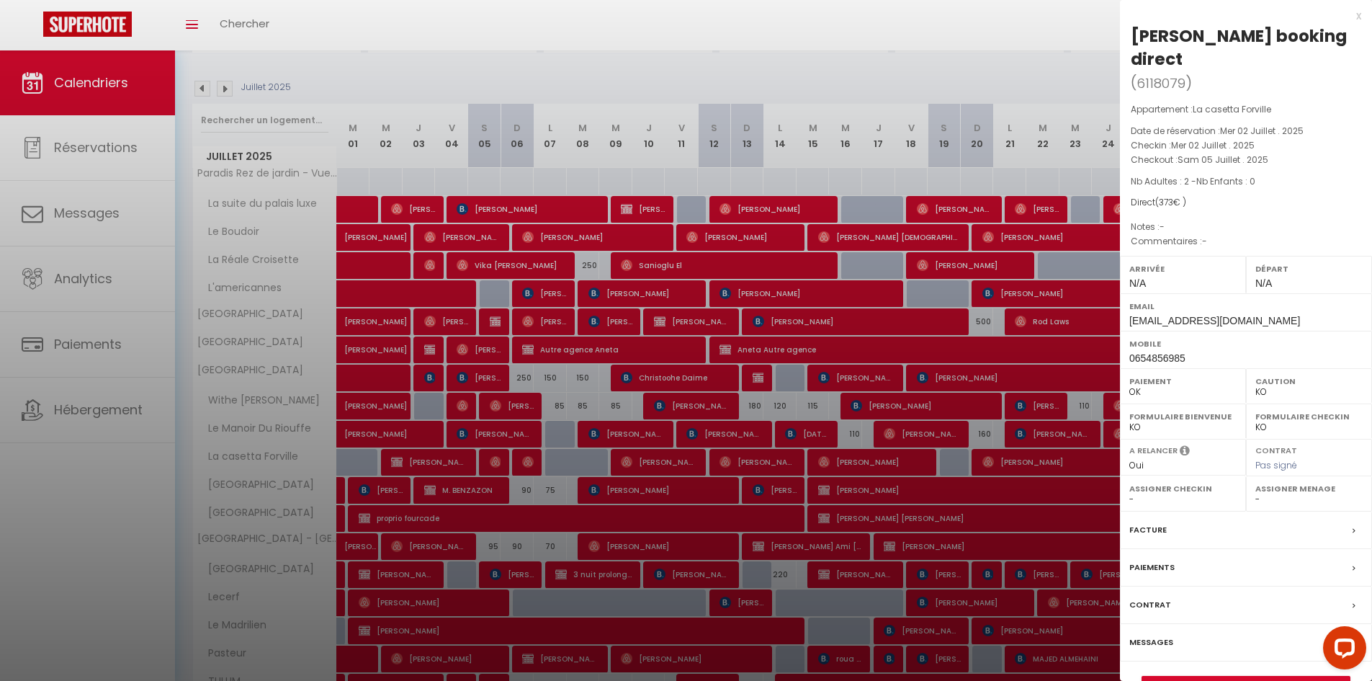
click at [658, 464] on div at bounding box center [686, 340] width 1372 height 681
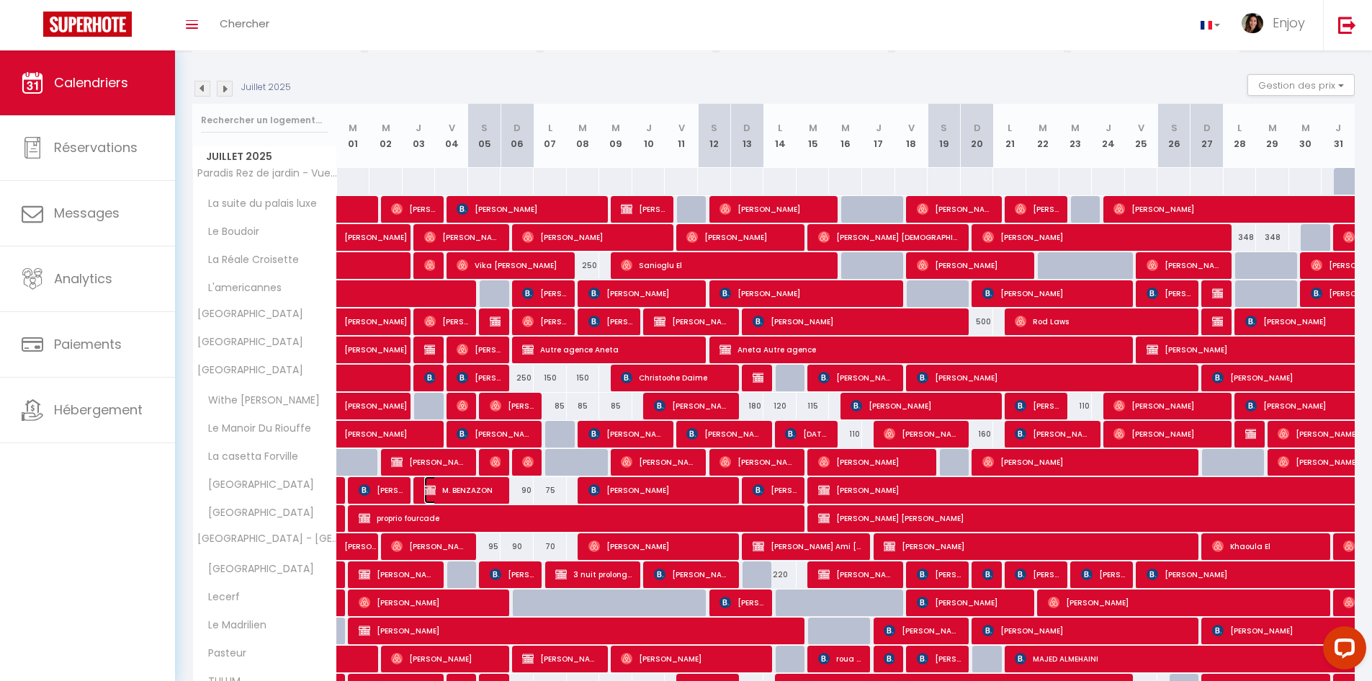
click at [488, 487] on span "M. BENZAZON" at bounding box center [462, 489] width 77 height 27
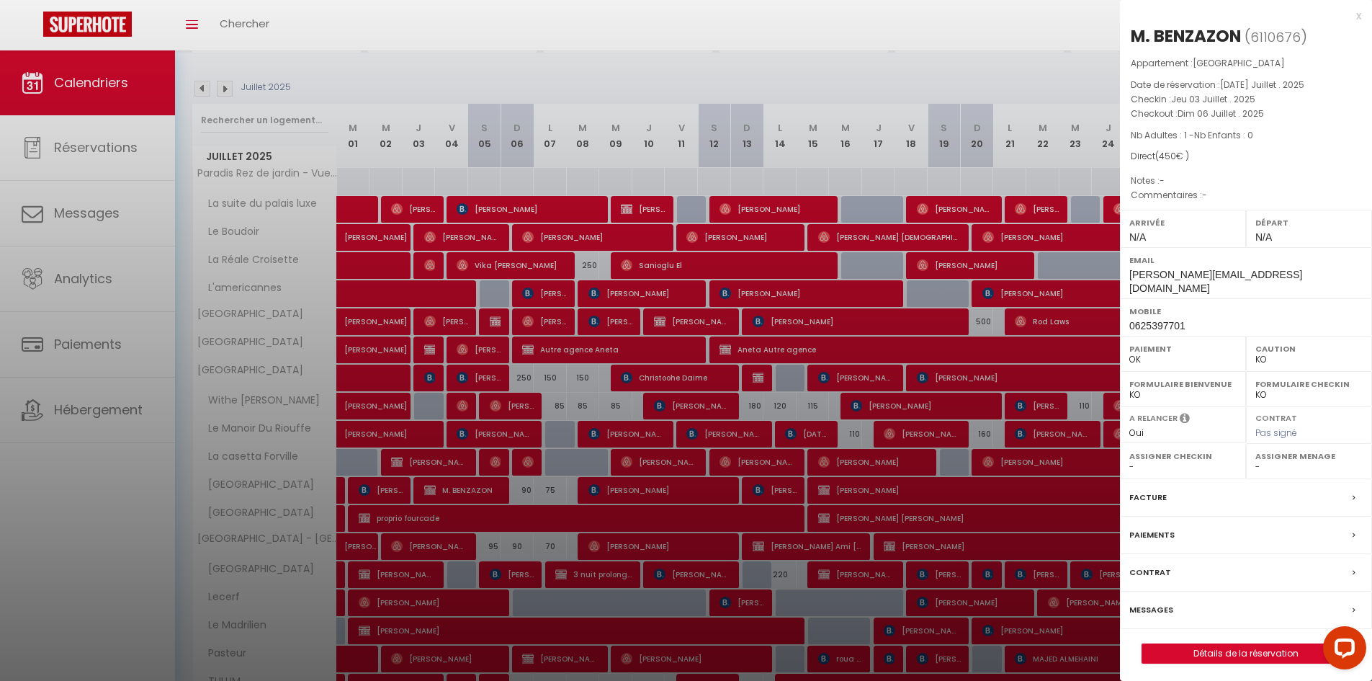
click at [840, 493] on div at bounding box center [686, 340] width 1372 height 681
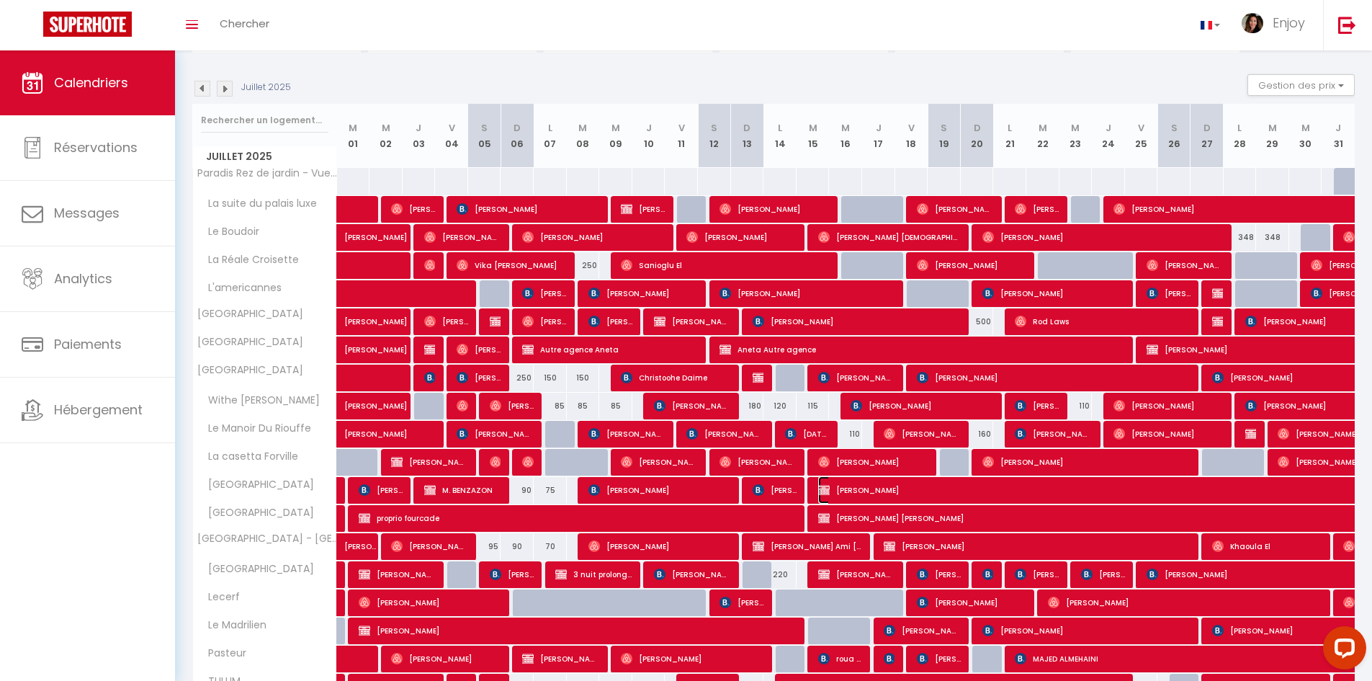
click at [840, 493] on span "Katarina Pochna" at bounding box center [1331, 489] width 1027 height 27
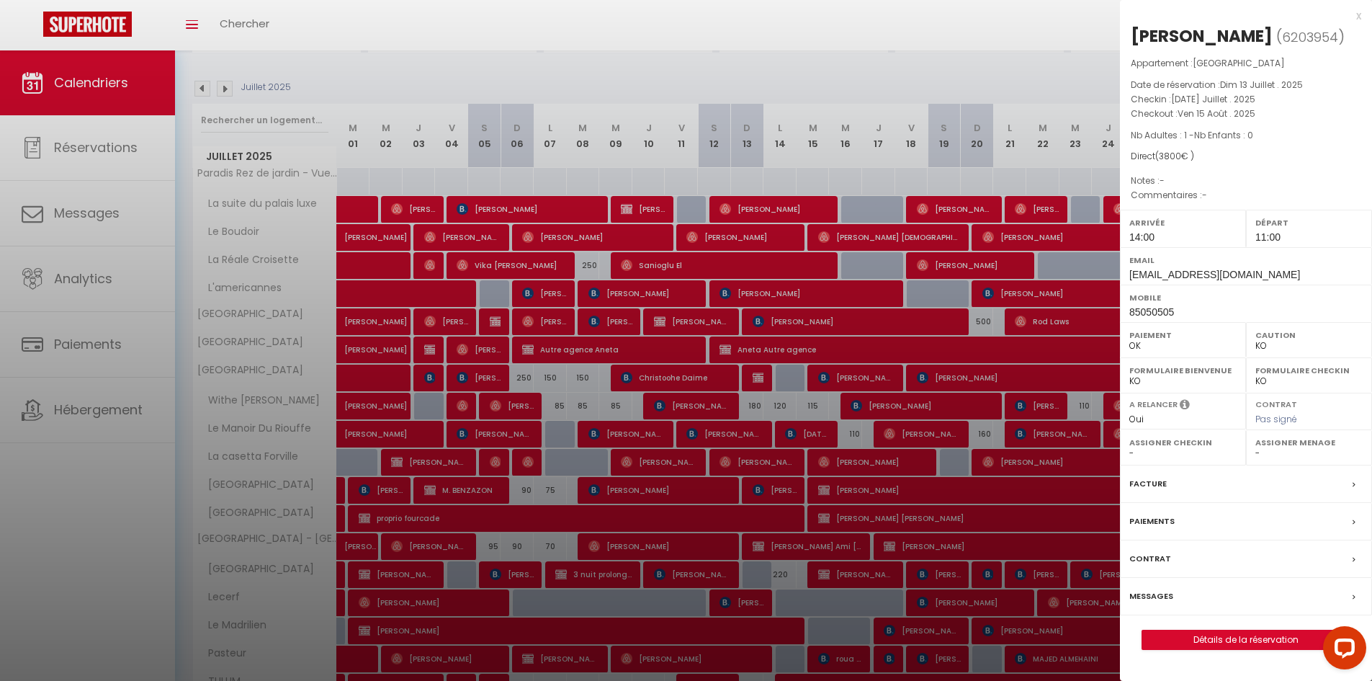
click at [840, 493] on div at bounding box center [686, 340] width 1372 height 681
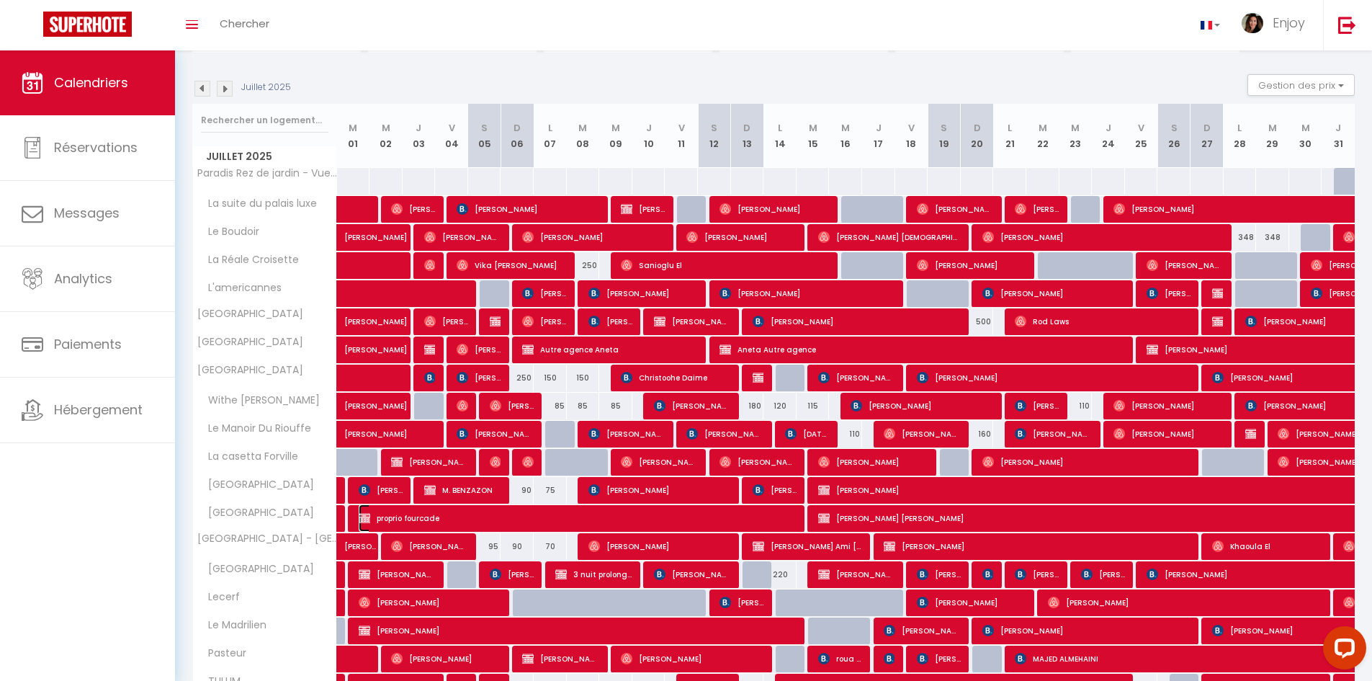
click at [479, 517] on span "proprio fourcade" at bounding box center [580, 517] width 442 height 27
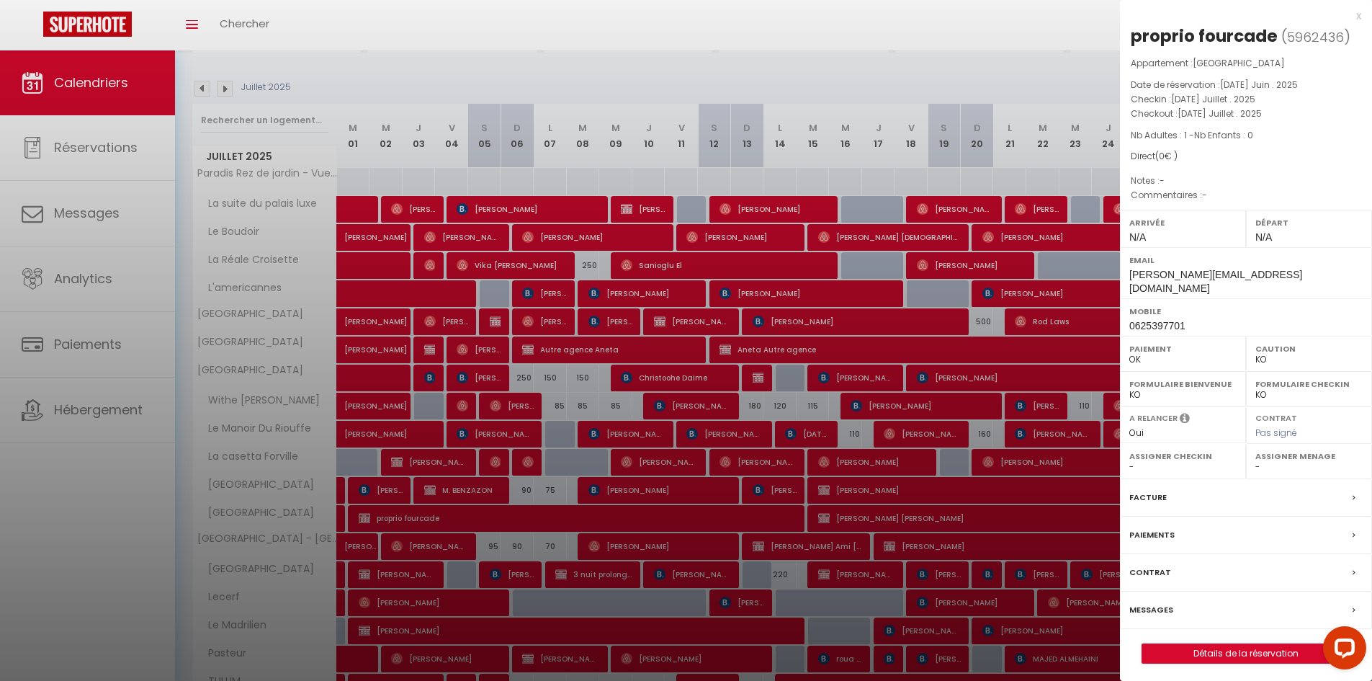
click at [840, 514] on div at bounding box center [686, 340] width 1372 height 681
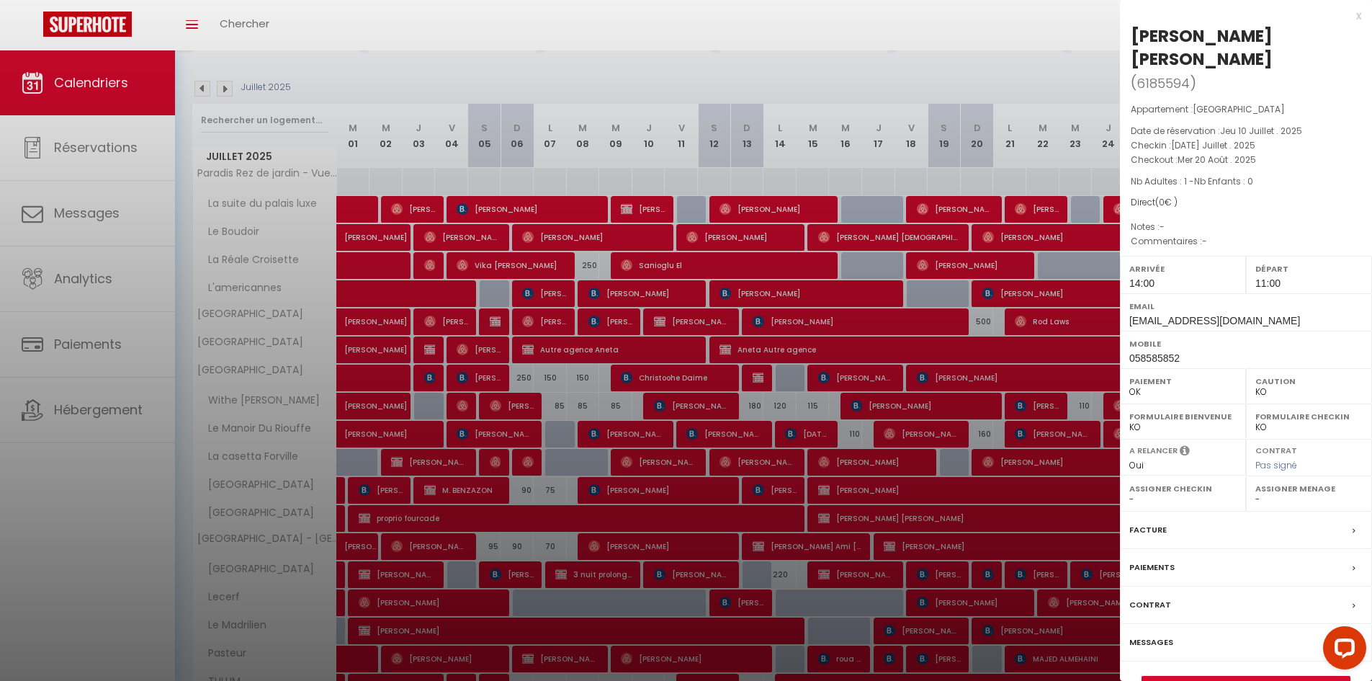
click at [363, 543] on div at bounding box center [686, 340] width 1372 height 681
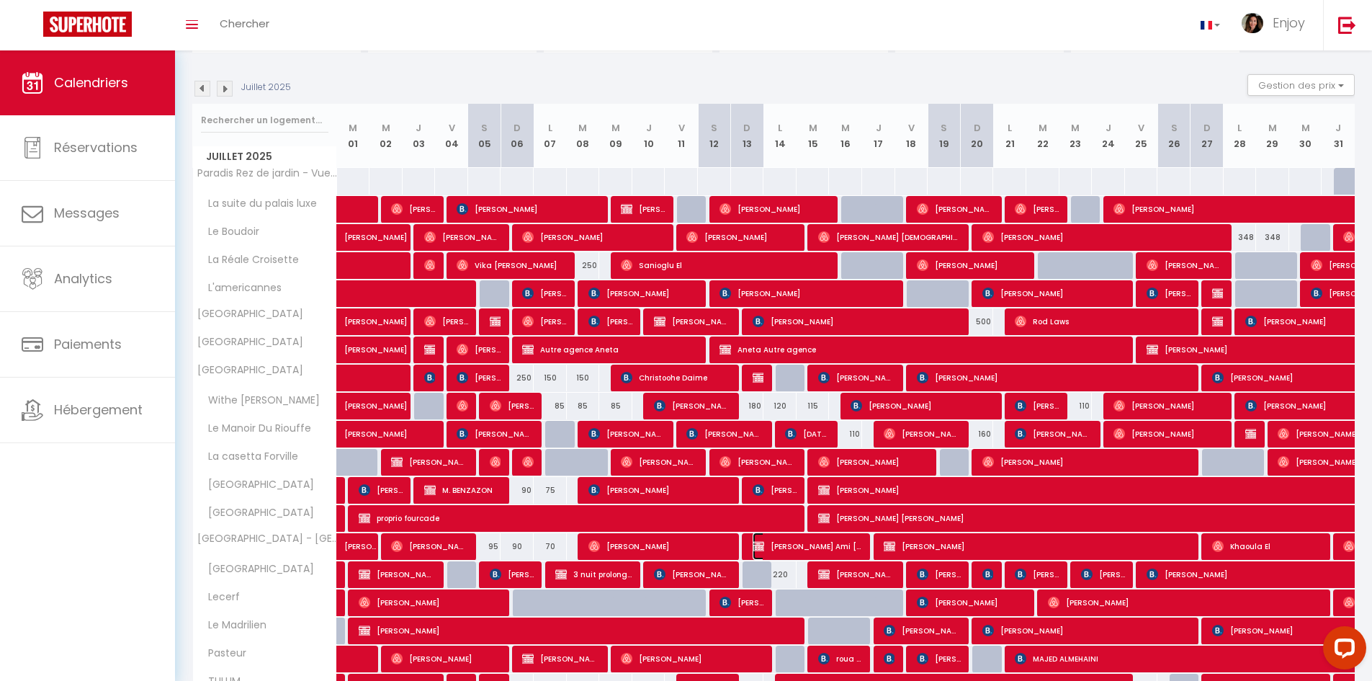
click at [808, 540] on span "Najat Ami Mike" at bounding box center [808, 545] width 110 height 27
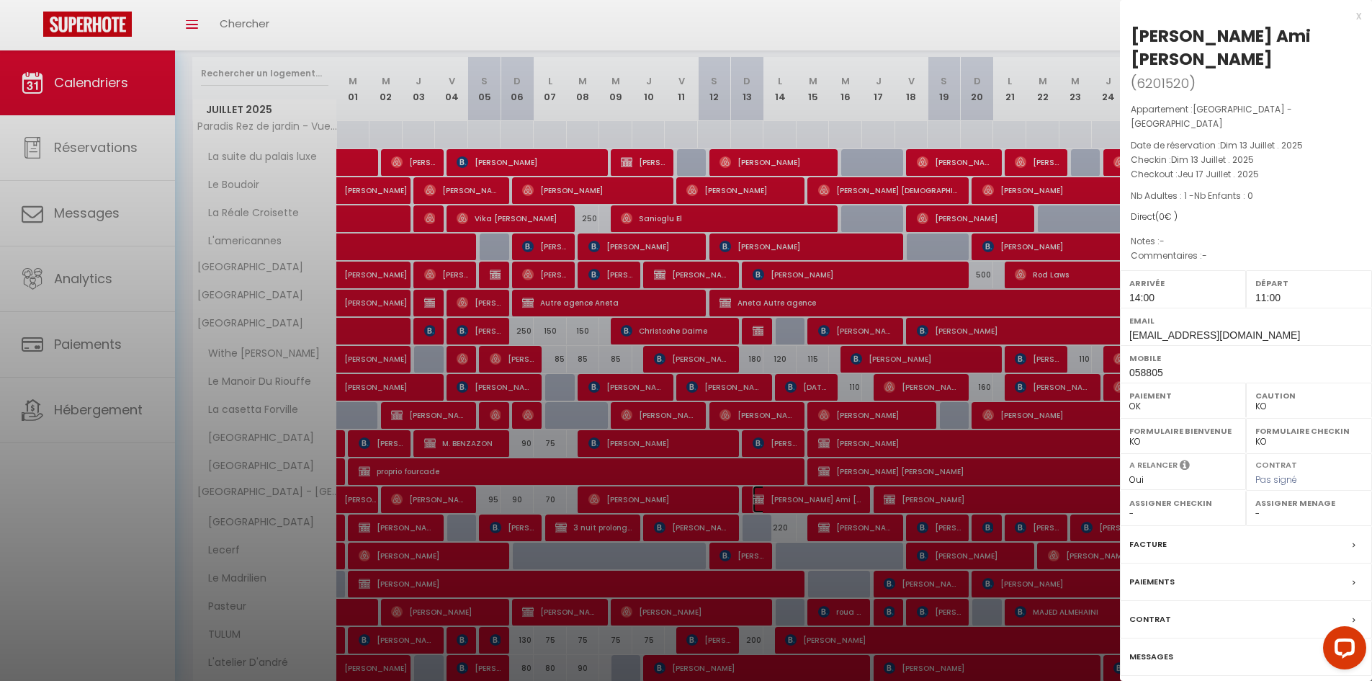
scroll to position [205, 0]
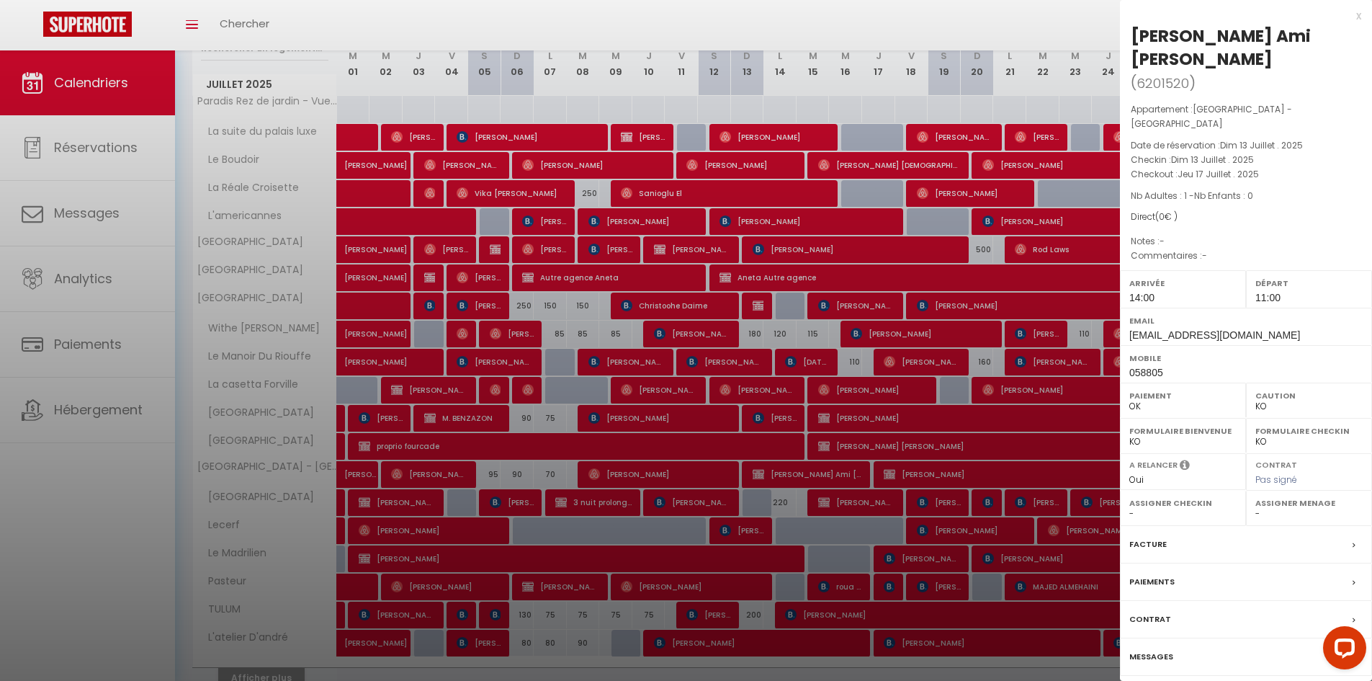
click at [840, 473] on div at bounding box center [686, 340] width 1372 height 681
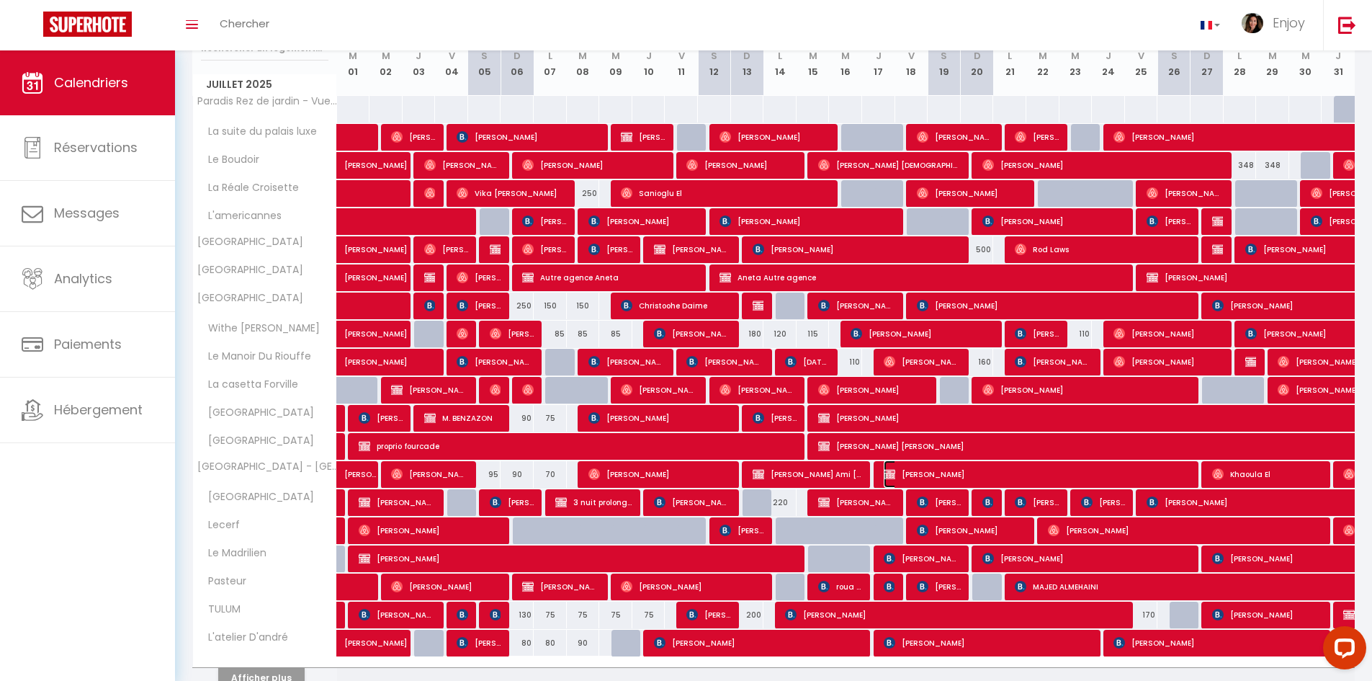
click at [840, 473] on span "felix LEVY" at bounding box center [1038, 473] width 309 height 27
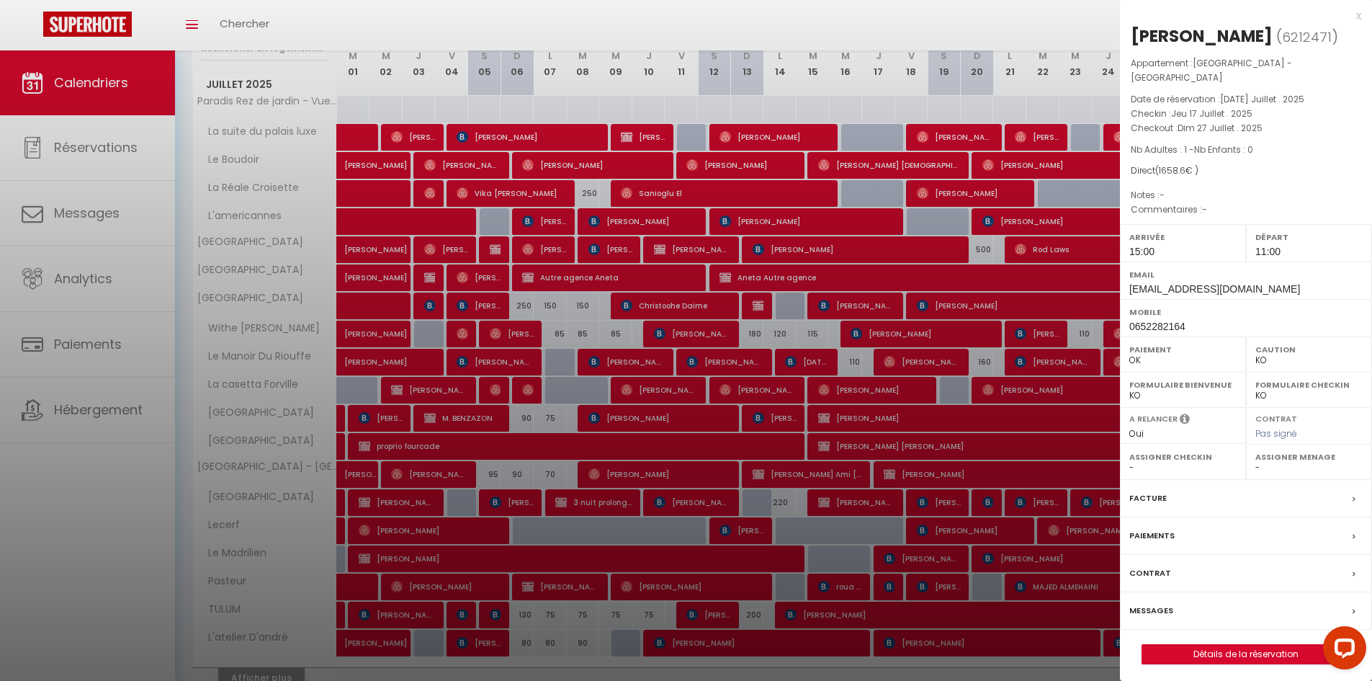
click at [840, 476] on div at bounding box center [686, 340] width 1372 height 681
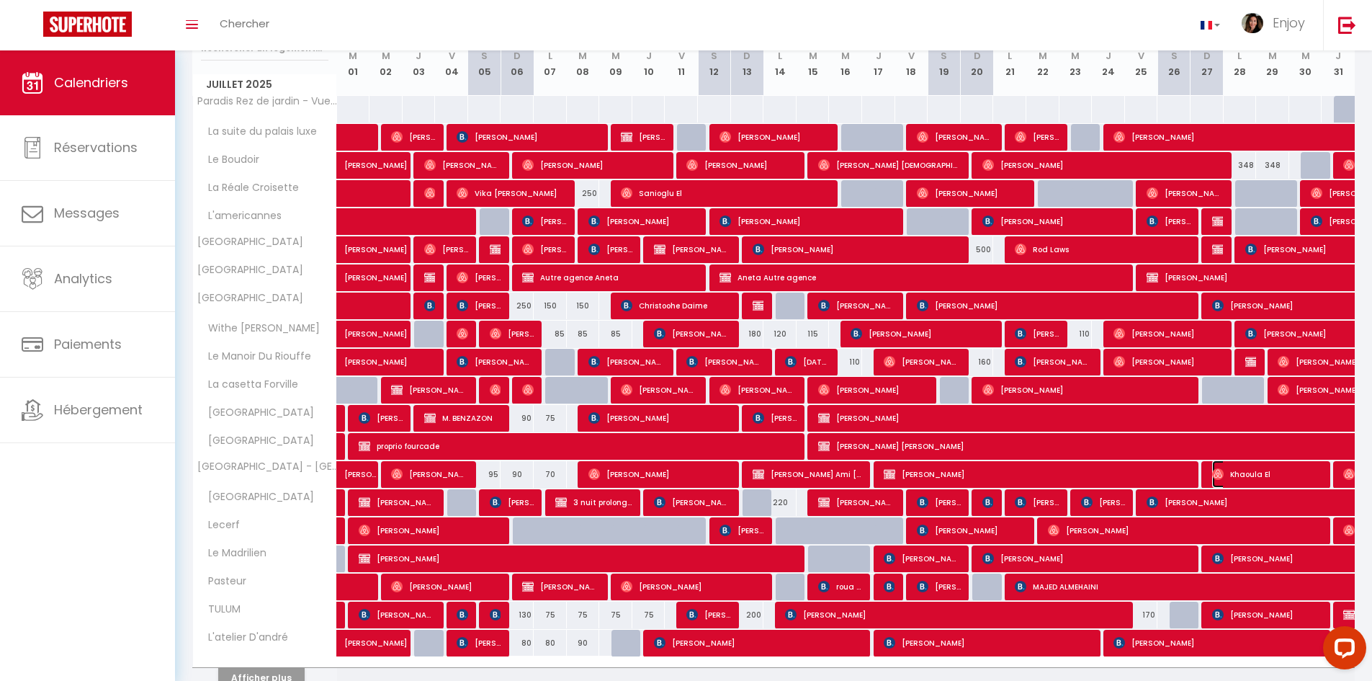
click at [840, 470] on span "Khaoula El" at bounding box center [1267, 473] width 110 height 27
select select "OK"
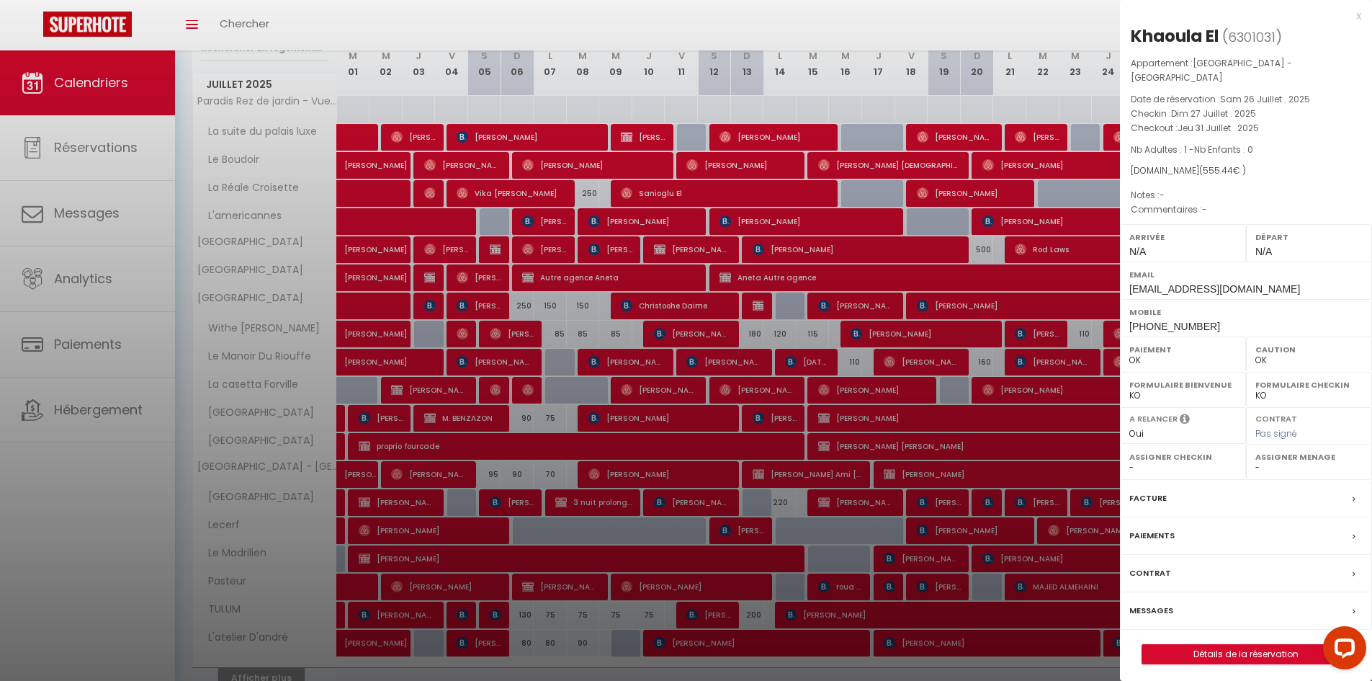
click at [840, 480] on div "Facture" at bounding box center [1246, 498] width 252 height 37
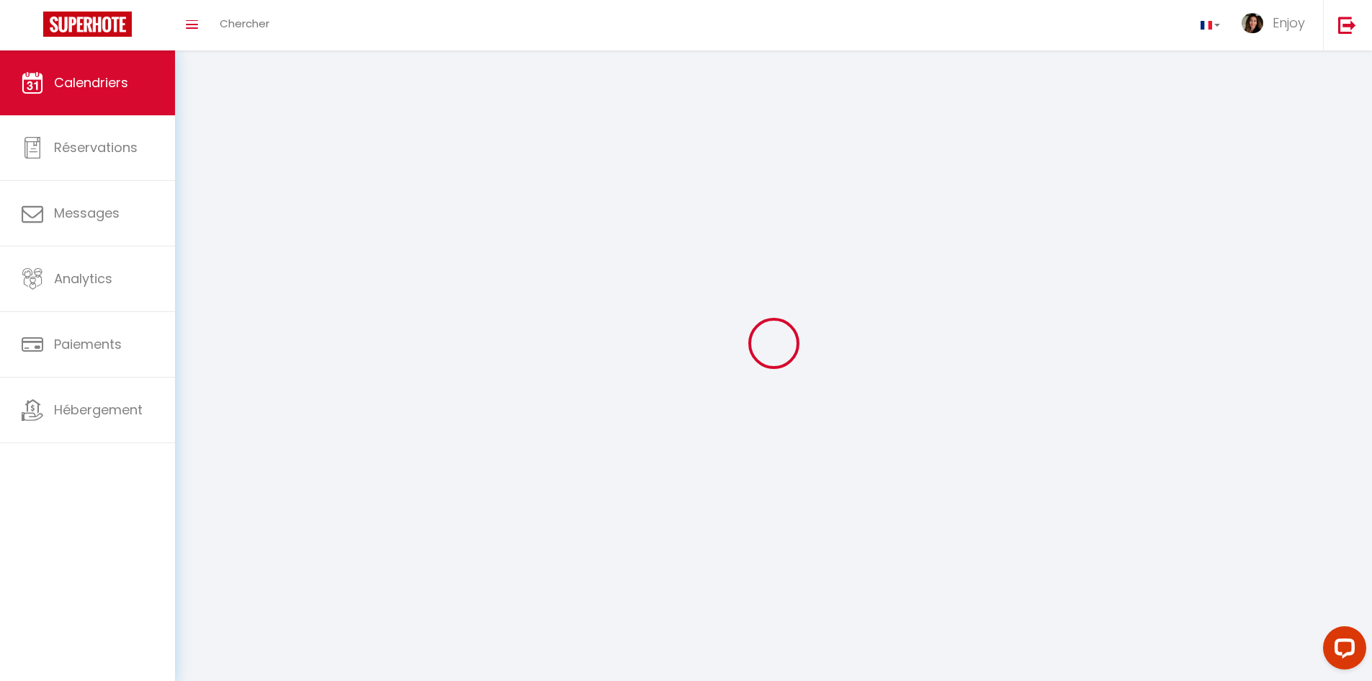
scroll to position [79, 0]
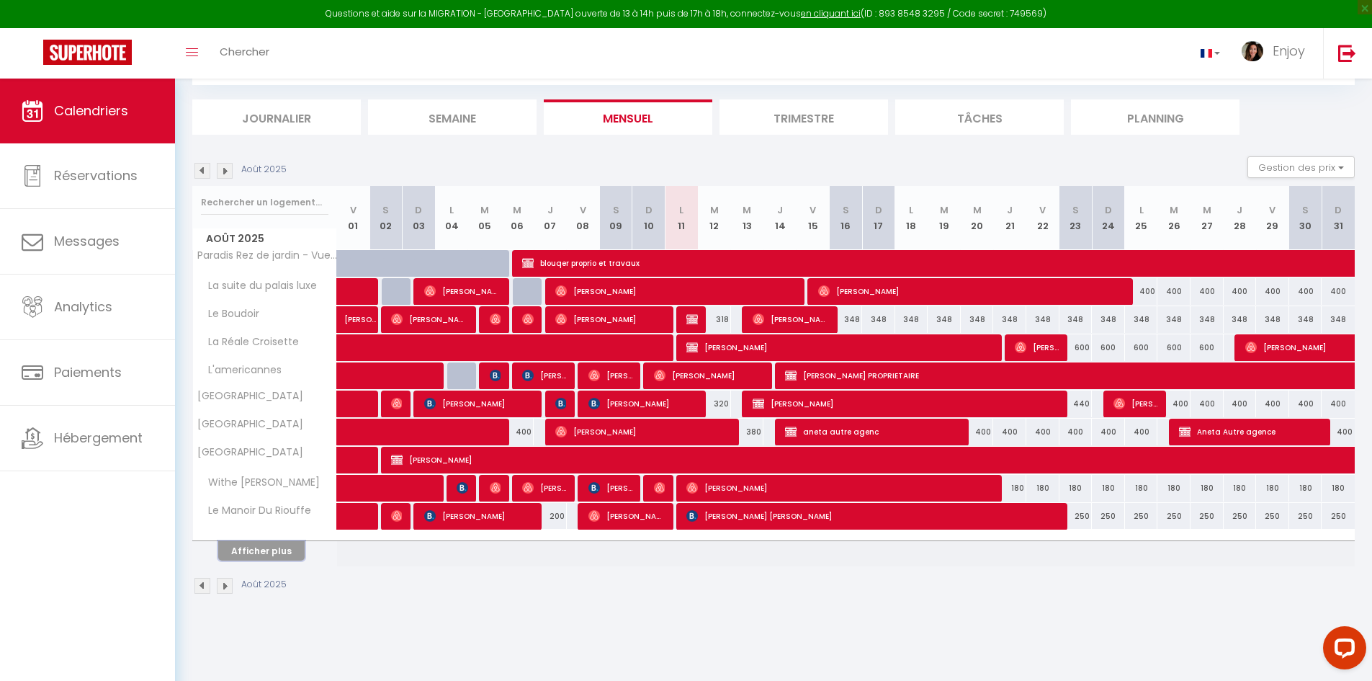
click at [252, 548] on button "Afficher plus" at bounding box center [261, 550] width 86 height 19
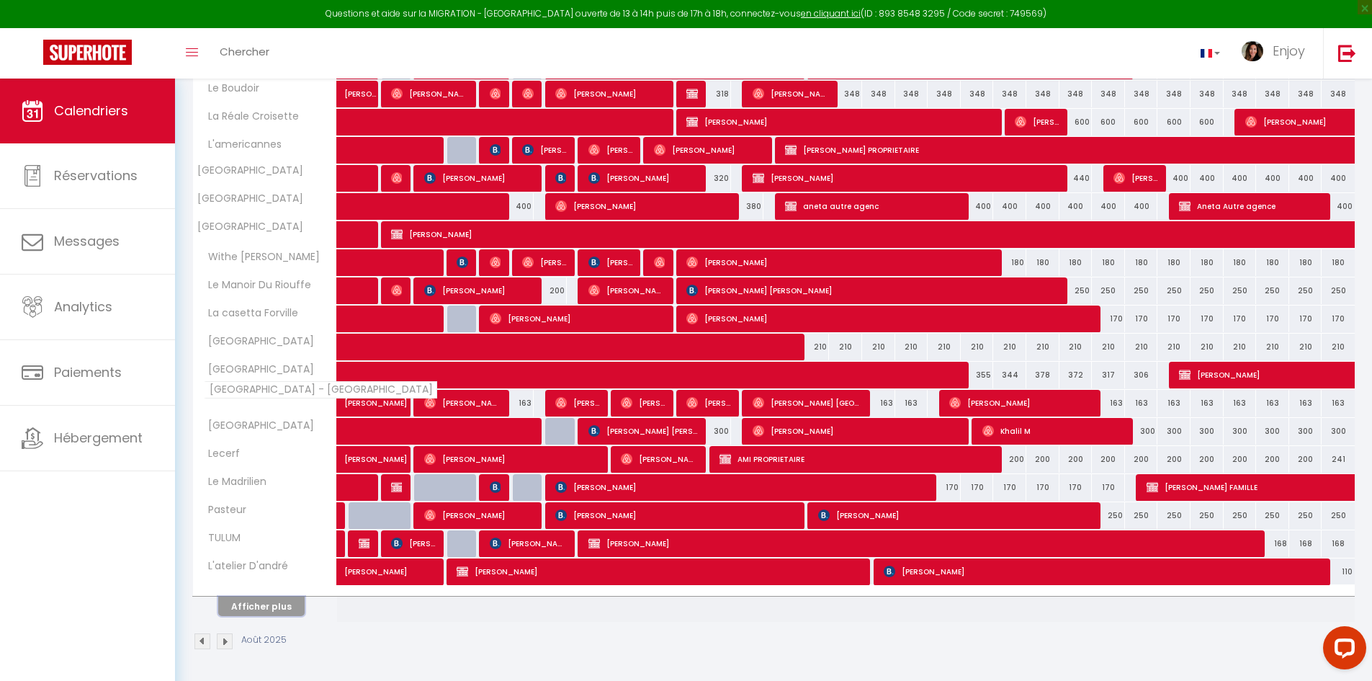
scroll to position [305, 0]
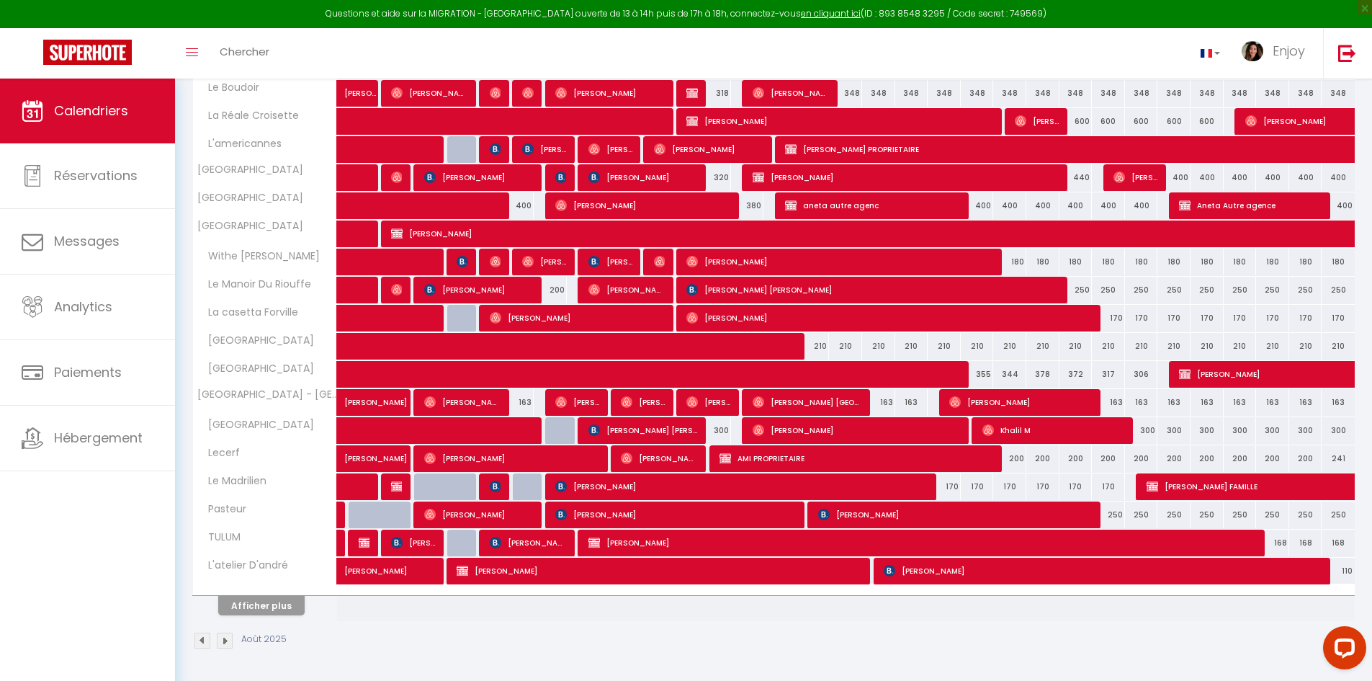
click at [202, 639] on img at bounding box center [203, 641] width 16 height 16
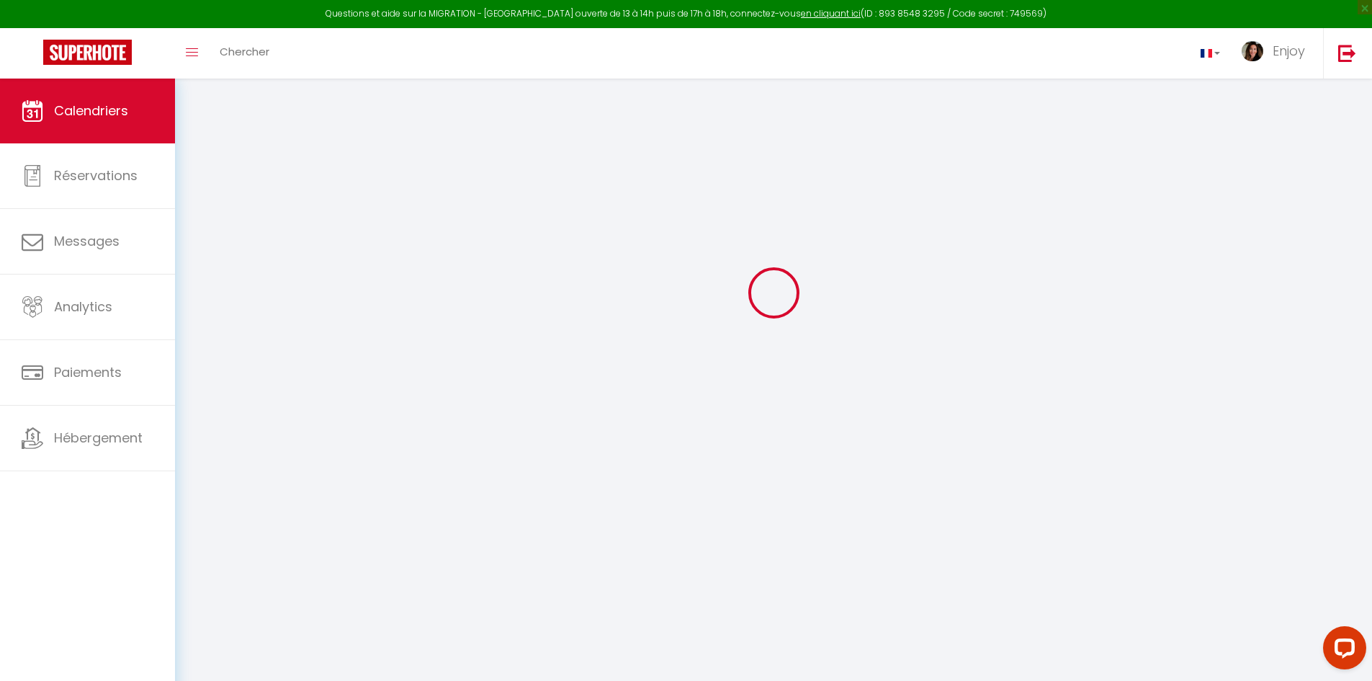
scroll to position [79, 0]
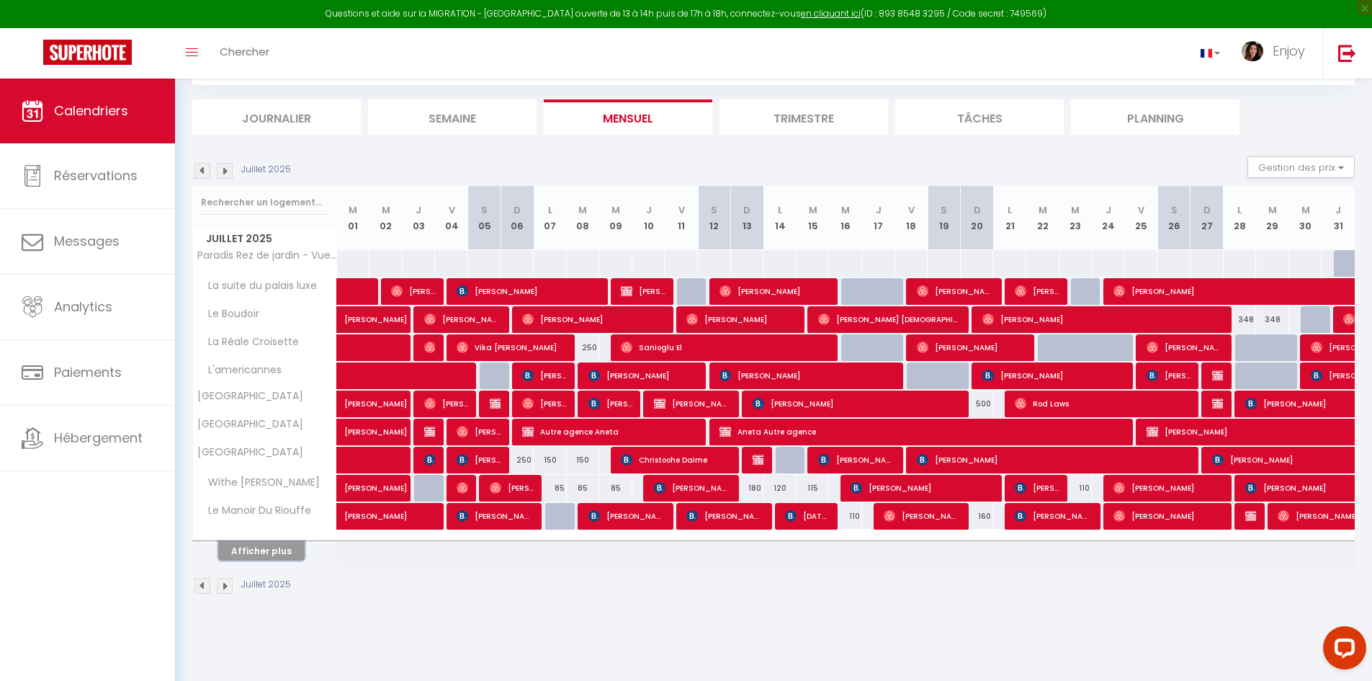
click at [263, 542] on button "Afficher plus" at bounding box center [261, 550] width 86 height 19
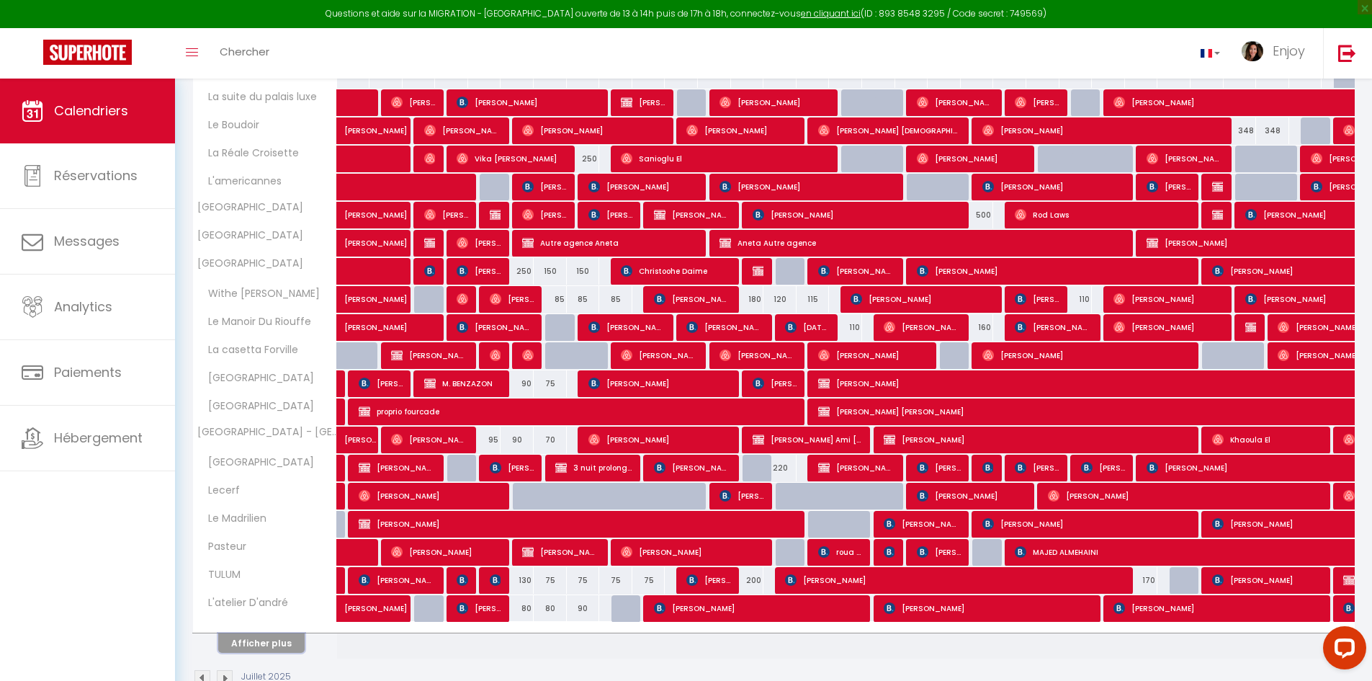
scroll to position [305, 0]
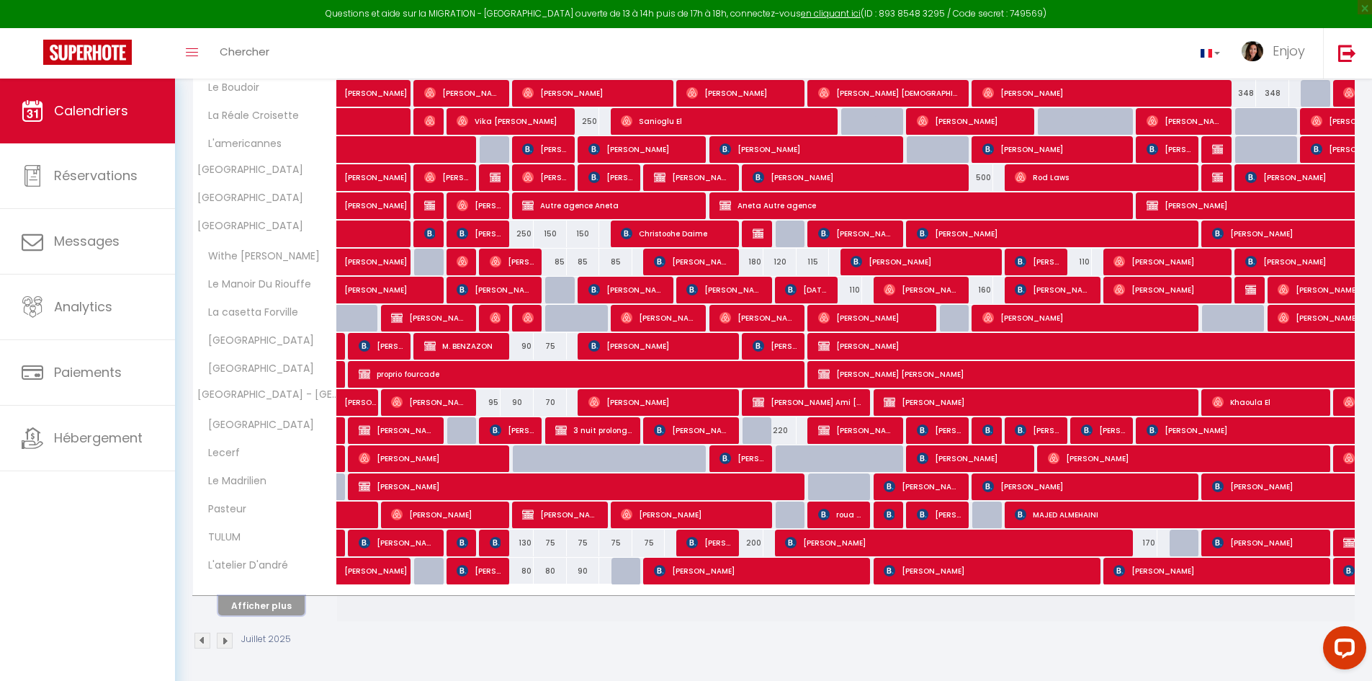
click at [268, 605] on button "Afficher plus" at bounding box center [261, 605] width 86 height 19
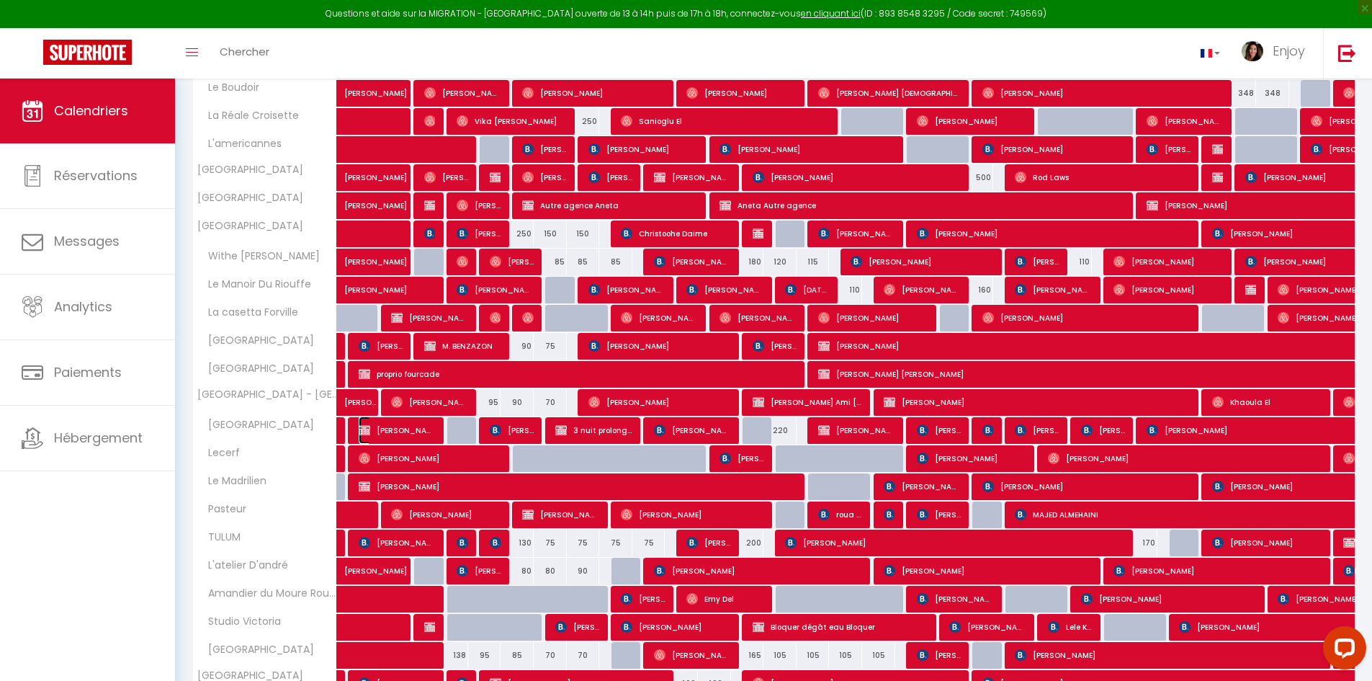
click at [411, 427] on span "Elie Proprio" at bounding box center [397, 429] width 77 height 27
select select "OK"
select select "KO"
select select "0"
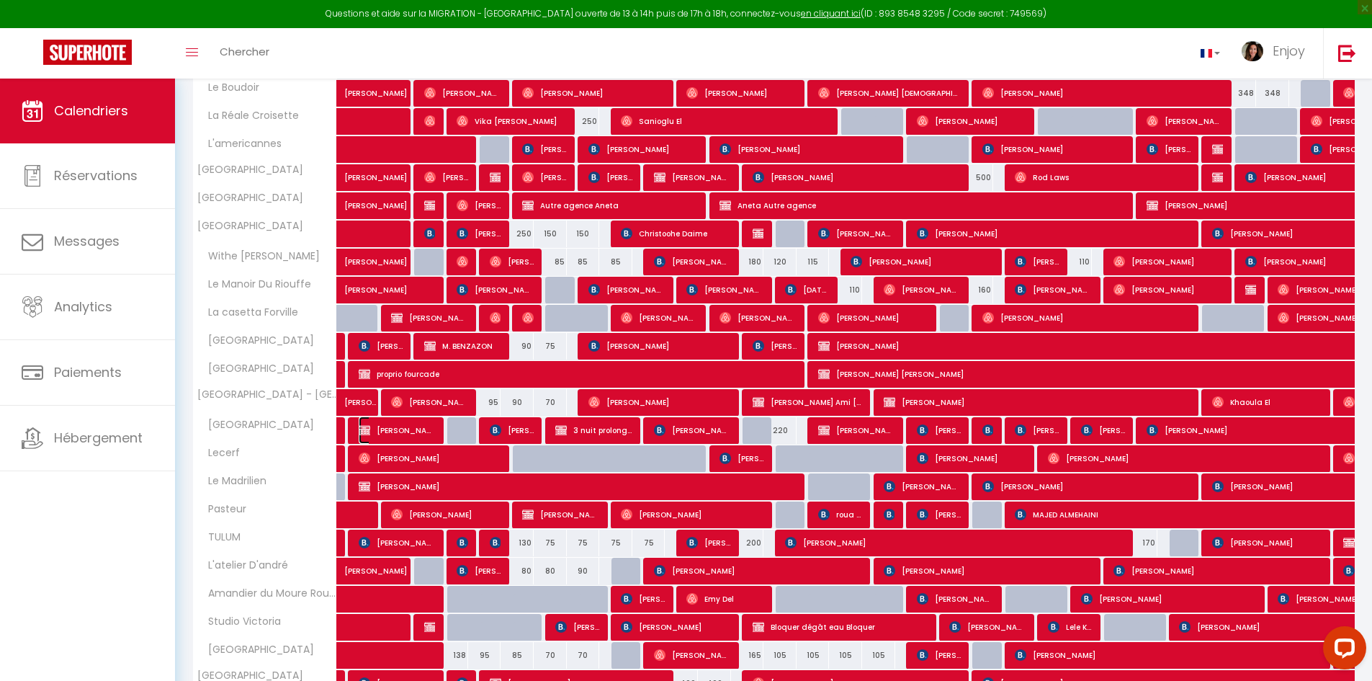
select select "1"
select select
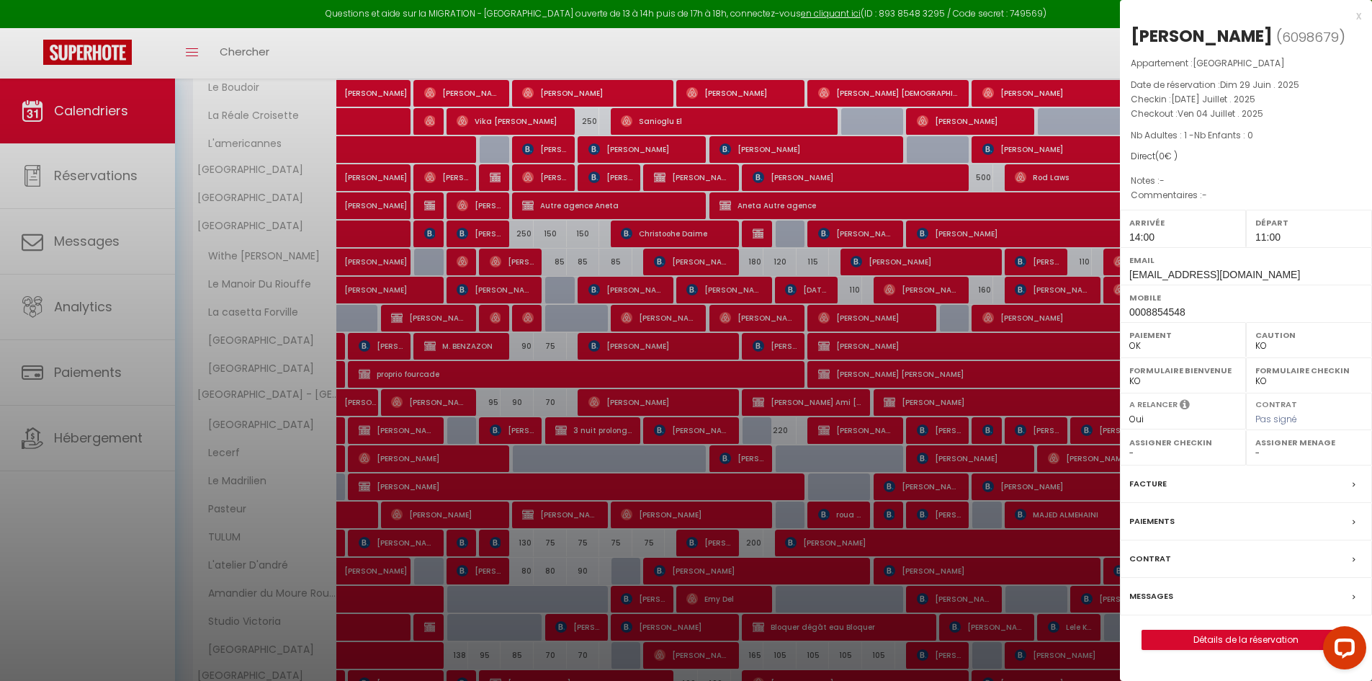
click at [588, 433] on div at bounding box center [686, 340] width 1372 height 681
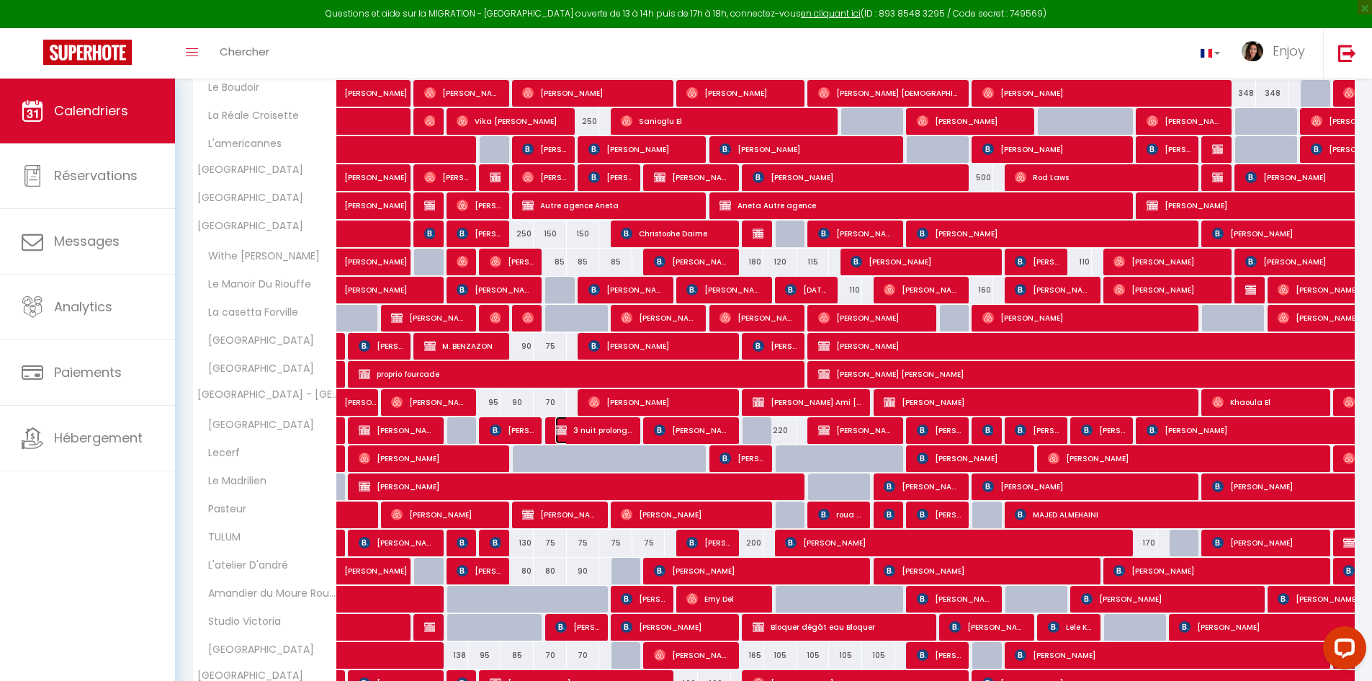
click at [588, 433] on span "3 nuit prolongation" at bounding box center [593, 429] width 77 height 27
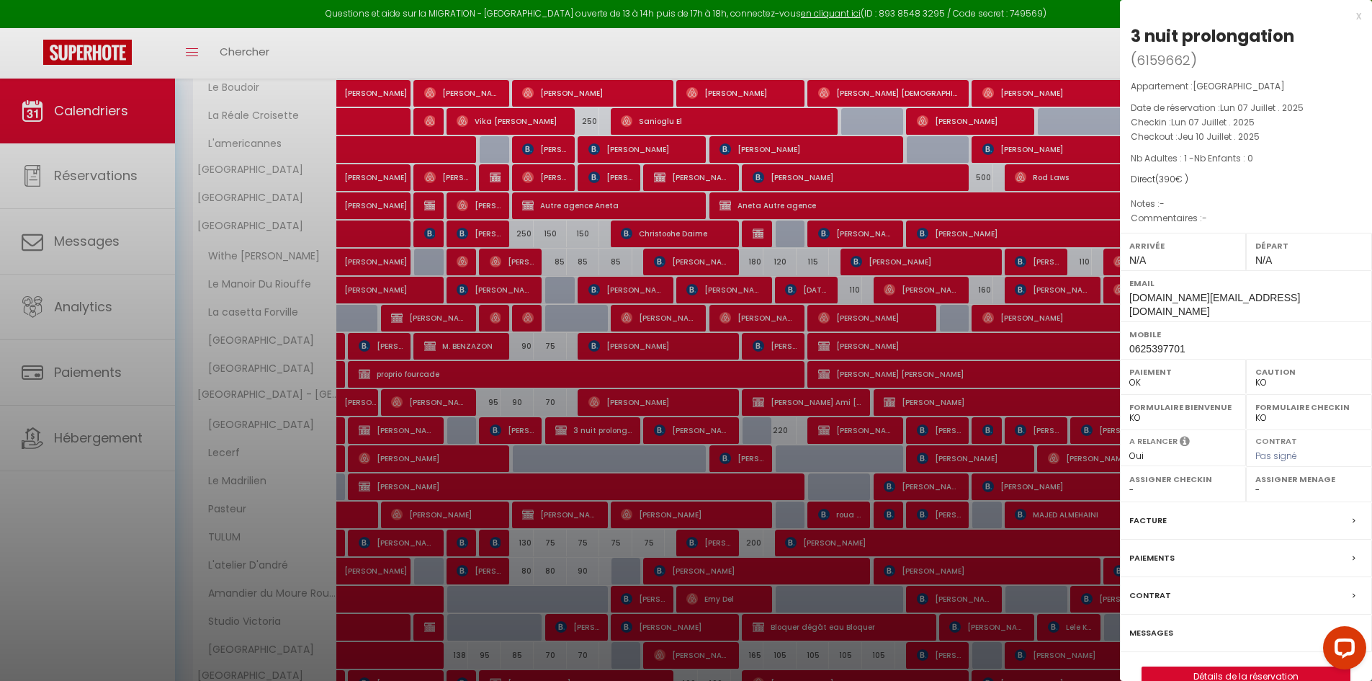
click at [588, 433] on div at bounding box center [686, 340] width 1372 height 681
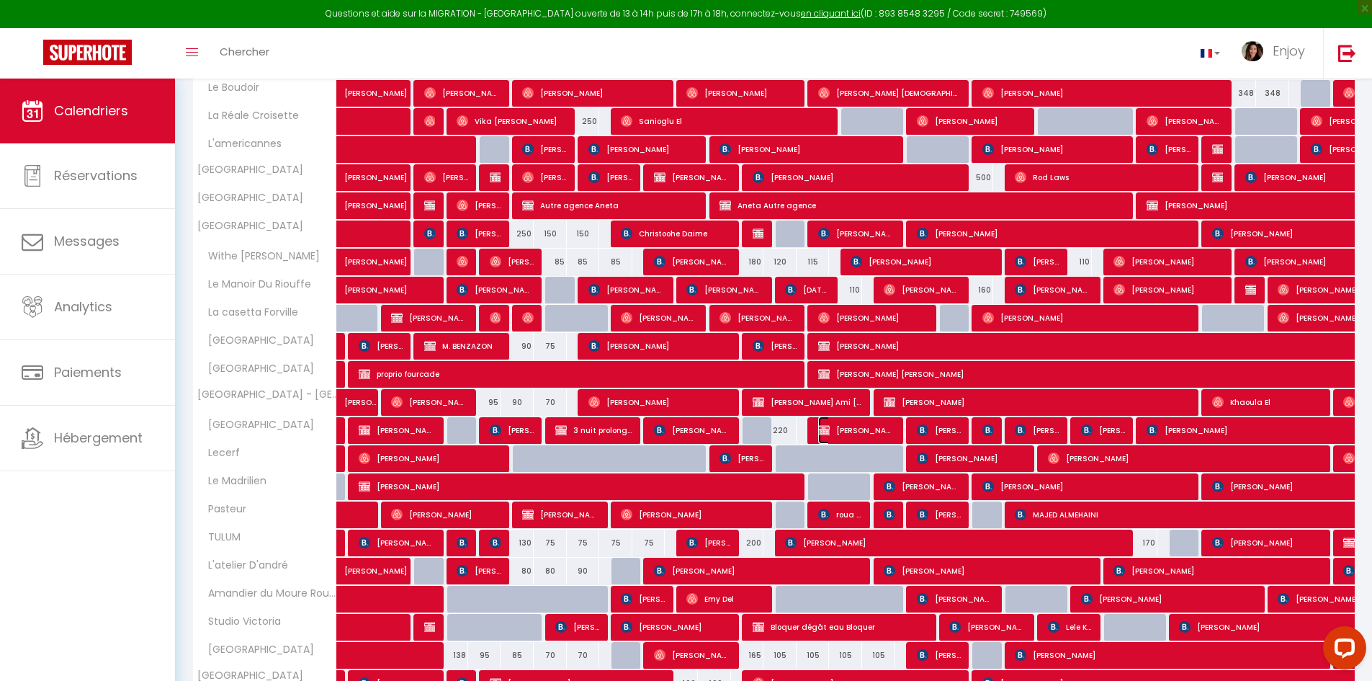
click at [840, 422] on span "eli PROPRIETAIRE" at bounding box center [856, 429] width 77 height 27
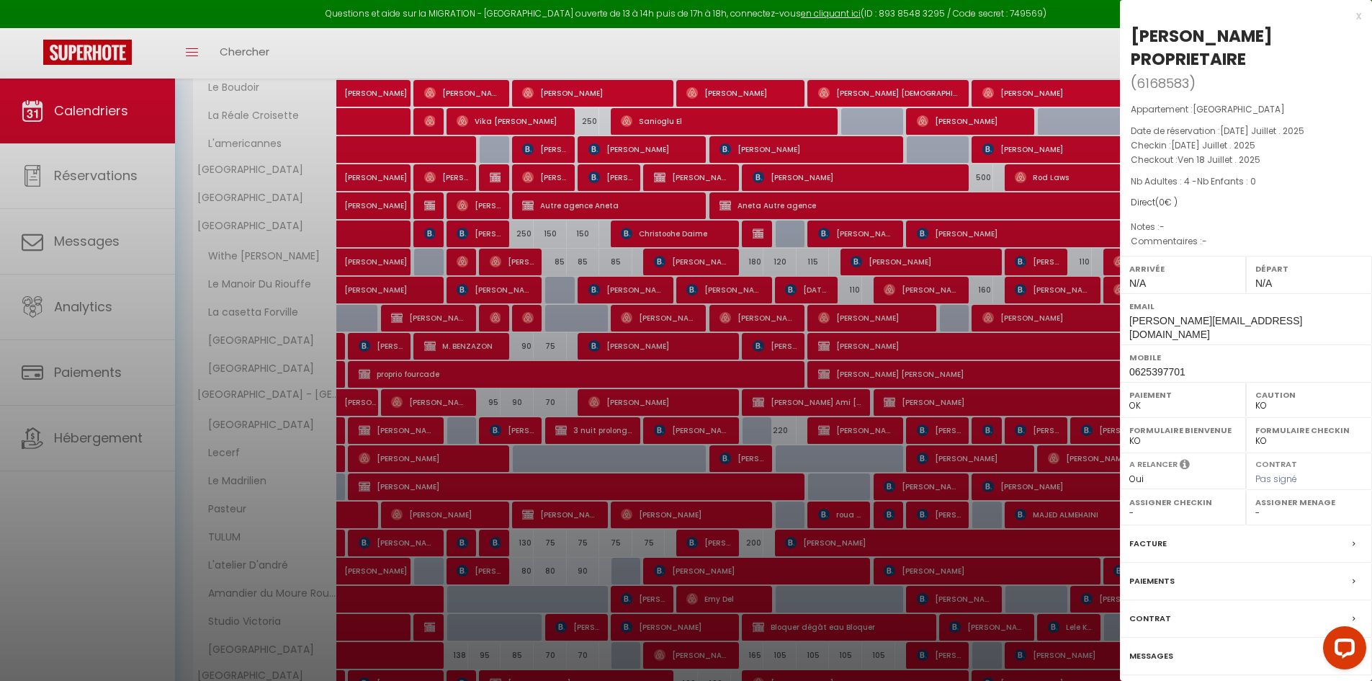
click at [840, 422] on div at bounding box center [686, 340] width 1372 height 681
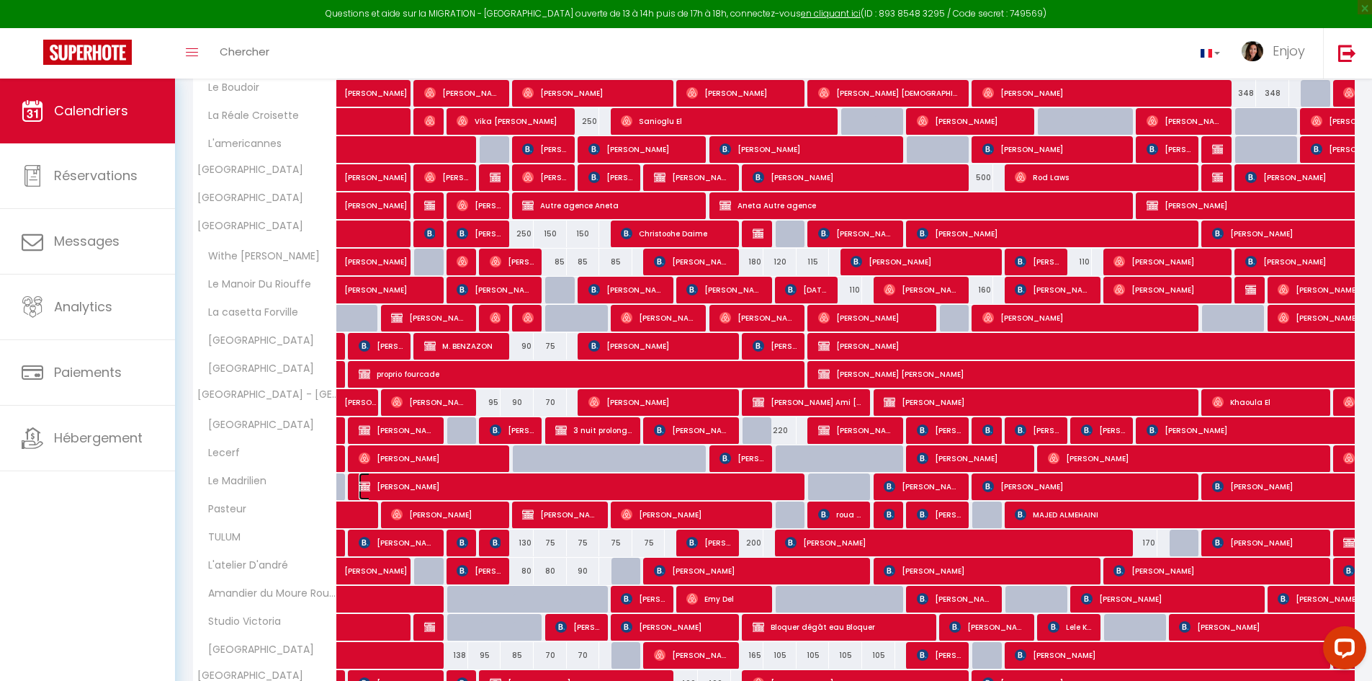
click at [487, 488] on span "sabrina COHEN" at bounding box center [580, 486] width 442 height 27
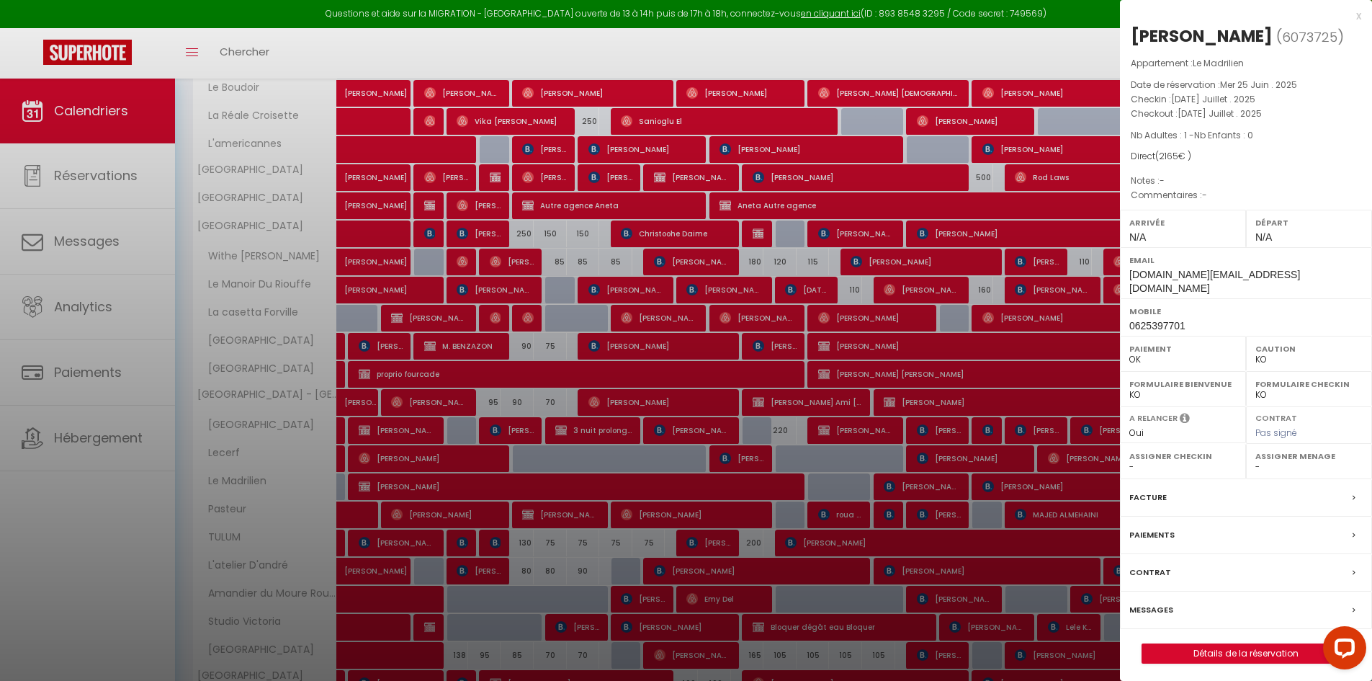
click at [487, 488] on div at bounding box center [686, 340] width 1372 height 681
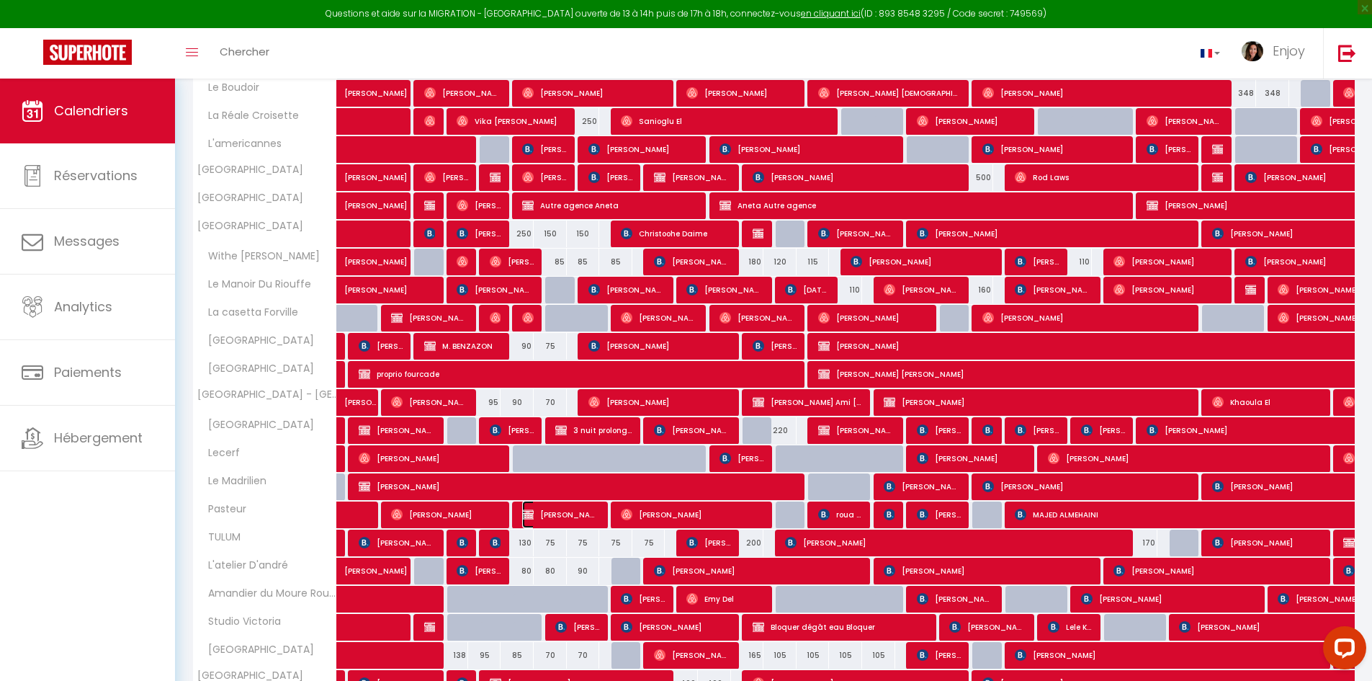
click at [578, 515] on span "Davy Ok" at bounding box center [560, 514] width 77 height 27
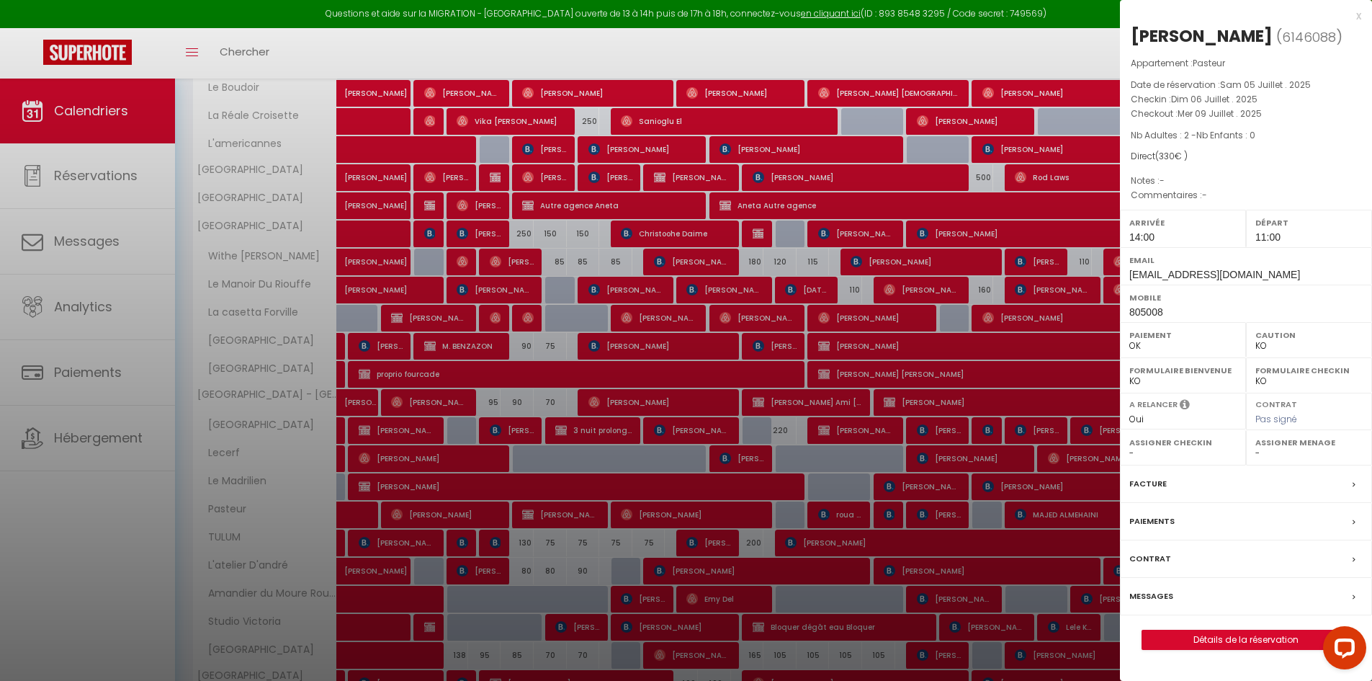
click at [695, 514] on div at bounding box center [686, 340] width 1372 height 681
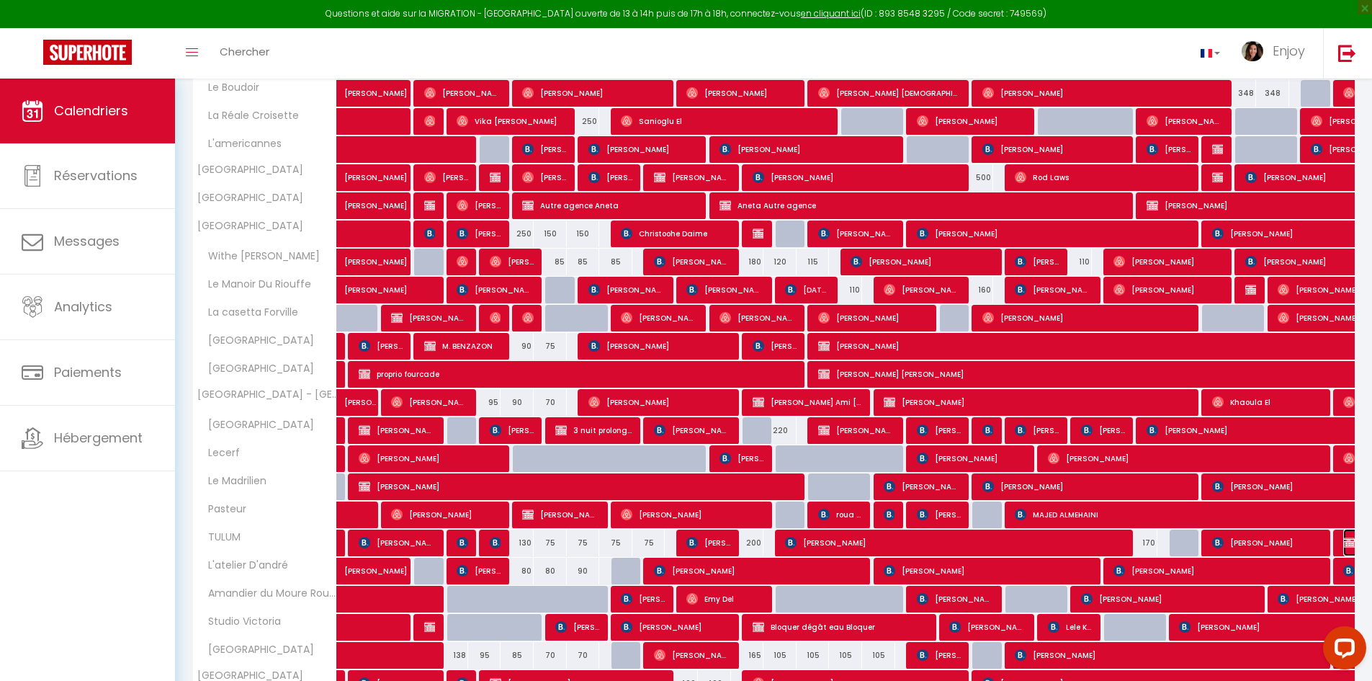
click at [840, 542] on img at bounding box center [1350, 543] width 12 height 12
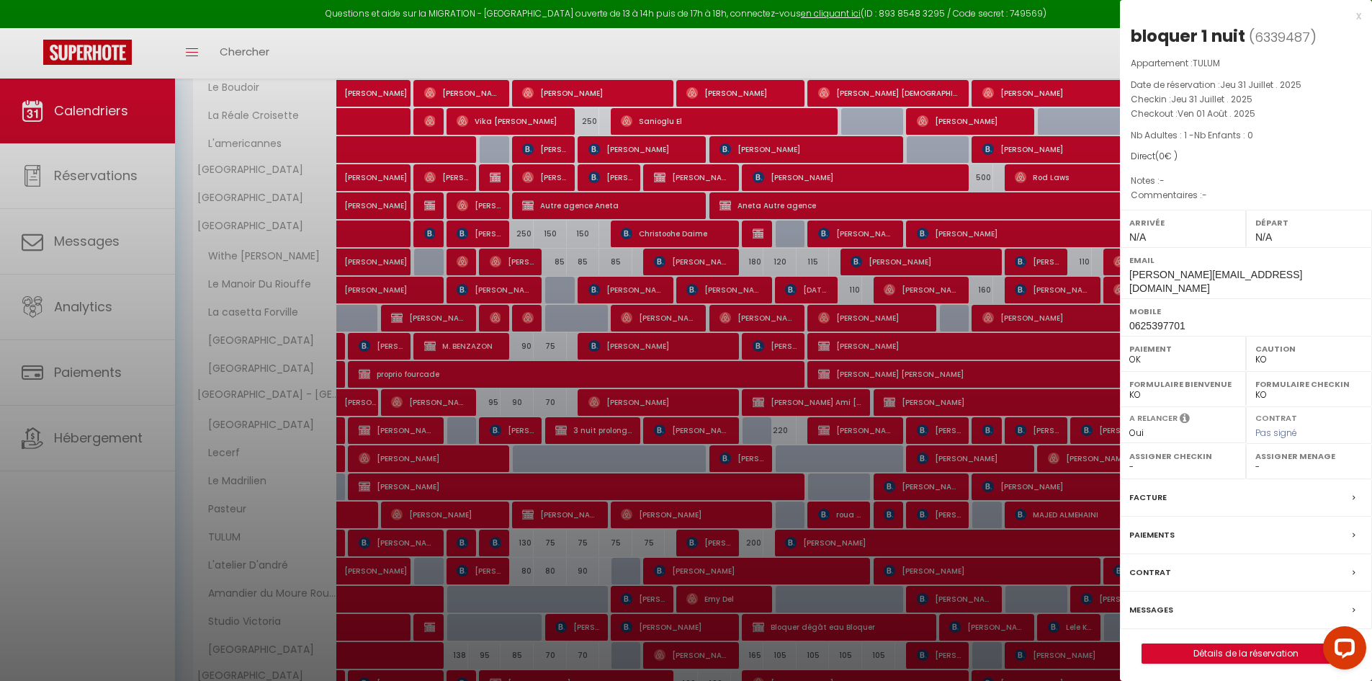
click at [840, 18] on div "x" at bounding box center [1240, 15] width 241 height 17
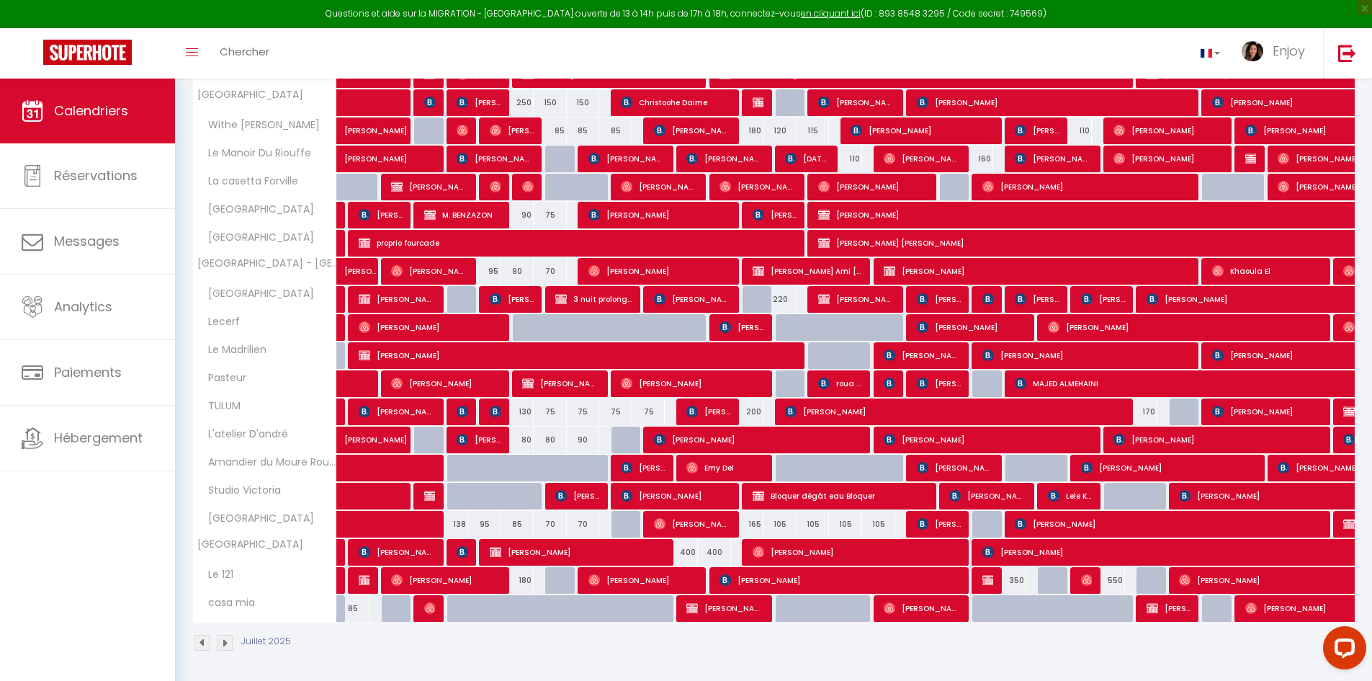
scroll to position [438, 0]
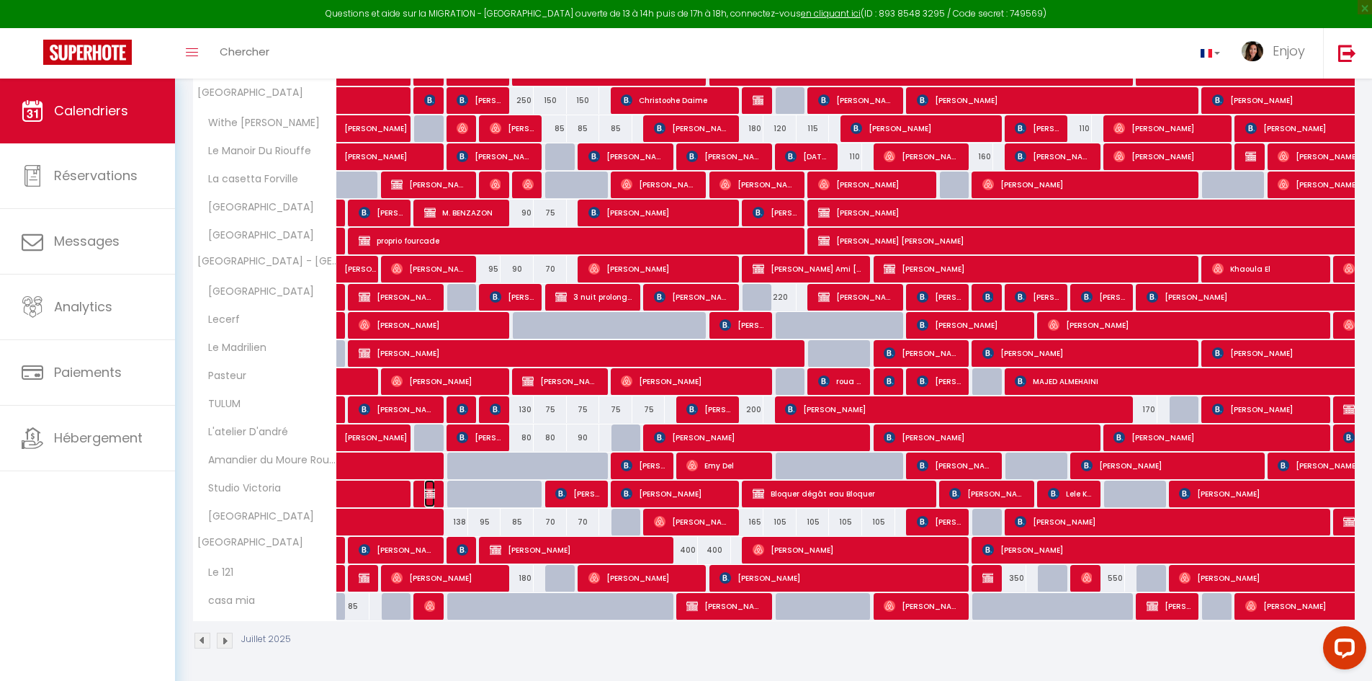
click at [429, 490] on img at bounding box center [430, 494] width 12 height 12
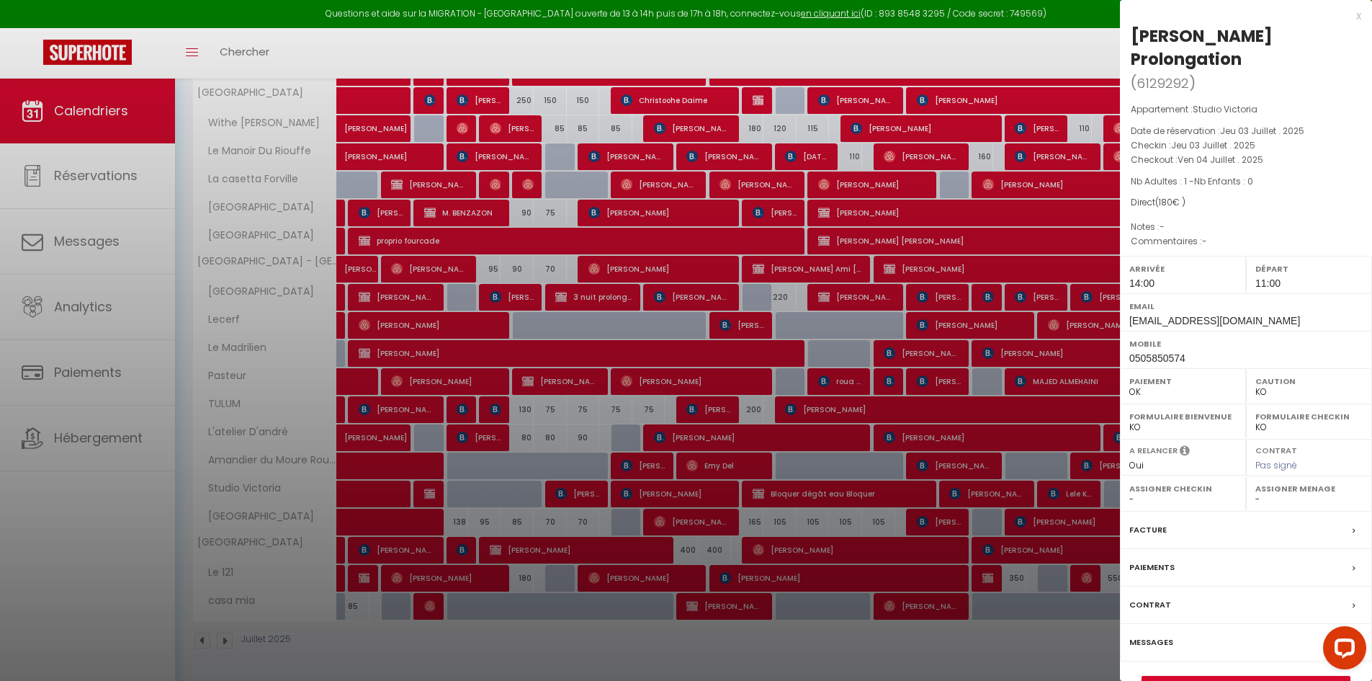
click at [429, 490] on div at bounding box center [686, 340] width 1372 height 681
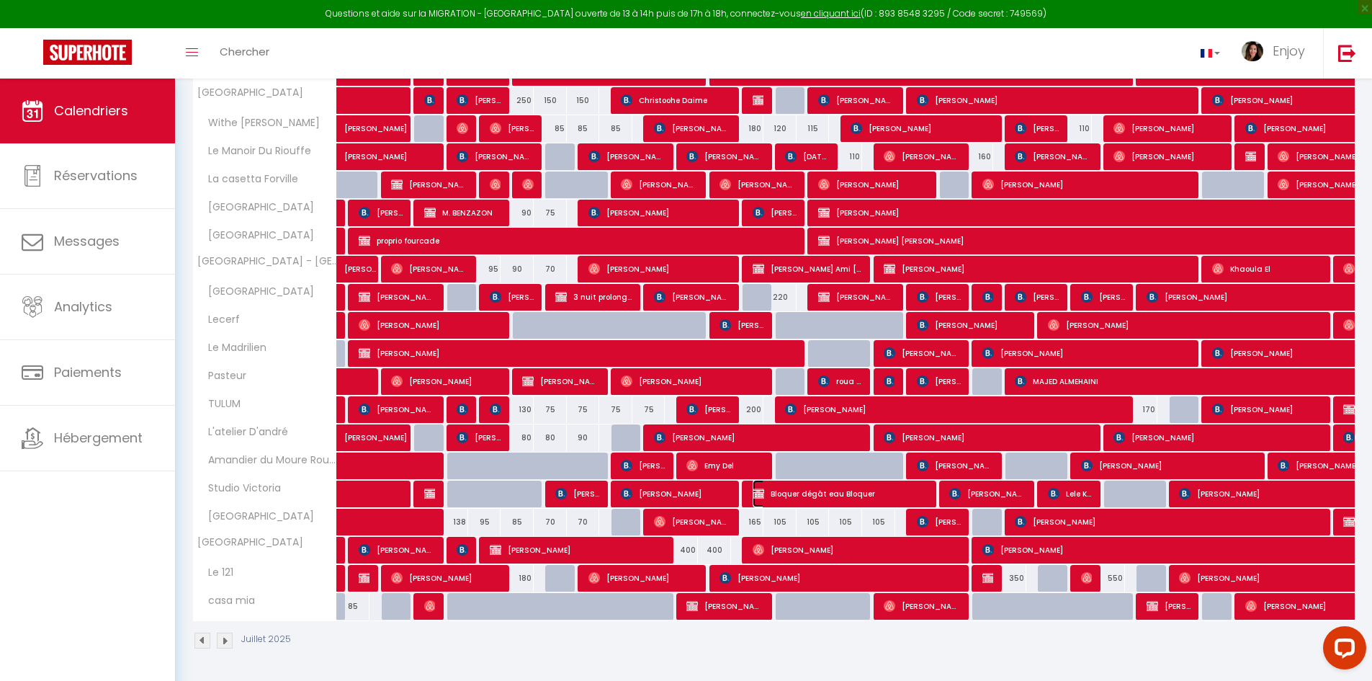
click at [808, 489] on span "Bloquer dégât eau Bloquer" at bounding box center [841, 493] width 176 height 27
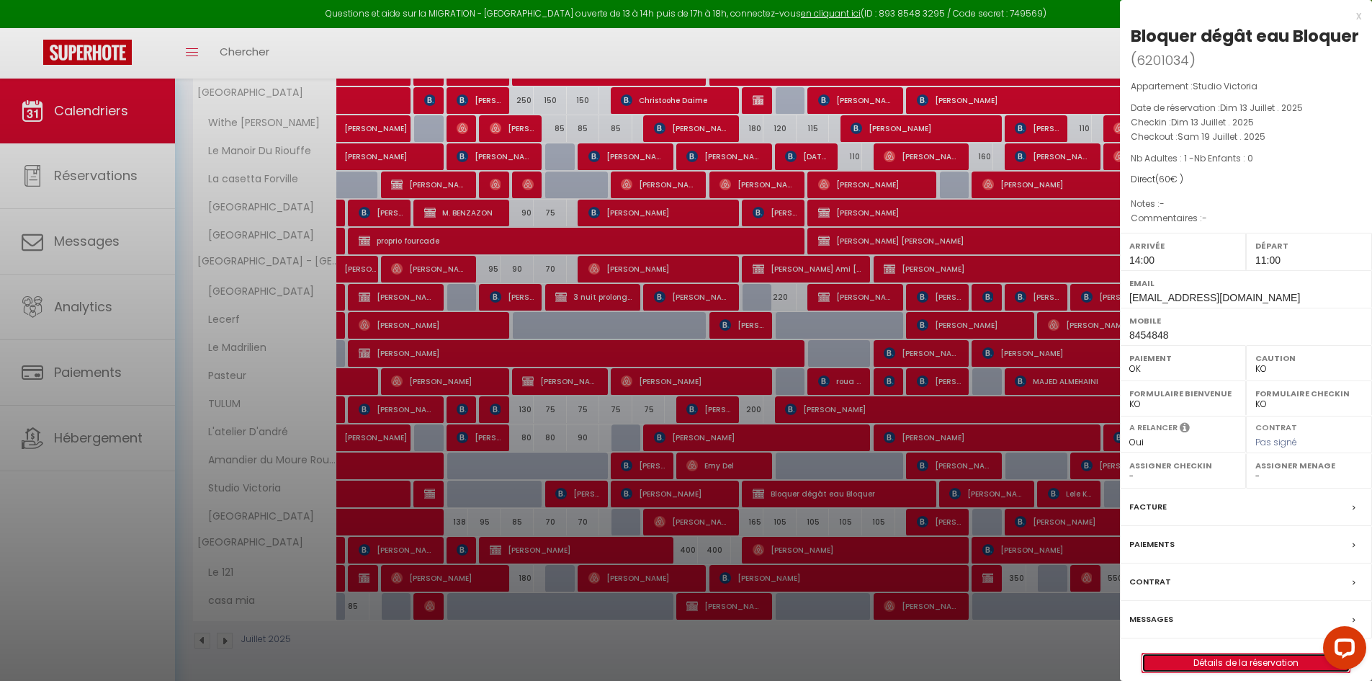
click at [840, 662] on link "Détails de la réservation" at bounding box center [1246, 662] width 207 height 19
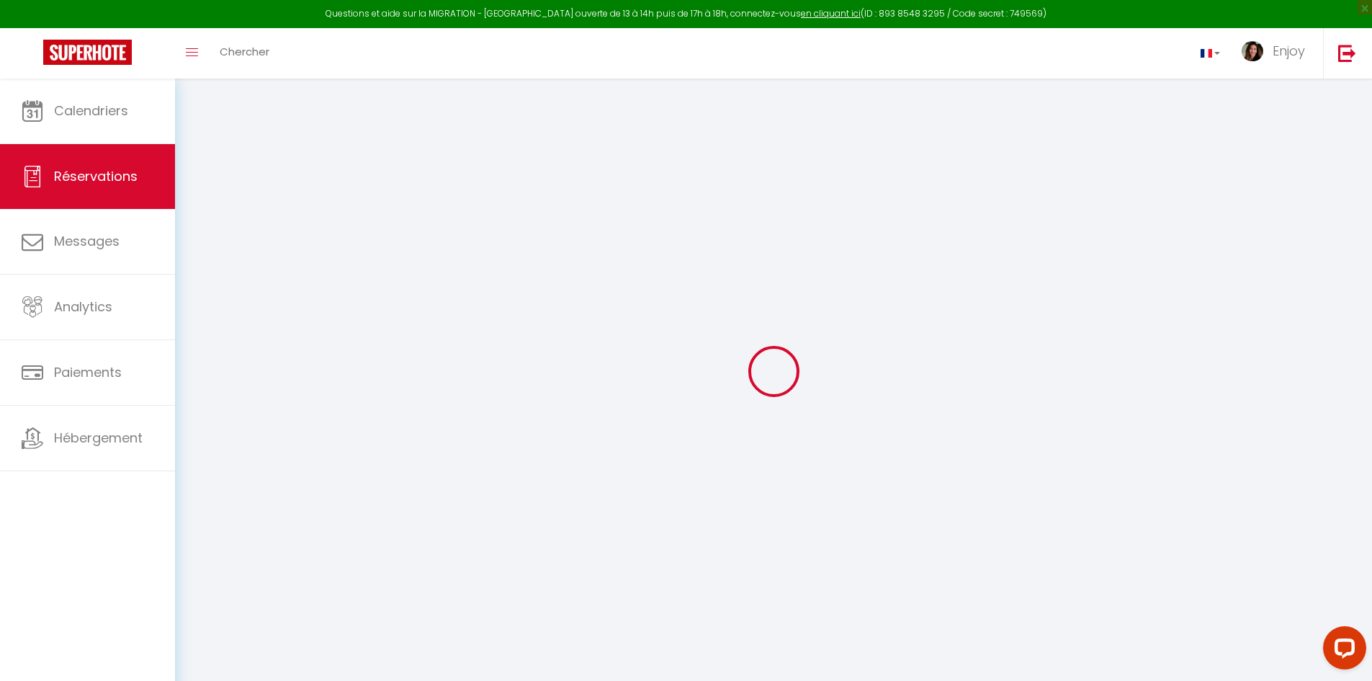
select select
checkbox input "false"
select select
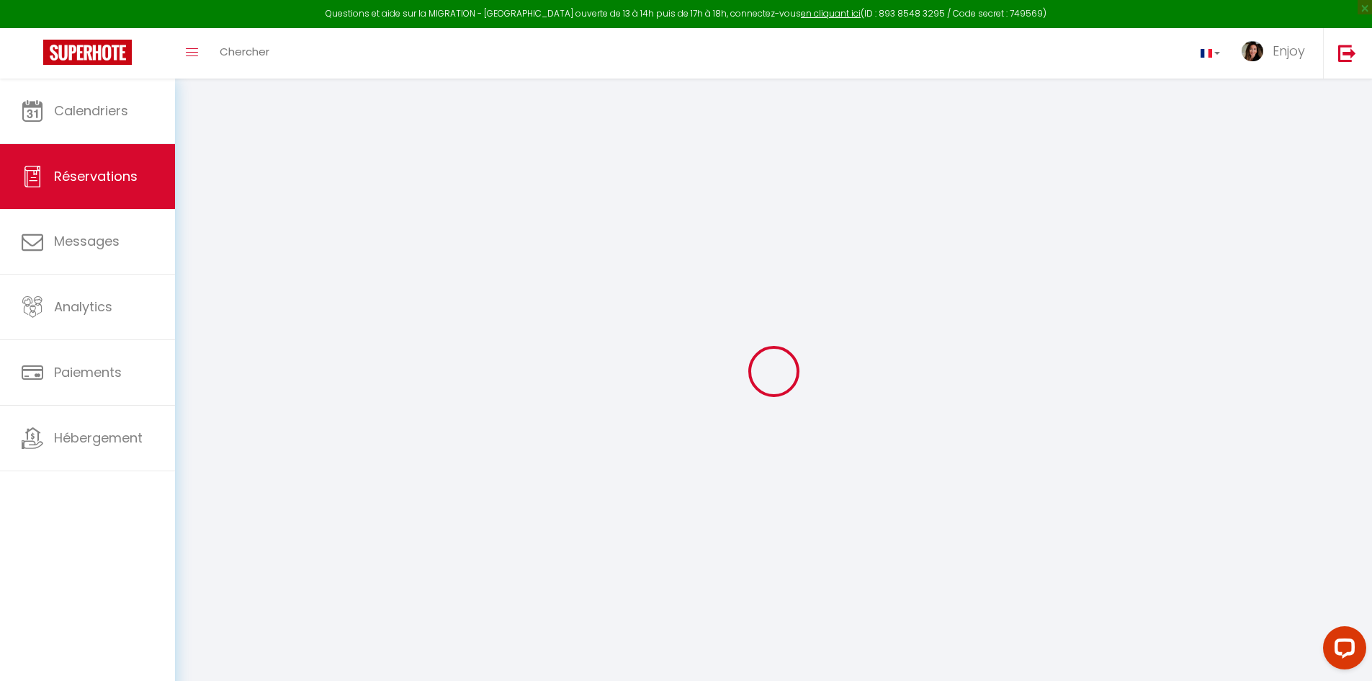
select select
checkbox input "false"
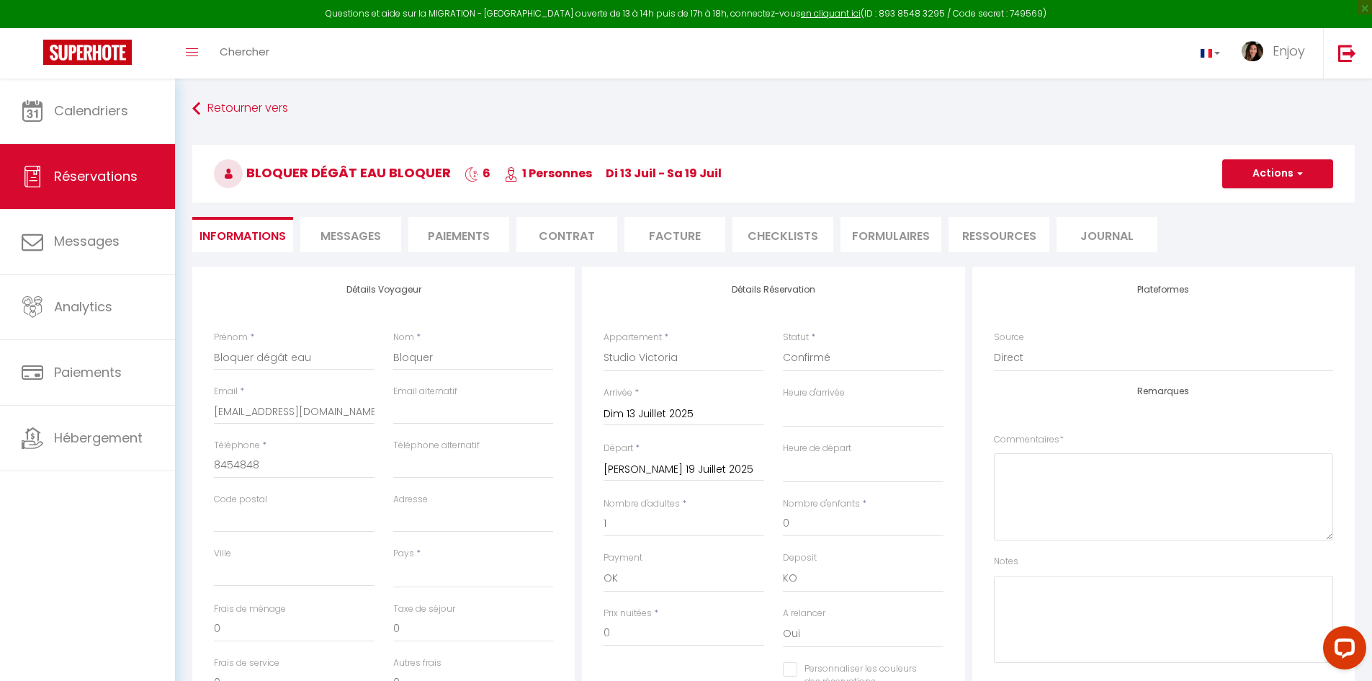
select select
checkbox input "false"
select select
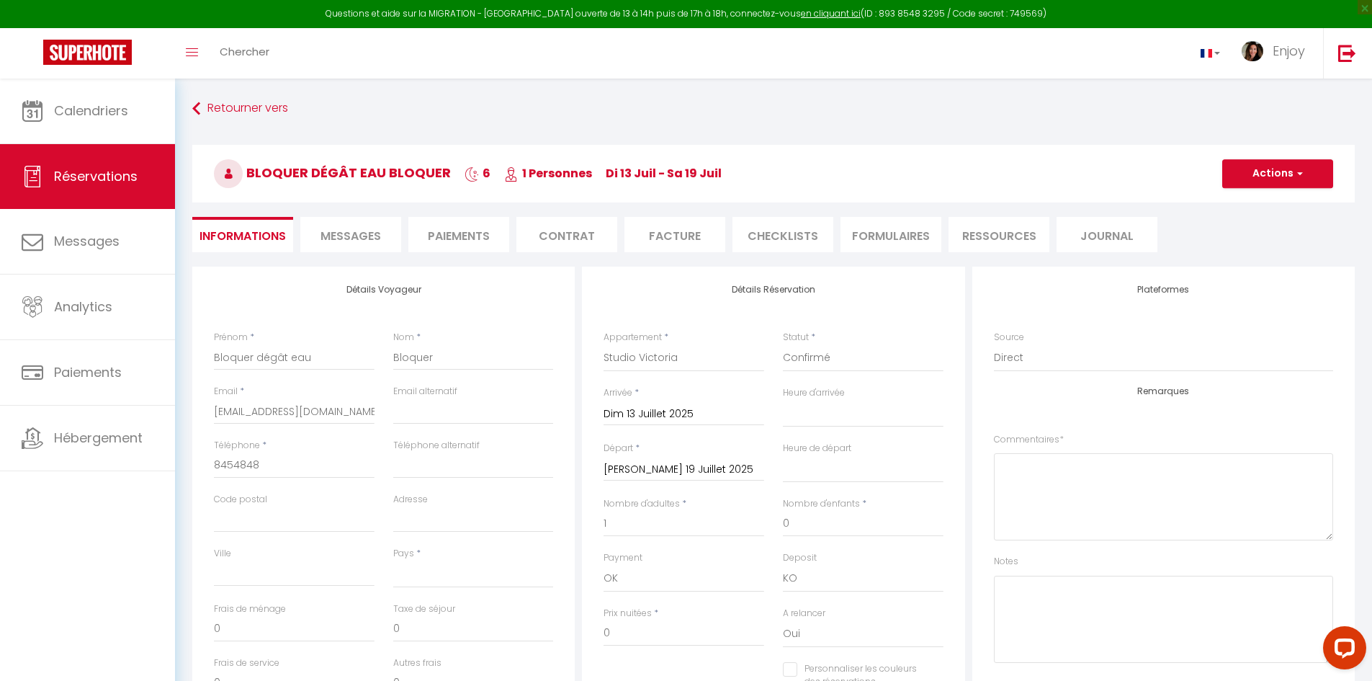
type input "60"
select select
checkbox input "false"
select select
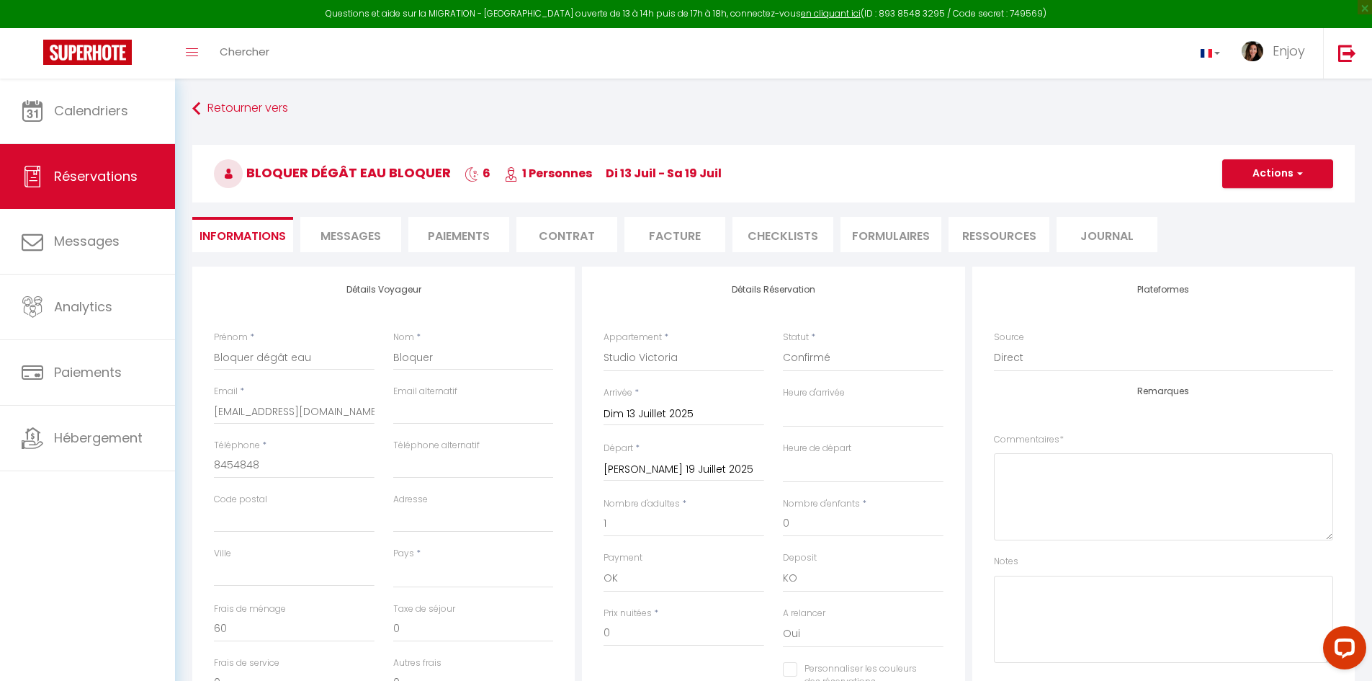
checkbox input "false"
select select "14:00"
select select "11:00"
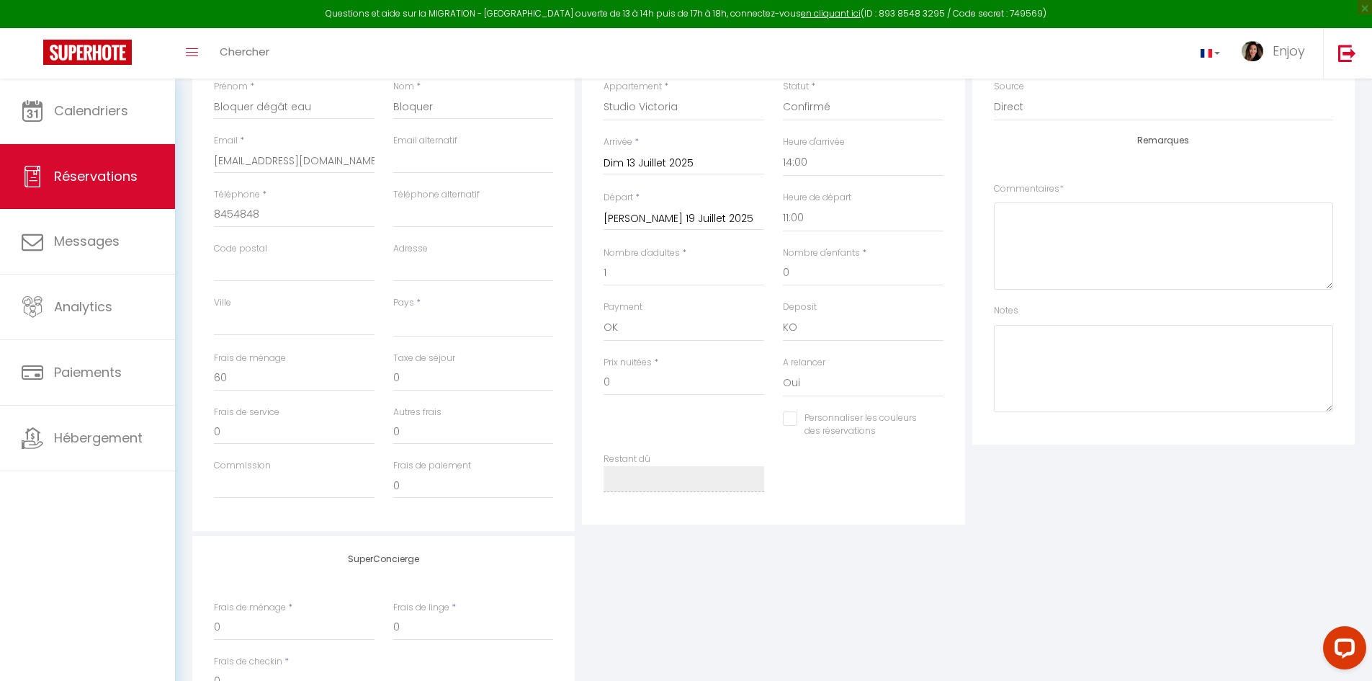
scroll to position [288, 0]
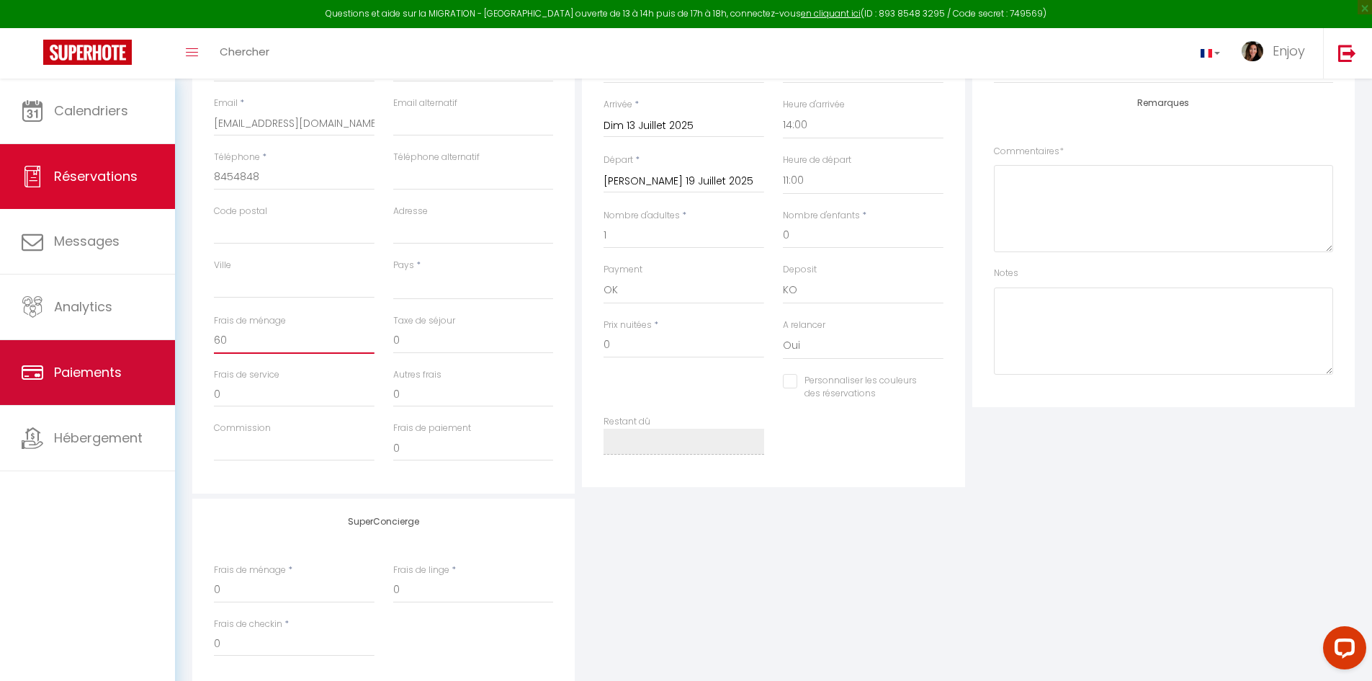
drag, startPoint x: 207, startPoint y: 347, endPoint x: 164, endPoint y: 346, distance: 44.0
click at [164, 346] on div "Questions et aide sur la MIGRATION - Salle Zoom ouverte de 13 à 14h puis de 17h…" at bounding box center [686, 289] width 1372 height 999
type input "0"
select select
checkbox input "false"
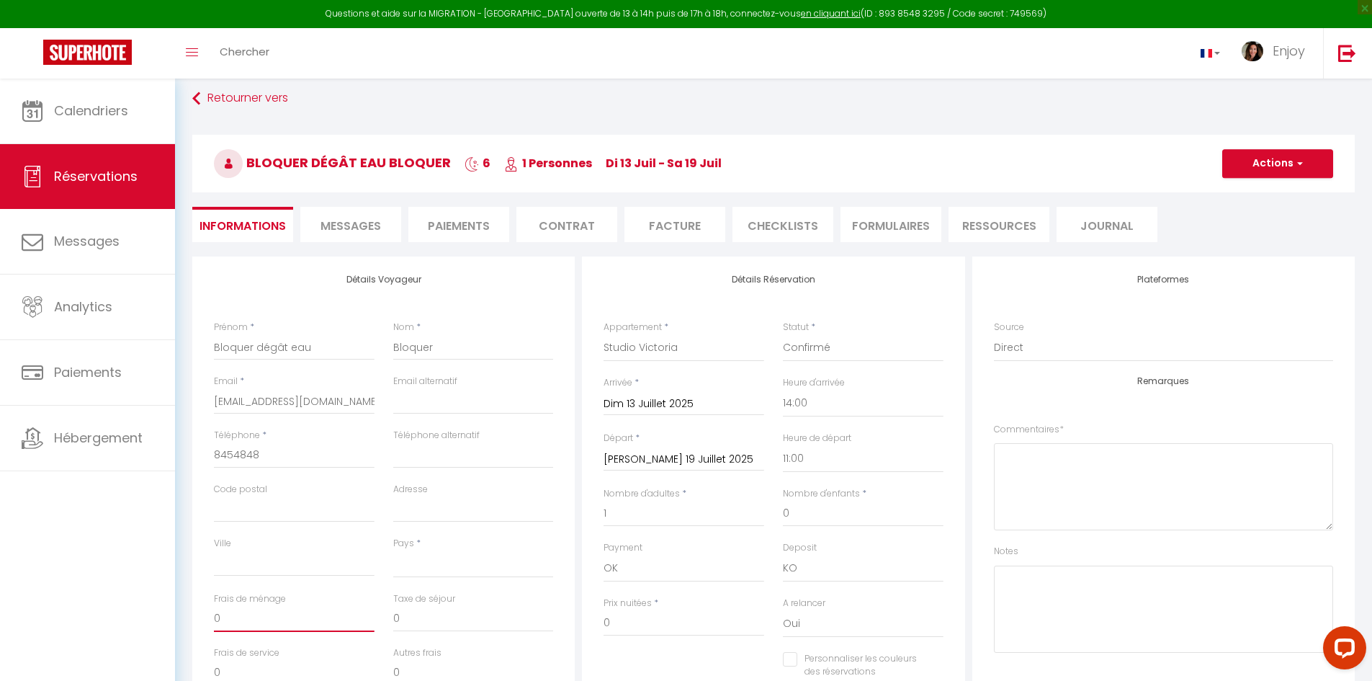
scroll to position [0, 0]
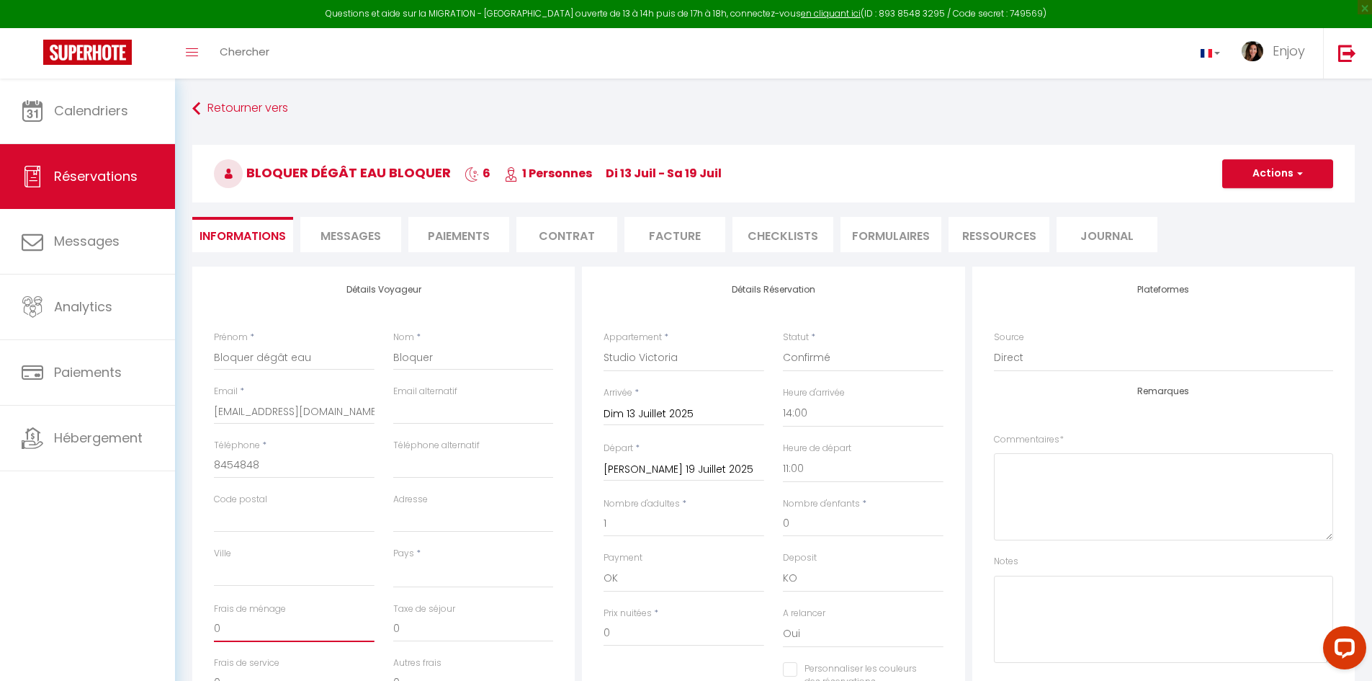
type input "0"
click at [840, 174] on button "Actions" at bounding box center [1278, 173] width 111 height 29
click at [840, 204] on link "Enregistrer" at bounding box center [1264, 205] width 114 height 19
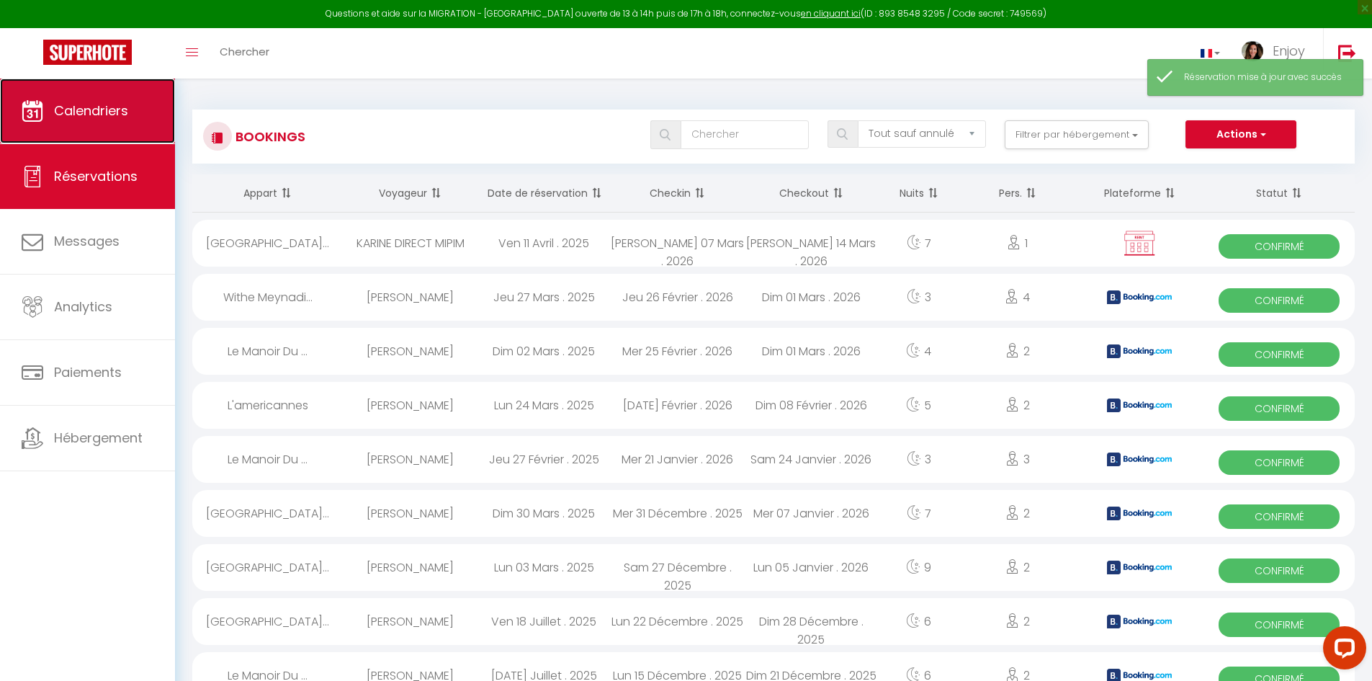
click at [66, 112] on span "Calendriers" at bounding box center [91, 111] width 74 height 18
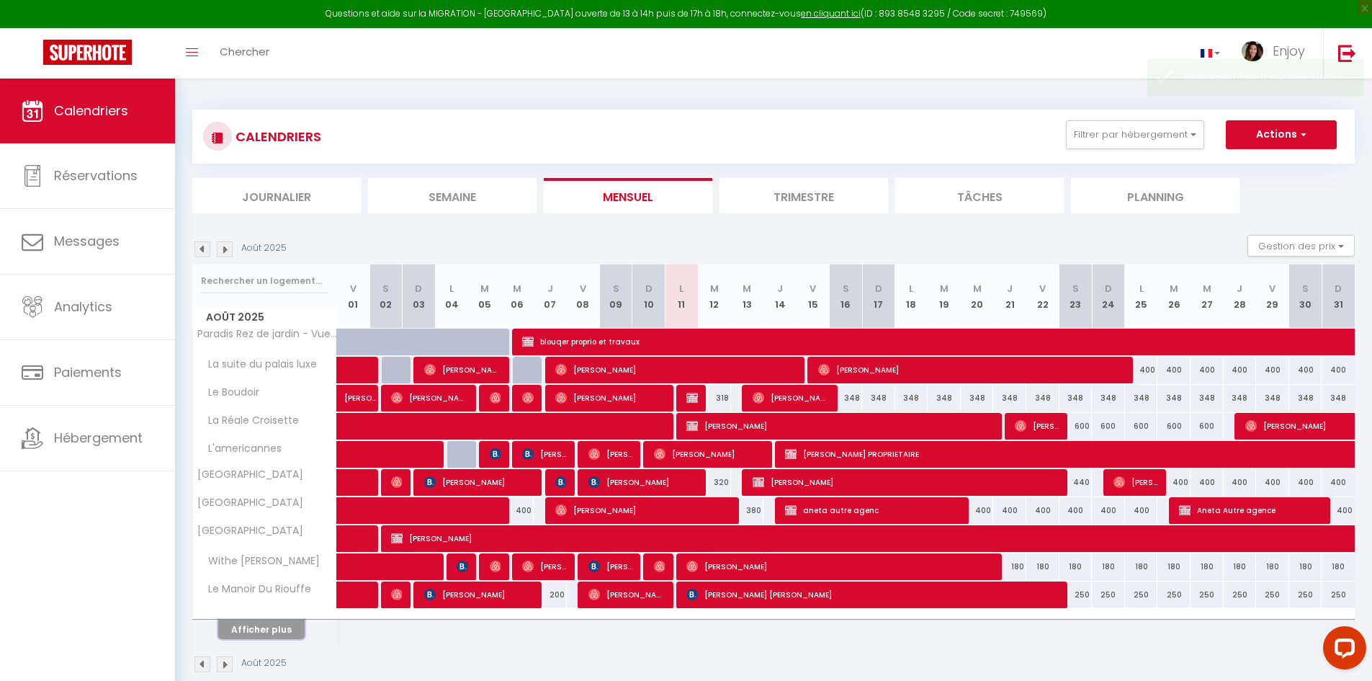
click at [261, 627] on button "Afficher plus" at bounding box center [261, 629] width 86 height 19
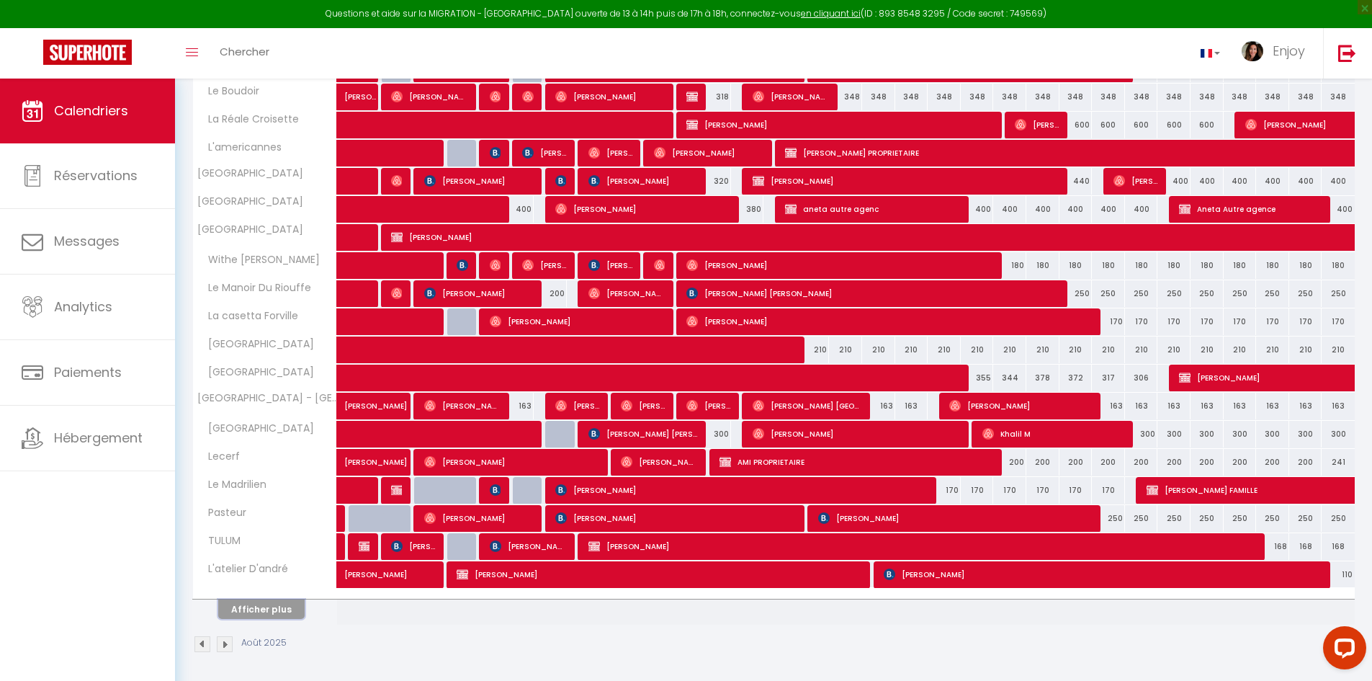
scroll to position [305, 0]
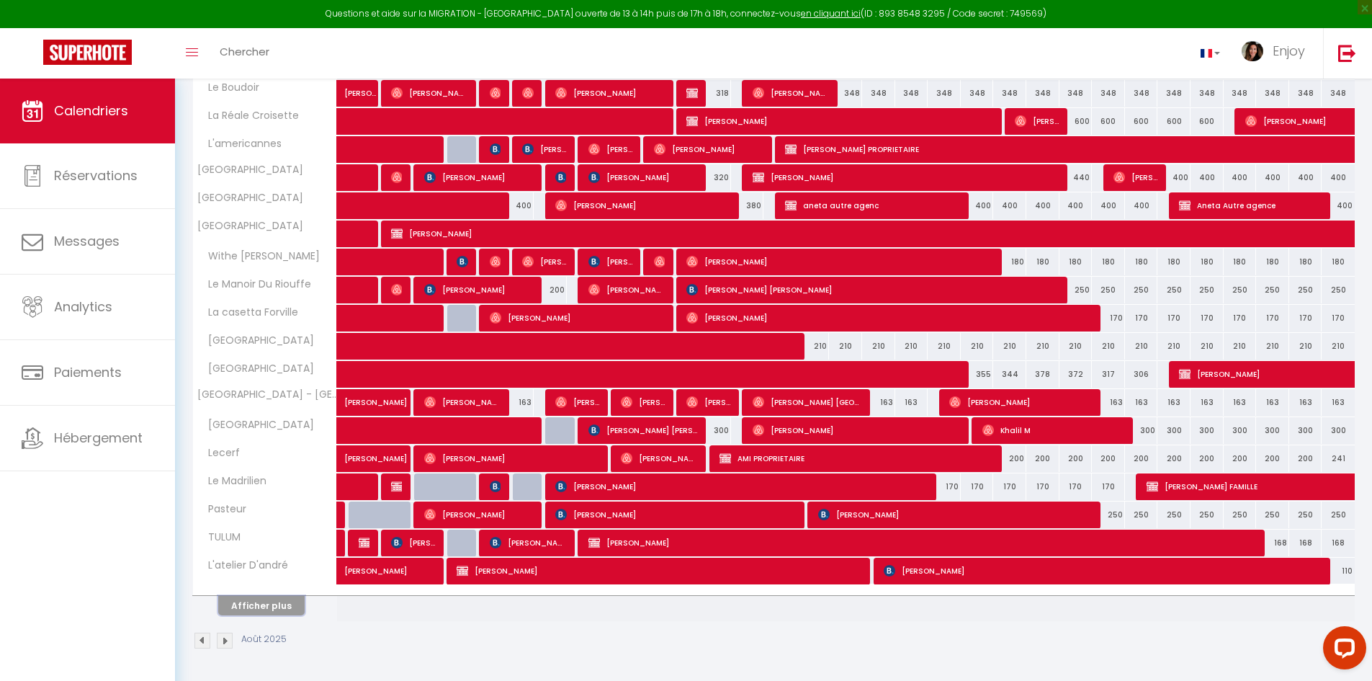
click at [259, 608] on button "Afficher plus" at bounding box center [261, 605] width 86 height 19
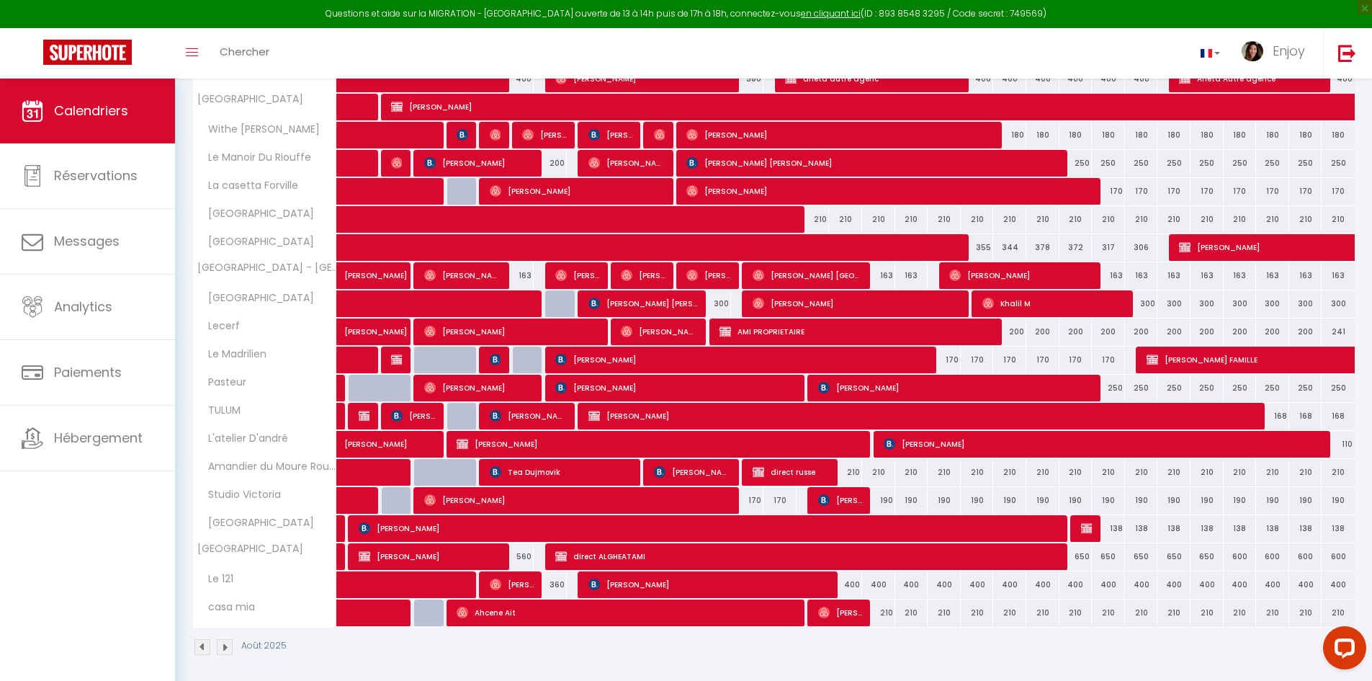
scroll to position [438, 0]
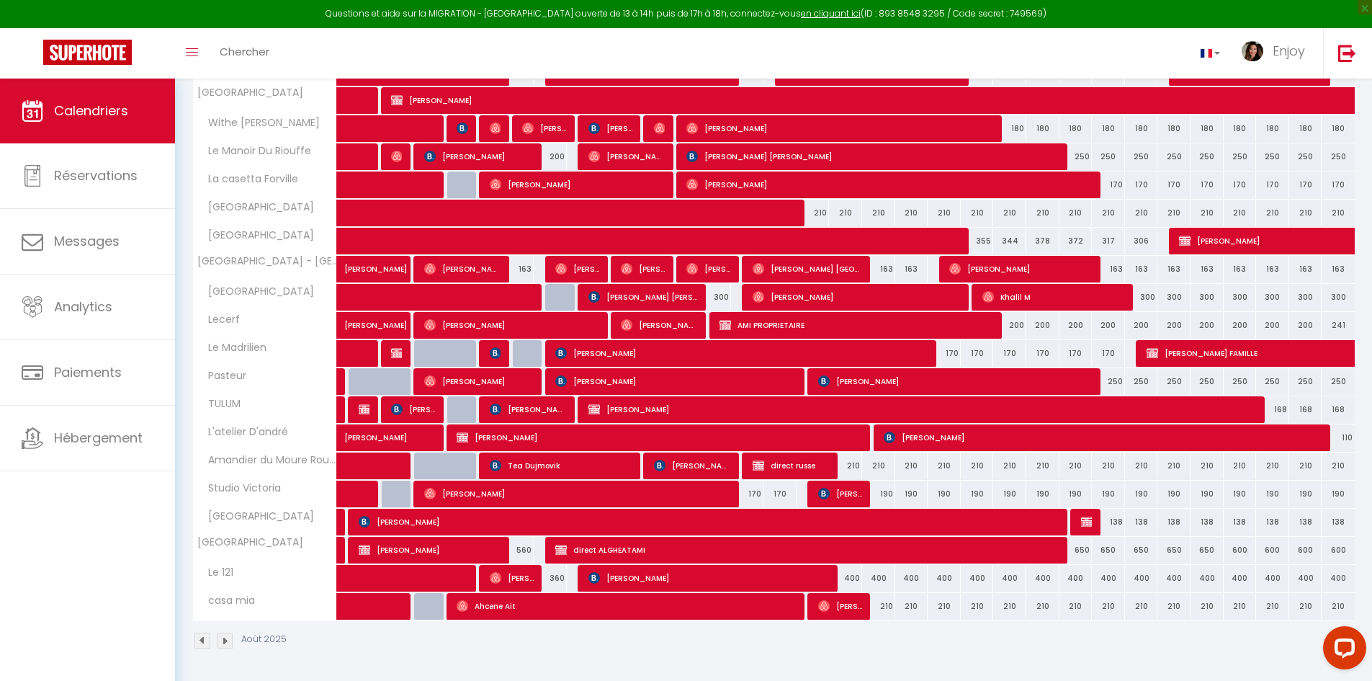
click at [200, 640] on img at bounding box center [203, 641] width 16 height 16
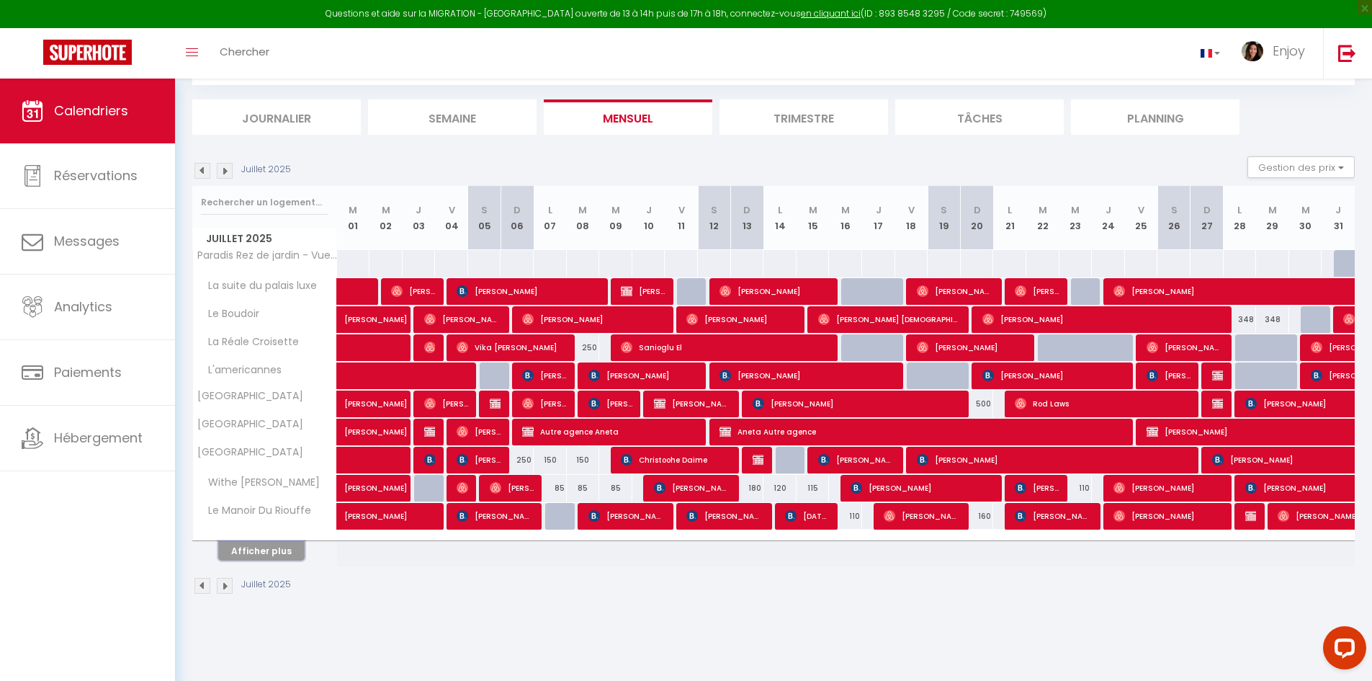
click at [265, 555] on button "Afficher plus" at bounding box center [261, 550] width 86 height 19
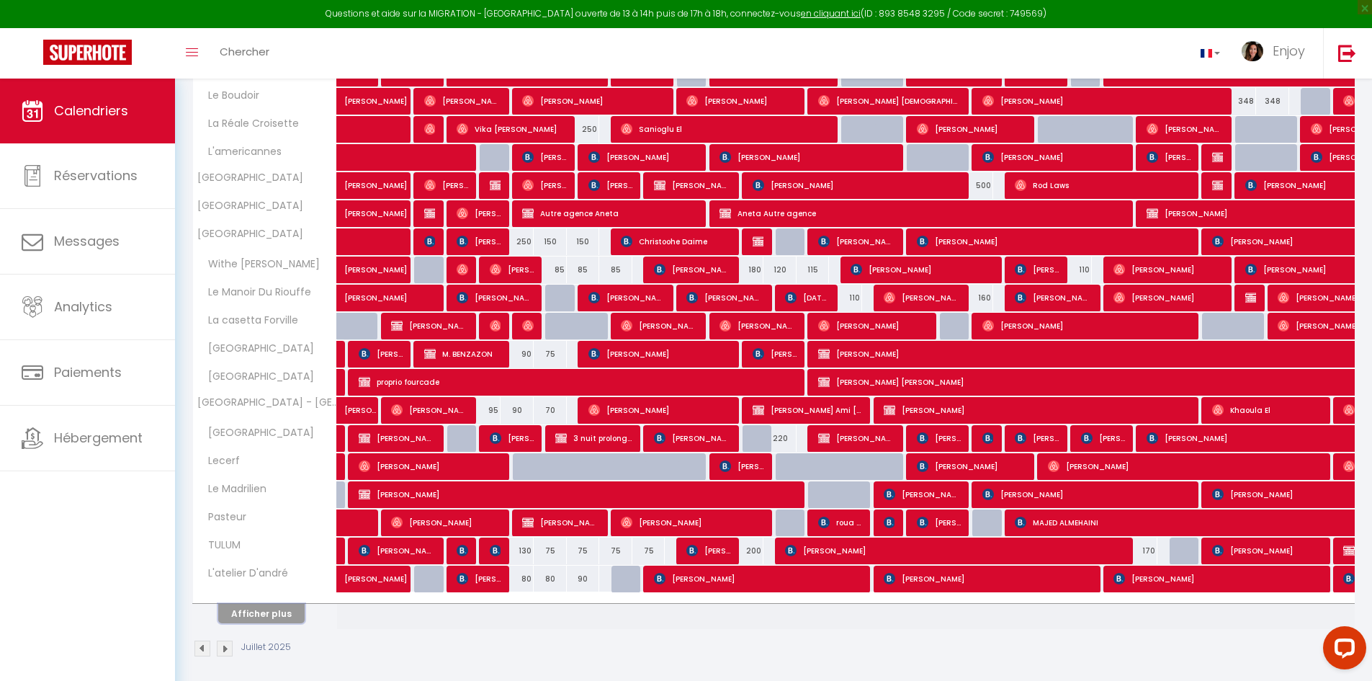
scroll to position [305, 0]
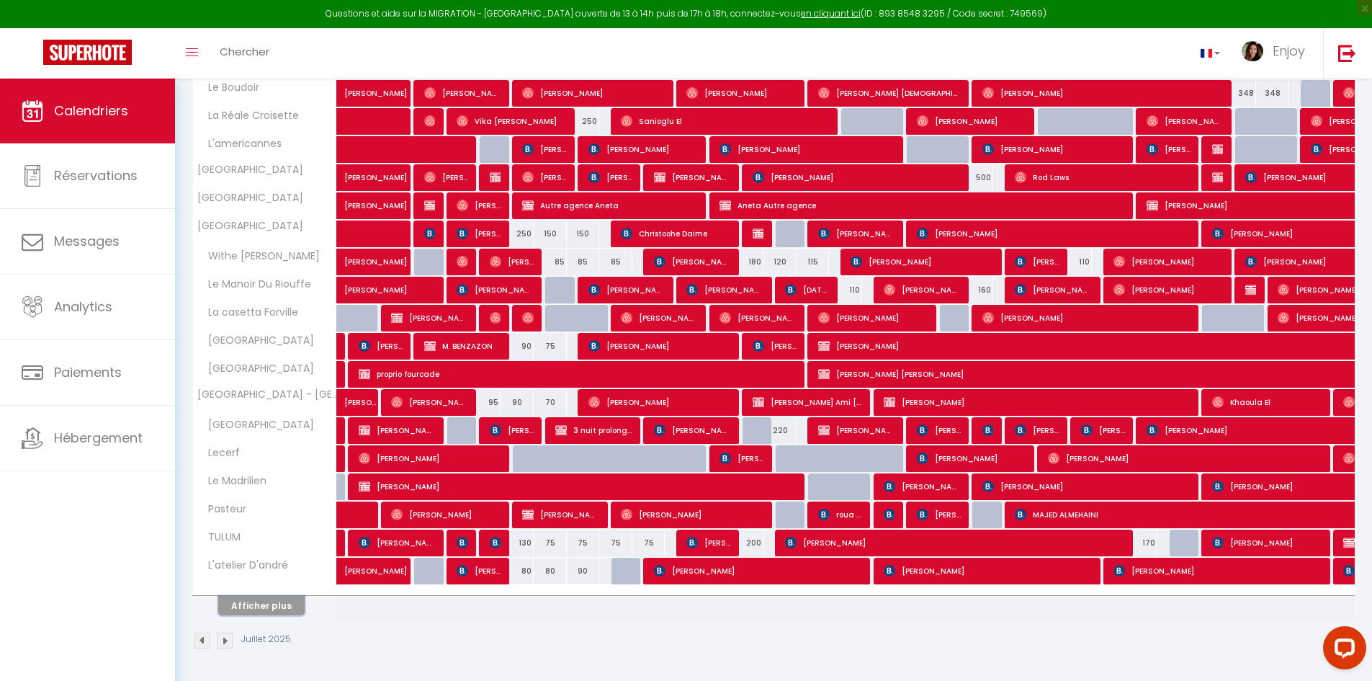
click at [280, 610] on button "Afficher plus" at bounding box center [261, 605] width 86 height 19
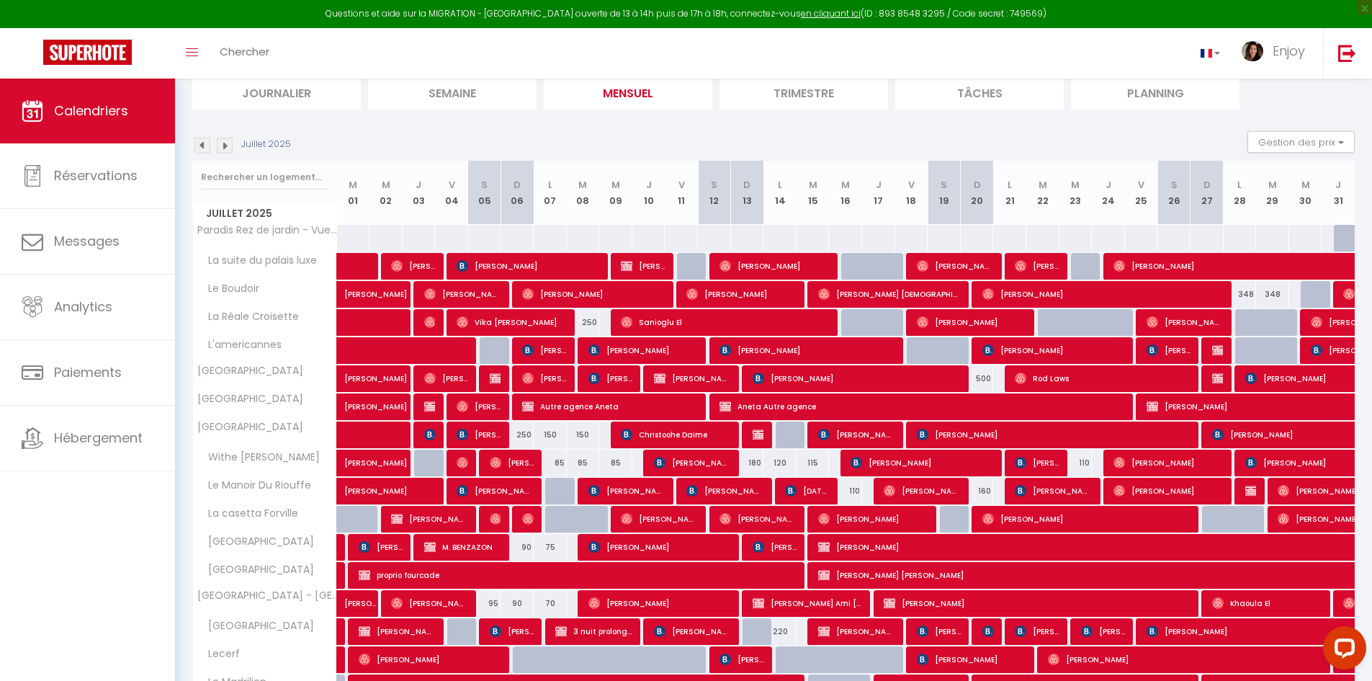
scroll to position [6, 0]
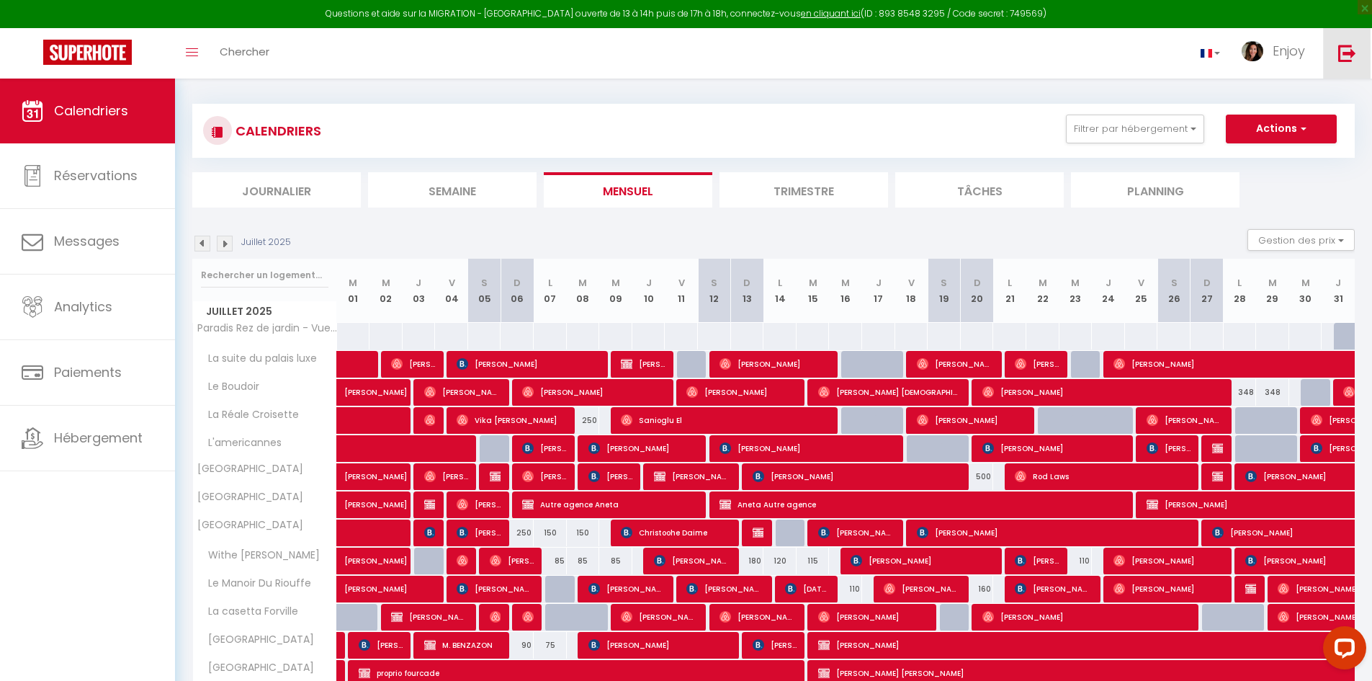
click at [840, 50] on img at bounding box center [1348, 53] width 18 height 18
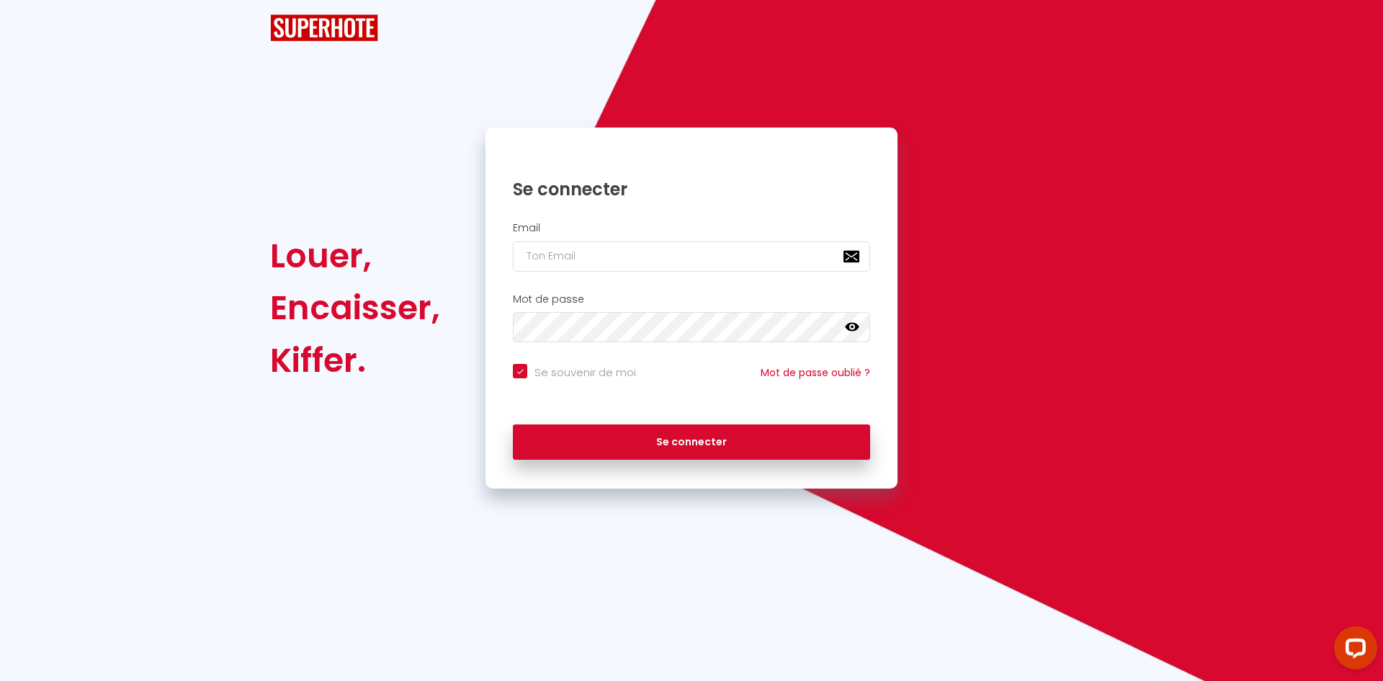
checkbox input "true"
type input "[DOMAIN_NAME][EMAIL_ADDRESS][DOMAIN_NAME]"
checkbox input "true"
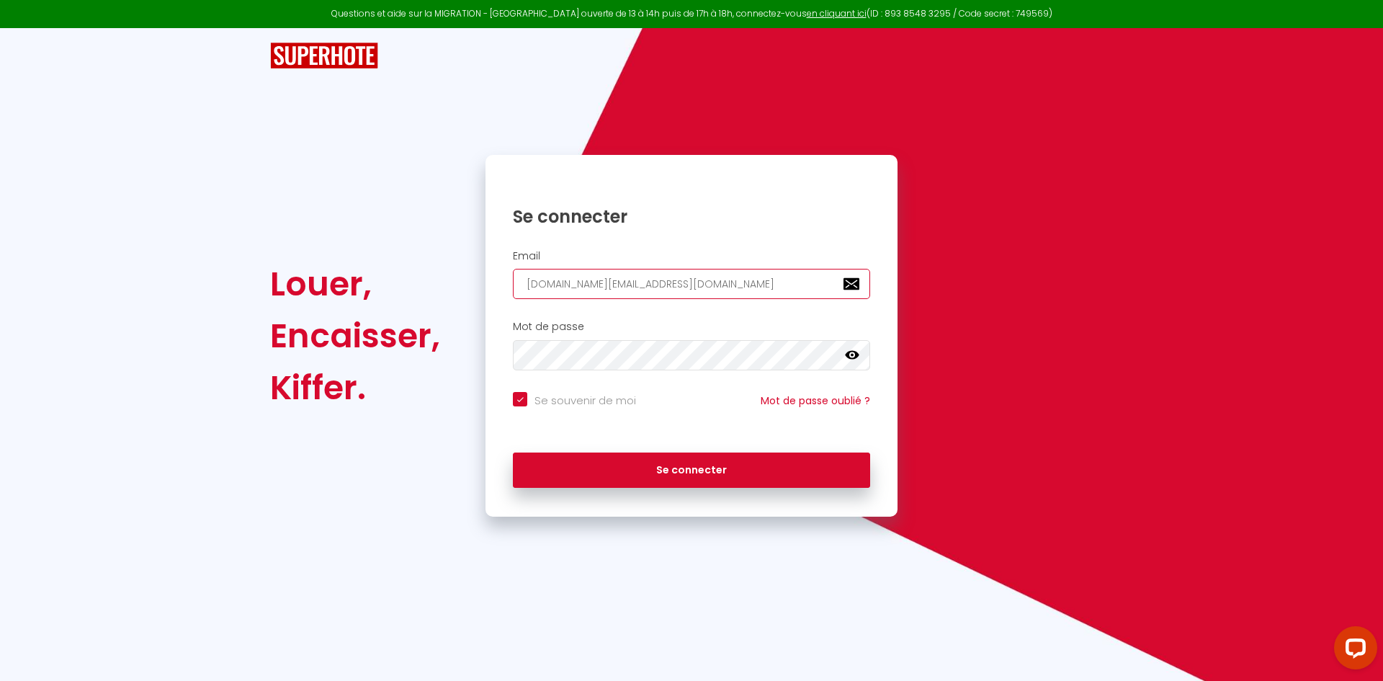
click at [688, 283] on input "[DOMAIN_NAME][EMAIL_ADDRESS][DOMAIN_NAME]" at bounding box center [691, 284] width 357 height 30
type input "[EMAIL_ADDRESS][DOMAIN_NAME]"
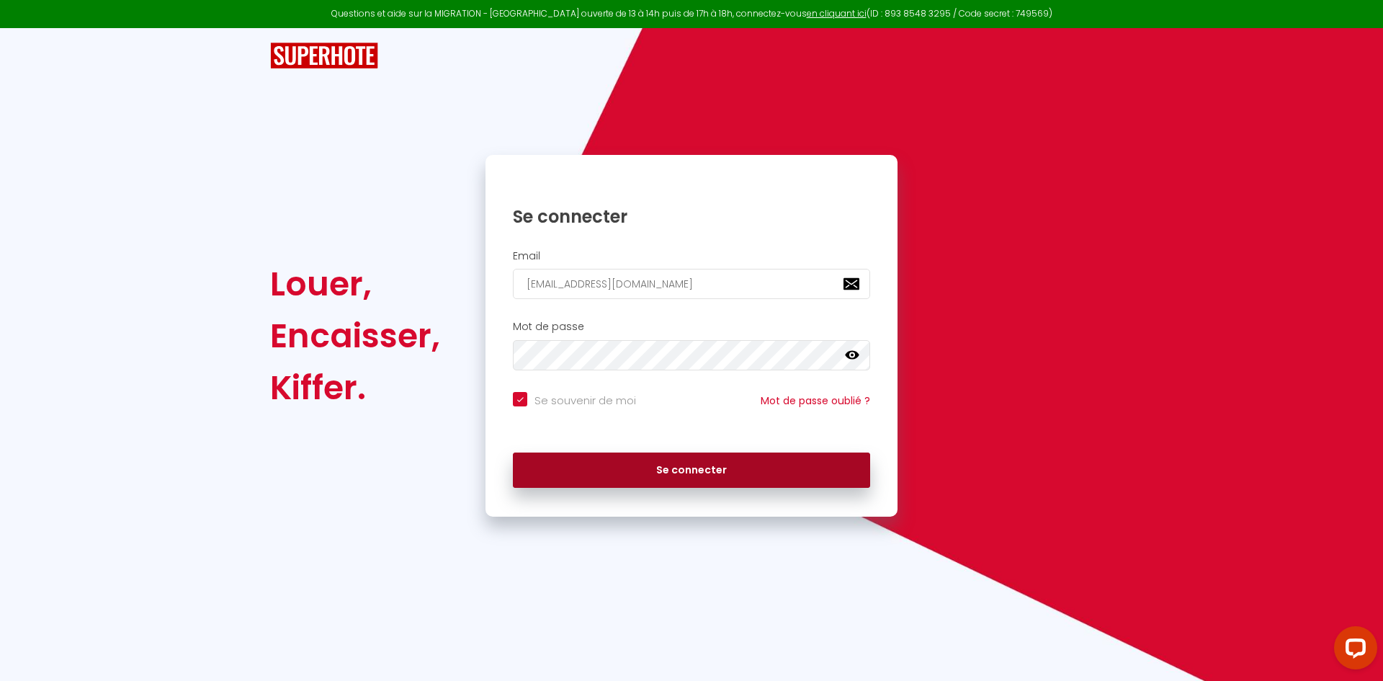
click at [680, 468] on button "Se connecter" at bounding box center [691, 470] width 357 height 36
checkbox input "true"
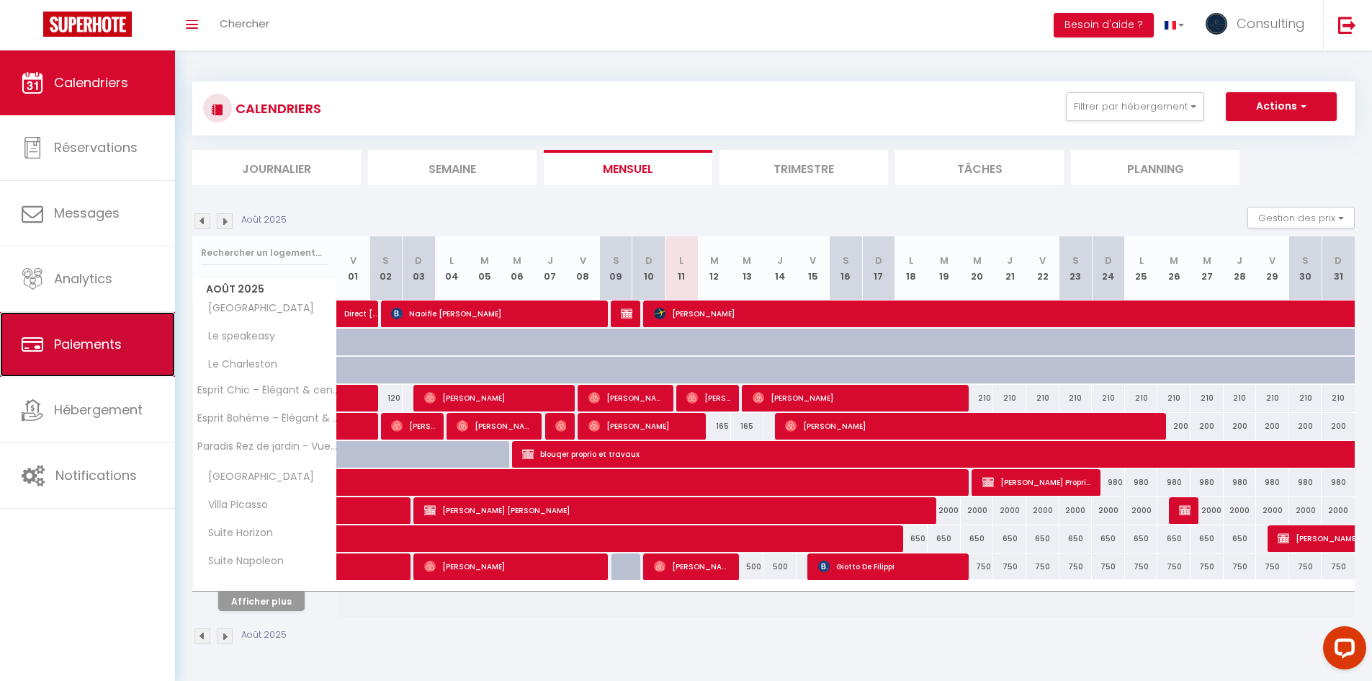
click at [108, 356] on link "Paiements" at bounding box center [87, 344] width 175 height 65
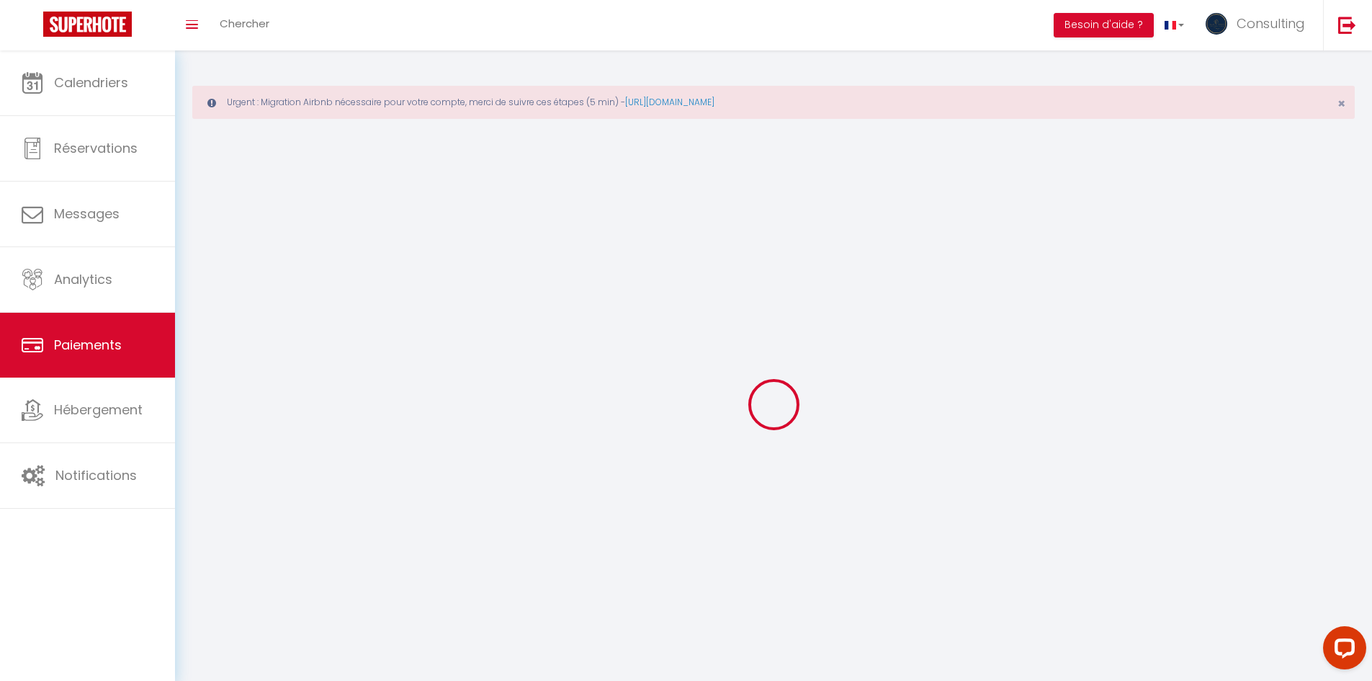
select select "2"
select select "0"
select select
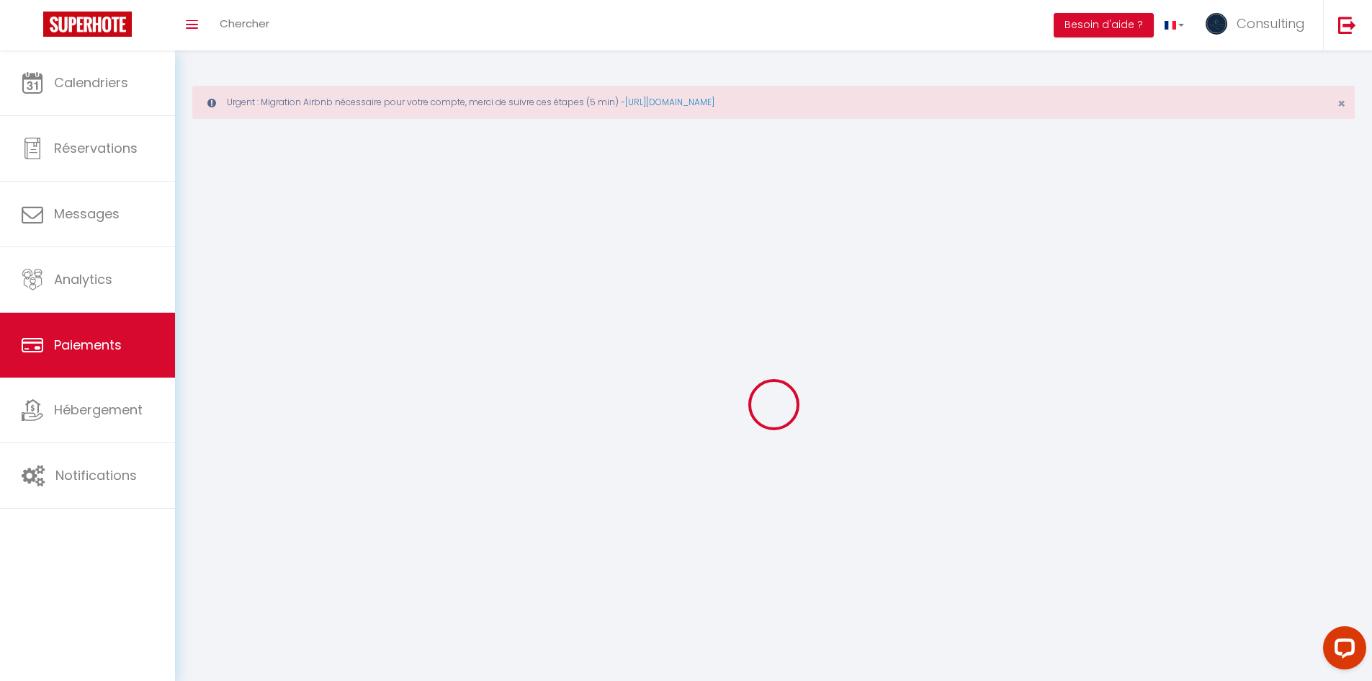
select select
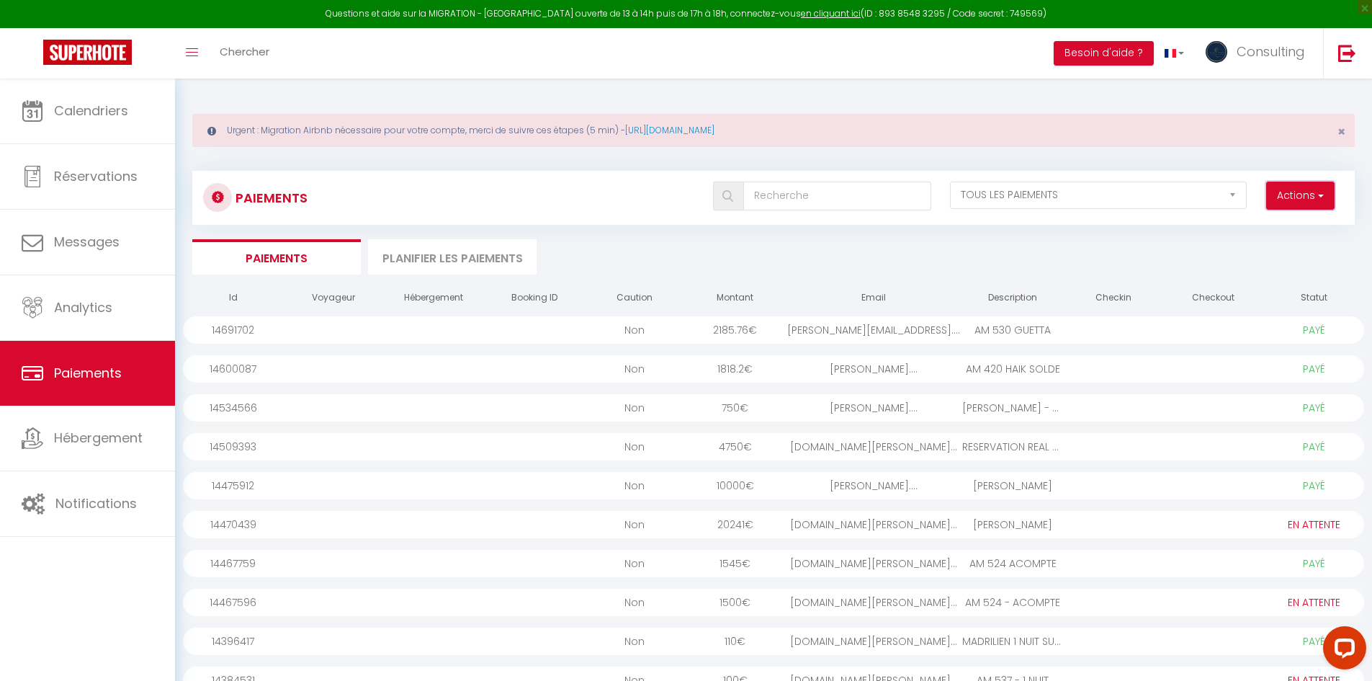
click at [840, 189] on button "Actions" at bounding box center [1300, 196] width 68 height 29
click at [840, 225] on link "Créer nouveau lien paiement" at bounding box center [1245, 227] width 177 height 19
select select
select select "other"
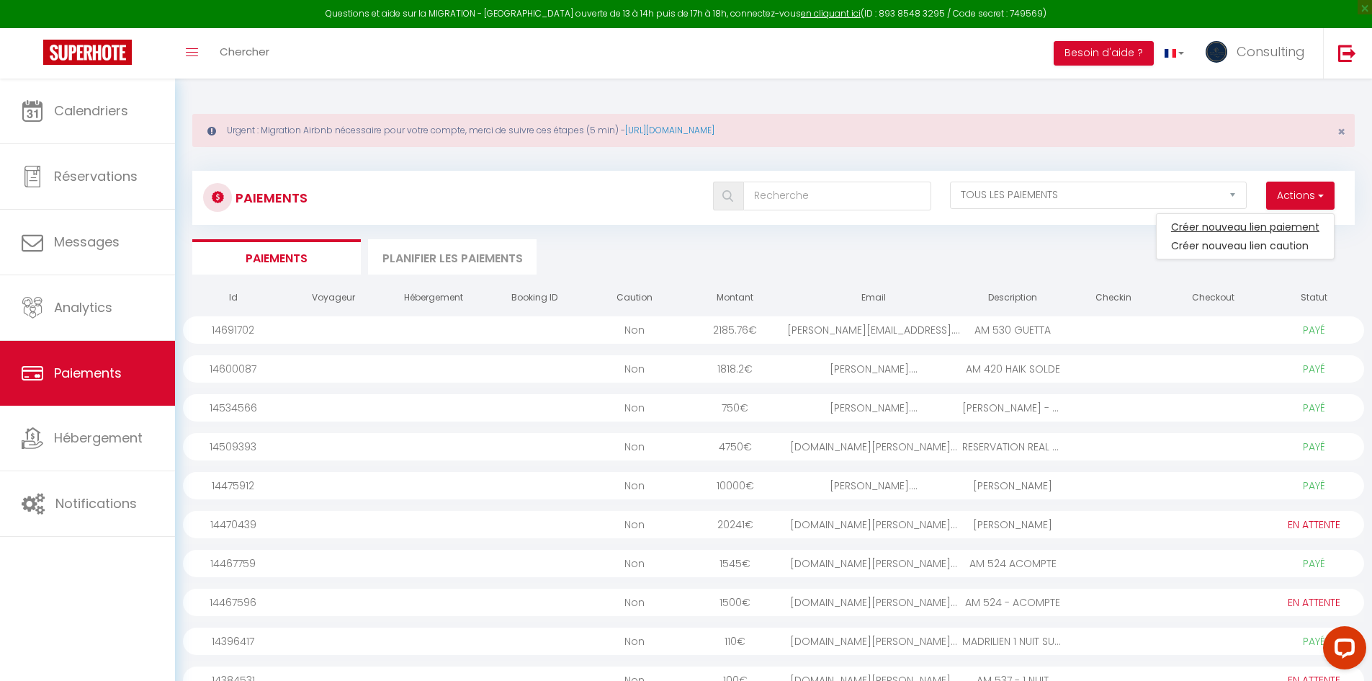
select select "2760"
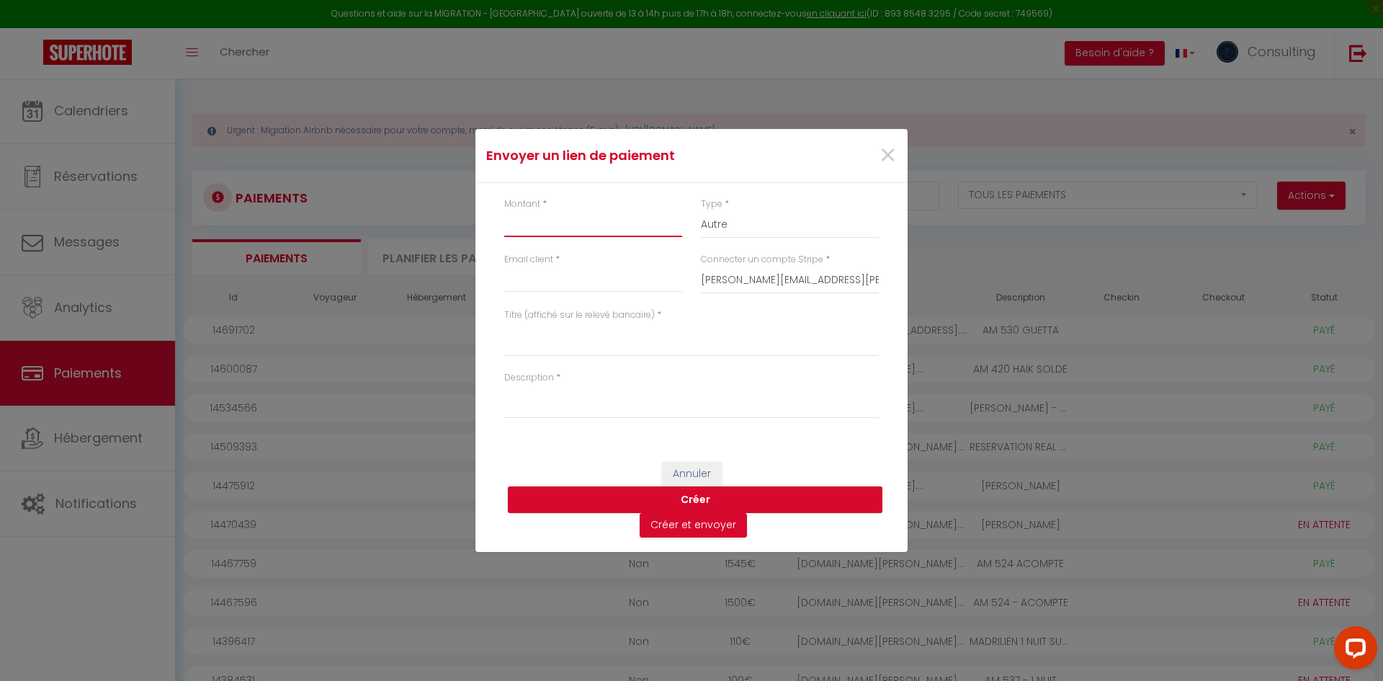
click at [599, 223] on input "Montant" at bounding box center [593, 224] width 178 height 26
click at [640, 218] on input "Montant" at bounding box center [593, 224] width 178 height 26
click at [649, 218] on input "Montant" at bounding box center [593, 224] width 178 height 26
type input "1800.00"
click at [584, 282] on input "Email client" at bounding box center [593, 280] width 178 height 26
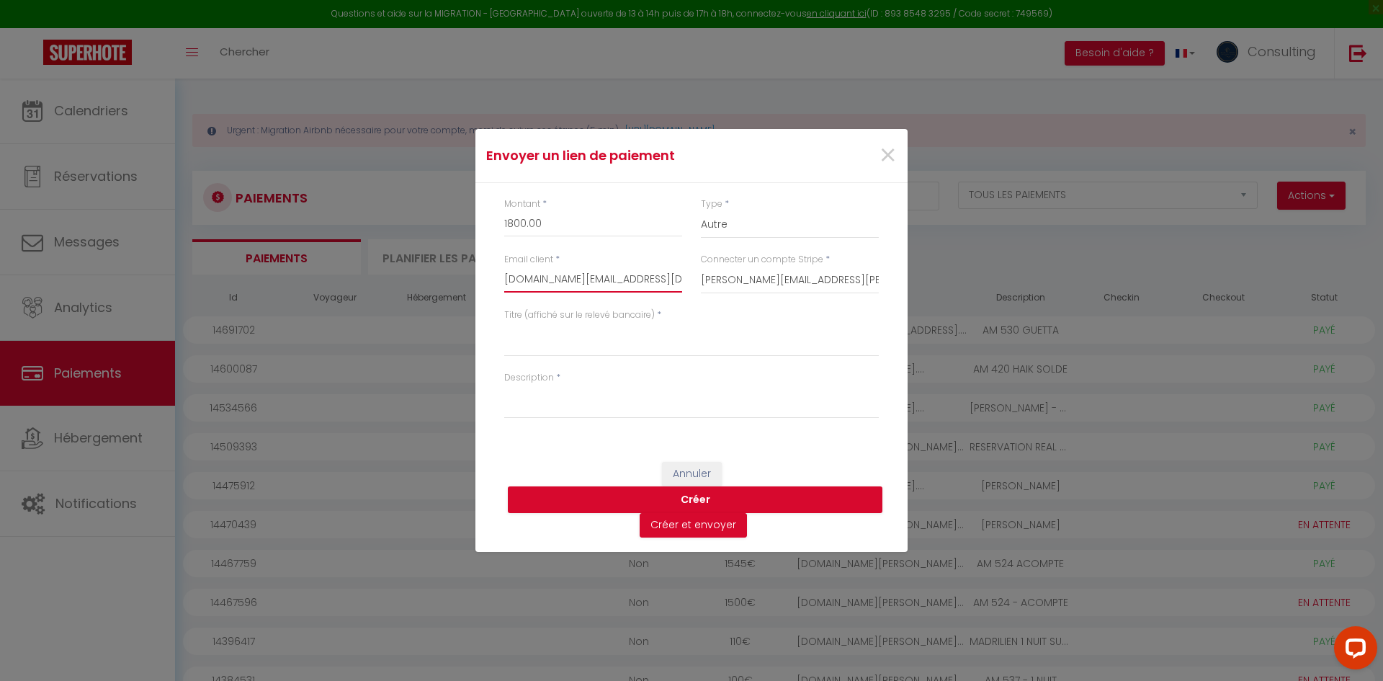
click at [564, 278] on input "[DOMAIN_NAME][EMAIL_ADDRESS][DOMAIN_NAME]" at bounding box center [593, 280] width 178 height 26
type input "ingrid.rentas@yahoo.com"
click at [568, 346] on textarea "Titre (affiché sur le relevé bancaire)" at bounding box center [691, 339] width 375 height 35
type textarea "AM 624 ATLAN"
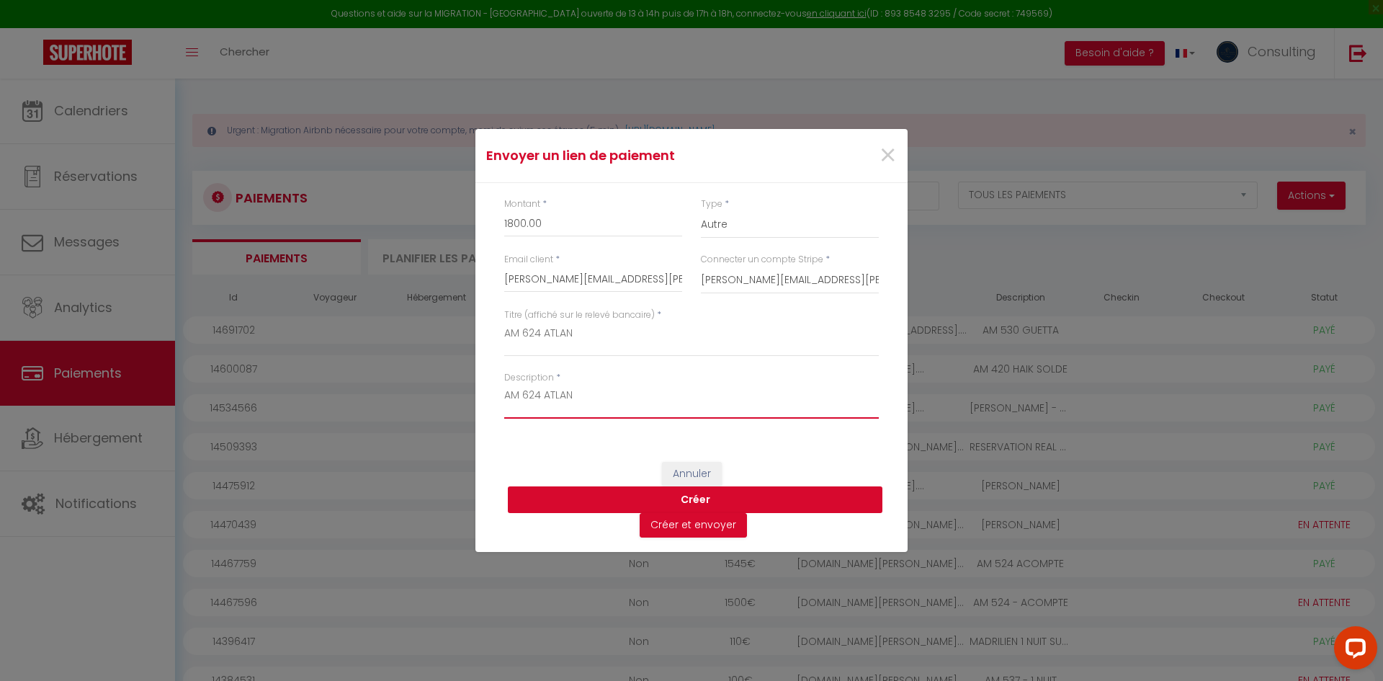
type textarea "AM 624 ATLAN"
click at [687, 492] on button "Créer" at bounding box center [695, 499] width 375 height 27
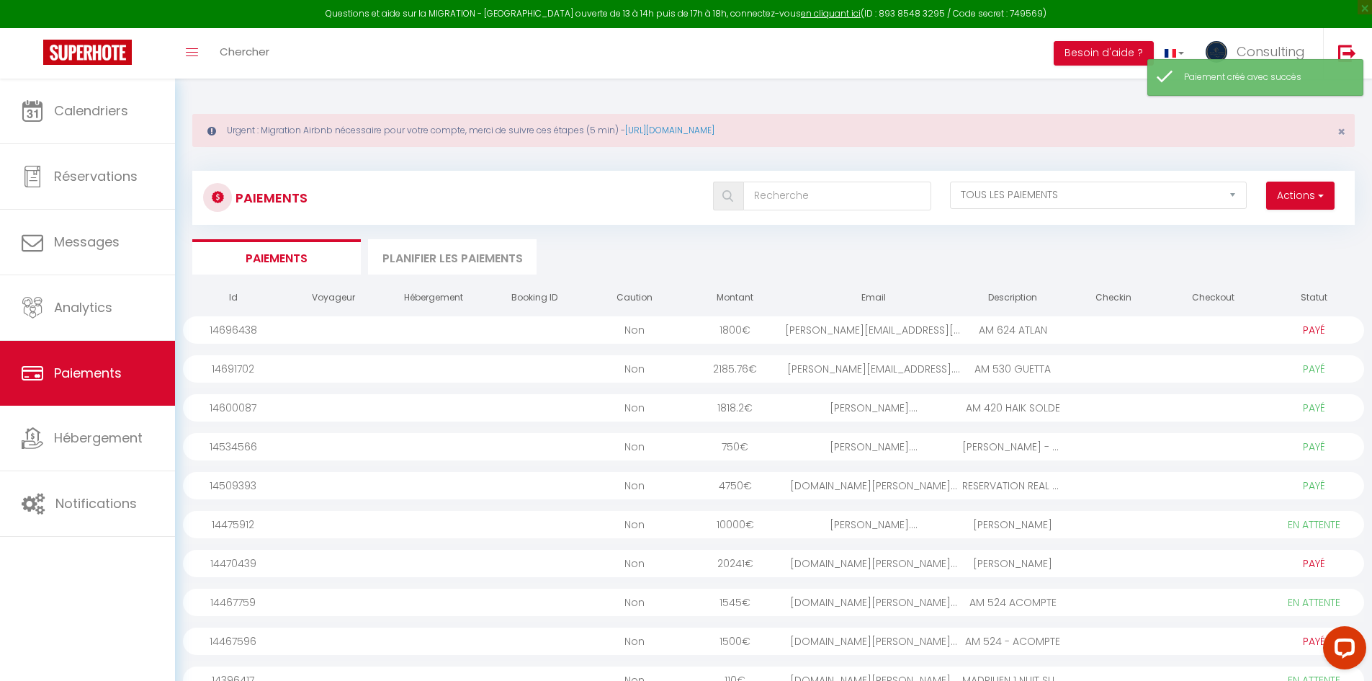
click at [840, 321] on div "ingrid.rentas@yahoo...." at bounding box center [873, 329] width 177 height 27
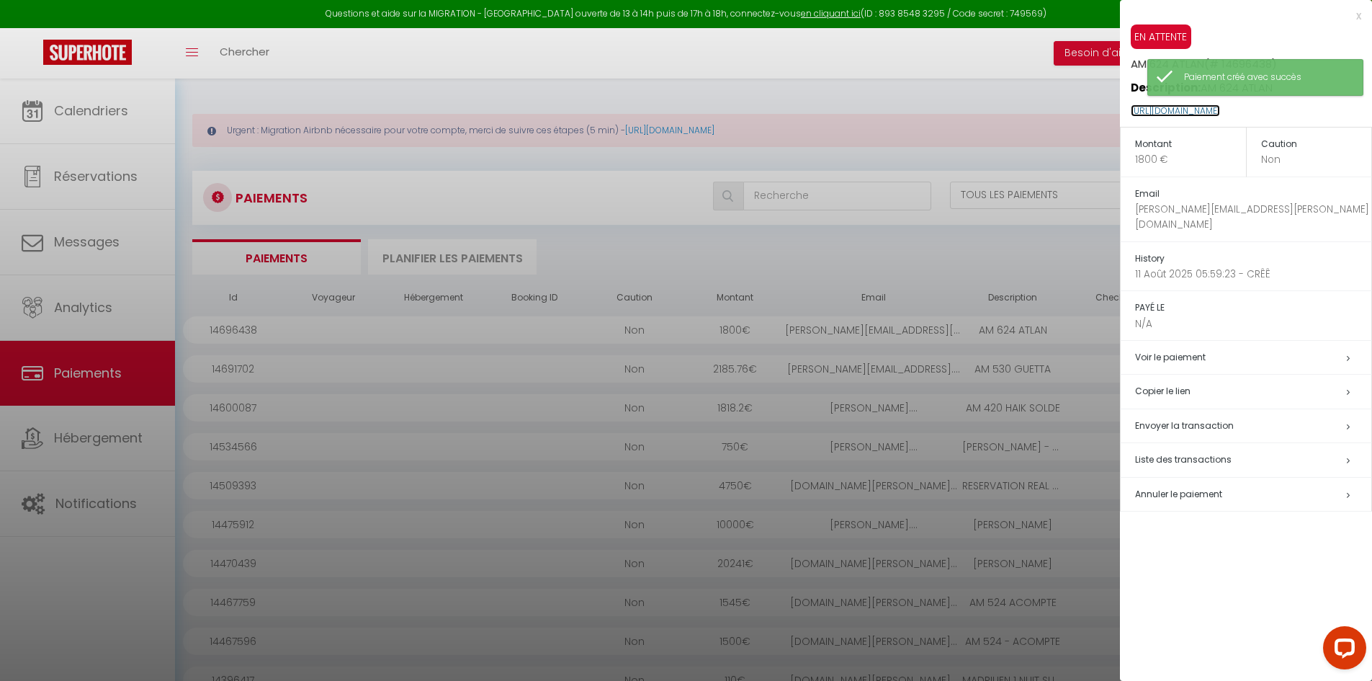
click at [840, 110] on link "https://superhote.com/applink/p/MN9Hhi9g" at bounding box center [1175, 110] width 89 height 12
click at [840, 109] on link "https://superhote.com/applink/p/MN9Hhi9g" at bounding box center [1175, 110] width 89 height 12
click at [840, 13] on div "x" at bounding box center [1240, 15] width 241 height 17
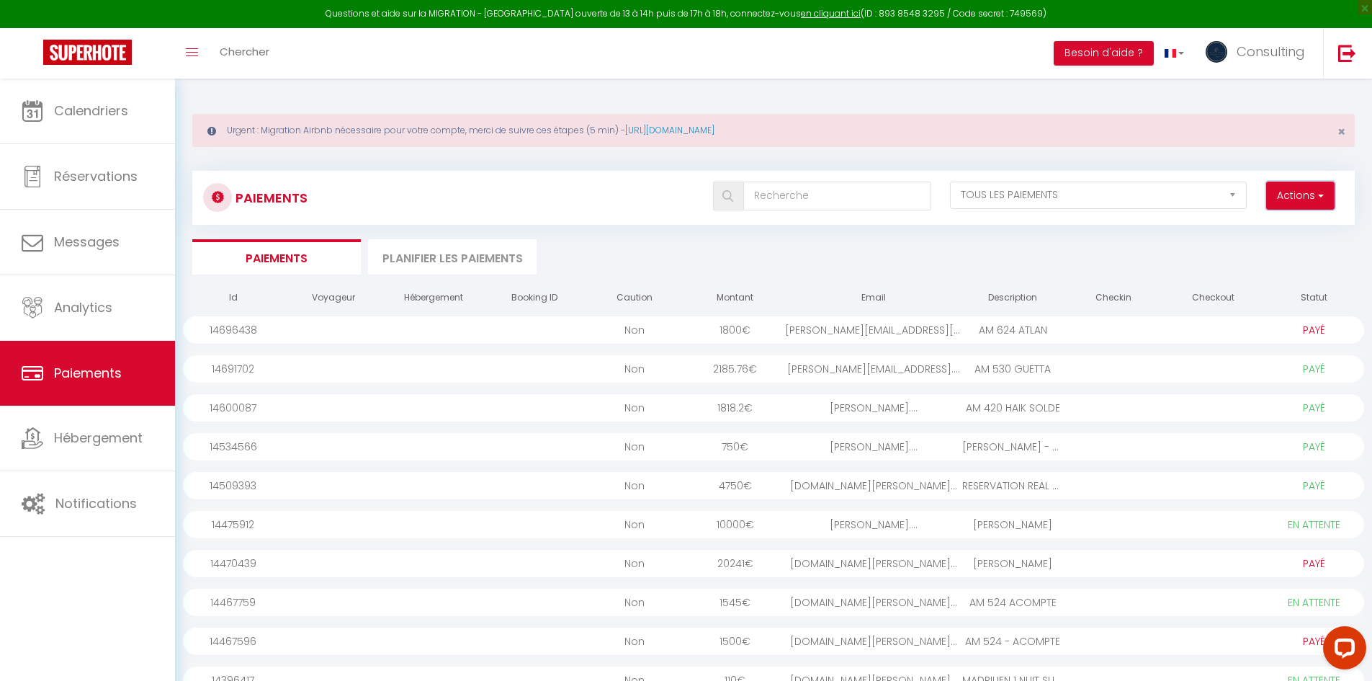
click at [840, 200] on button "Actions" at bounding box center [1300, 196] width 68 height 29
click at [840, 232] on link "Créer nouveau lien paiement" at bounding box center [1245, 227] width 177 height 19
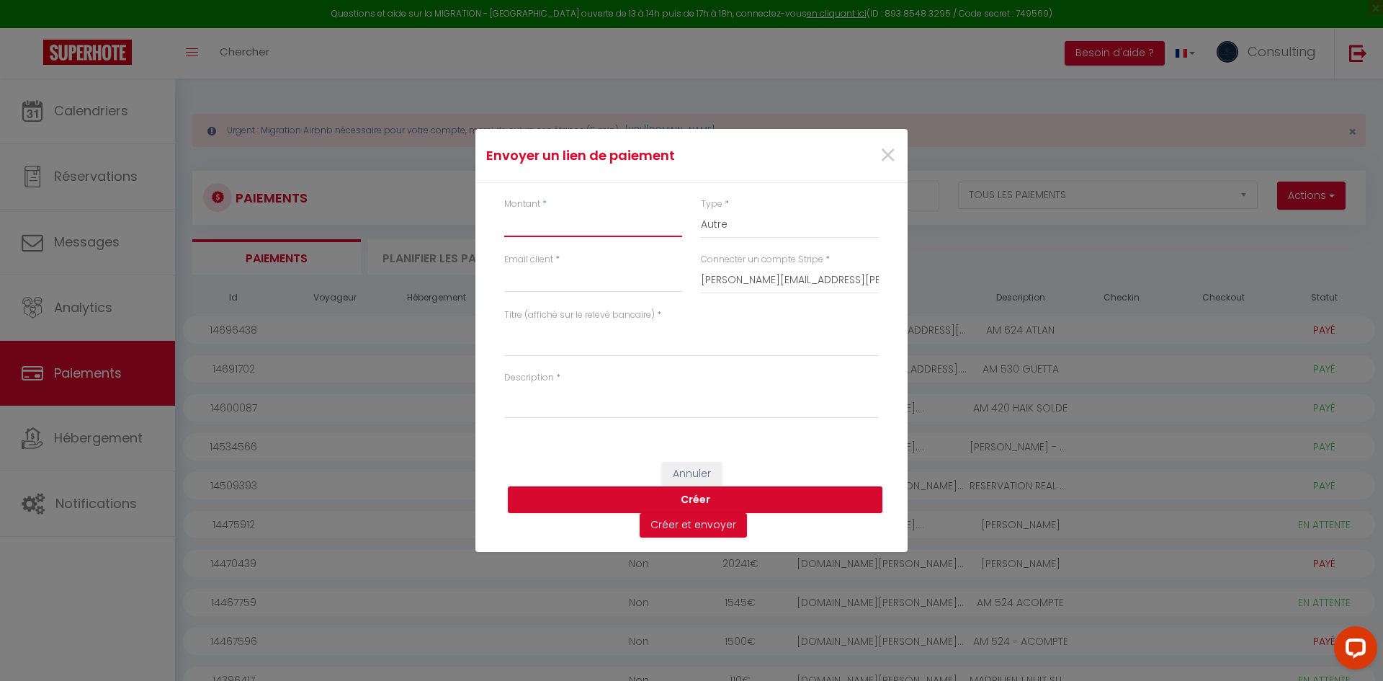
click at [545, 228] on input "Montant" at bounding box center [593, 224] width 178 height 26
type input "5093.70"
click at [557, 270] on input "Email client" at bounding box center [593, 280] width 178 height 26
click at [559, 277] on input "[DOMAIN_NAME][EMAIL_ADDRESS][DOMAIN_NAME]" at bounding box center [593, 280] width 178 height 26
type input "ingrid.rentls@yahoo.com"
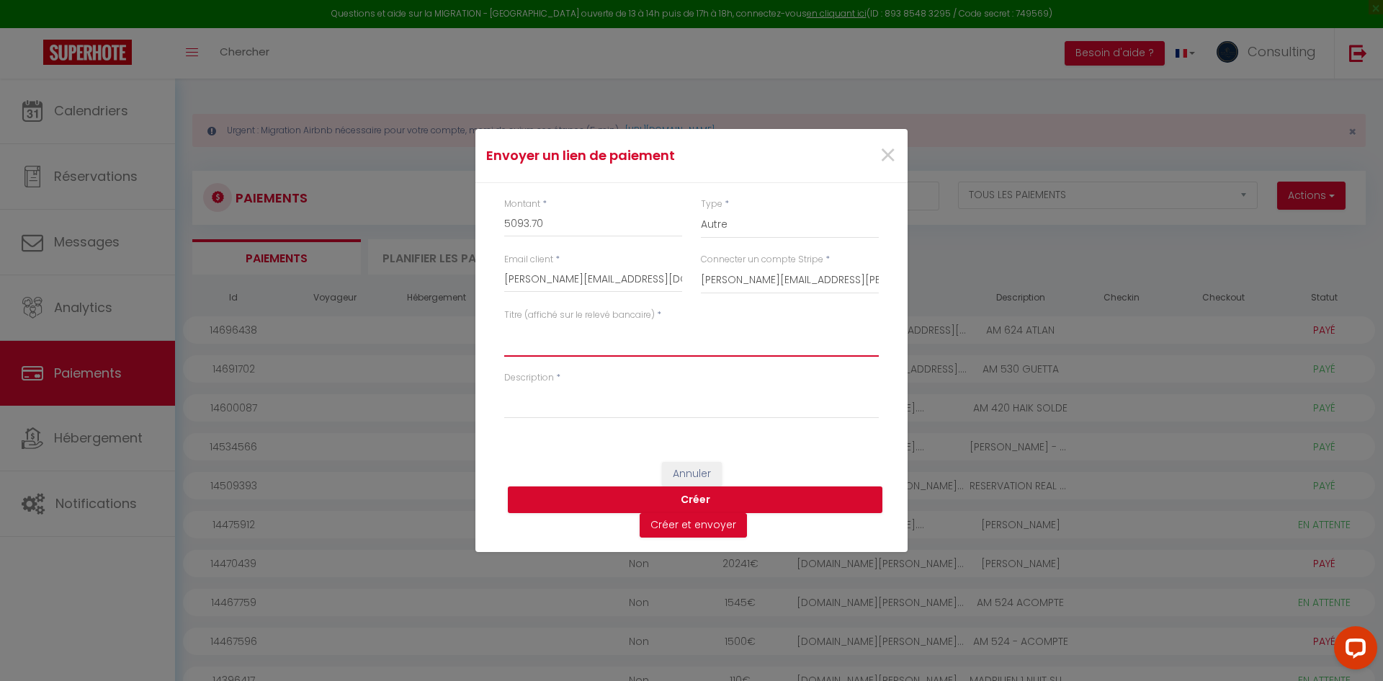
click at [570, 343] on textarea "Titre (affiché sur le relevé bancaire)" at bounding box center [691, 339] width 375 height 35
type textarea "REALE SOLDE FRAIEM"
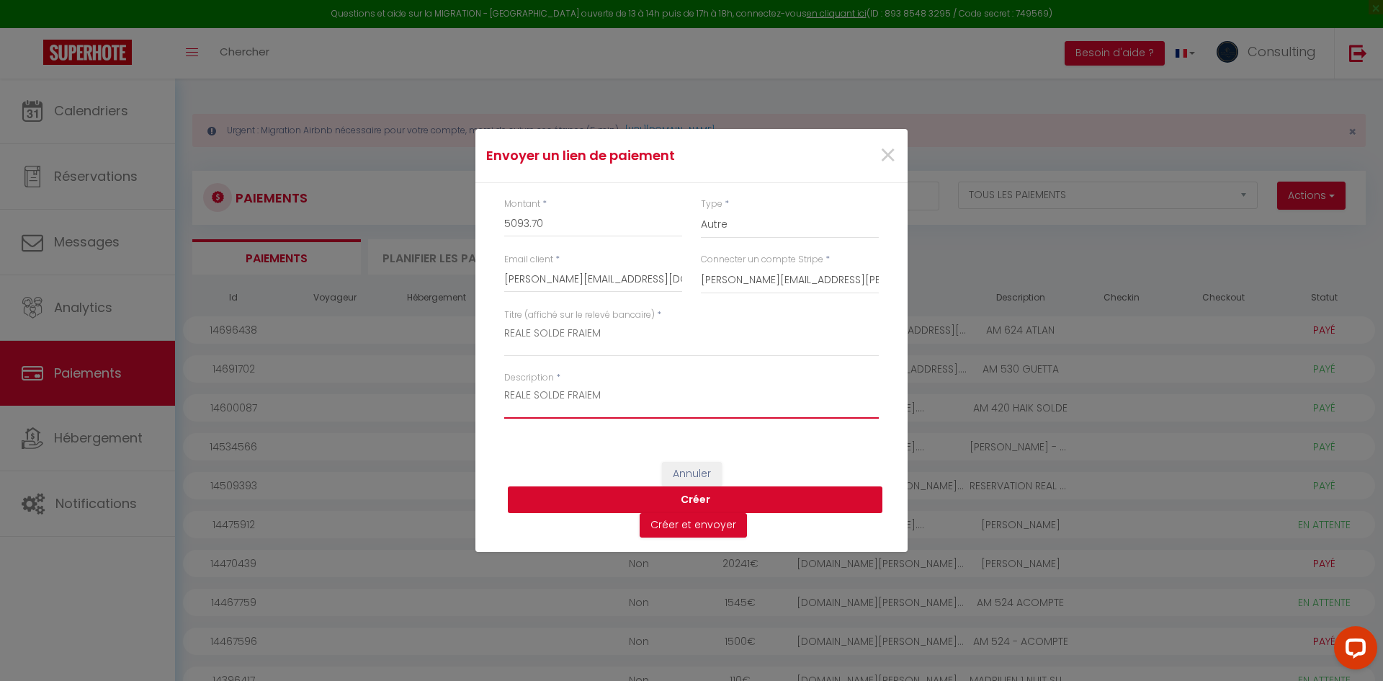
type textarea "REALE SOLDE FRAIEM"
click at [695, 499] on button "Créer" at bounding box center [695, 499] width 375 height 27
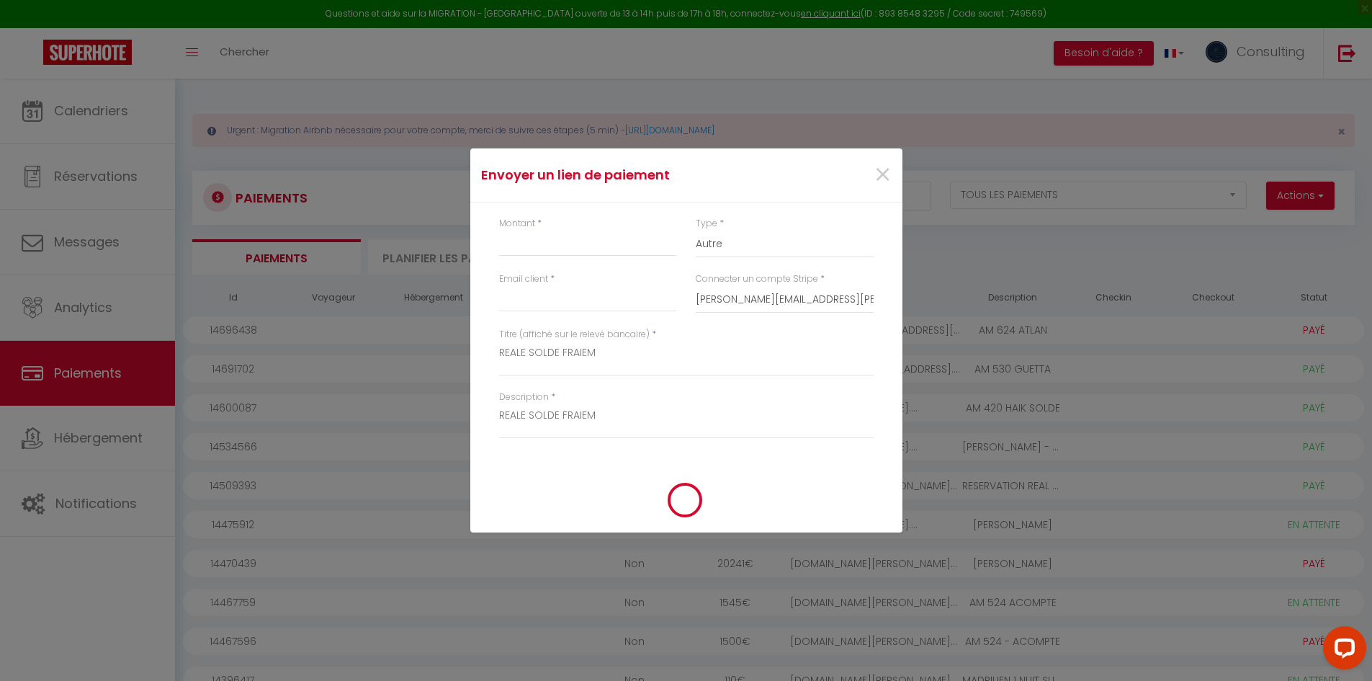
select select "1"
select select "0"
select select "1"
select select "0"
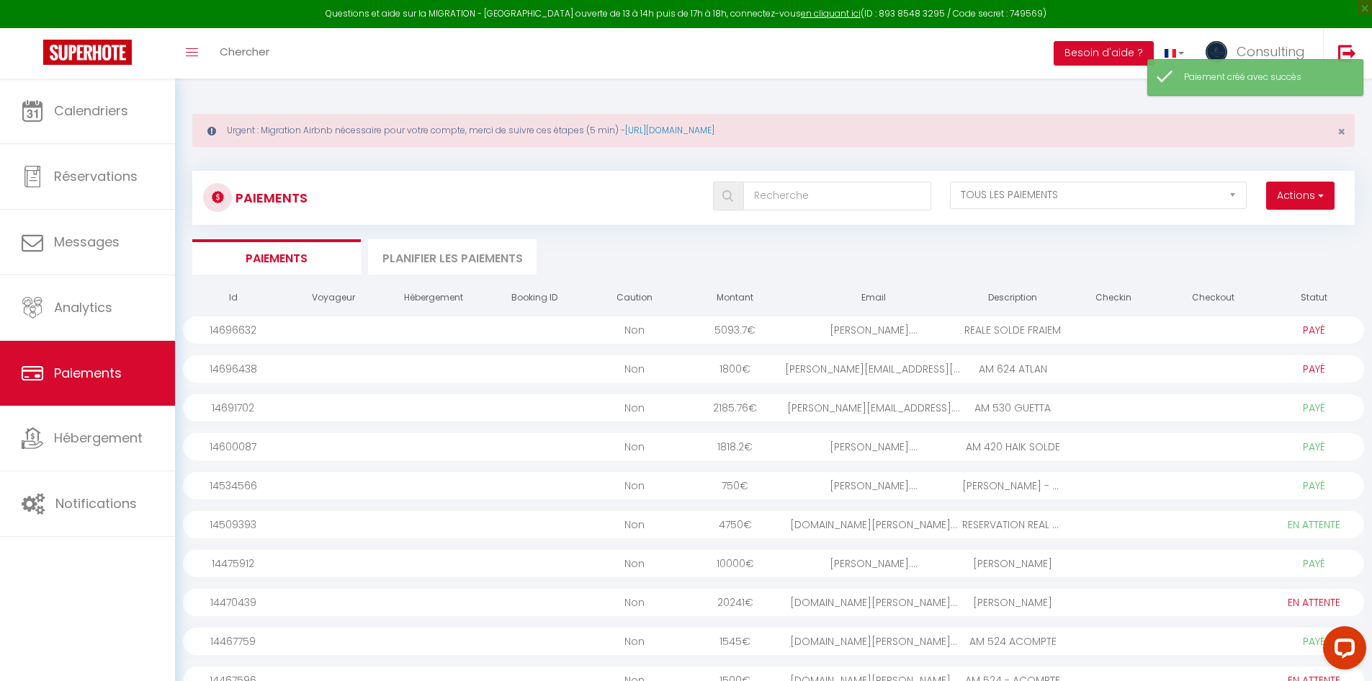
click at [840, 332] on div at bounding box center [1213, 329] width 100 height 27
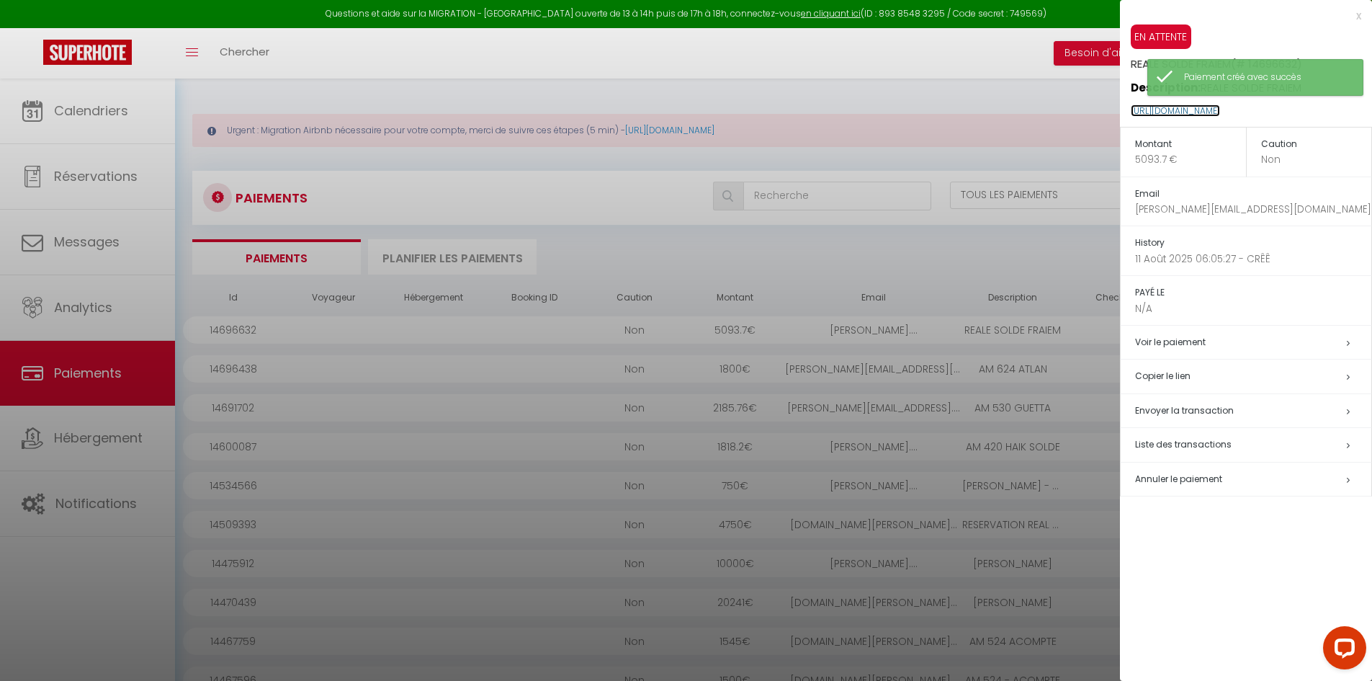
click at [840, 112] on link "https://superhote.com/applink/p/e1VFoFCP" at bounding box center [1175, 110] width 89 height 12
click at [840, 16] on div "x" at bounding box center [1240, 15] width 241 height 17
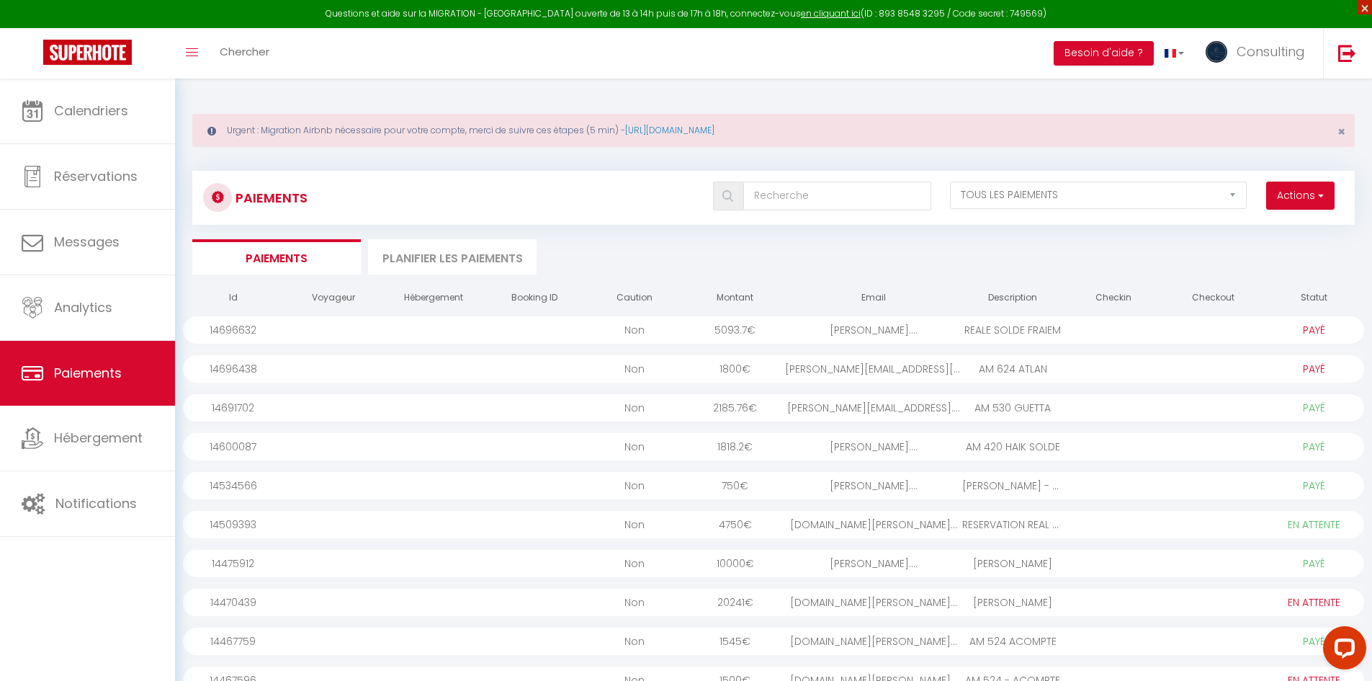
click at [840, 5] on span "×" at bounding box center [1365, 7] width 14 height 14
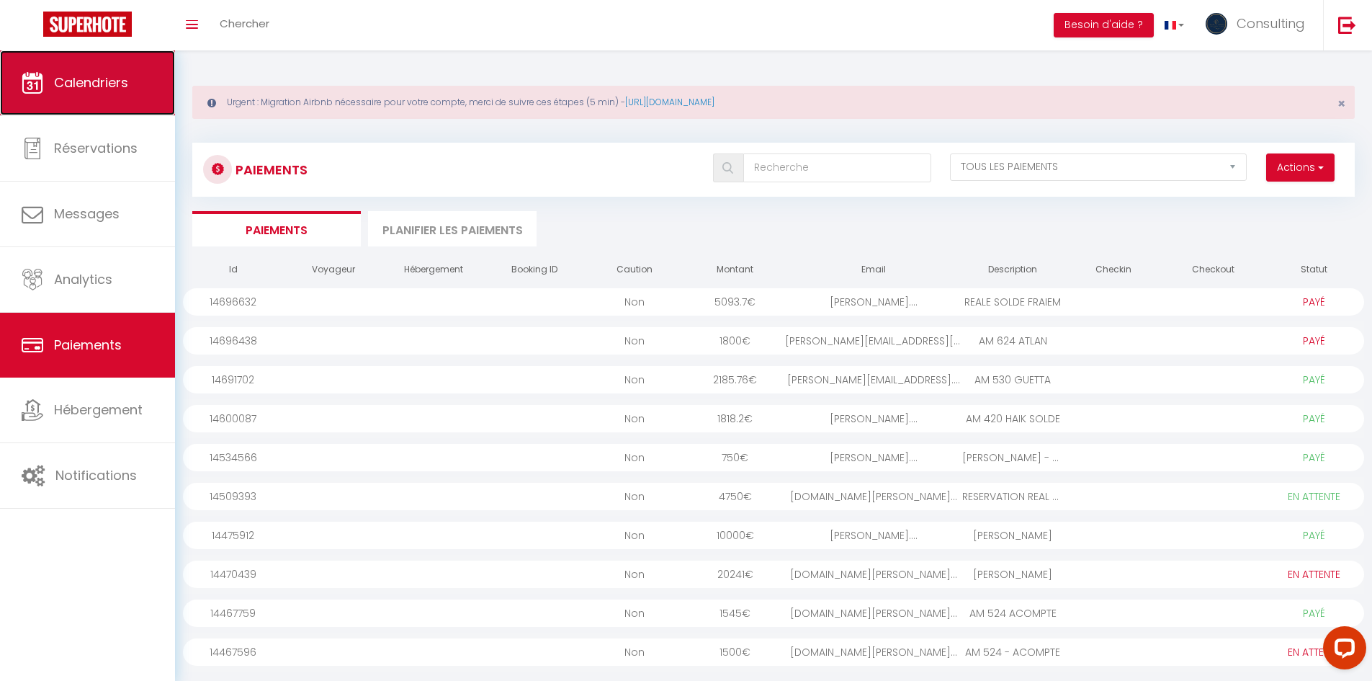
click at [109, 76] on span "Calendriers" at bounding box center [91, 82] width 74 height 18
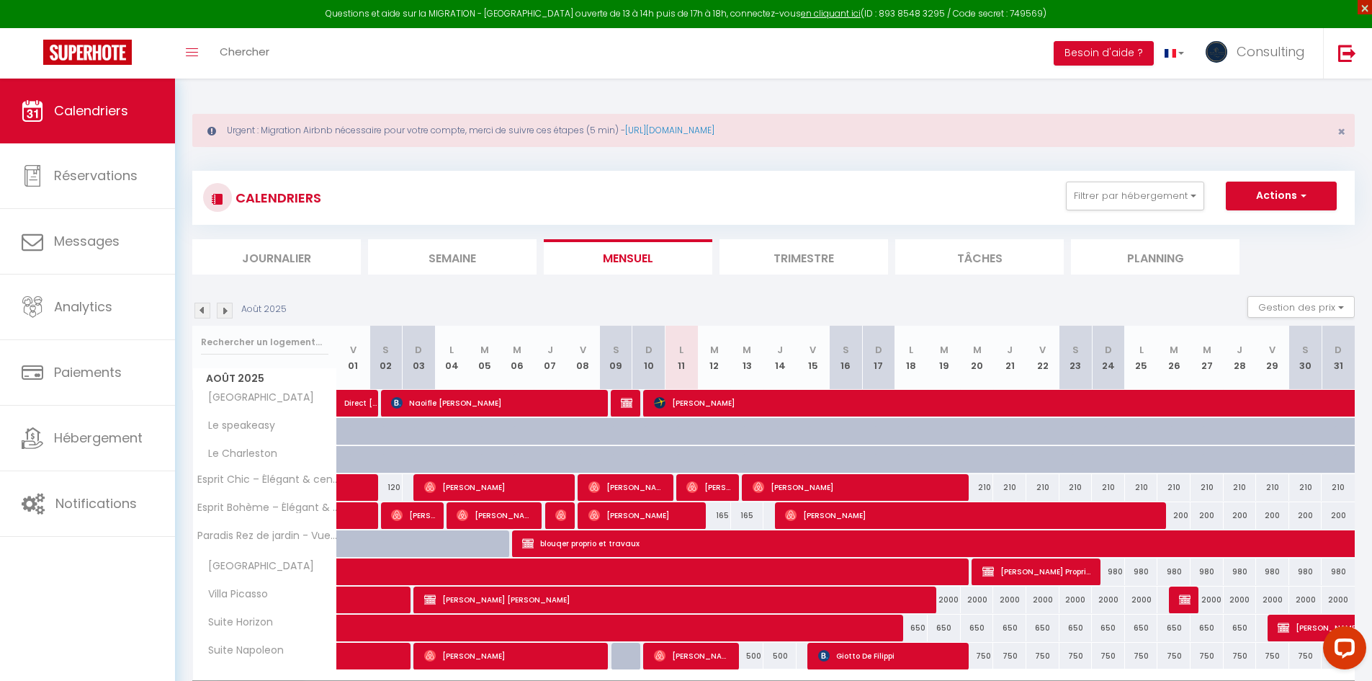
click at [840, 8] on span "×" at bounding box center [1365, 7] width 14 height 14
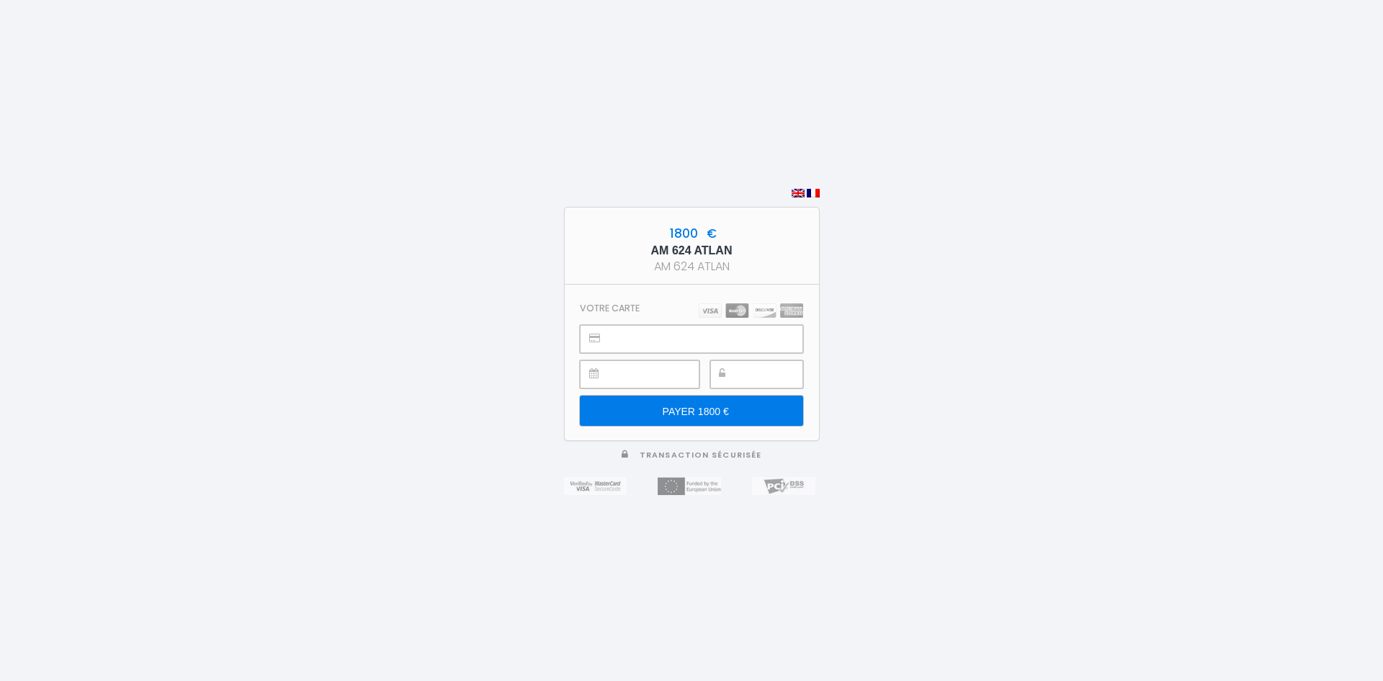
click at [708, 403] on input "PAYER 1800 €" at bounding box center [691, 410] width 223 height 30
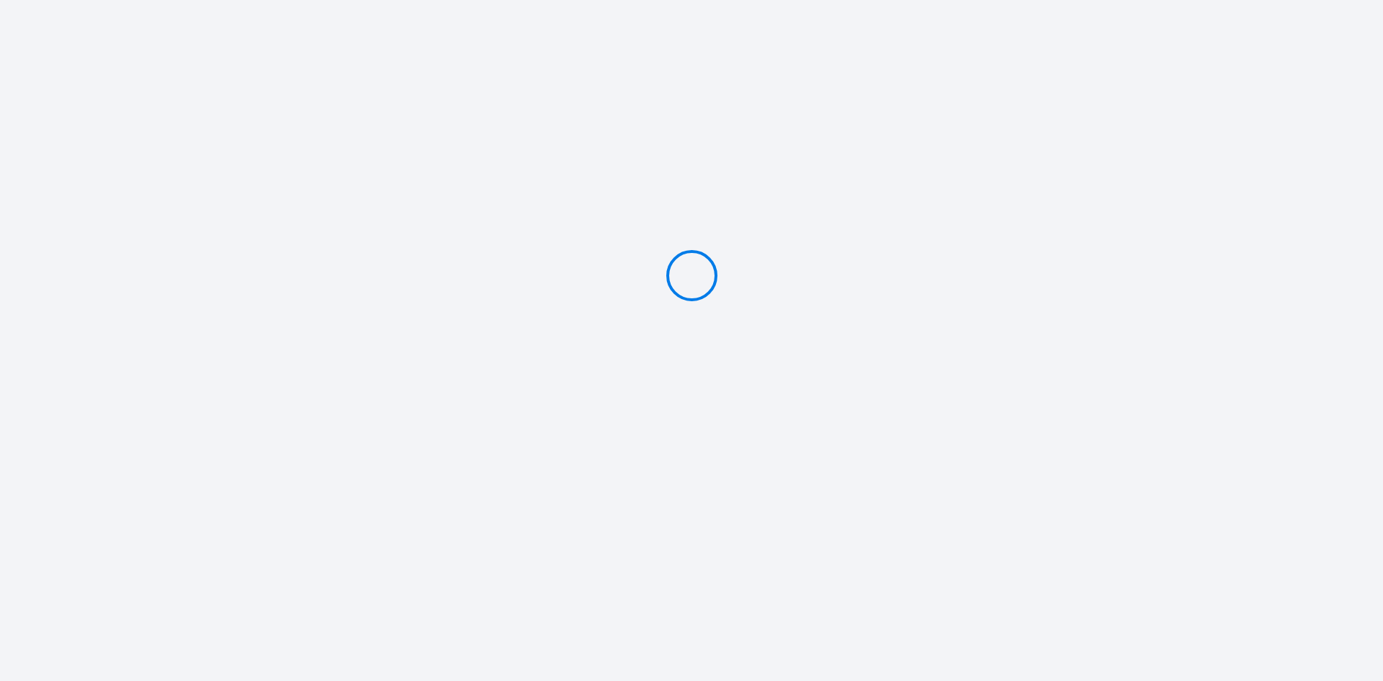
type input "PAYER 1800 €"
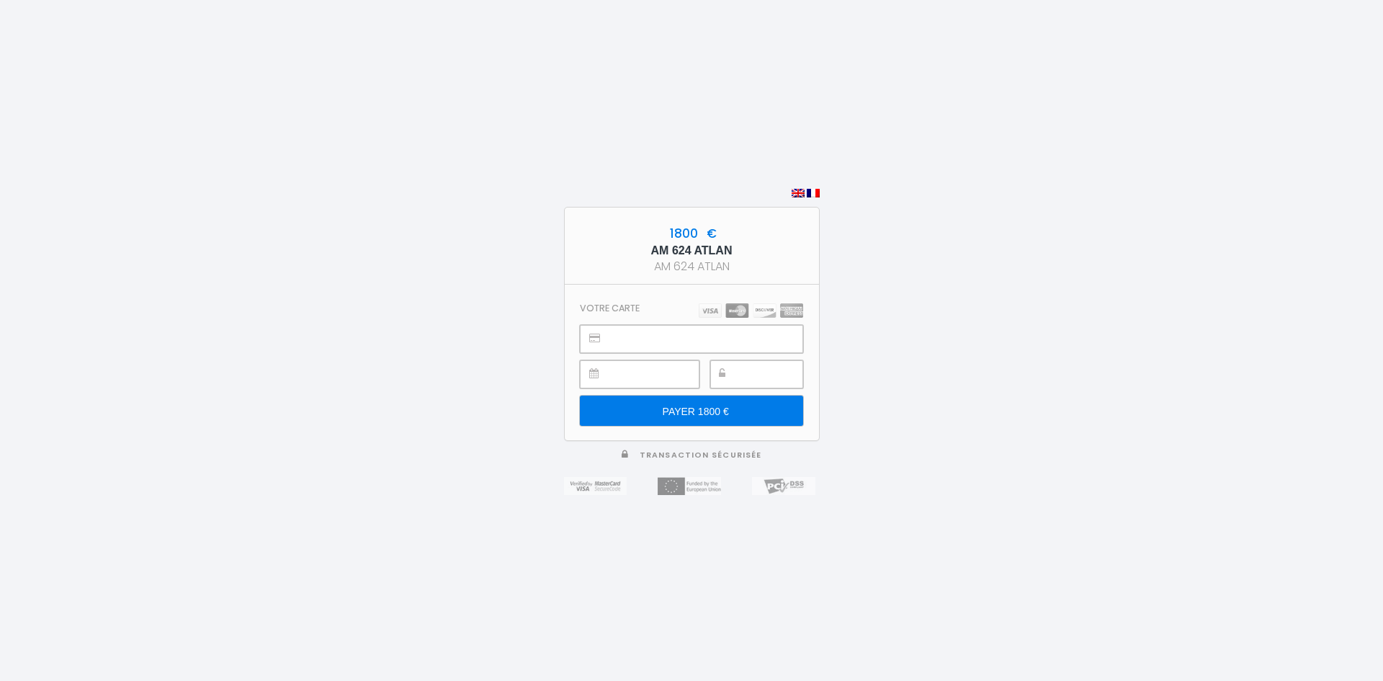
click at [702, 412] on input "PAYER 1800 €" at bounding box center [691, 410] width 223 height 30
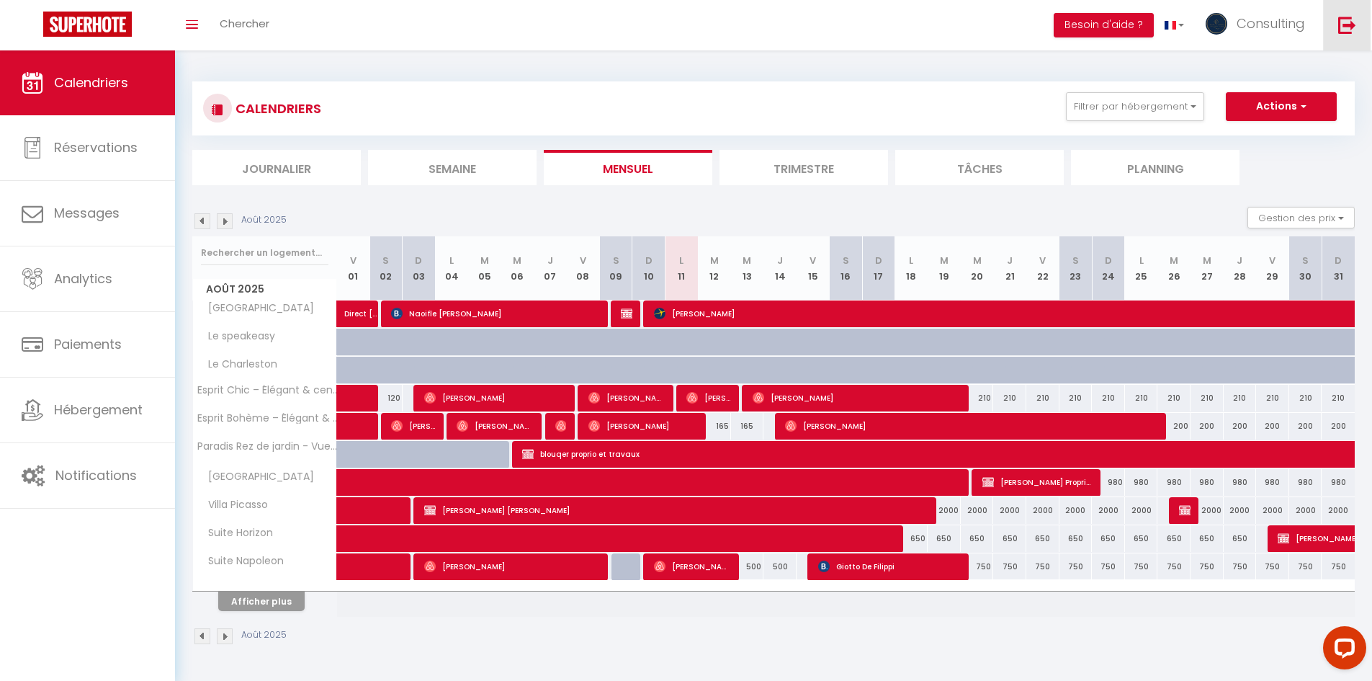
click at [1355, 18] on img at bounding box center [1348, 25] width 18 height 18
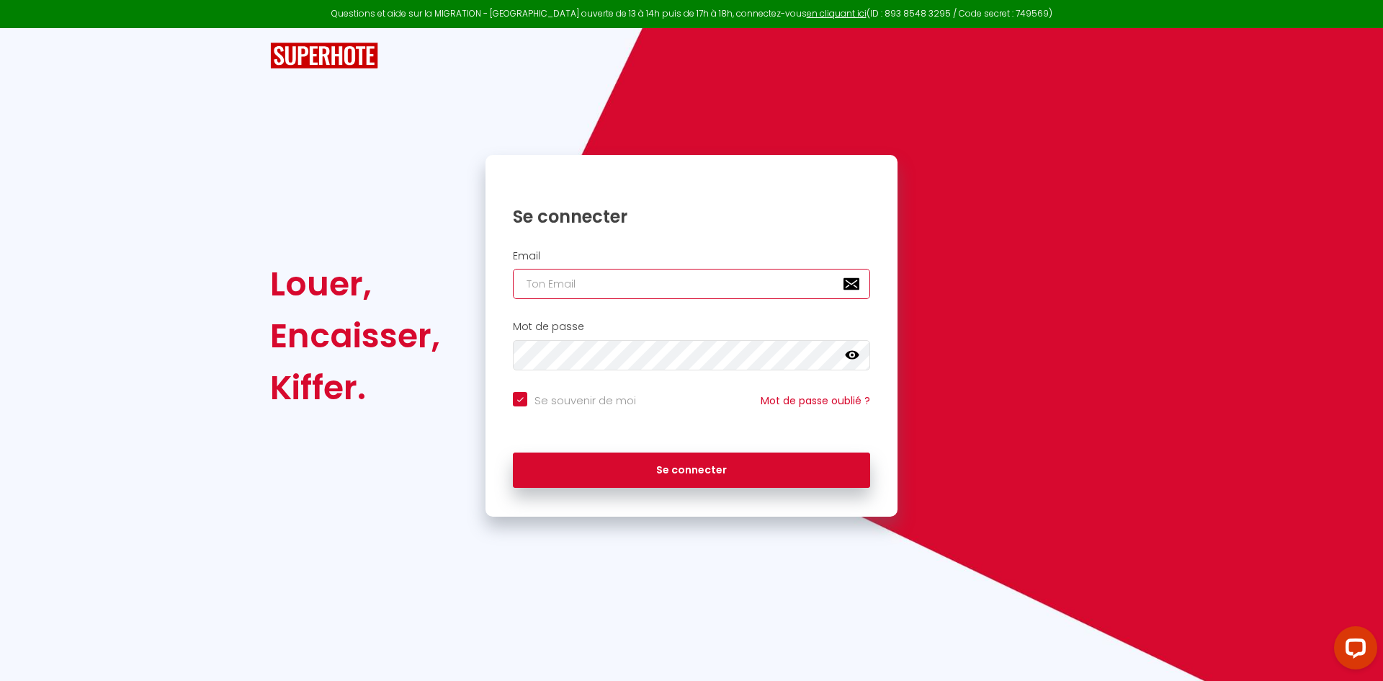
type input "[EMAIL_ADDRESS][DOMAIN_NAME]"
checkbox input "true"
drag, startPoint x: 681, startPoint y: 283, endPoint x: 683, endPoint y: 298, distance: 14.6
click at [681, 283] on input "[EMAIL_ADDRESS][DOMAIN_NAME]" at bounding box center [691, 284] width 357 height 30
type input "[DOMAIN_NAME][EMAIL_ADDRESS][DOMAIN_NAME]"
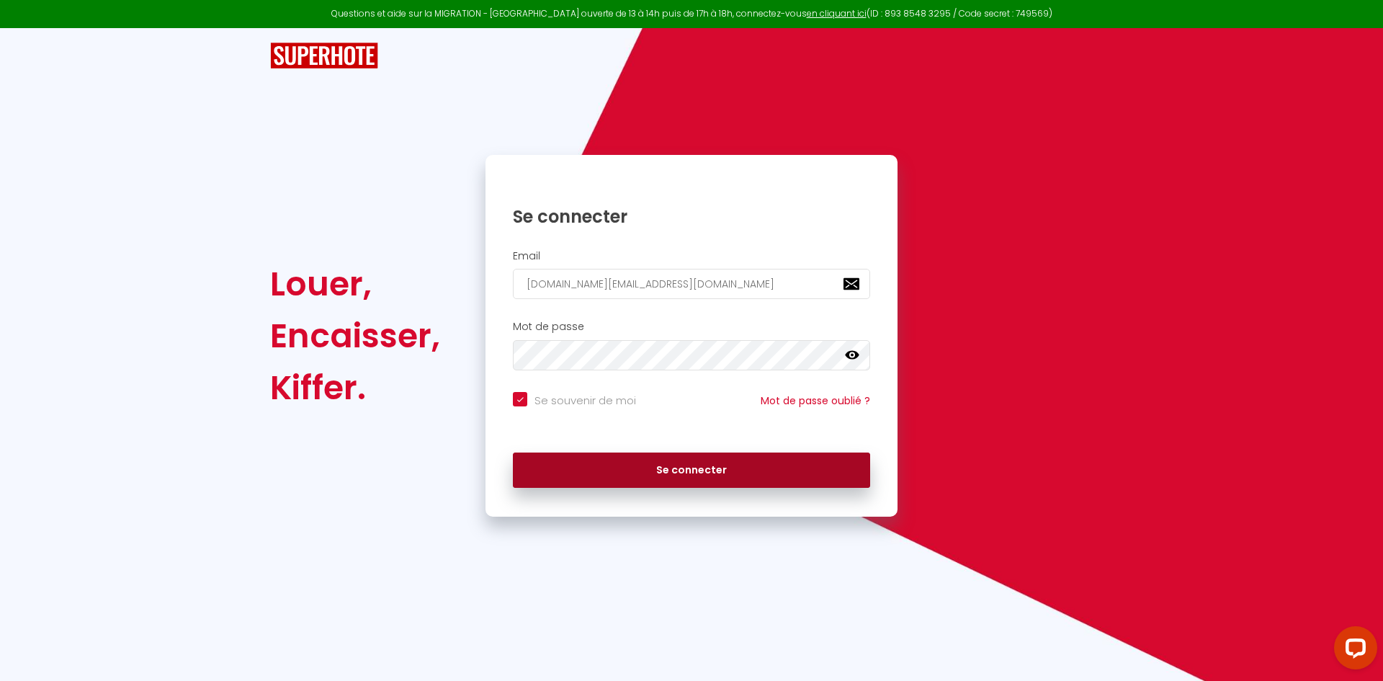
click at [664, 474] on button "Se connecter" at bounding box center [691, 470] width 357 height 36
checkbox input "true"
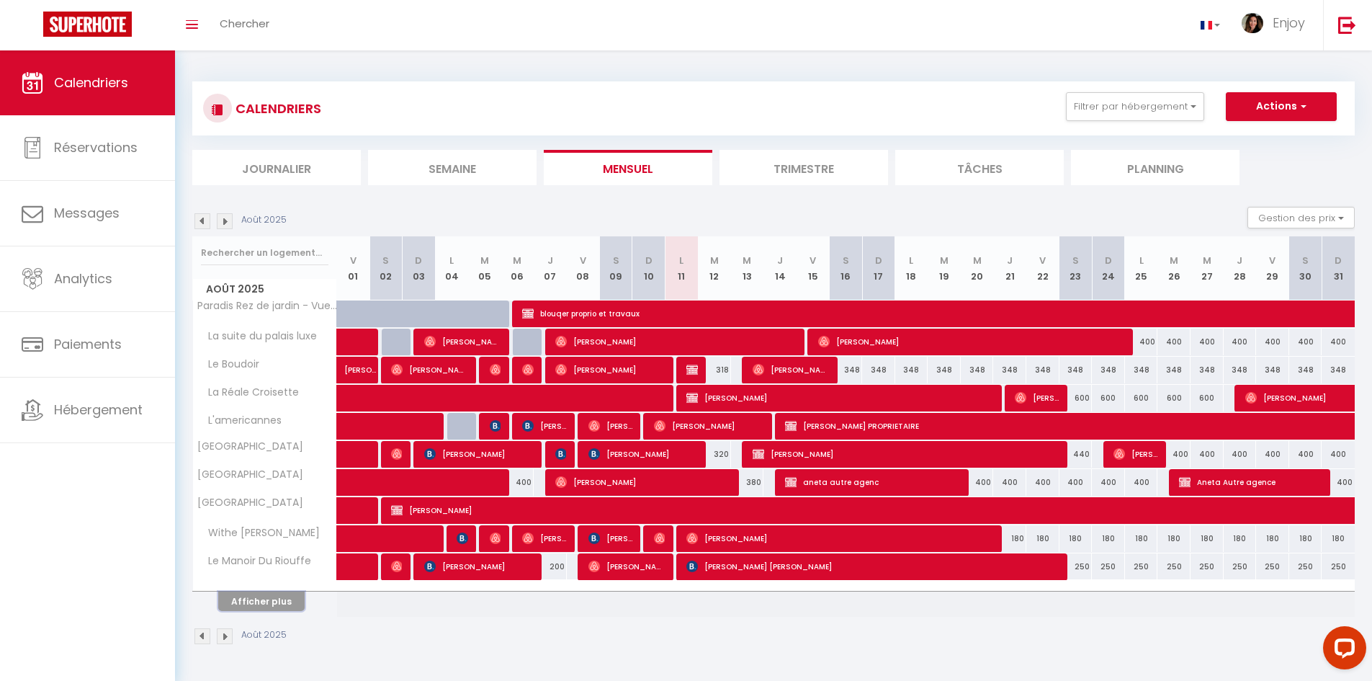
click at [265, 604] on button "Afficher plus" at bounding box center [261, 600] width 86 height 19
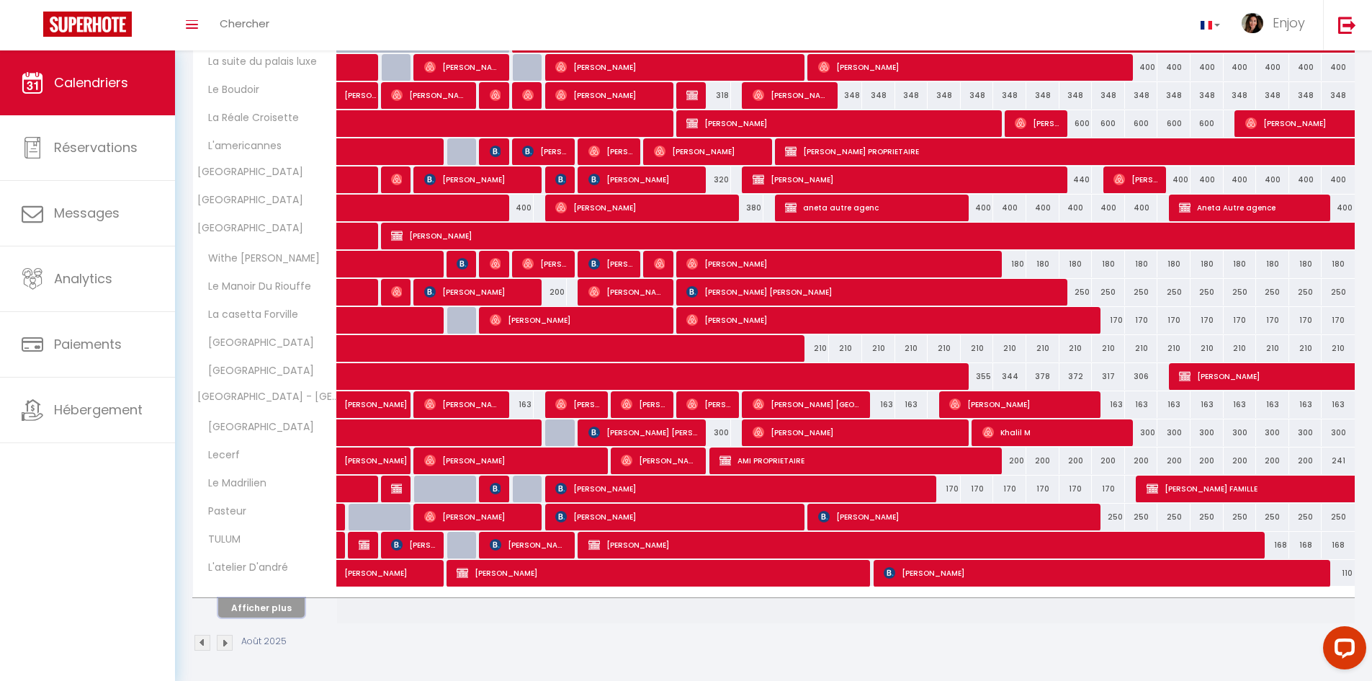
scroll to position [277, 0]
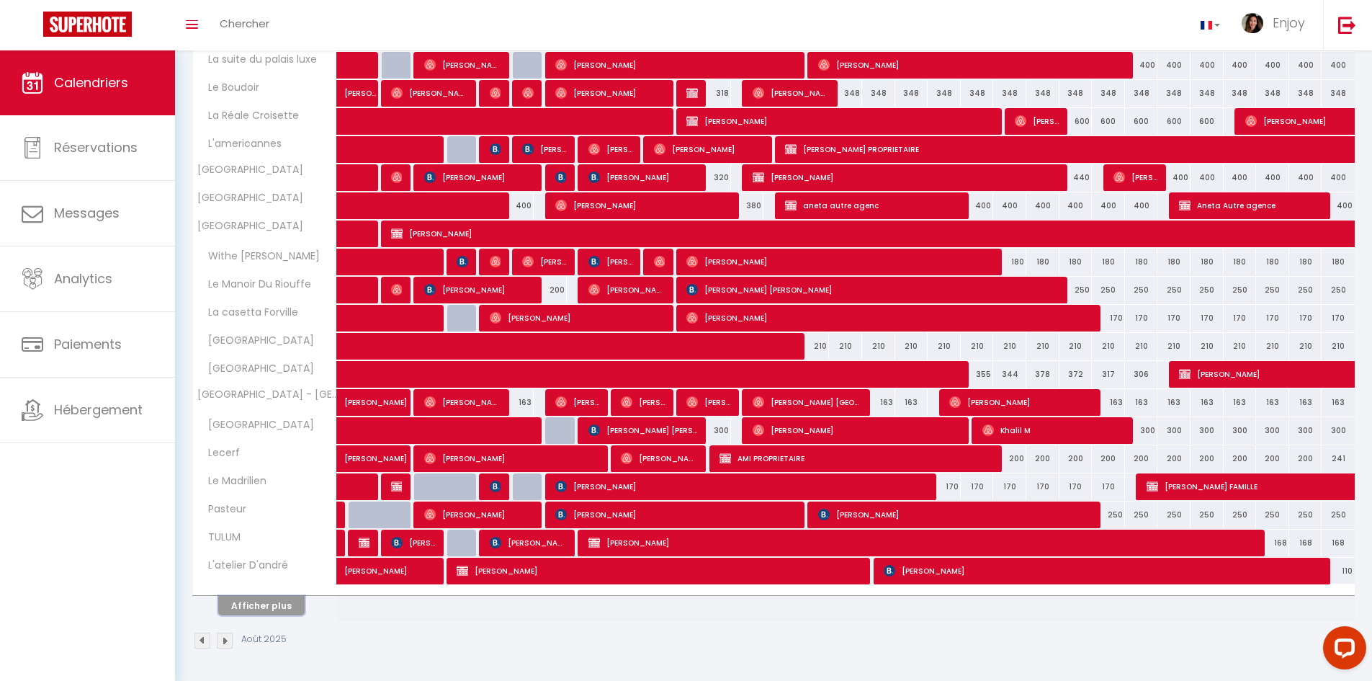
click at [283, 602] on button "Afficher plus" at bounding box center [261, 605] width 86 height 19
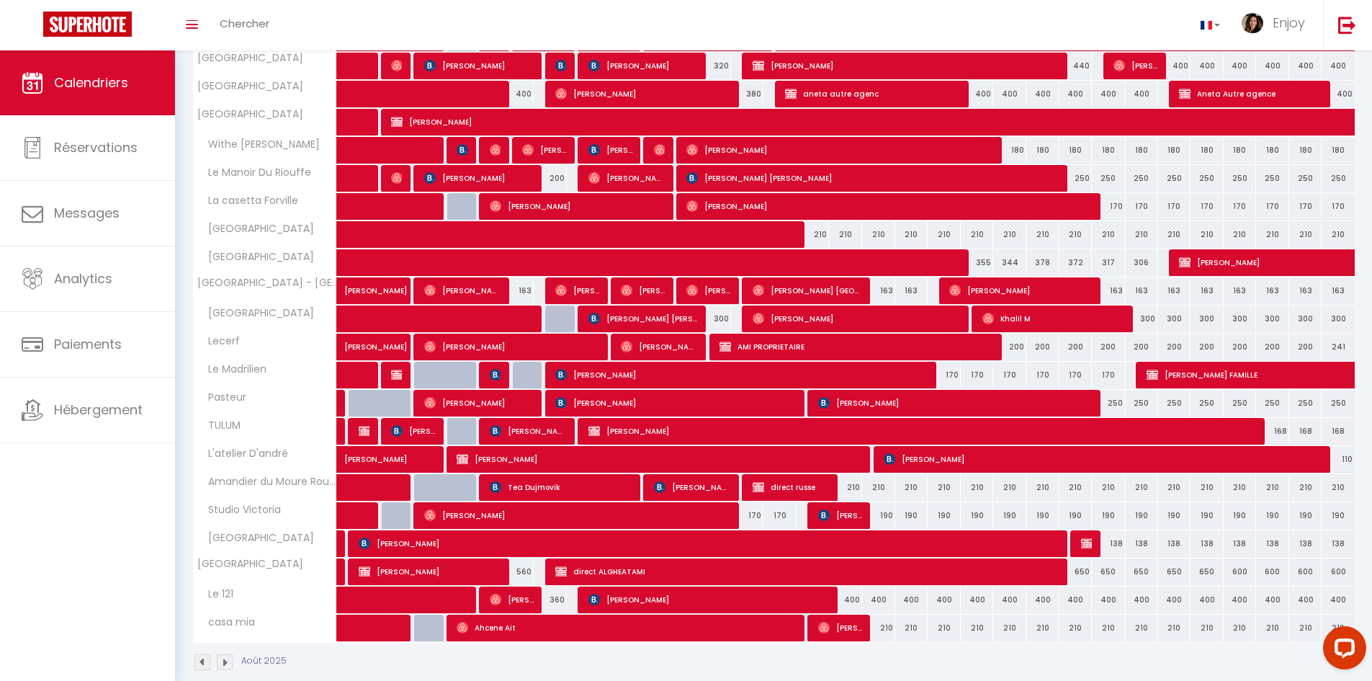
scroll to position [410, 0]
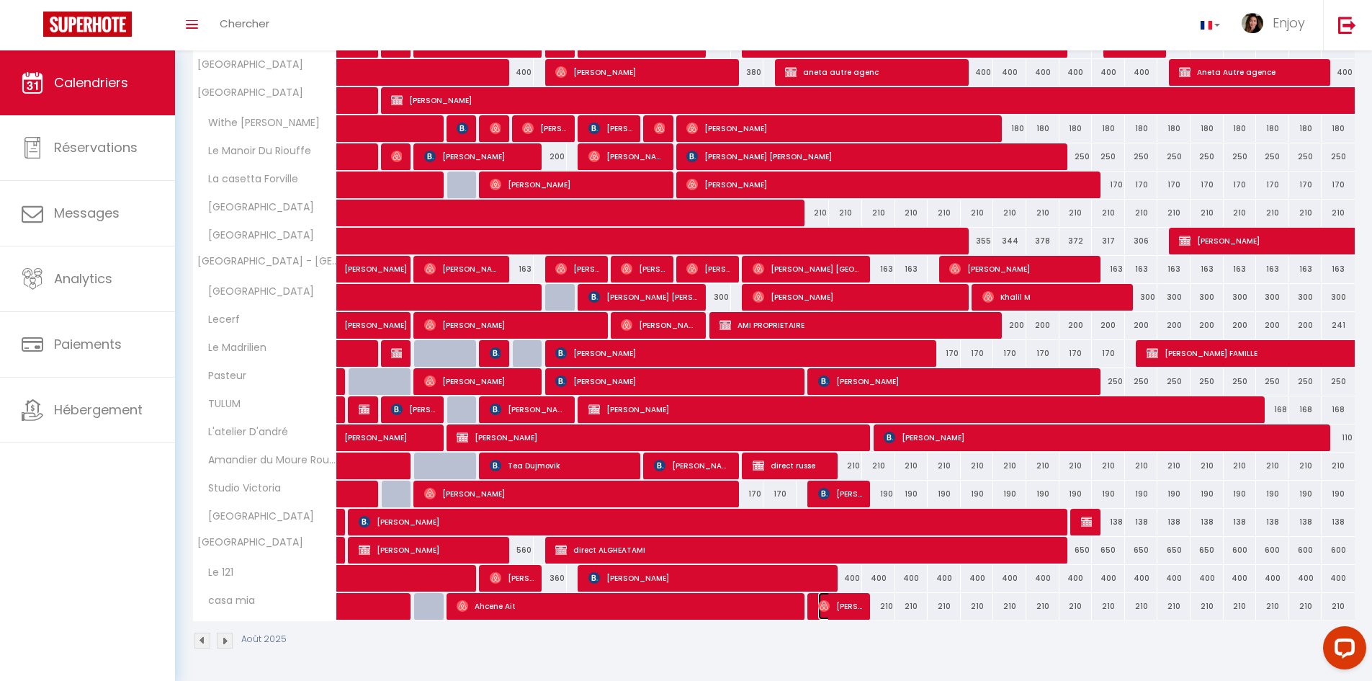
click at [857, 609] on span "[PERSON_NAME]" at bounding box center [840, 605] width 44 height 27
select select "OK"
select select "0"
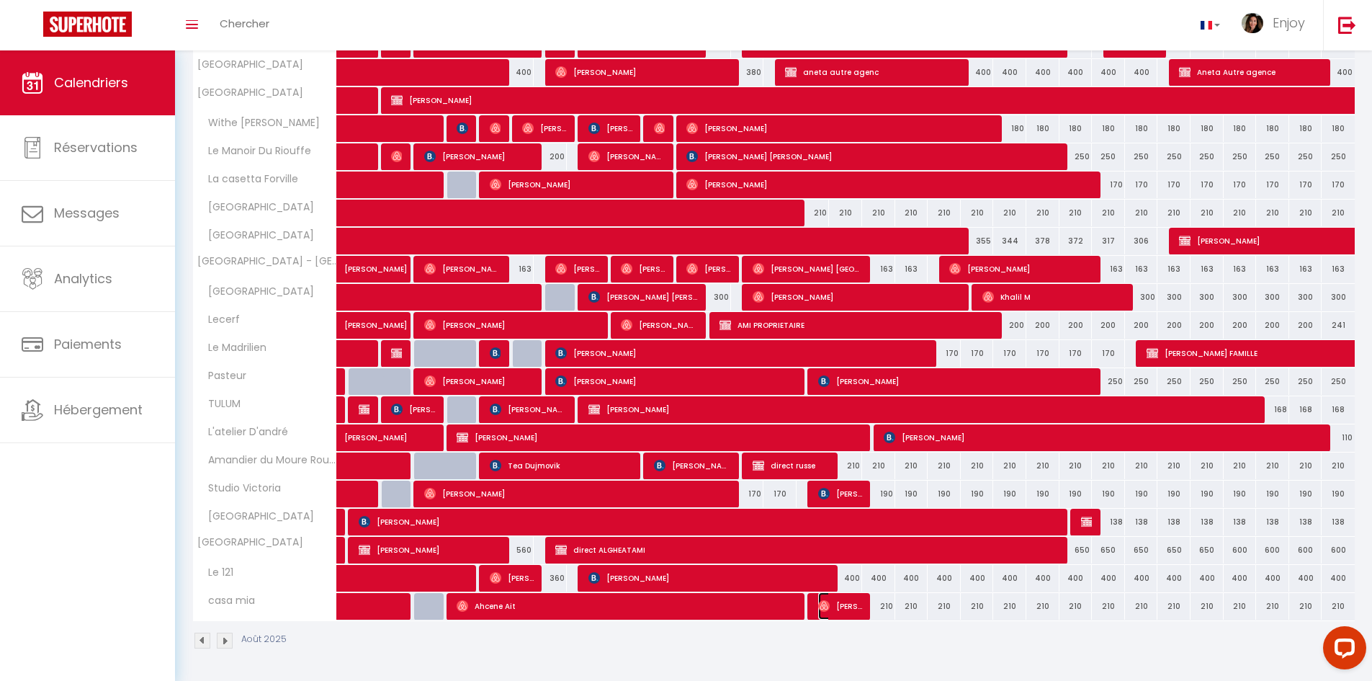
select select "1"
select select
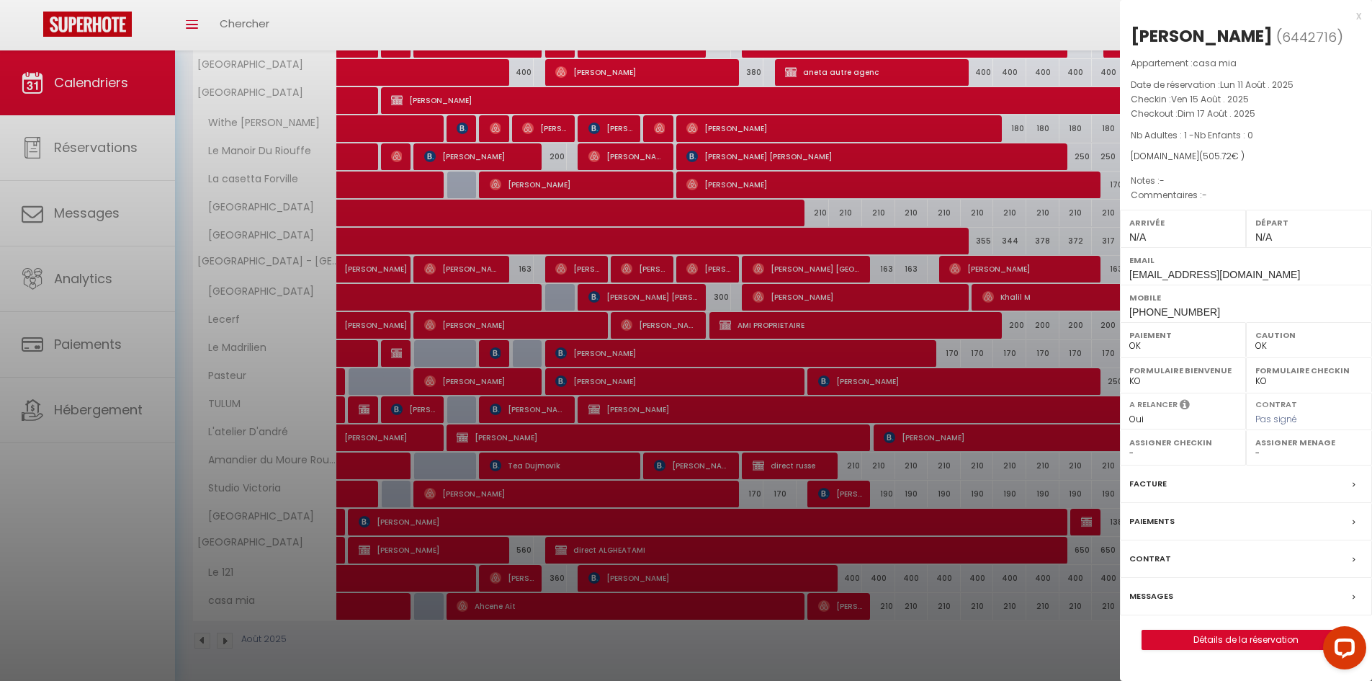
click at [1361, 19] on div "x" at bounding box center [1240, 15] width 241 height 17
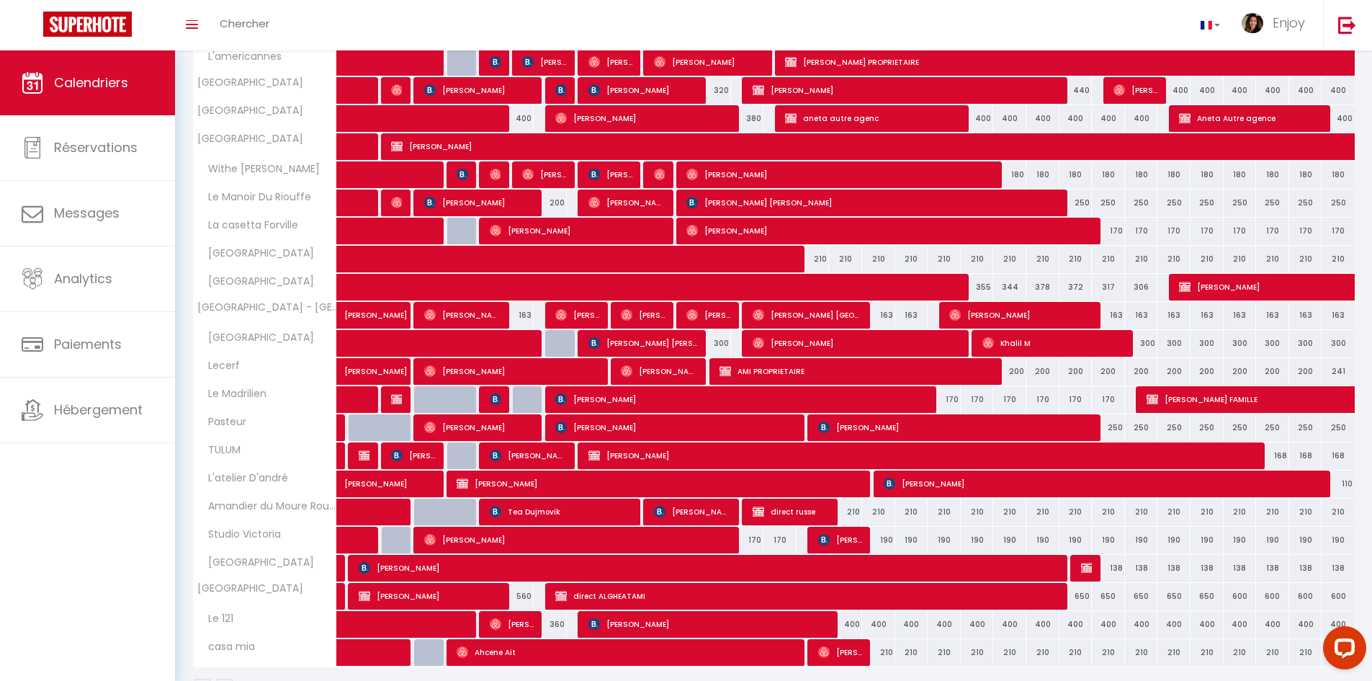
scroll to position [338, 0]
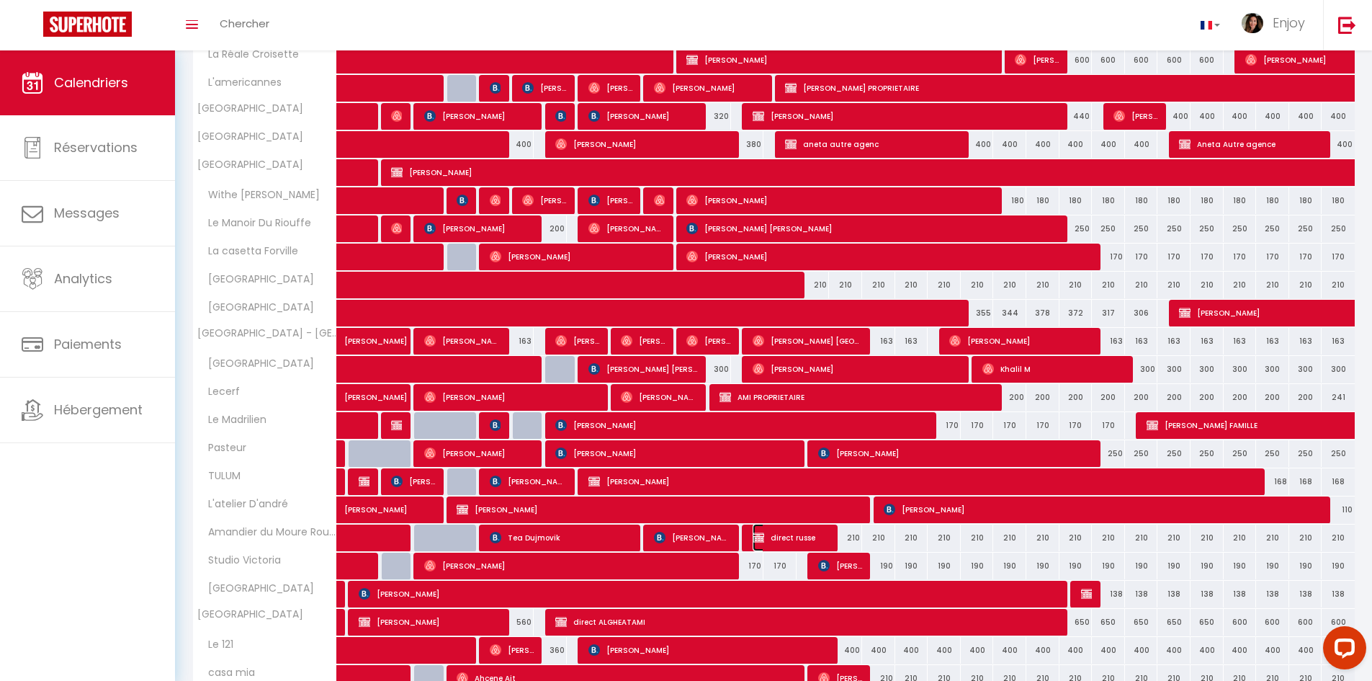
click at [803, 540] on span "direct russe" at bounding box center [791, 537] width 77 height 27
select select "KO"
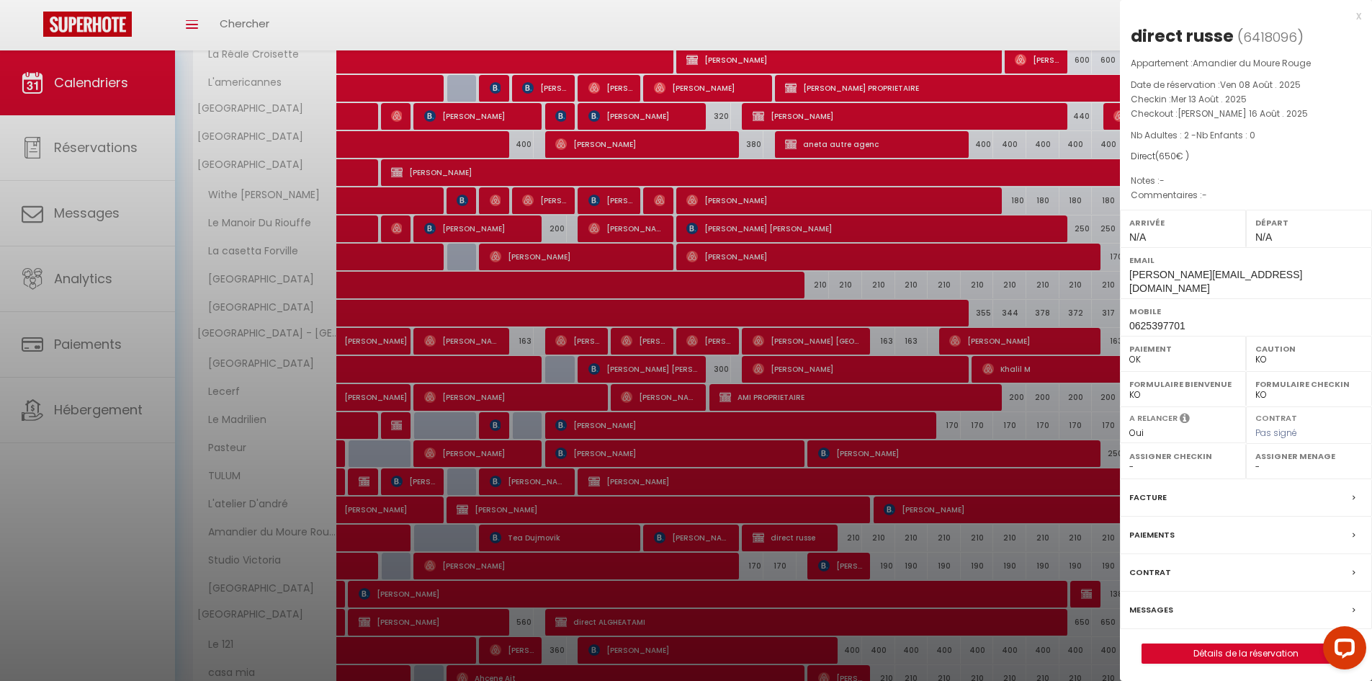
click at [1357, 17] on div "x" at bounding box center [1240, 15] width 241 height 17
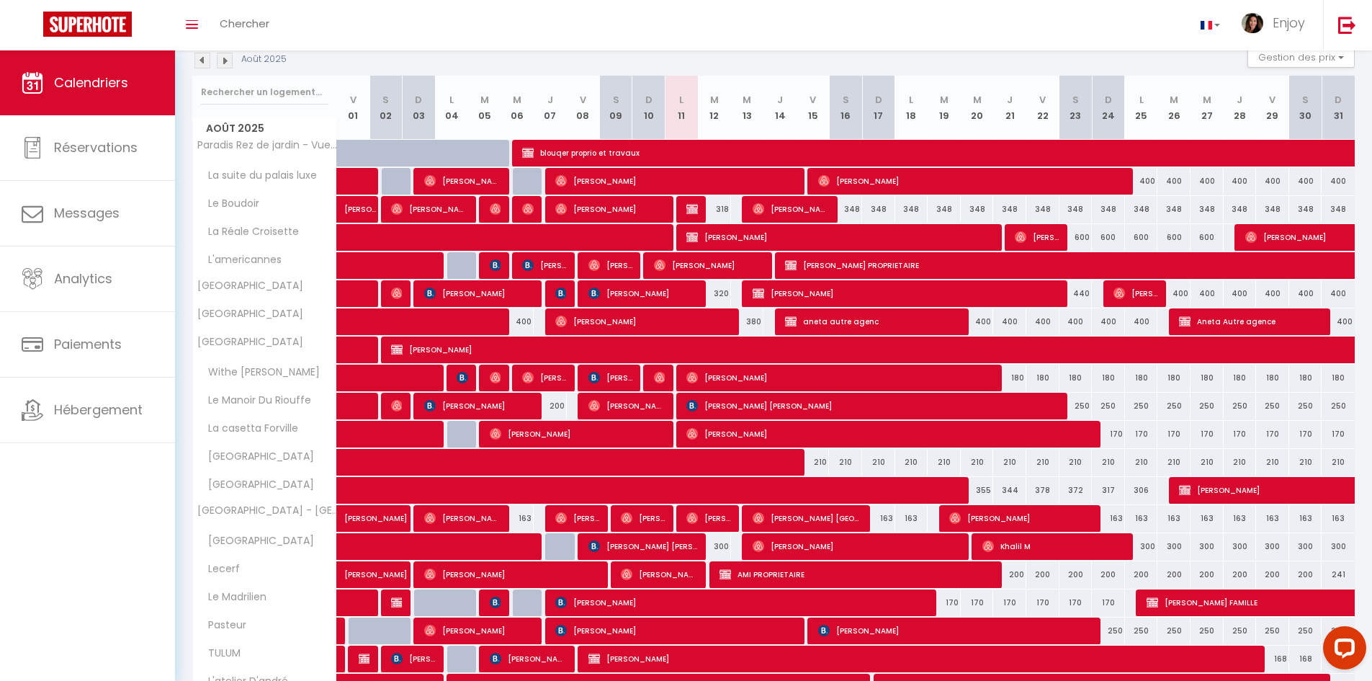
scroll to position [122, 0]
